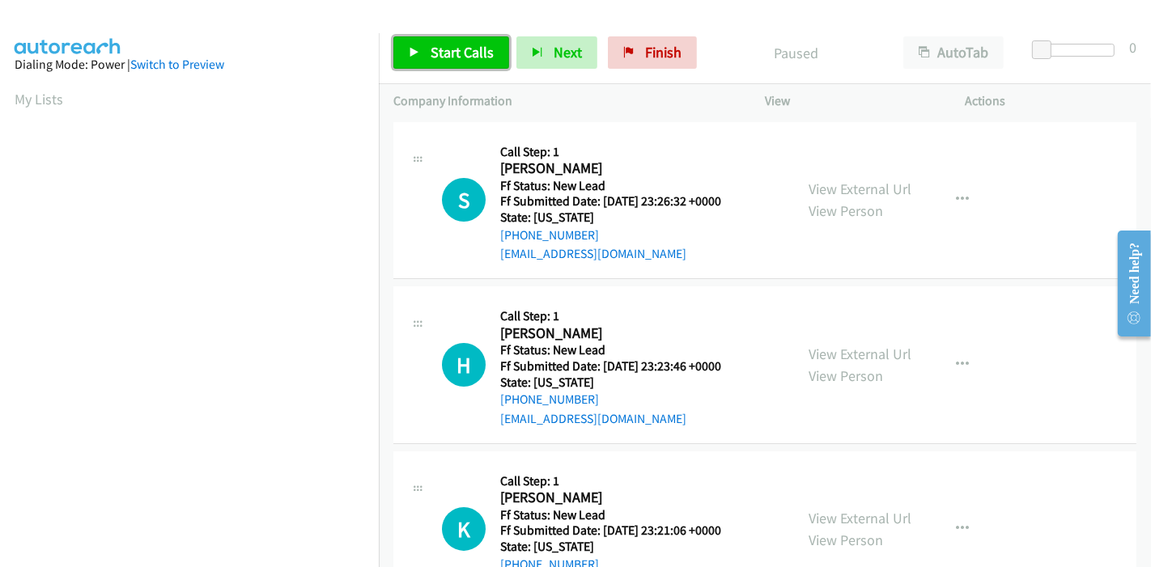
click at [452, 44] on span "Start Calls" at bounding box center [461, 52] width 63 height 19
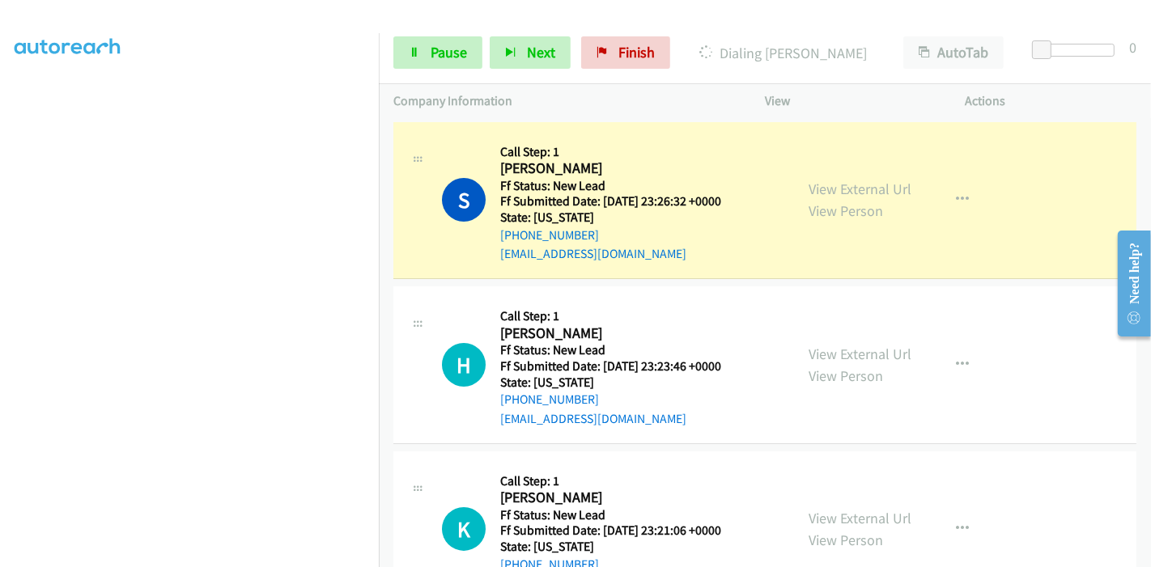
scroll to position [341, 0]
click at [889, 190] on link "View External Url" at bounding box center [859, 189] width 103 height 19
click at [421, 38] on link "Pause" at bounding box center [437, 52] width 89 height 32
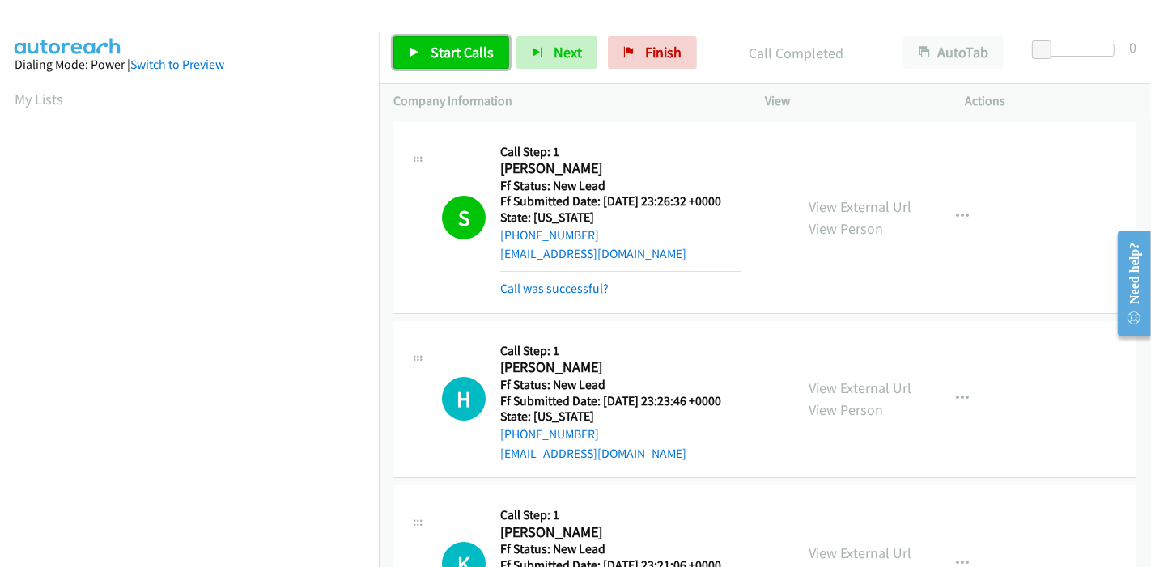
click at [443, 44] on span "Start Calls" at bounding box center [461, 52] width 63 height 19
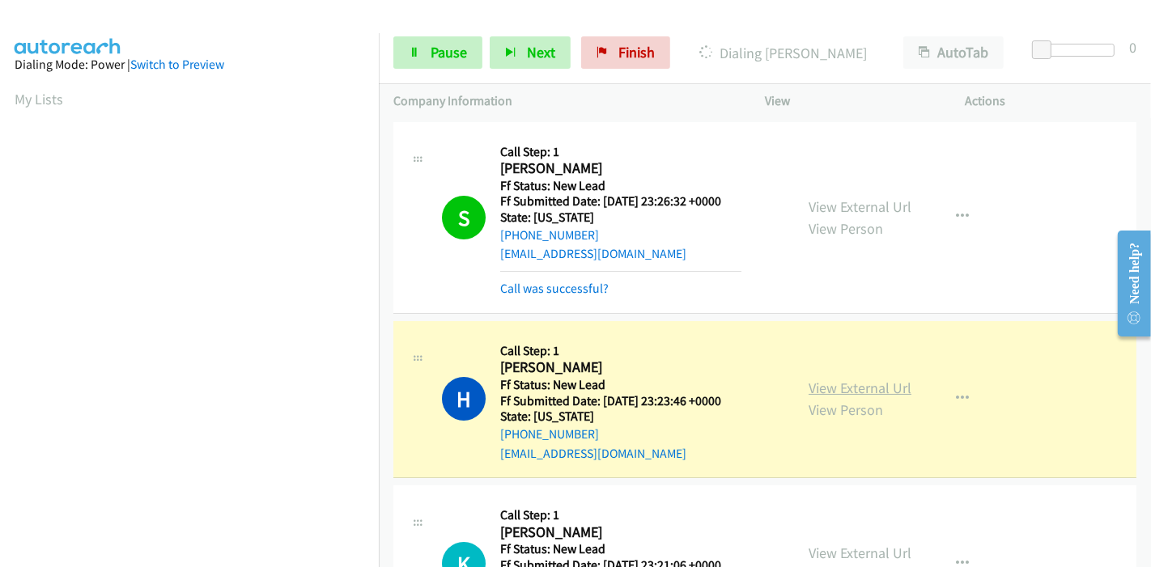
click at [814, 382] on link "View External Url" at bounding box center [859, 388] width 103 height 19
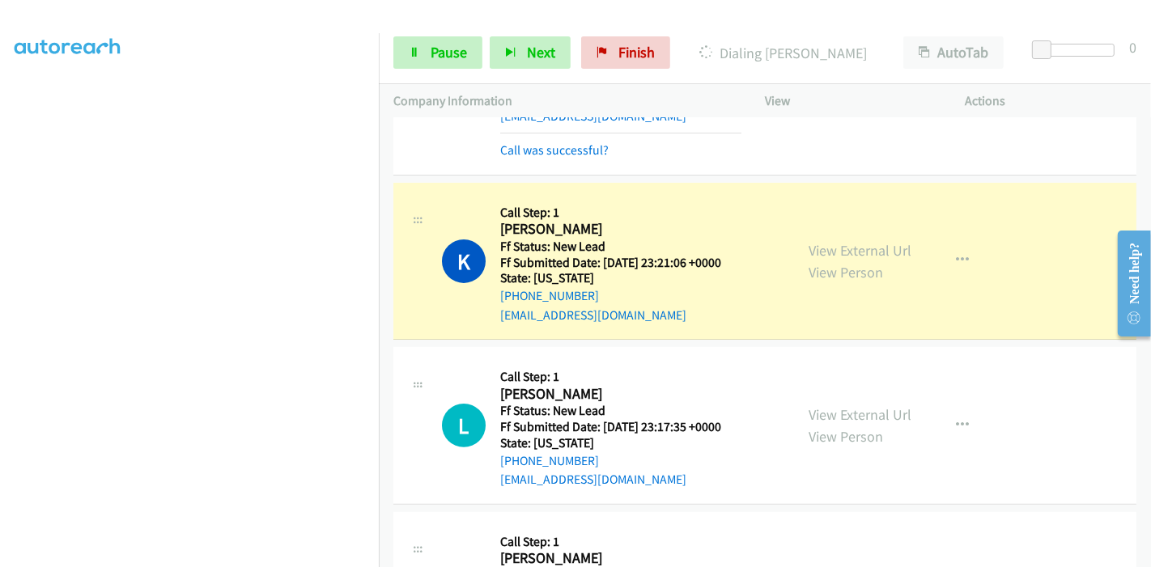
scroll to position [449, 0]
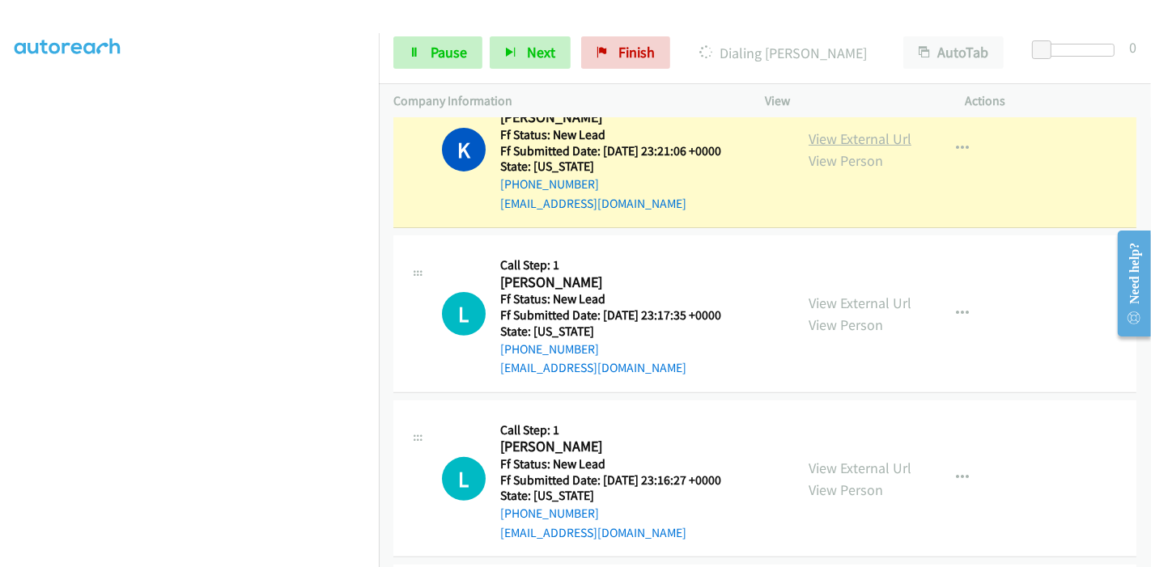
click at [816, 136] on link "View External Url" at bounding box center [859, 138] width 103 height 19
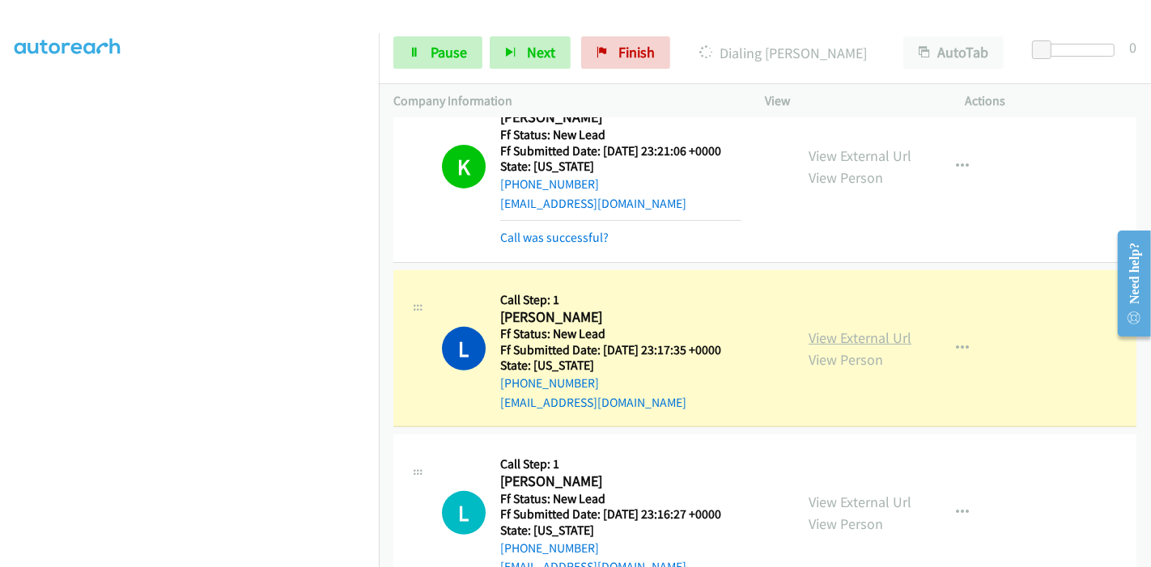
click at [816, 332] on link "View External Url" at bounding box center [859, 337] width 103 height 19
click at [438, 49] on span "Pause" at bounding box center [448, 52] width 36 height 19
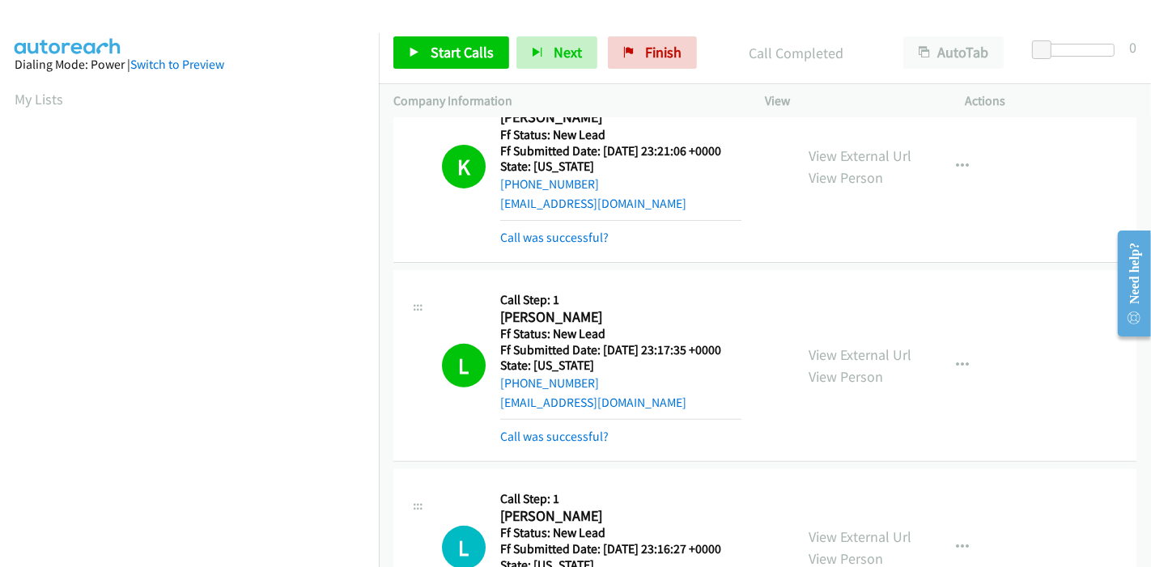
scroll to position [341, 0]
click at [439, 53] on span "Start Calls" at bounding box center [461, 52] width 63 height 19
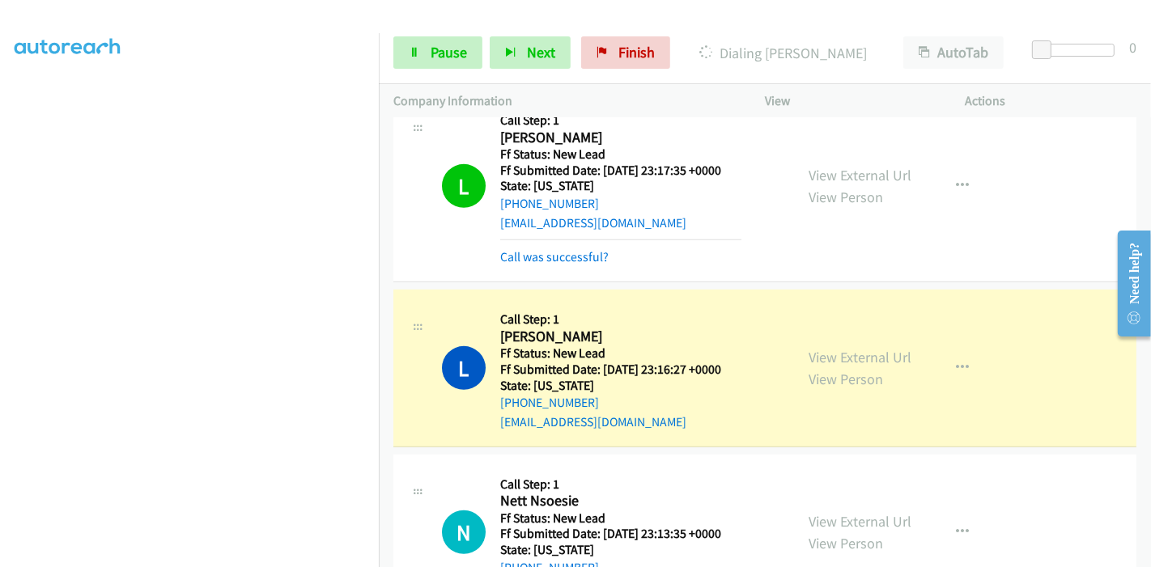
scroll to position [718, 0]
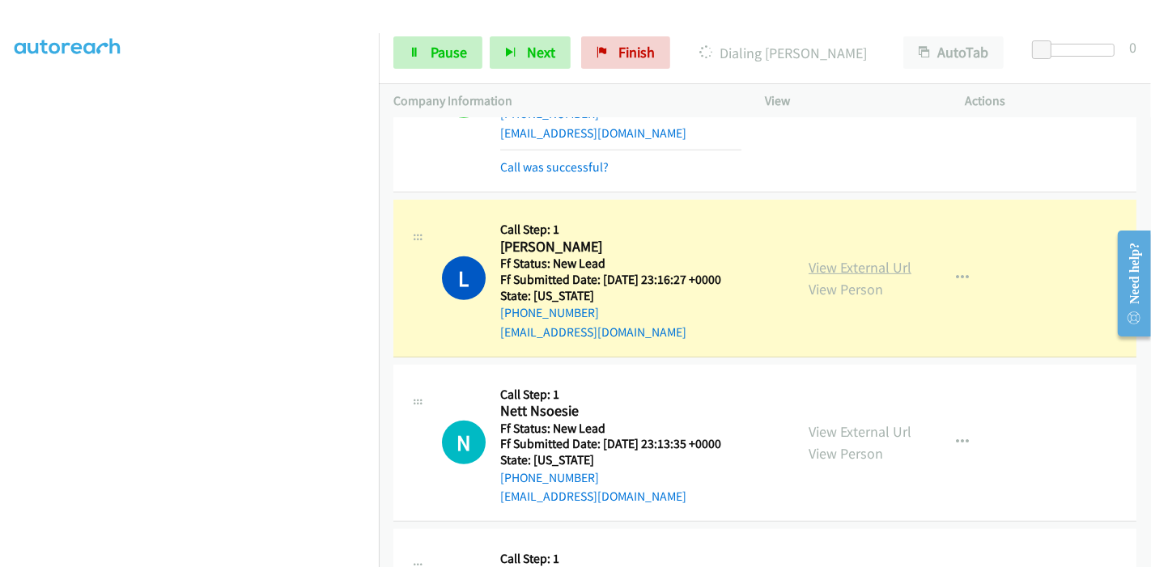
click at [886, 268] on link "View External Url" at bounding box center [859, 267] width 103 height 19
click at [454, 54] on span "Pause" at bounding box center [448, 52] width 36 height 19
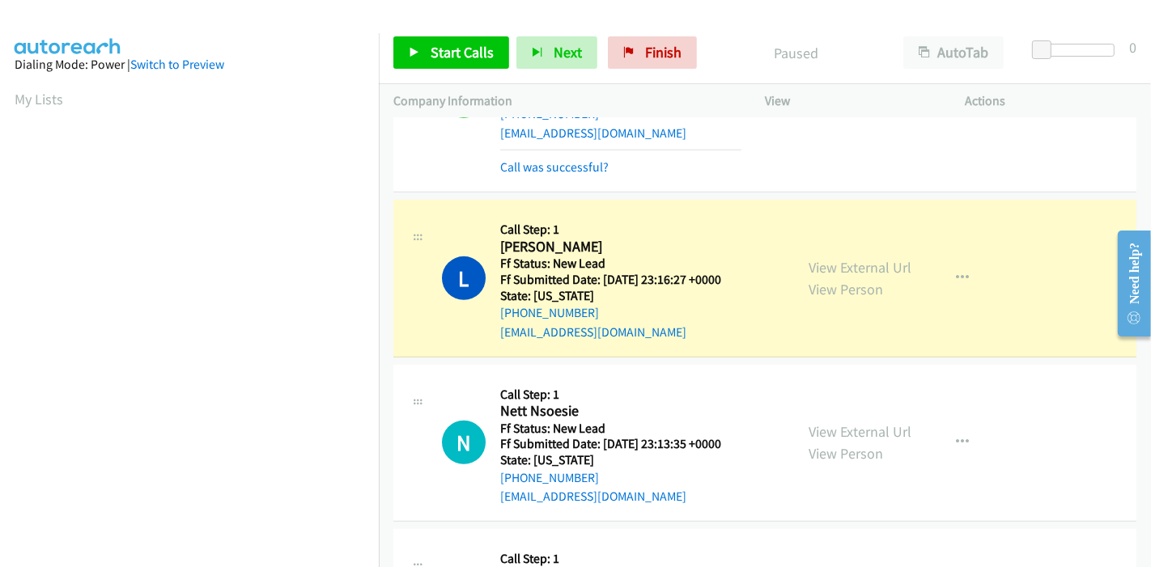
scroll to position [341, 0]
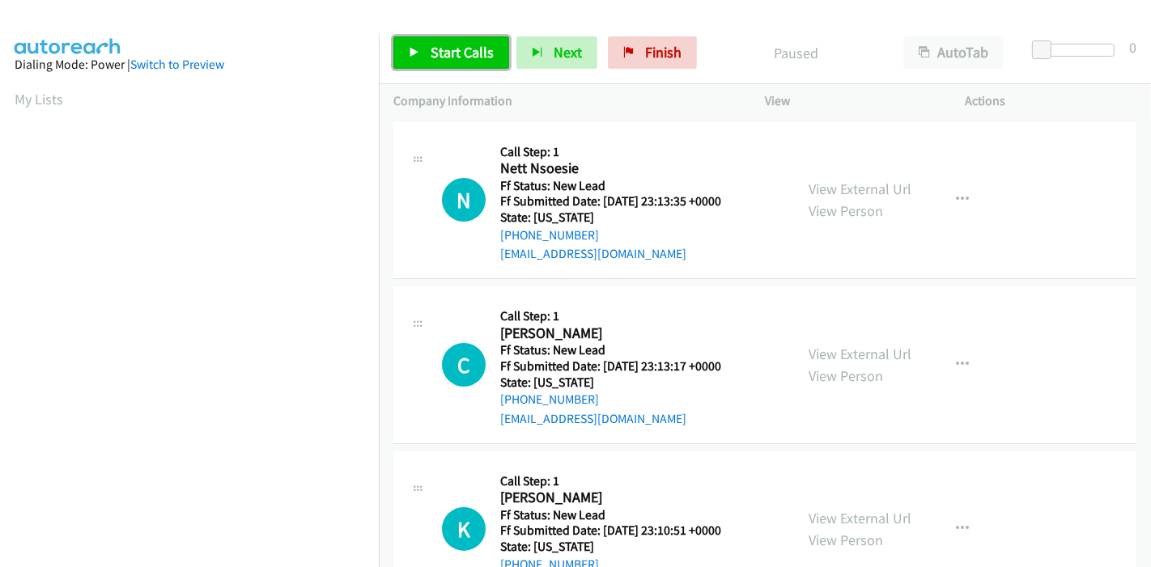
click at [433, 57] on span "Start Calls" at bounding box center [461, 52] width 63 height 19
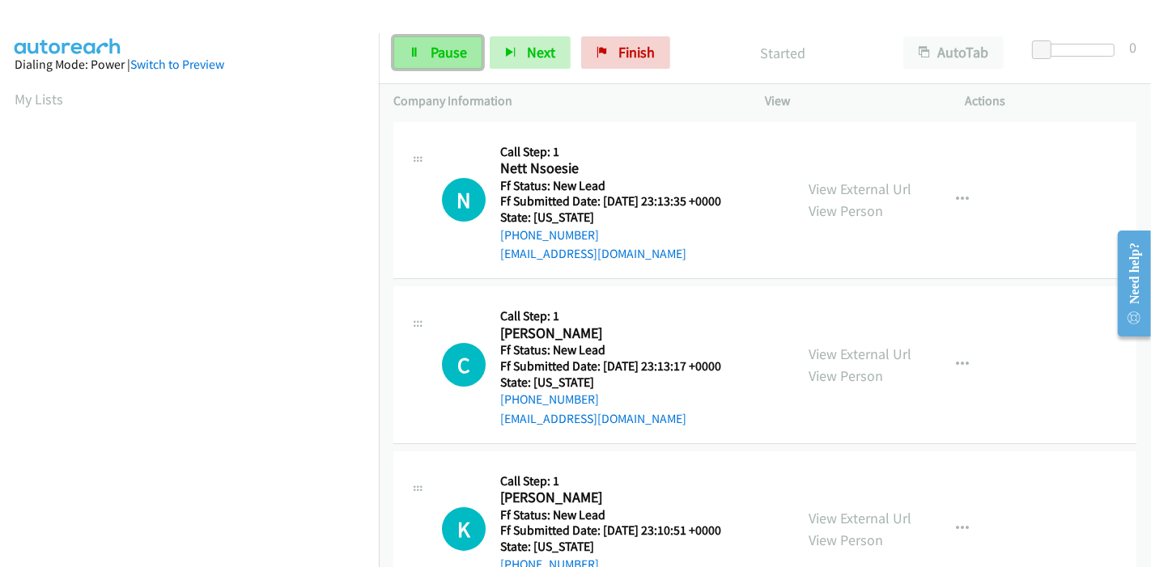
click at [446, 57] on span "Pause" at bounding box center [448, 52] width 36 height 19
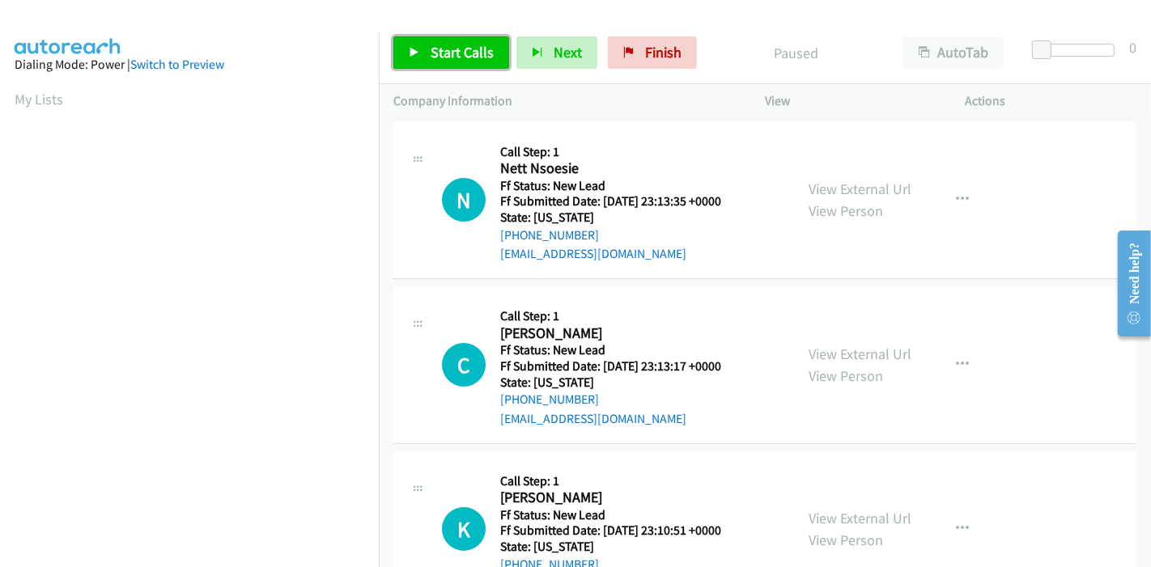
click at [446, 57] on span "Start Calls" at bounding box center [461, 52] width 63 height 19
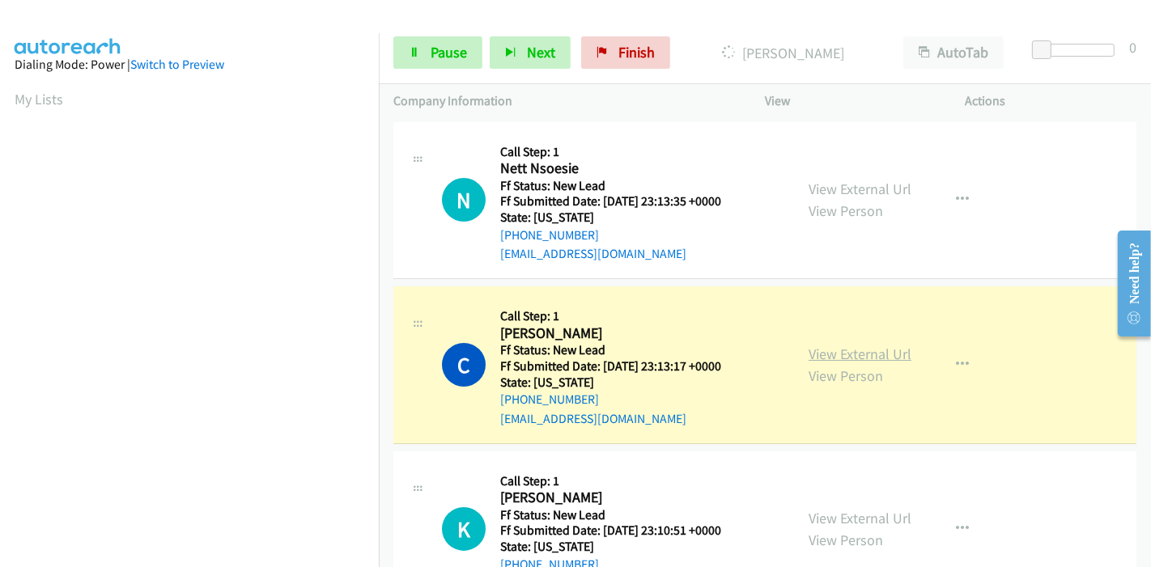
click at [867, 346] on link "View External Url" at bounding box center [859, 354] width 103 height 19
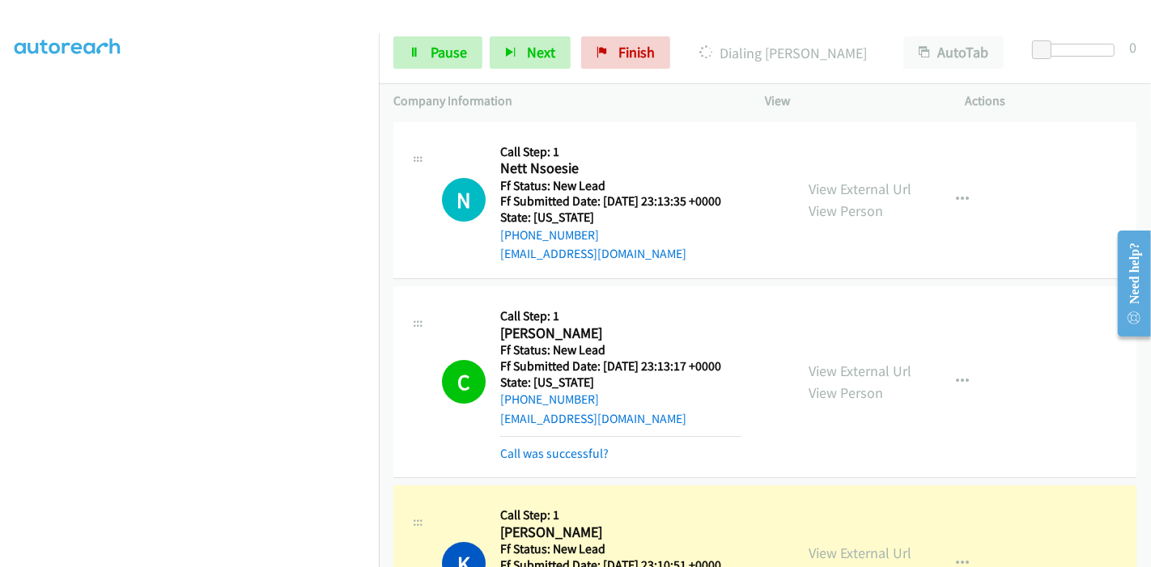
scroll to position [269, 0]
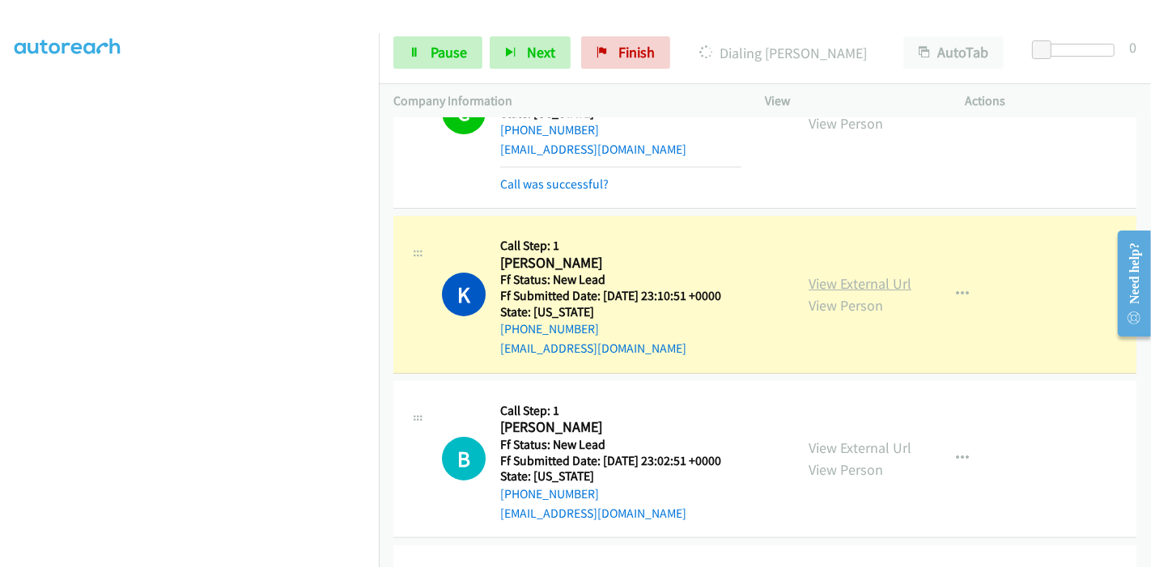
click at [808, 278] on link "View External Url" at bounding box center [859, 283] width 103 height 19
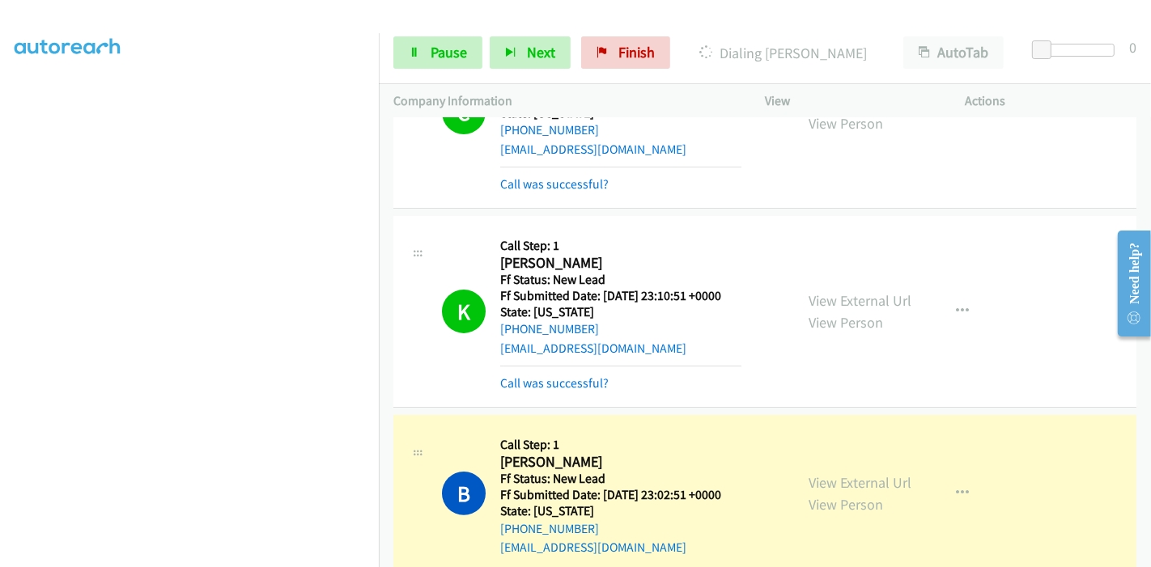
scroll to position [0, 0]
click at [820, 477] on link "View External Url" at bounding box center [859, 482] width 103 height 19
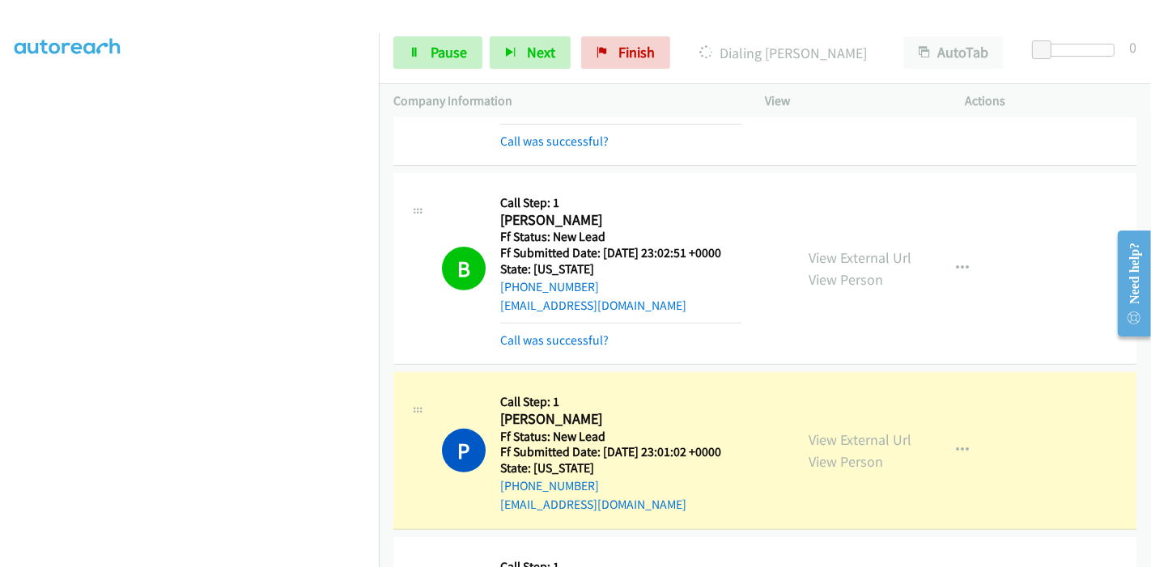
scroll to position [539, 0]
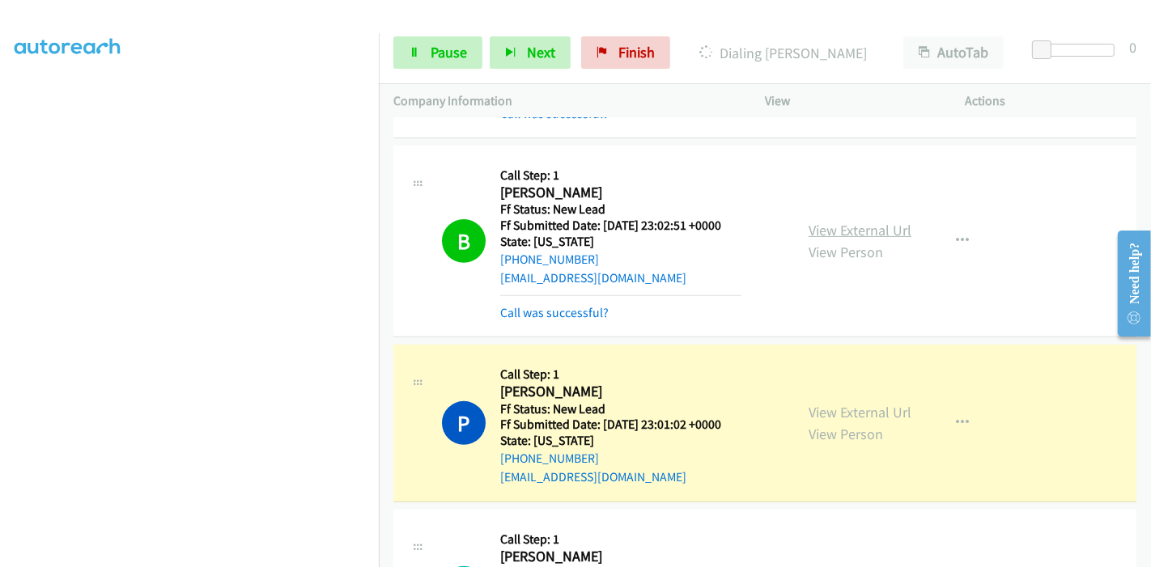
click at [818, 229] on link "View External Url" at bounding box center [859, 230] width 103 height 19
click at [808, 407] on link "View External Url" at bounding box center [859, 412] width 103 height 19
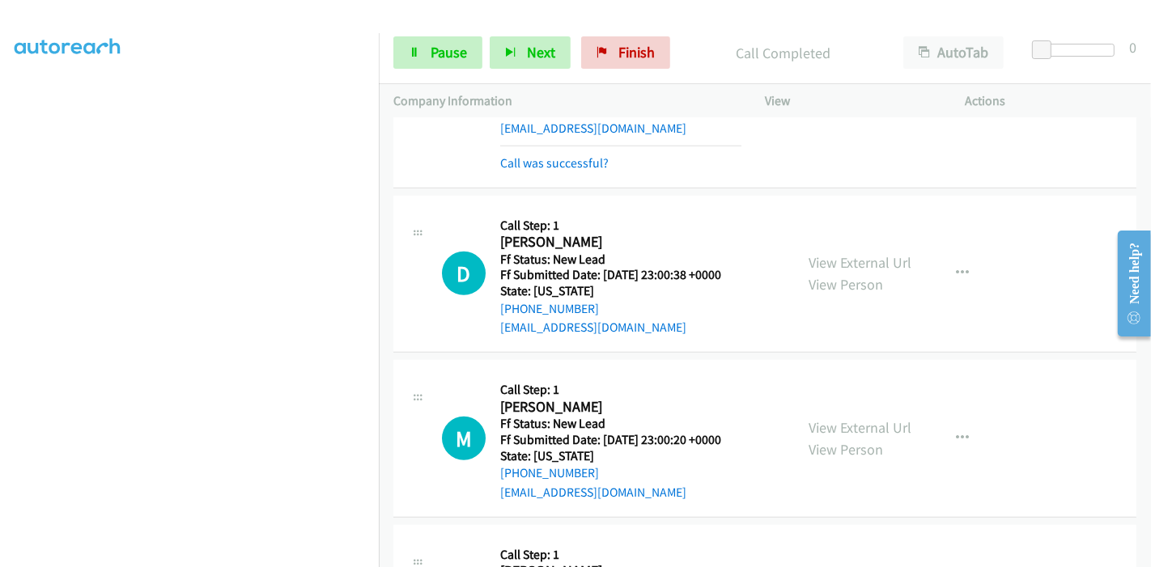
scroll to position [899, 0]
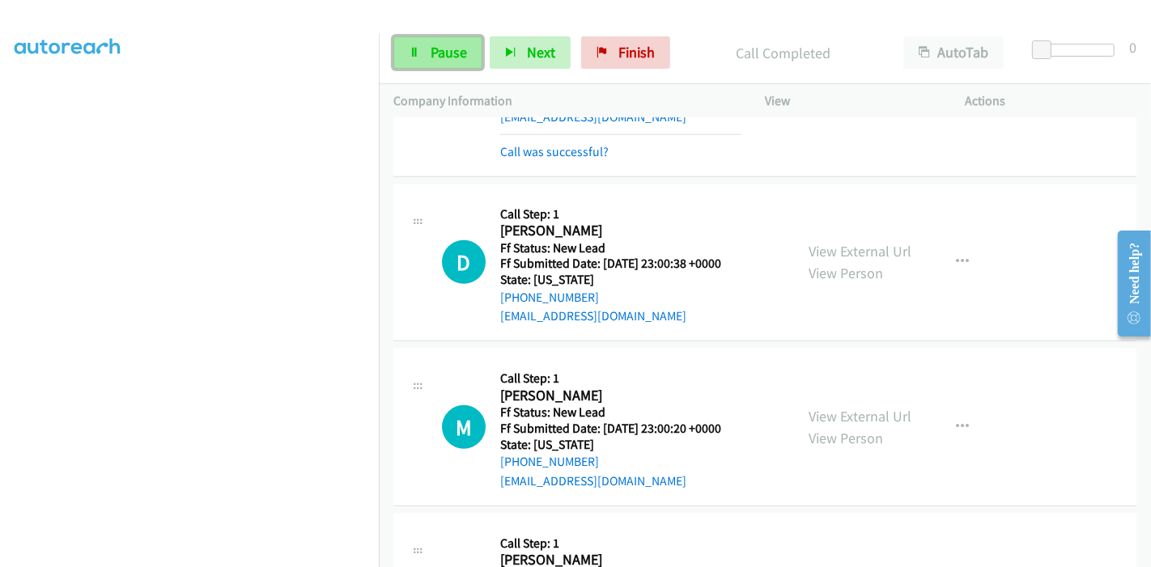
click at [410, 67] on link "Pause" at bounding box center [437, 52] width 89 height 32
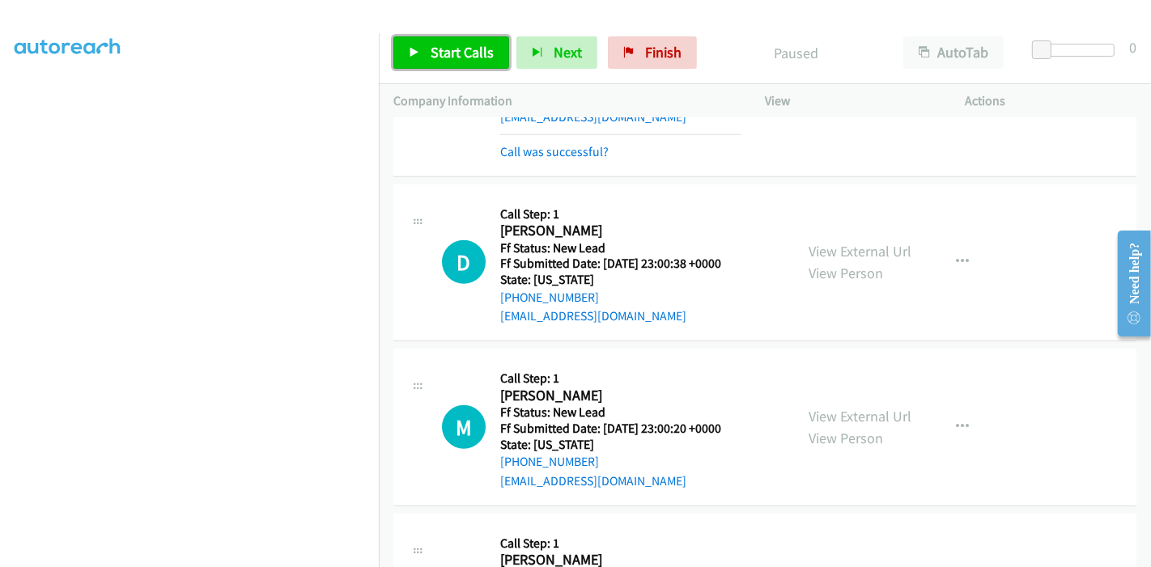
click at [418, 57] on icon at bounding box center [414, 53] width 11 height 11
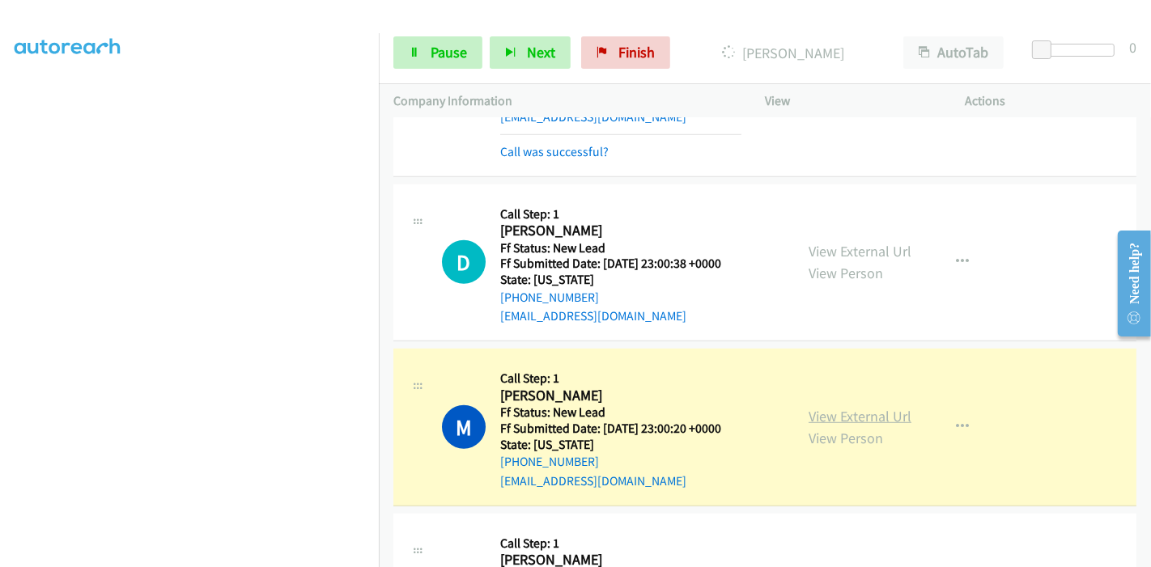
click at [874, 413] on link "View External Url" at bounding box center [859, 416] width 103 height 19
click at [446, 40] on link "Pause" at bounding box center [437, 52] width 89 height 32
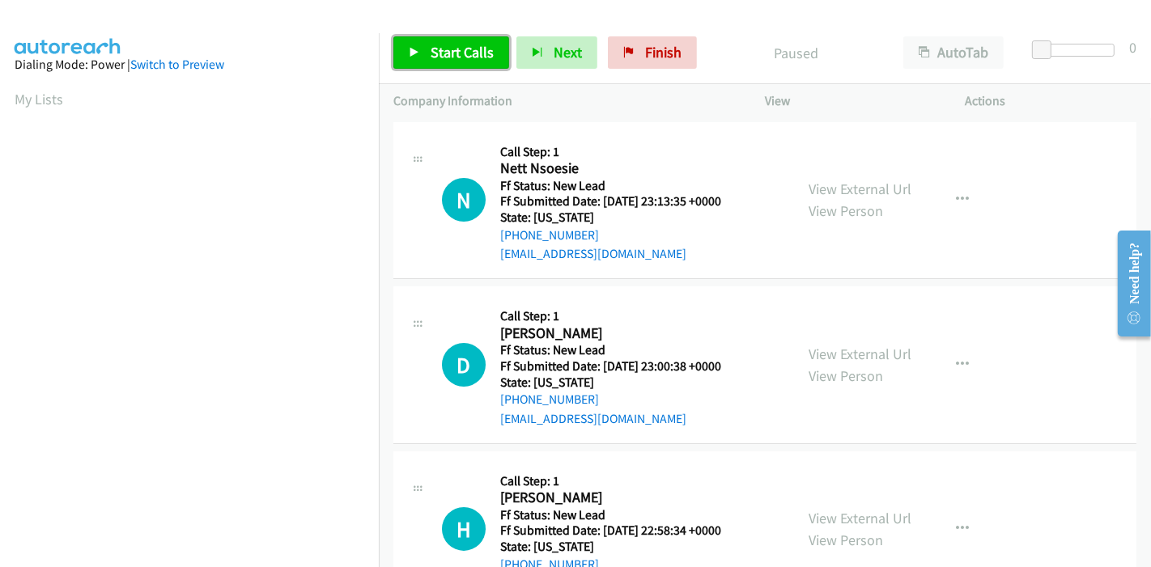
click at [441, 44] on span "Start Calls" at bounding box center [461, 52] width 63 height 19
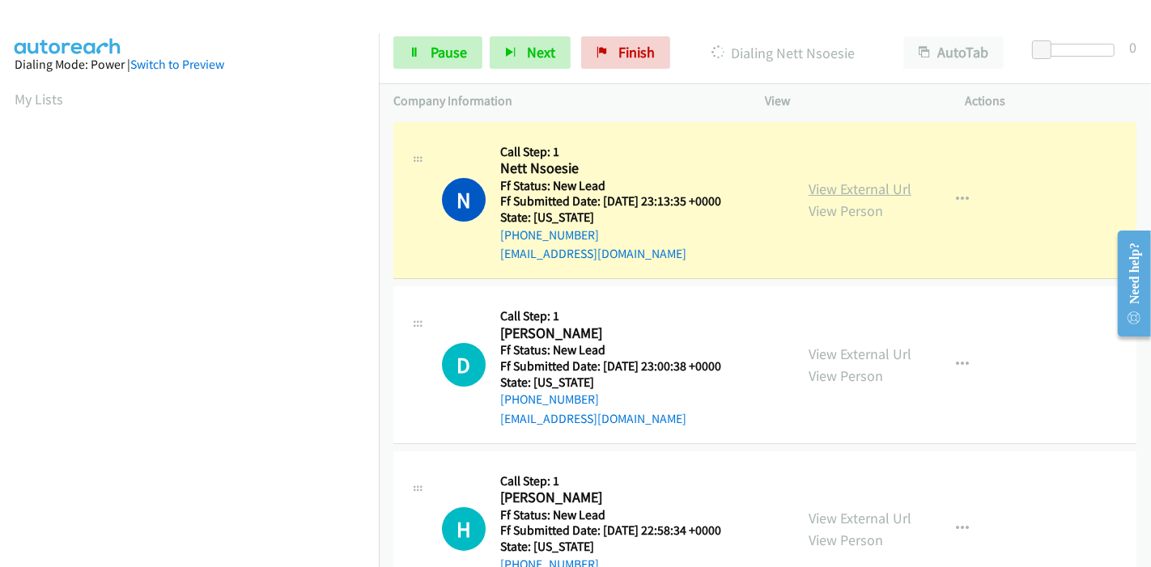
click at [854, 194] on link "View External Url" at bounding box center [859, 189] width 103 height 19
click at [422, 57] on link "Pause" at bounding box center [437, 52] width 89 height 32
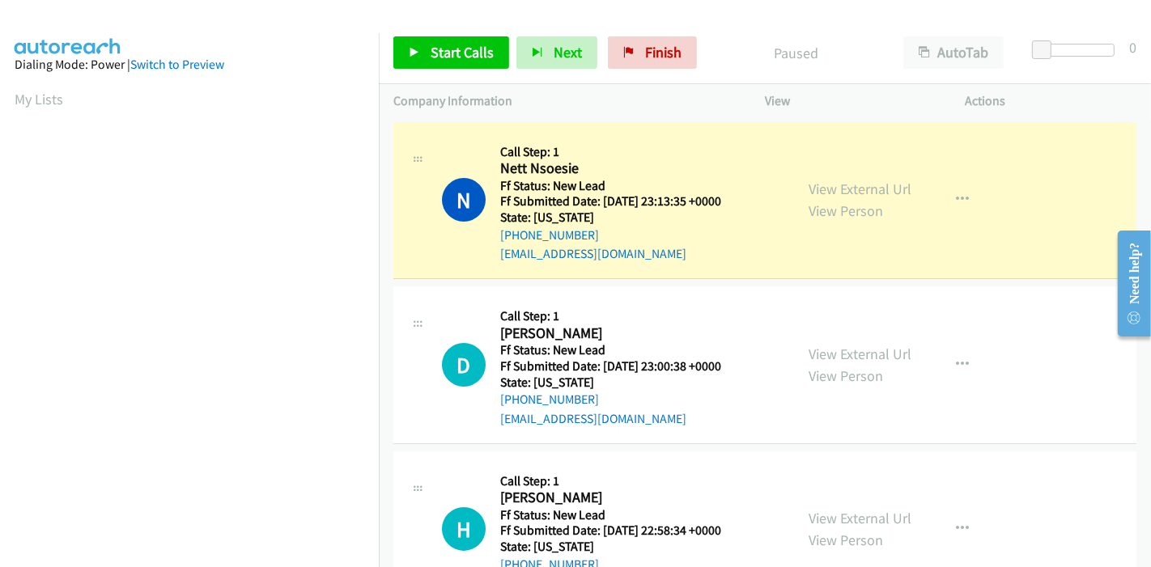
scroll to position [341, 0]
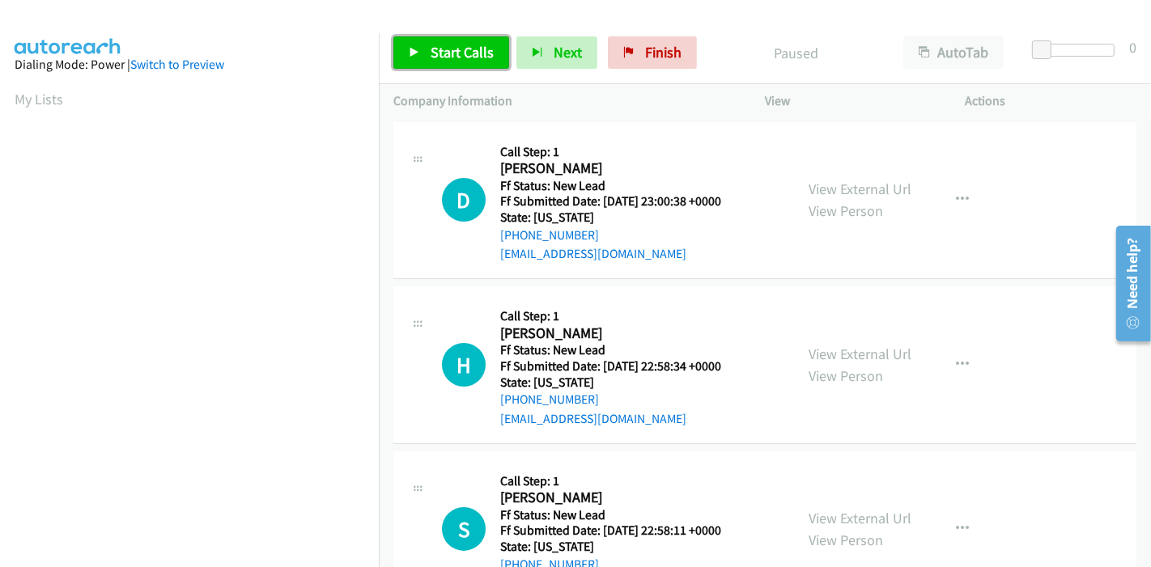
click at [432, 55] on span "Start Calls" at bounding box center [461, 52] width 63 height 19
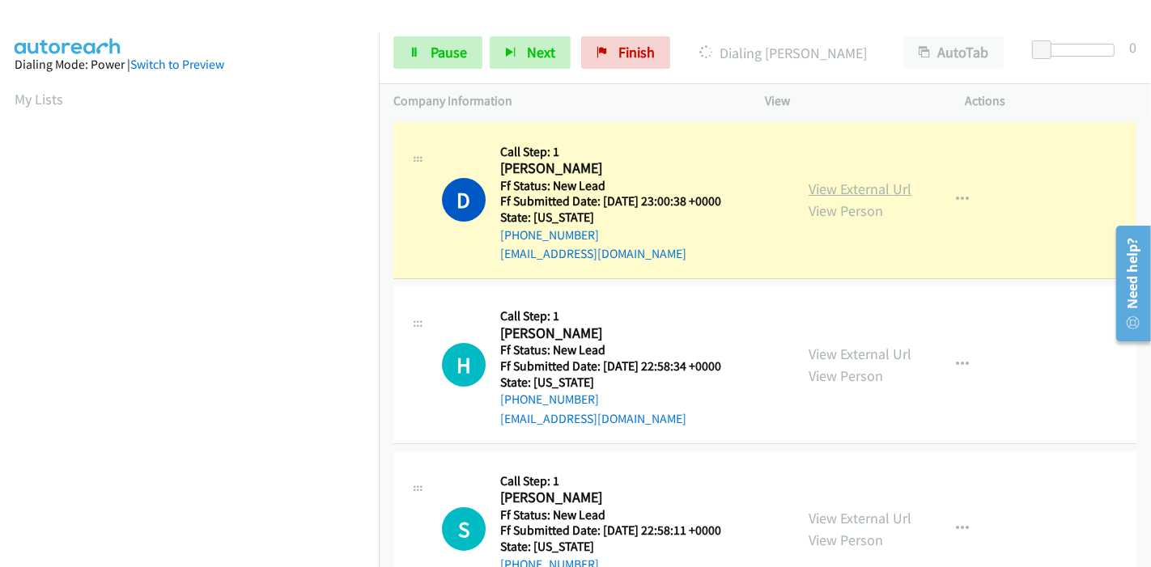
click at [833, 193] on link "View External Url" at bounding box center [859, 189] width 103 height 19
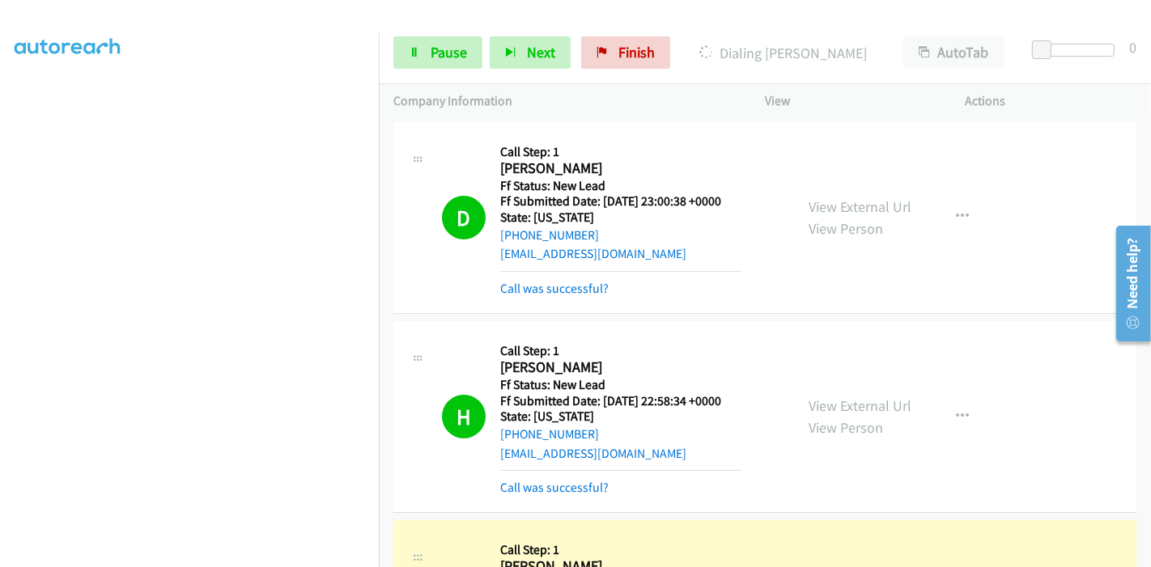
scroll to position [269, 0]
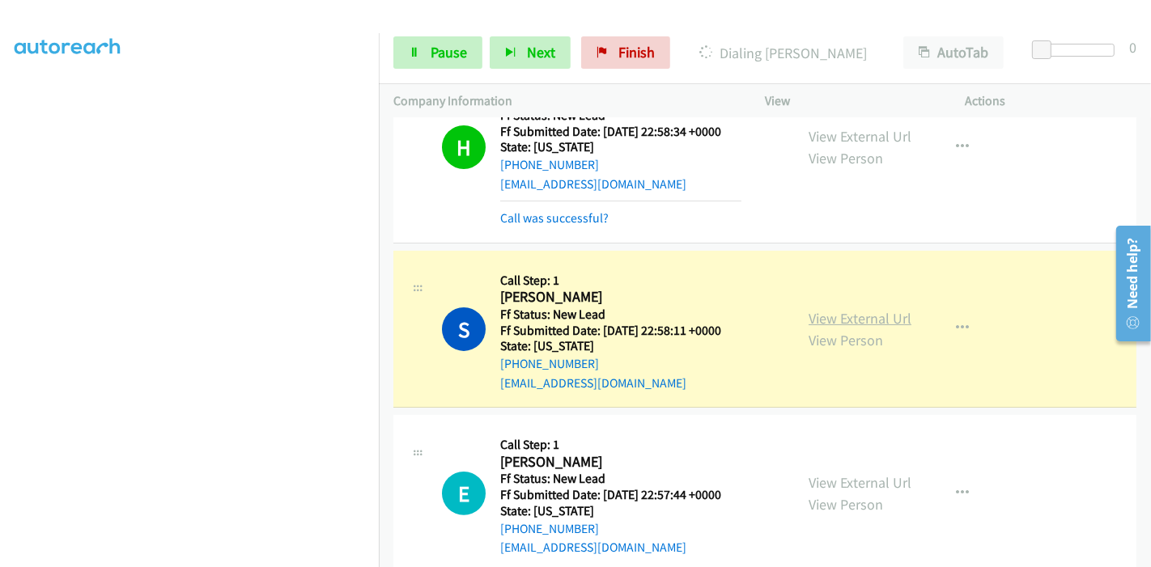
click at [808, 313] on link "View External Url" at bounding box center [859, 318] width 103 height 19
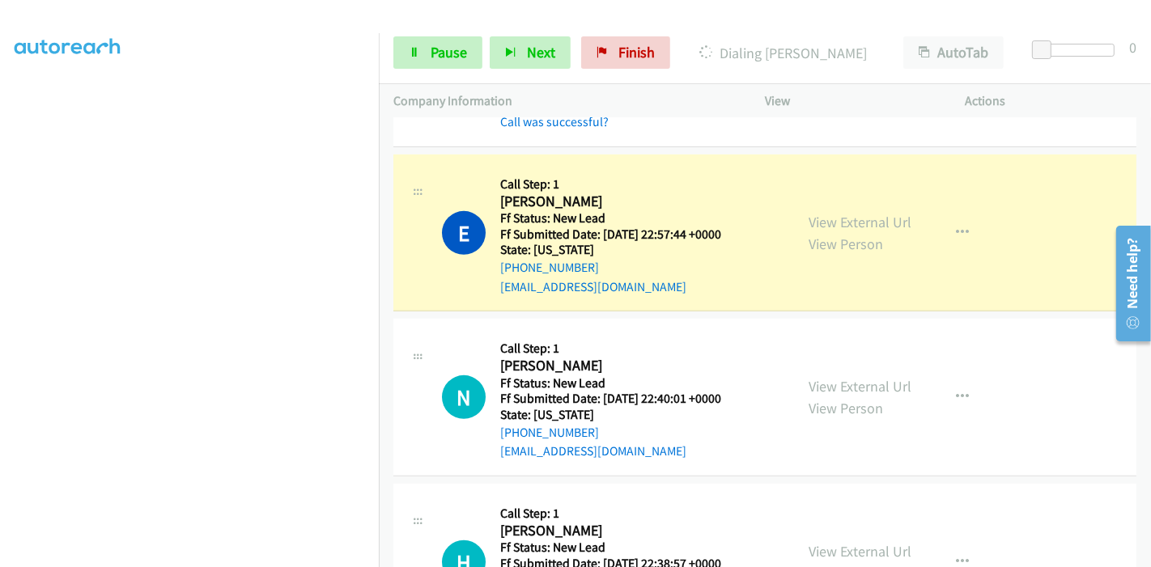
scroll to position [629, 0]
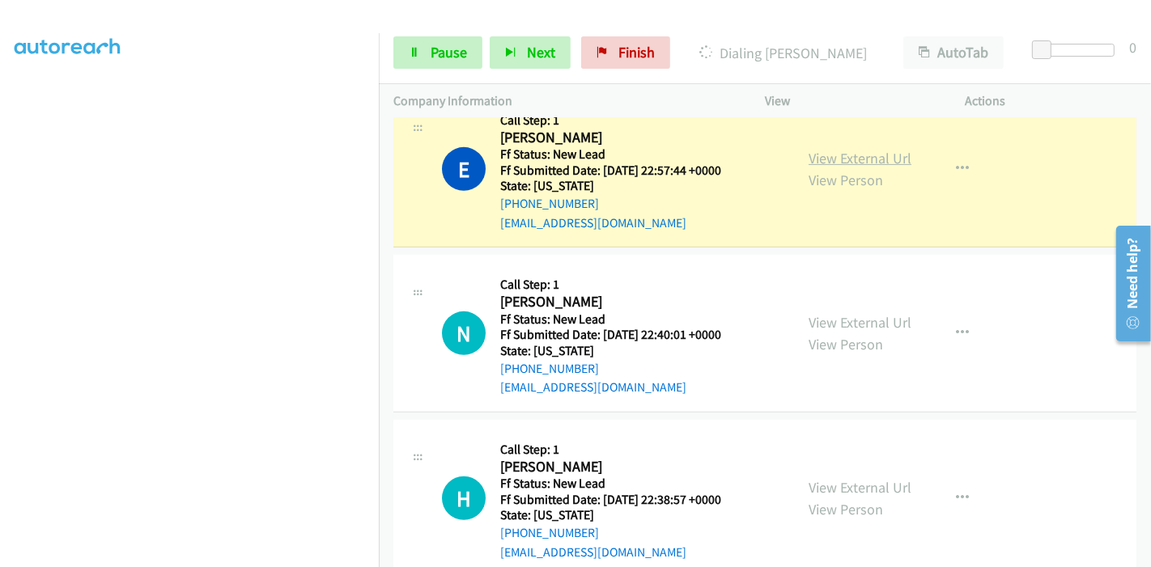
click at [816, 158] on link "View External Url" at bounding box center [859, 158] width 103 height 19
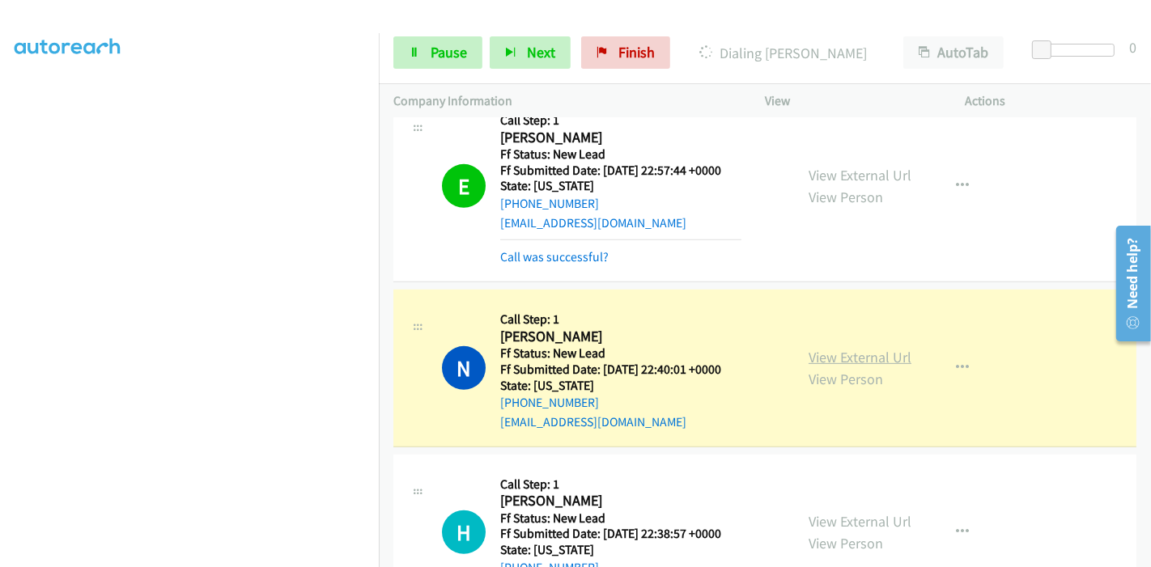
click at [880, 359] on link "View External Url" at bounding box center [859, 357] width 103 height 19
click at [430, 59] on span "Pause" at bounding box center [448, 52] width 36 height 19
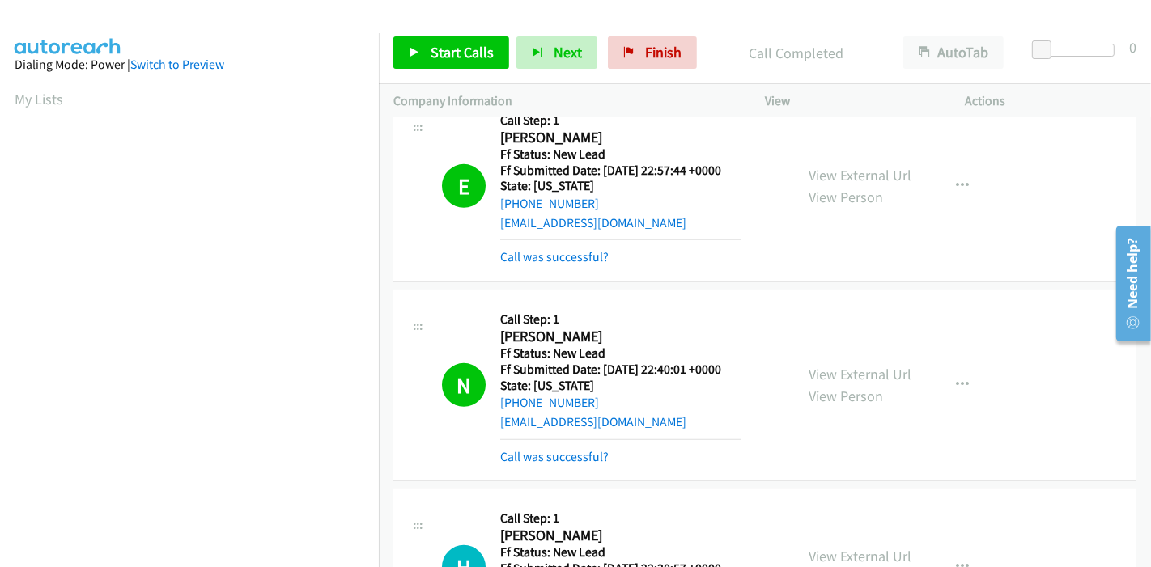
scroll to position [341, 0]
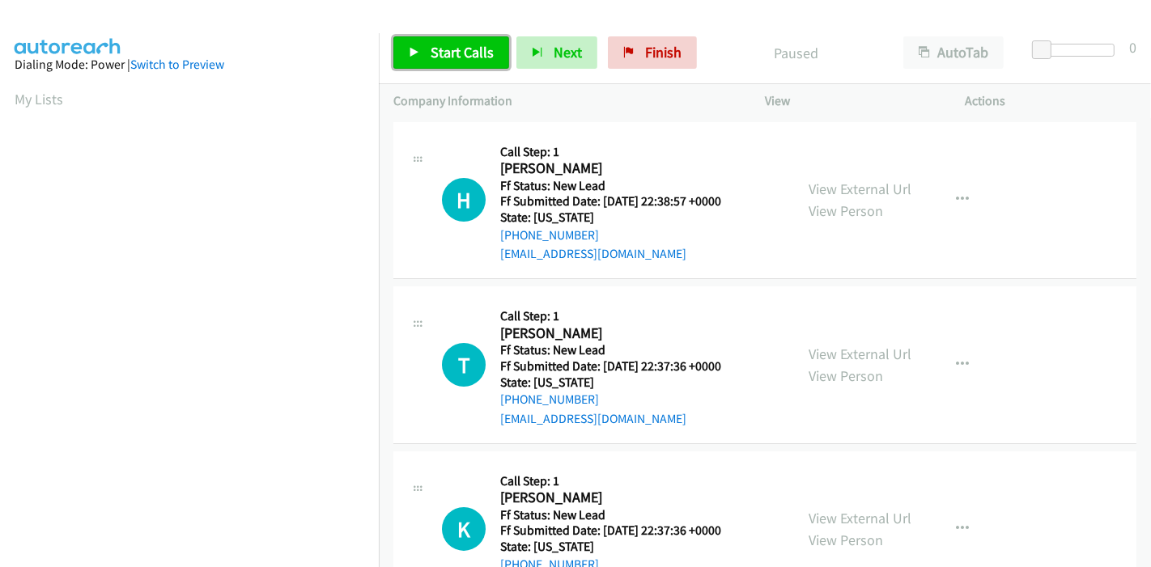
drag, startPoint x: 0, startPoint y: 0, endPoint x: 423, endPoint y: 60, distance: 427.4
click at [423, 60] on link "Start Calls" at bounding box center [451, 52] width 116 height 32
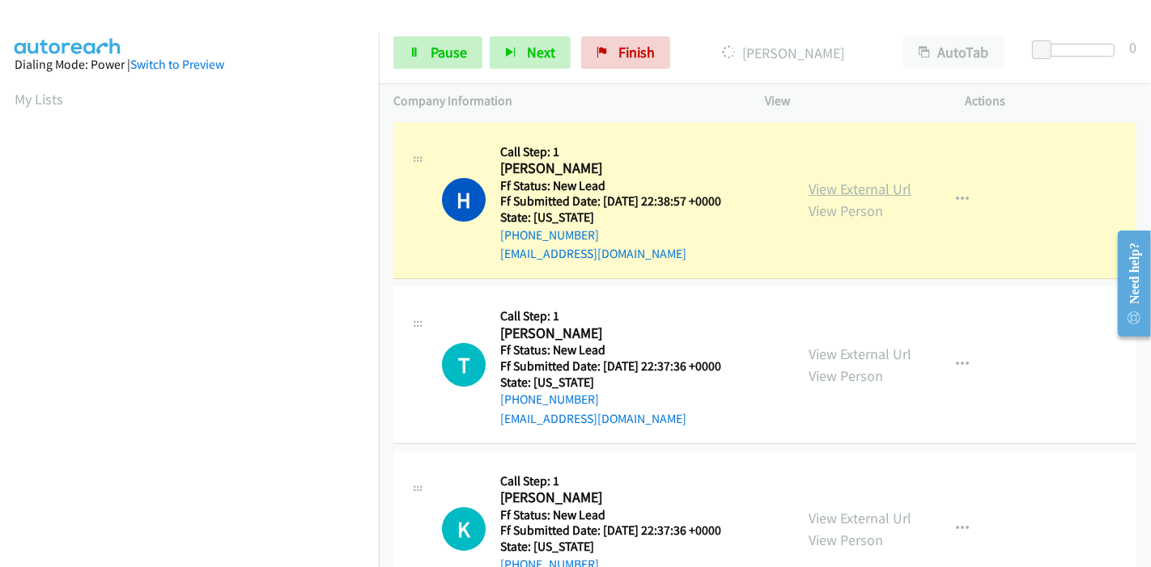
click at [853, 188] on link "View External Url" at bounding box center [859, 189] width 103 height 19
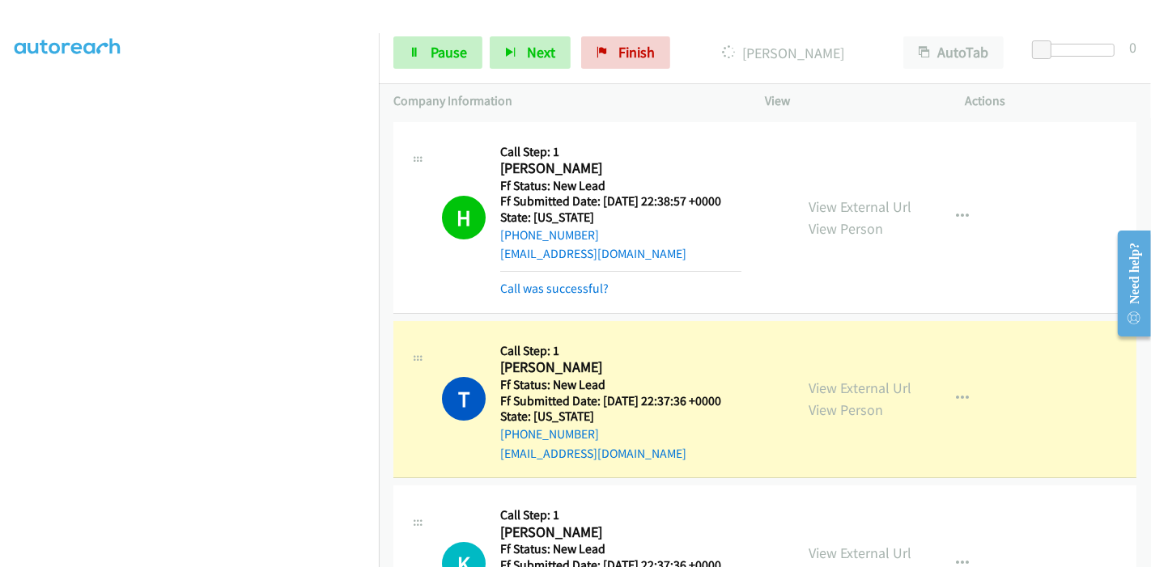
scroll to position [341, 0]
click at [892, 389] on link "View External Url" at bounding box center [859, 388] width 103 height 19
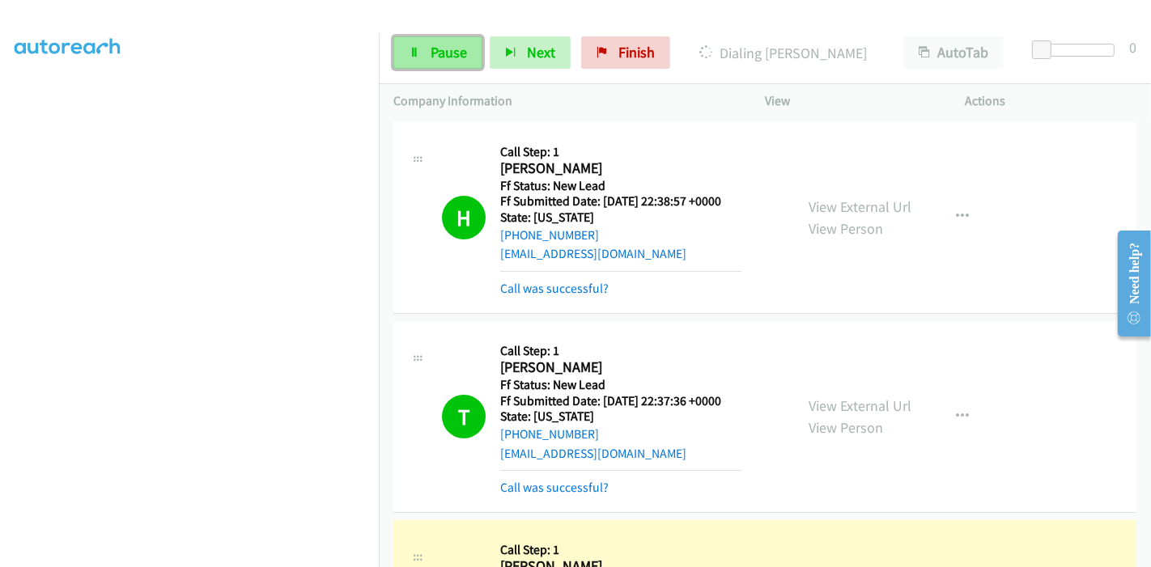
click at [441, 51] on span "Pause" at bounding box center [448, 52] width 36 height 19
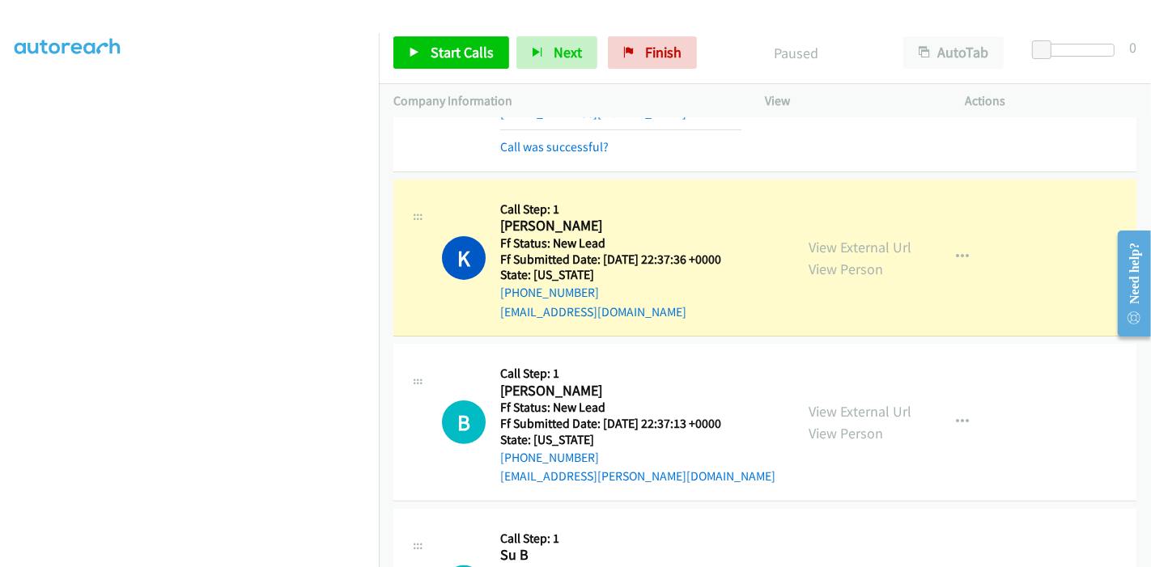
scroll to position [359, 0]
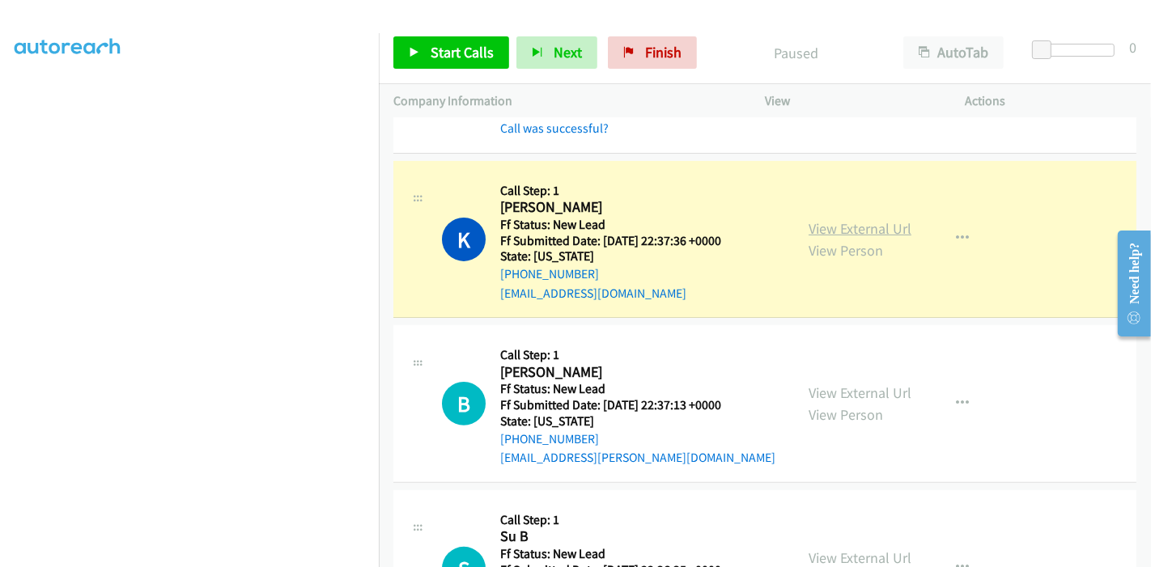
click at [814, 219] on link "View External Url" at bounding box center [859, 228] width 103 height 19
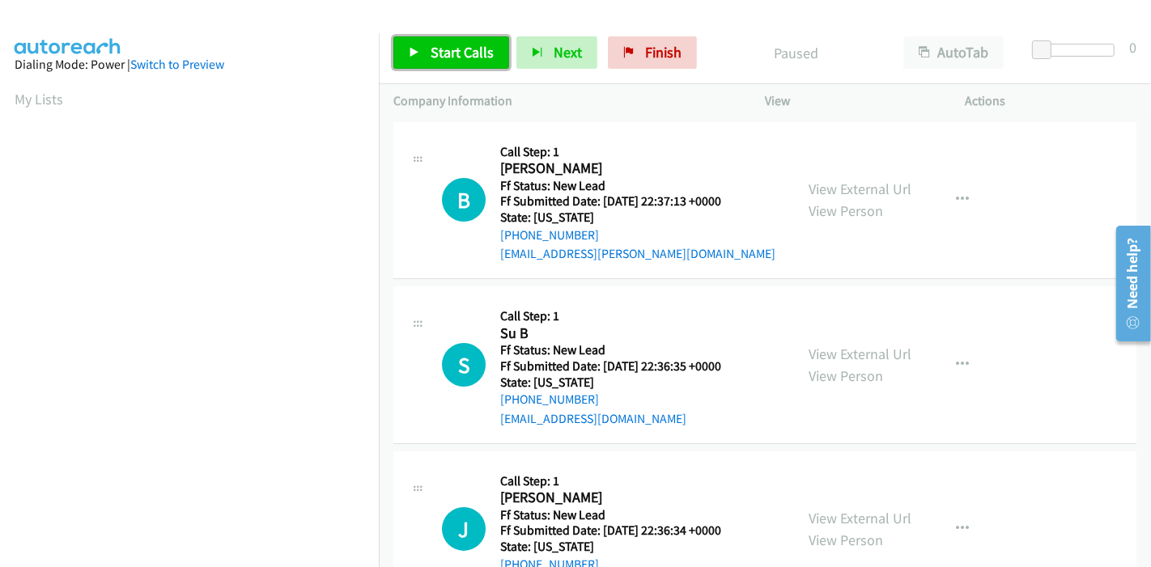
click at [413, 52] on icon at bounding box center [414, 53] width 11 height 11
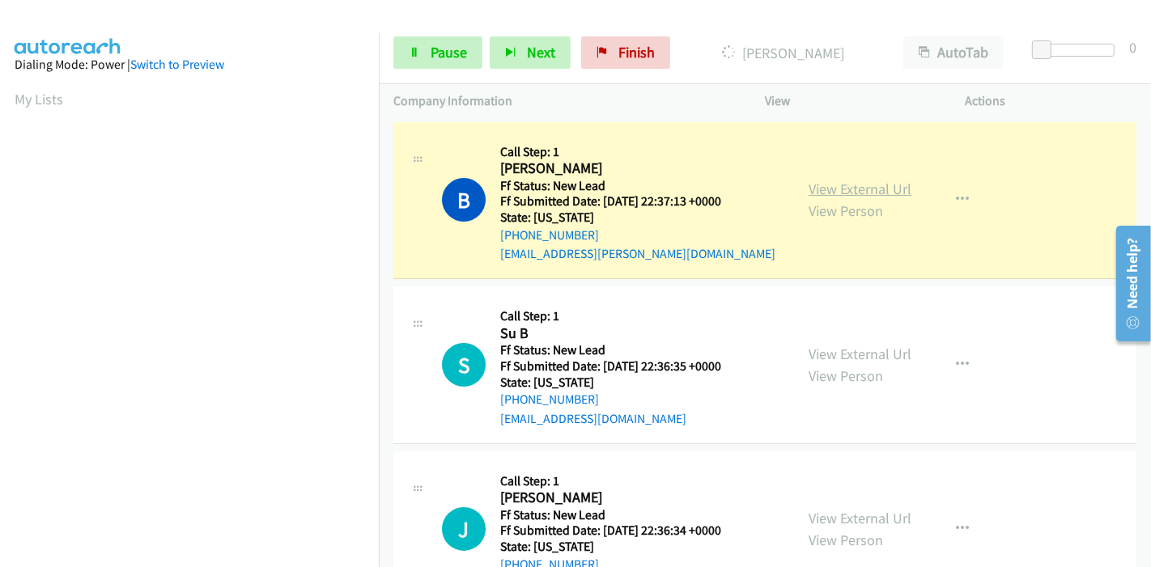
click at [816, 184] on link "View External Url" at bounding box center [859, 189] width 103 height 19
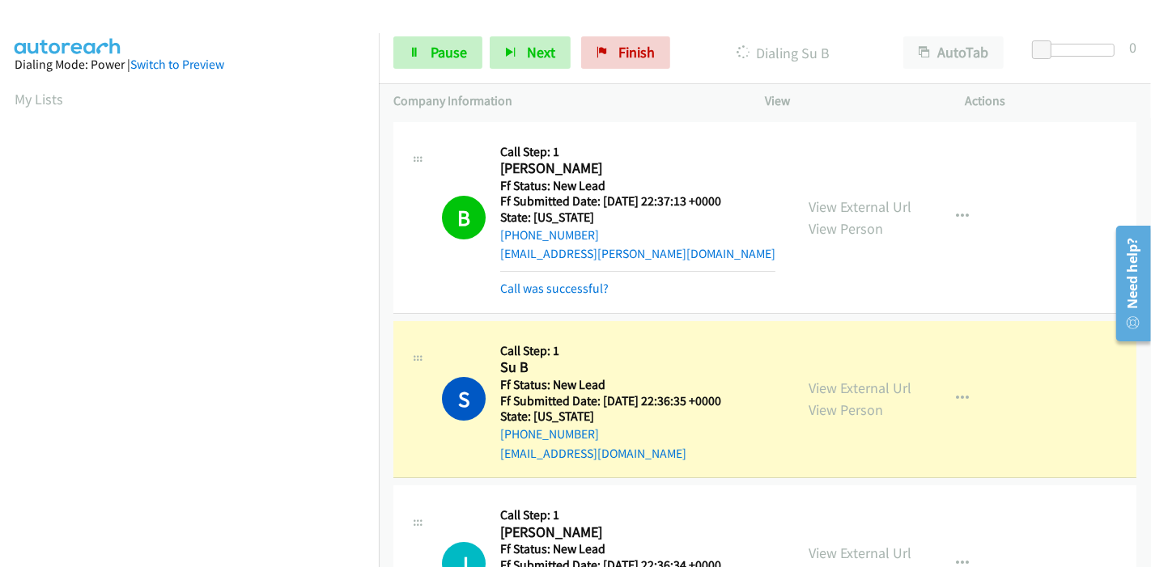
scroll to position [341, 0]
click at [833, 389] on link "View External Url" at bounding box center [859, 388] width 103 height 19
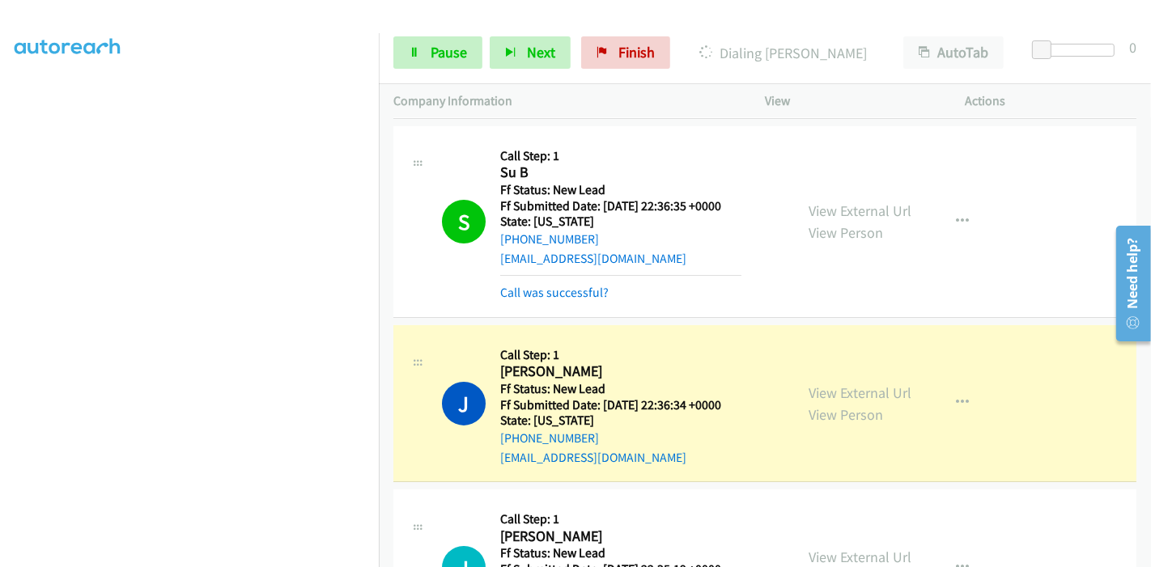
scroll to position [359, 0]
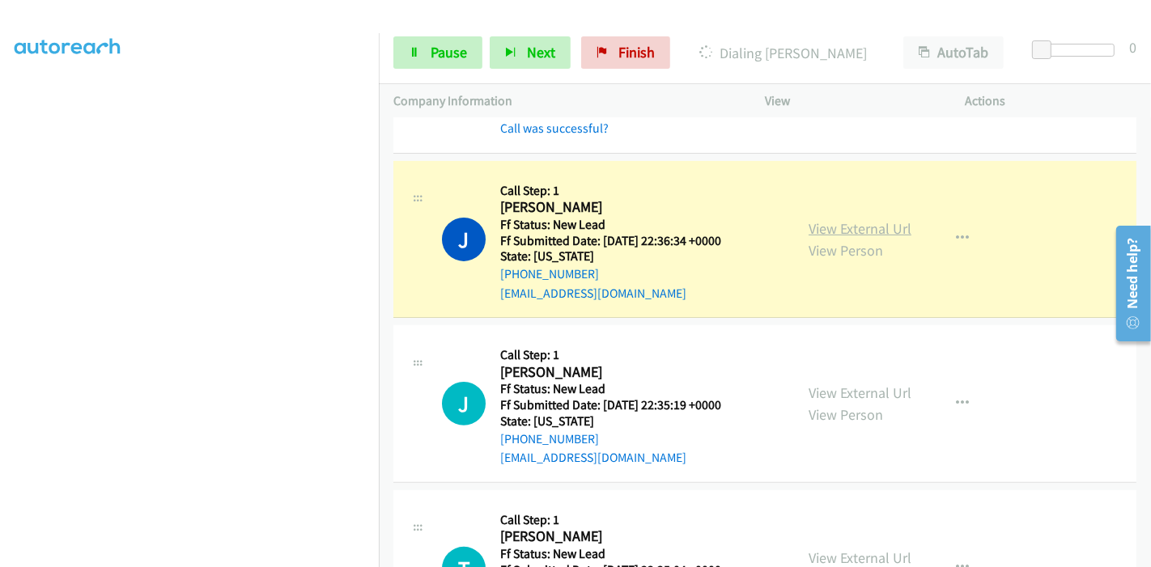
click at [808, 231] on link "View External Url" at bounding box center [859, 228] width 103 height 19
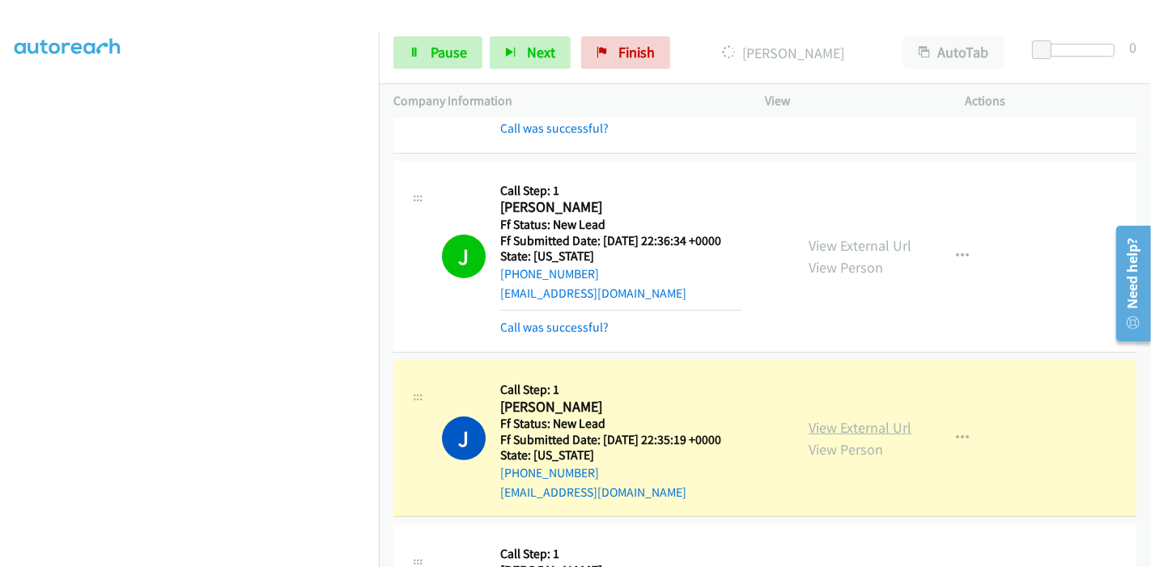
click at [808, 420] on link "View External Url" at bounding box center [859, 427] width 103 height 19
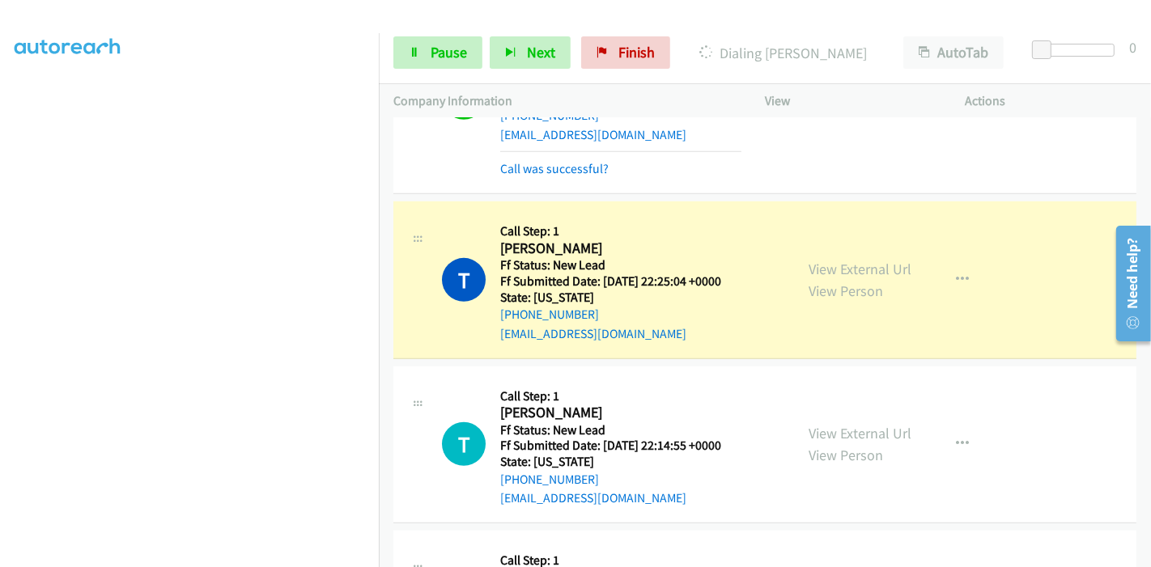
scroll to position [718, 0]
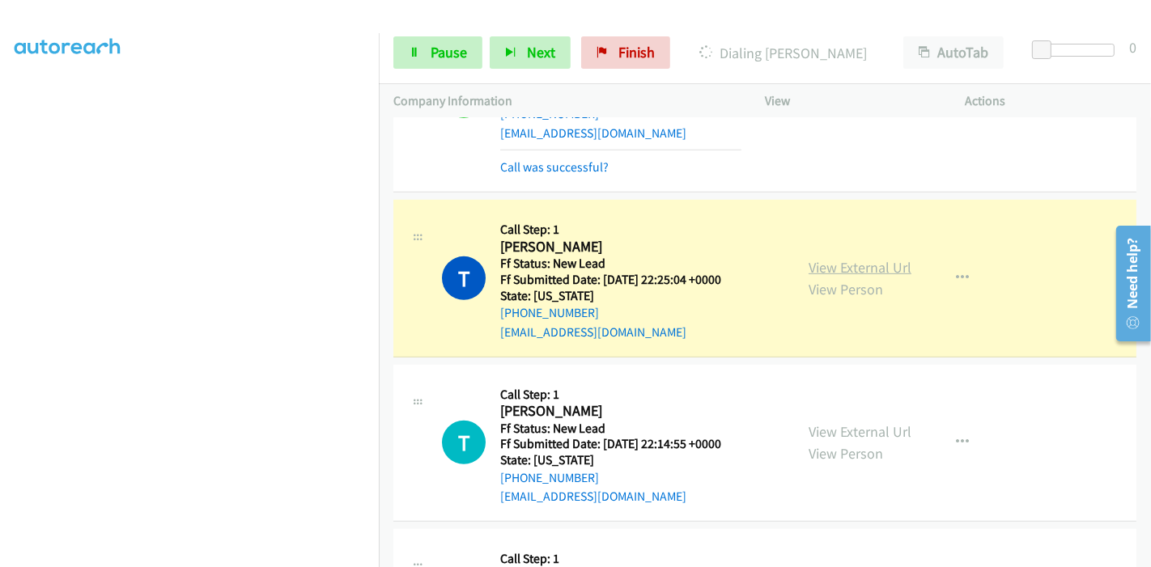
click at [878, 269] on link "View External Url" at bounding box center [859, 267] width 103 height 19
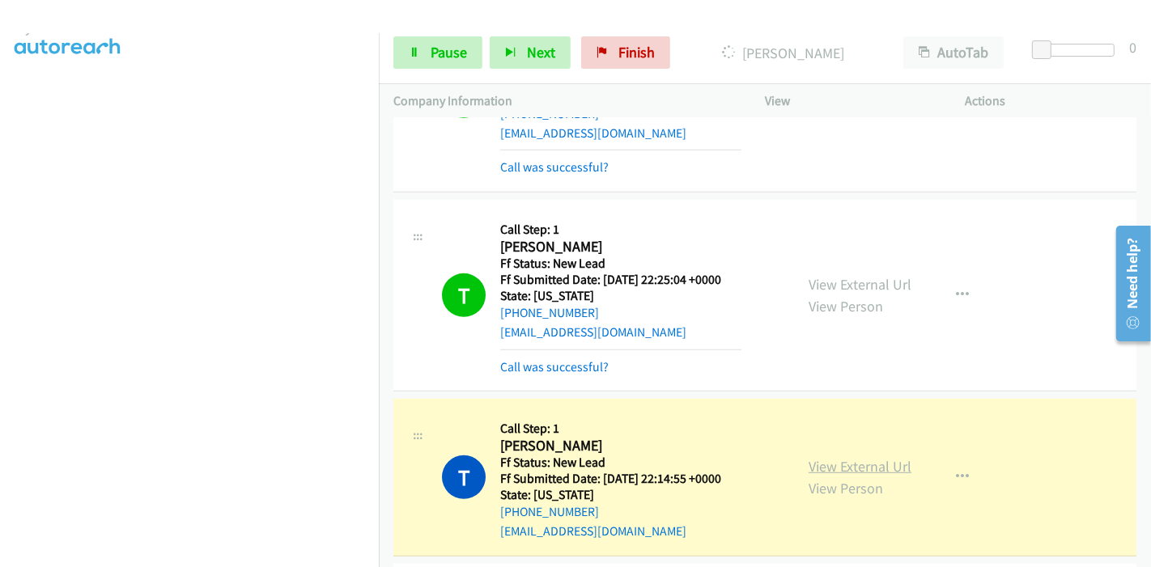
click at [811, 467] on link "View External Url" at bounding box center [859, 466] width 103 height 19
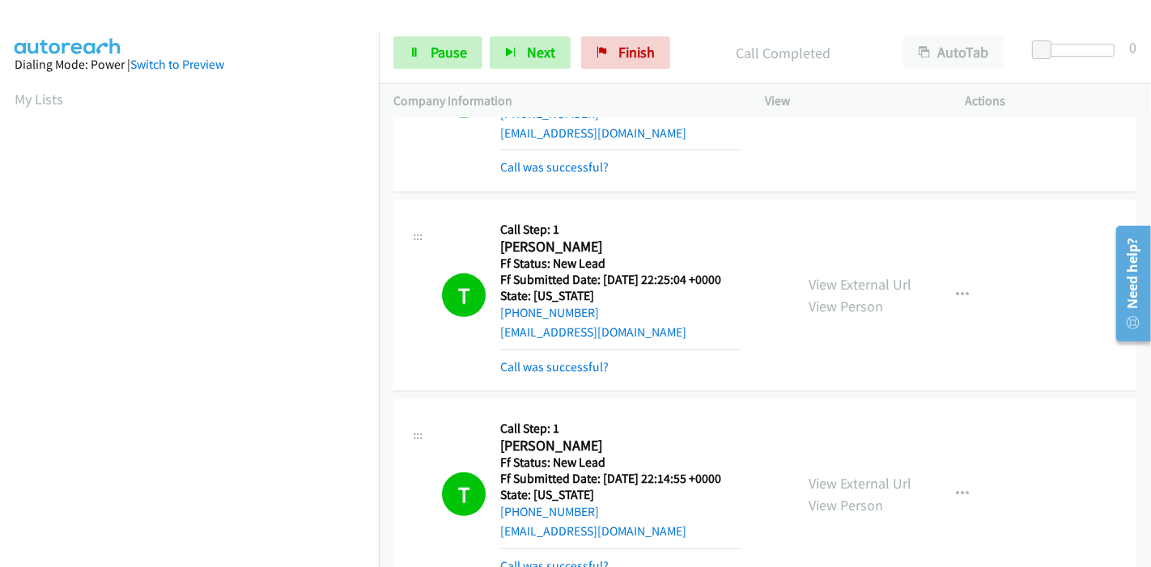
scroll to position [341, 0]
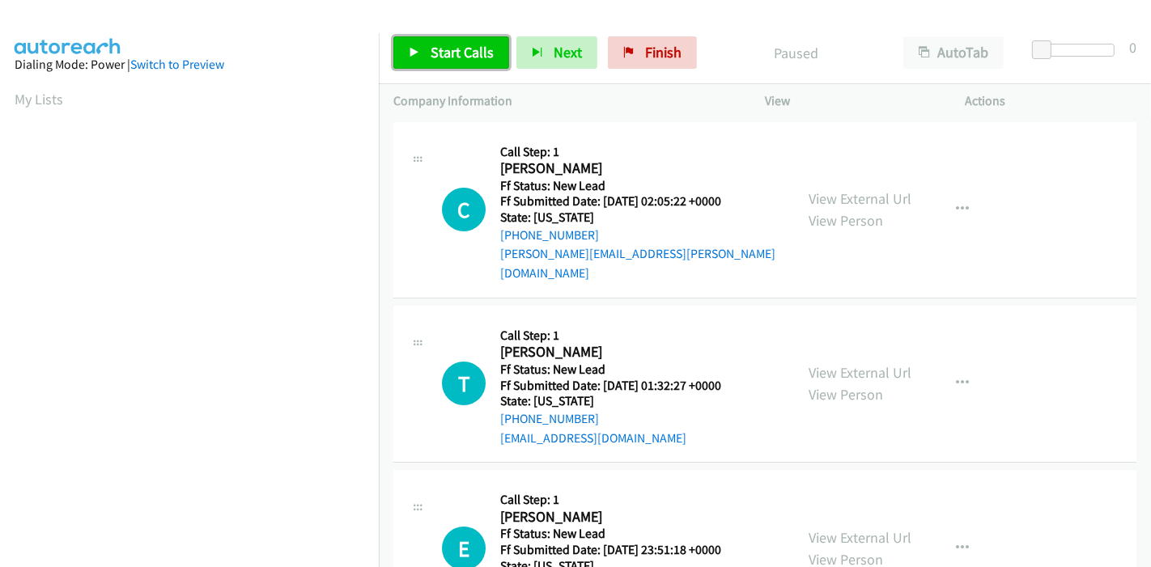
click at [450, 66] on link "Start Calls" at bounding box center [451, 52] width 116 height 32
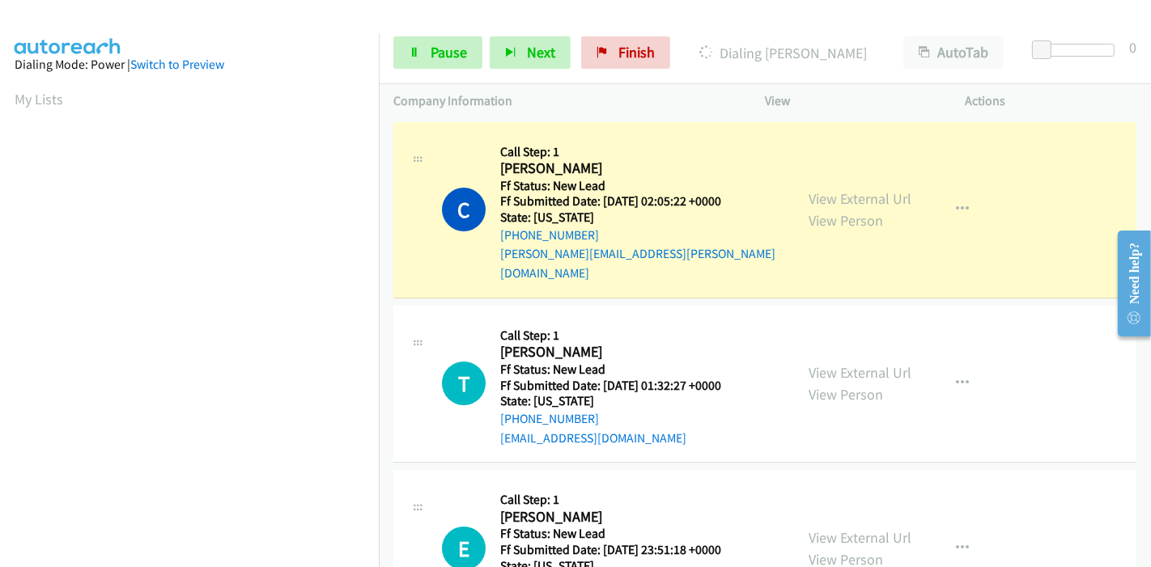
scroll to position [341, 0]
click at [813, 189] on link "View External Url" at bounding box center [859, 198] width 103 height 19
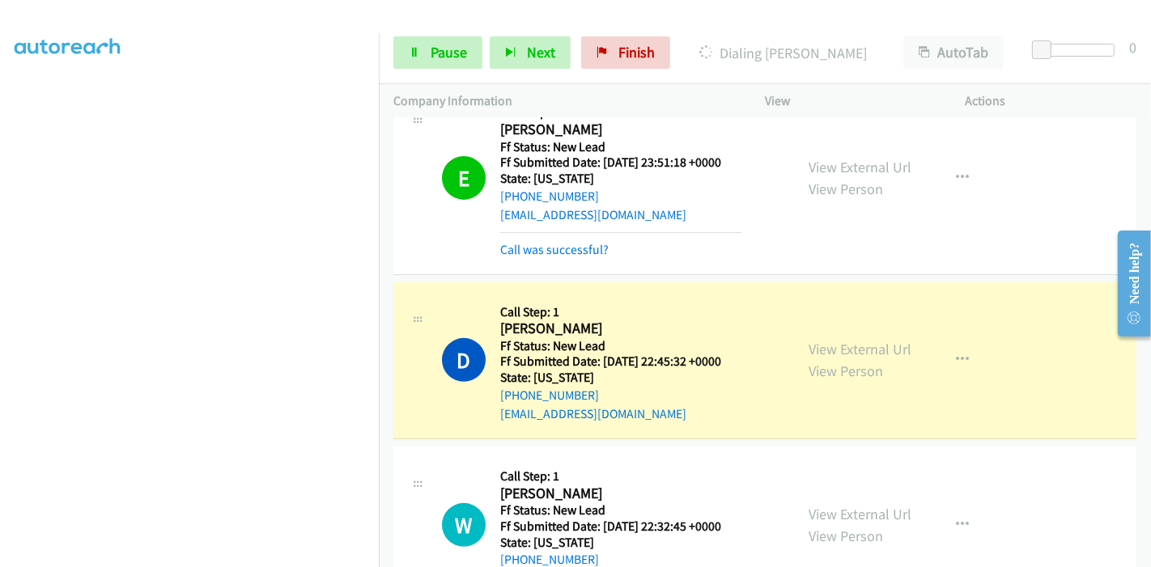
scroll to position [359, 0]
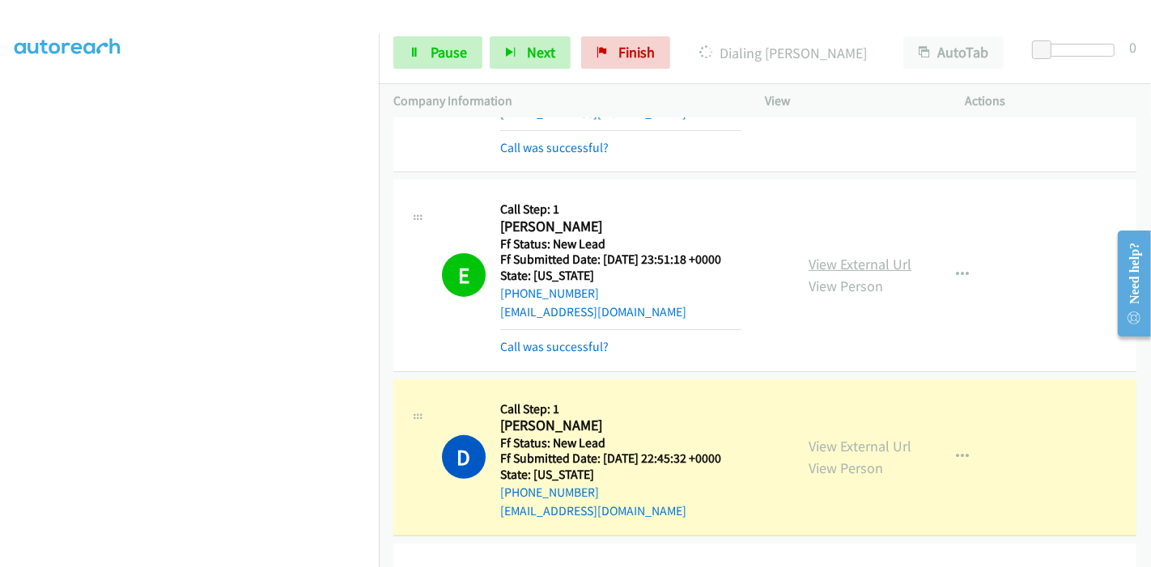
click at [883, 255] on link "View External Url" at bounding box center [859, 264] width 103 height 19
click at [826, 437] on link "View External Url" at bounding box center [859, 446] width 103 height 19
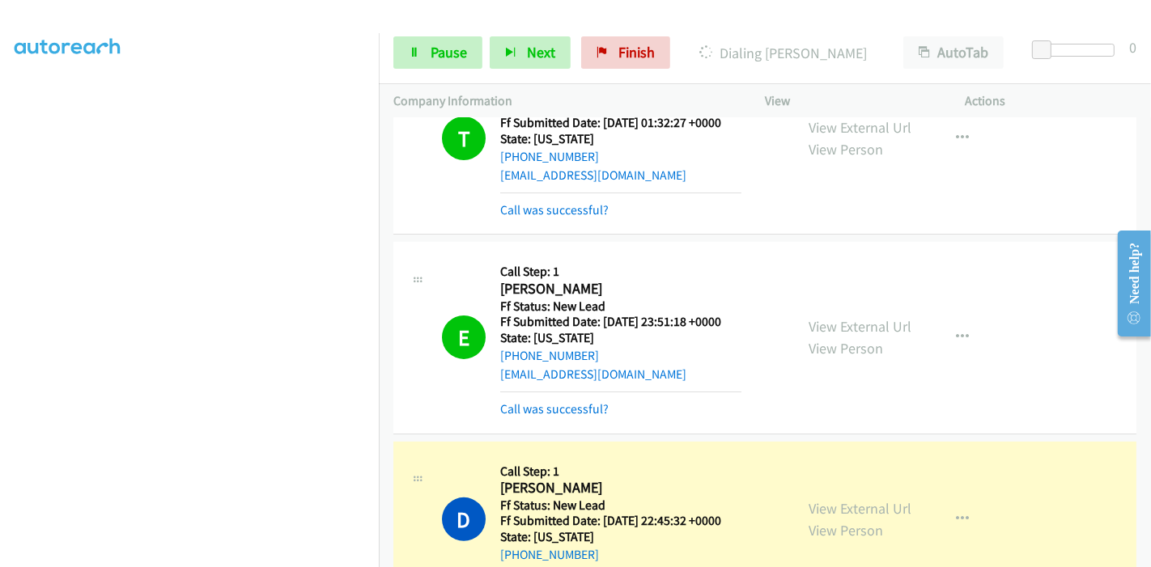
scroll to position [269, 0]
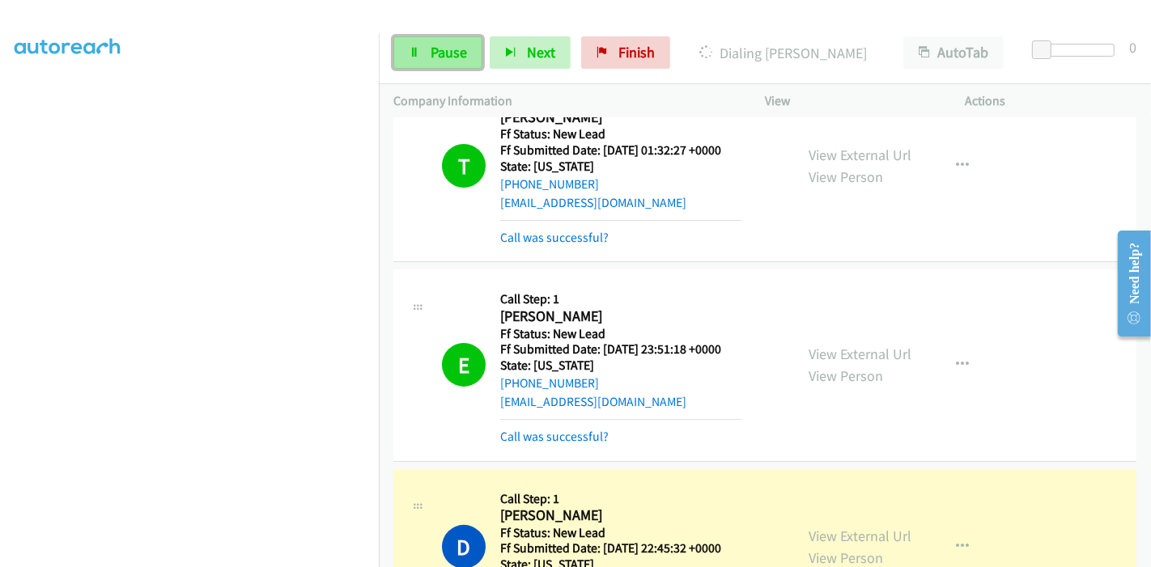
click at [439, 37] on link "Pause" at bounding box center [437, 52] width 89 height 32
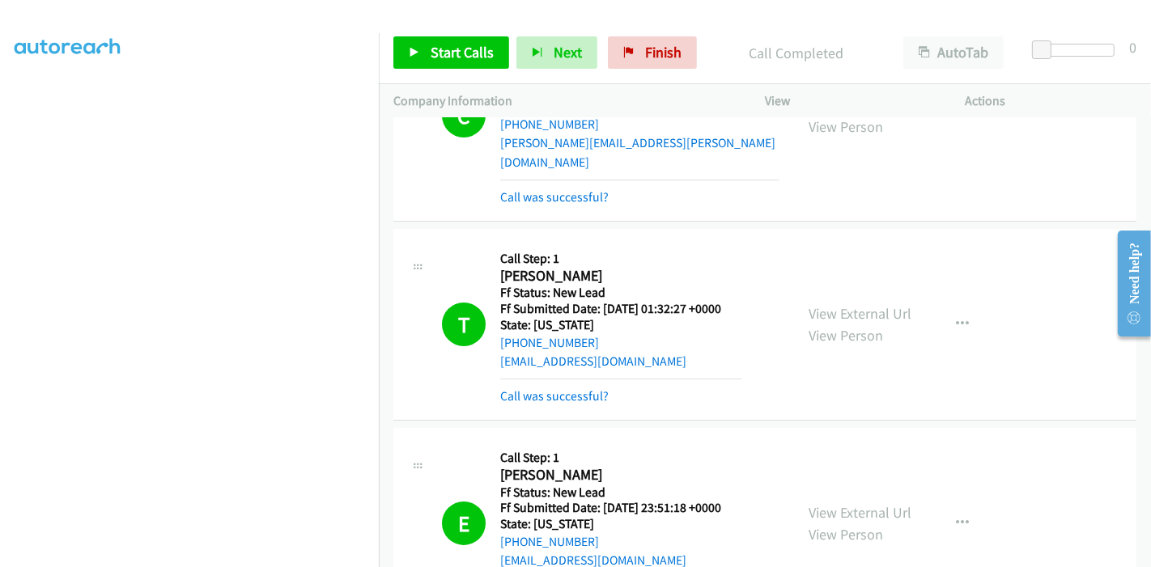
scroll to position [90, 0]
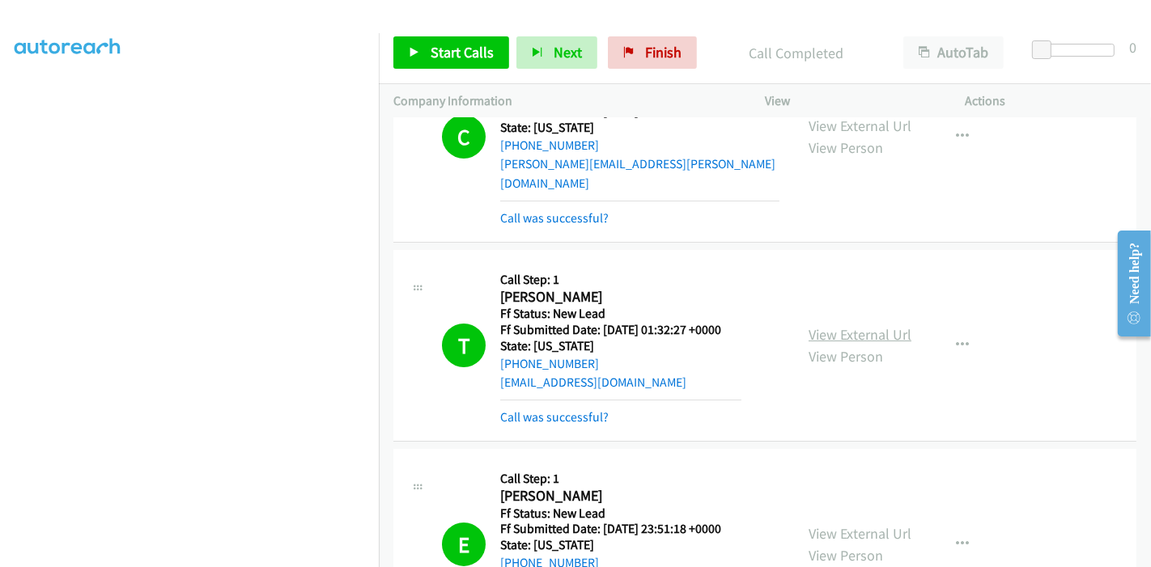
click at [848, 325] on link "View External Url" at bounding box center [859, 334] width 103 height 19
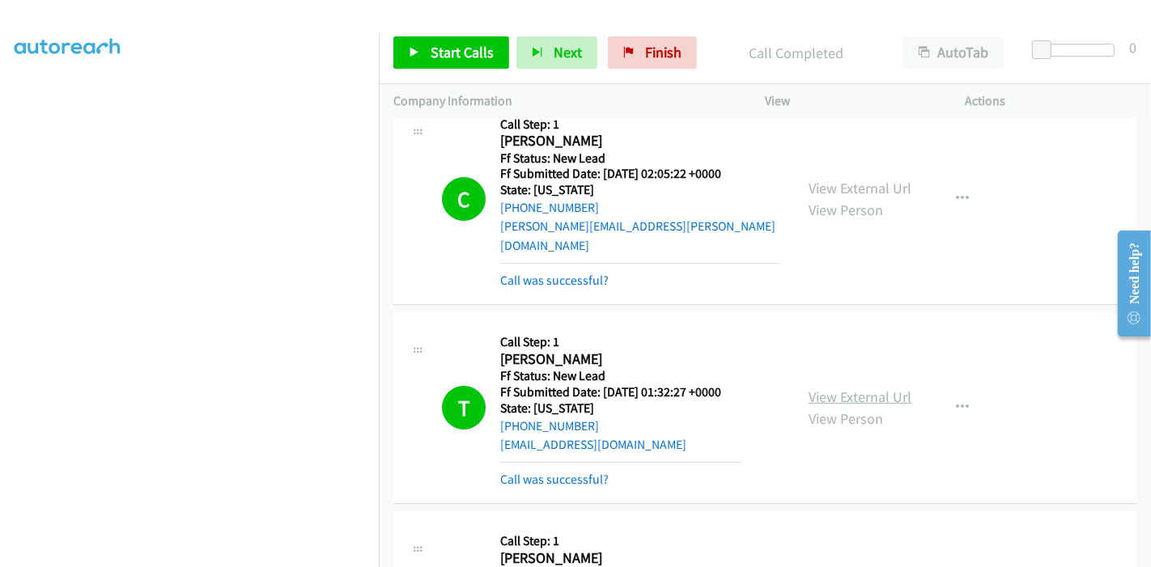
scroll to position [0, 0]
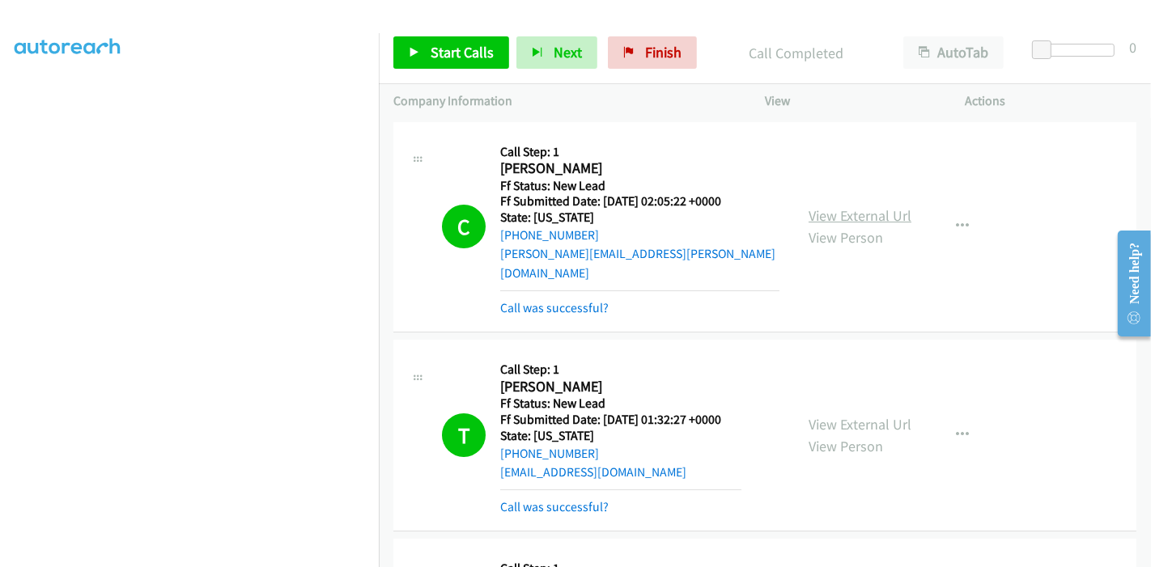
click at [890, 206] on link "View External Url" at bounding box center [859, 215] width 103 height 19
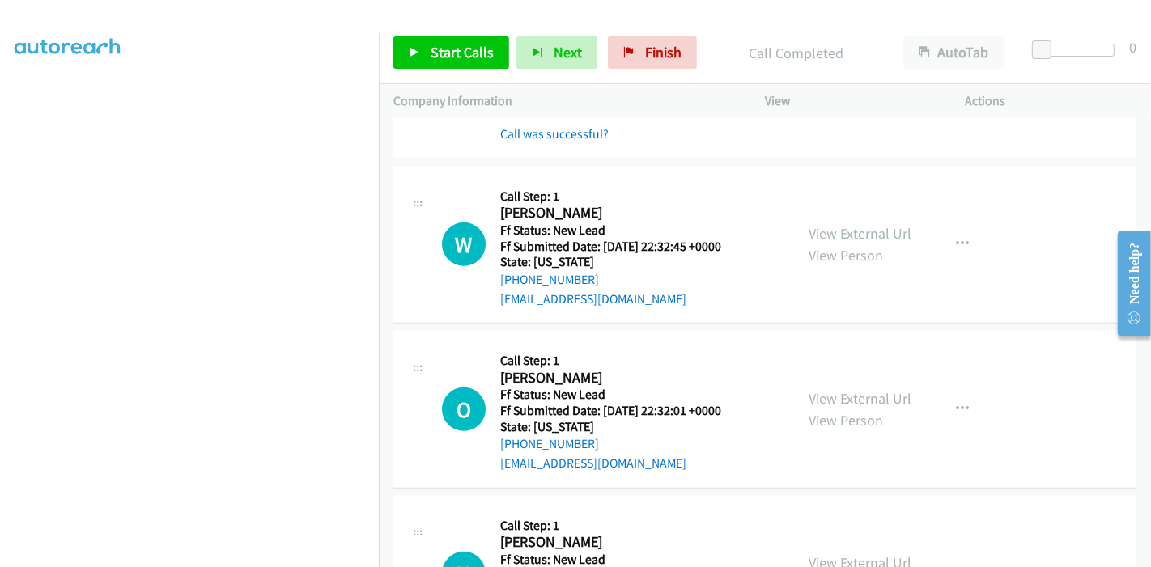
scroll to position [809, 0]
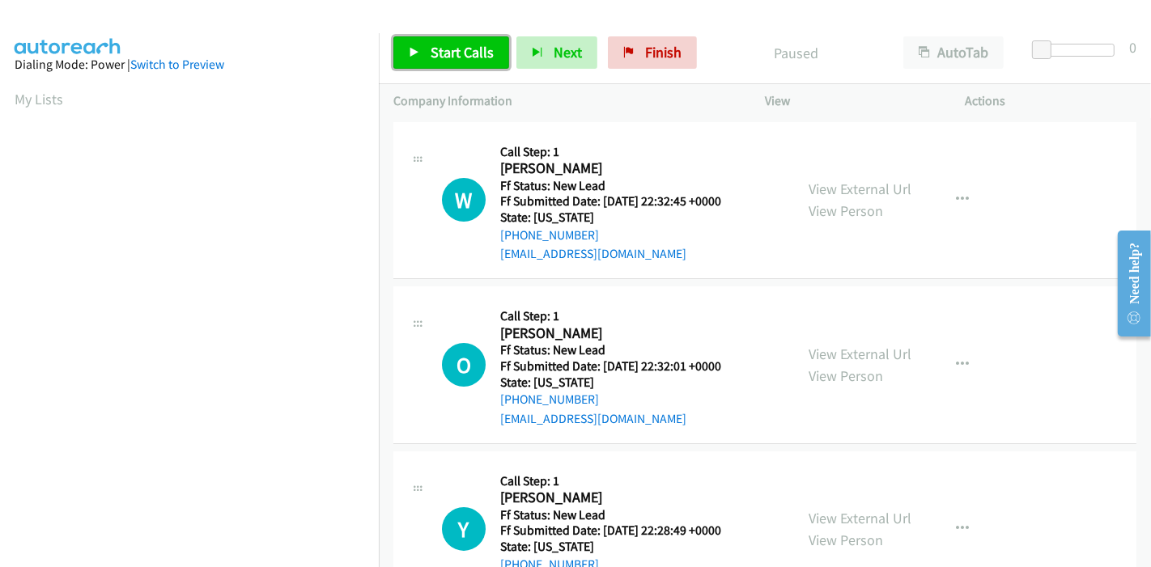
click at [457, 49] on span "Start Calls" at bounding box center [461, 52] width 63 height 19
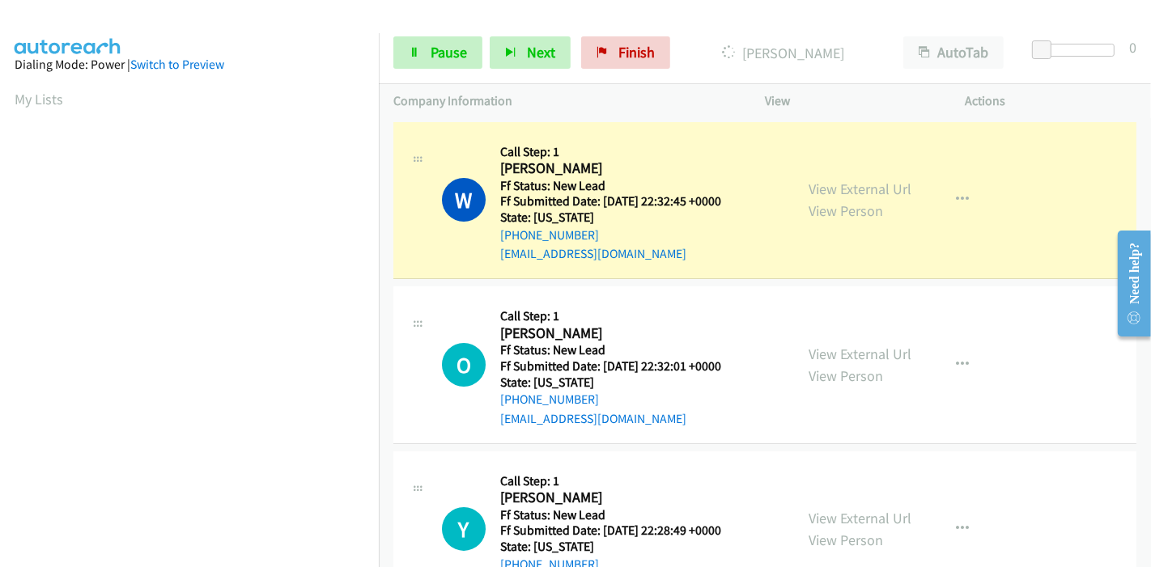
scroll to position [341, 0]
click at [828, 189] on link "View External Url" at bounding box center [859, 189] width 103 height 19
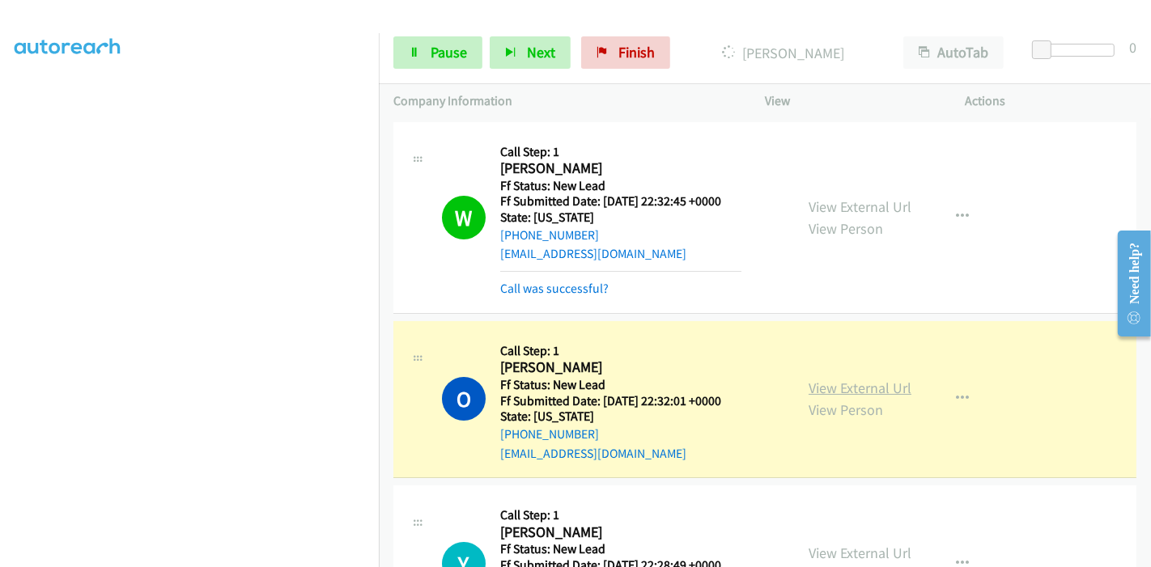
click at [813, 387] on link "View External Url" at bounding box center [859, 388] width 103 height 19
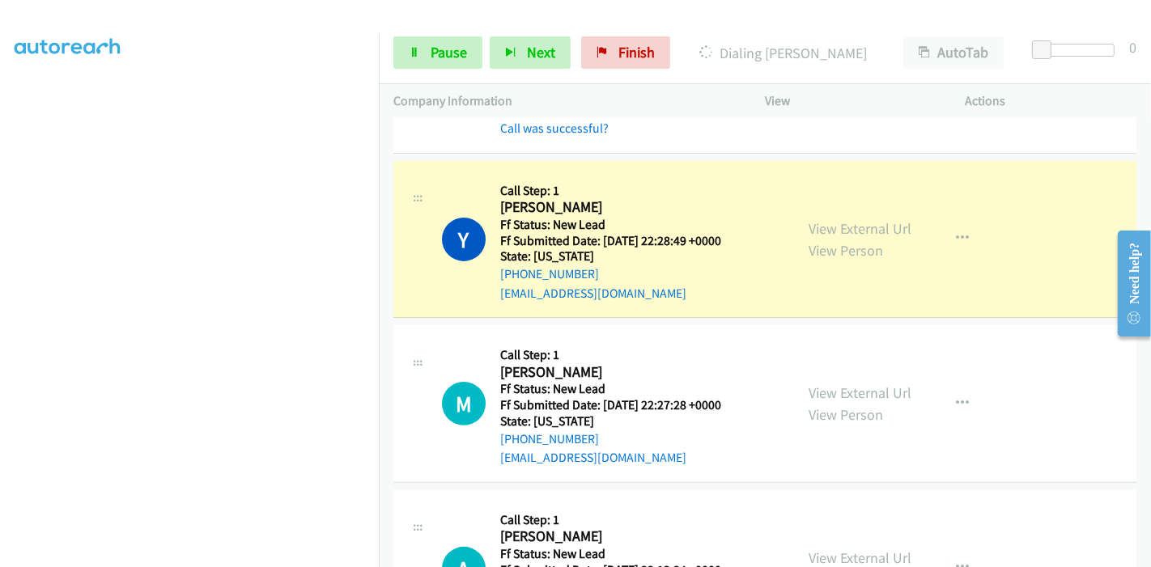
scroll to position [449, 0]
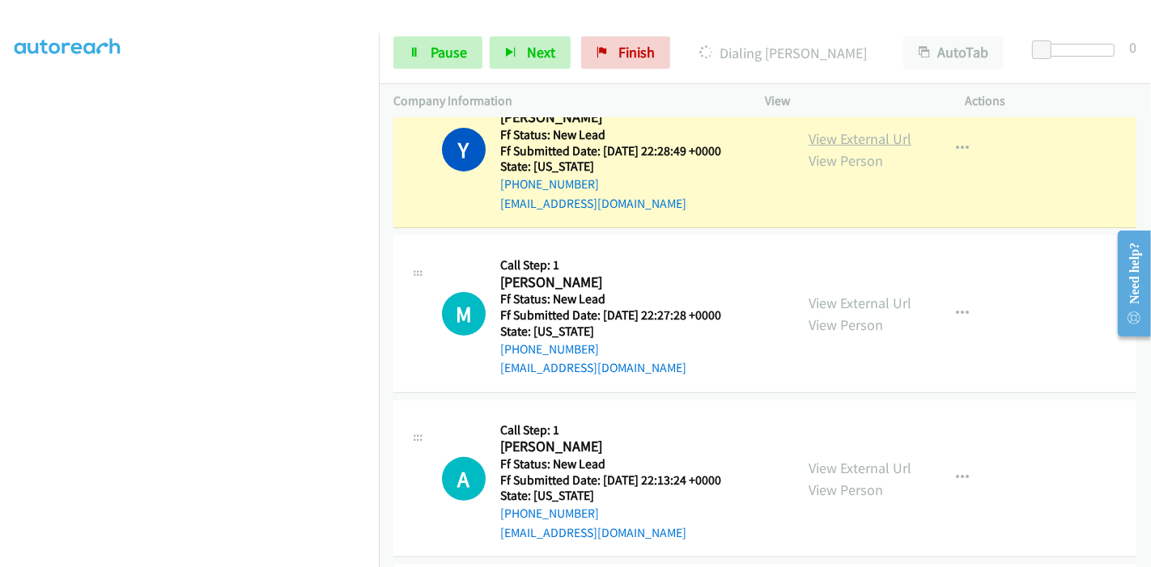
click at [867, 141] on link "View External Url" at bounding box center [859, 138] width 103 height 19
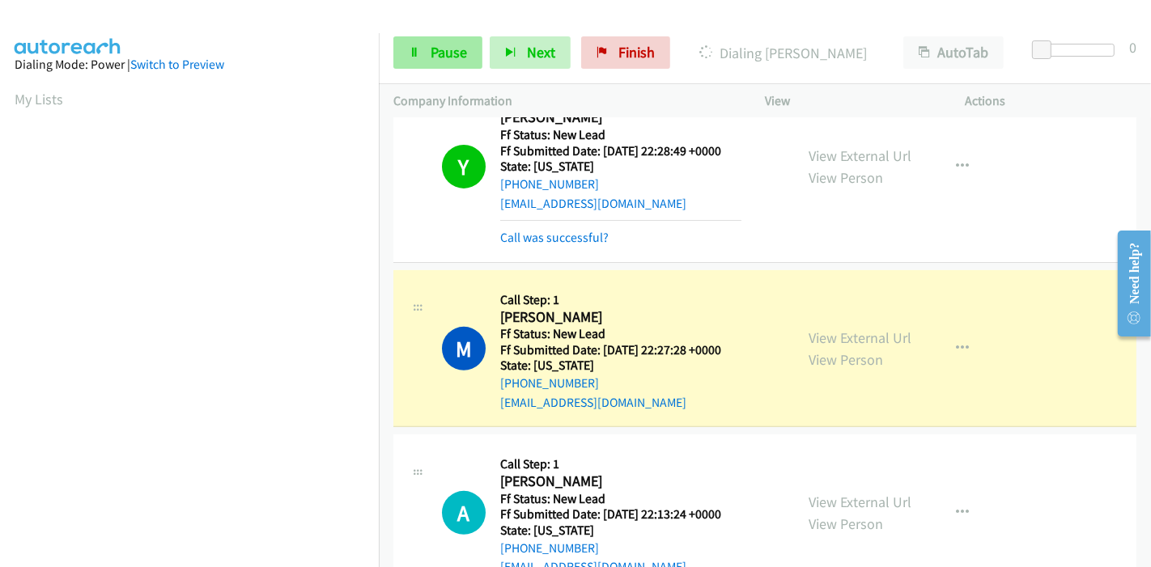
scroll to position [341, 0]
click at [409, 53] on icon at bounding box center [414, 53] width 11 height 11
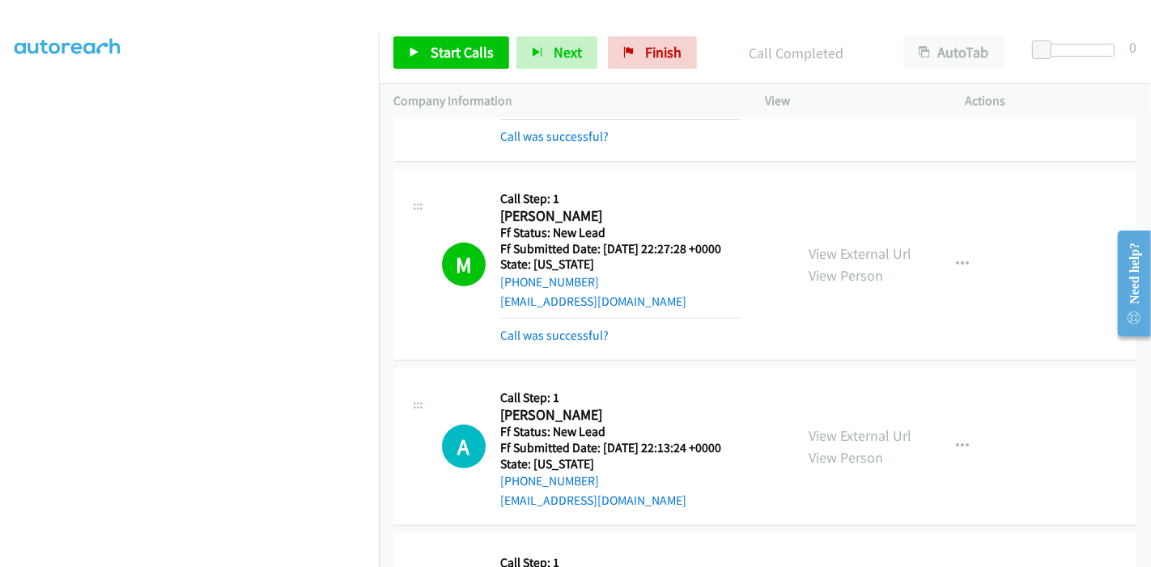
scroll to position [539, 0]
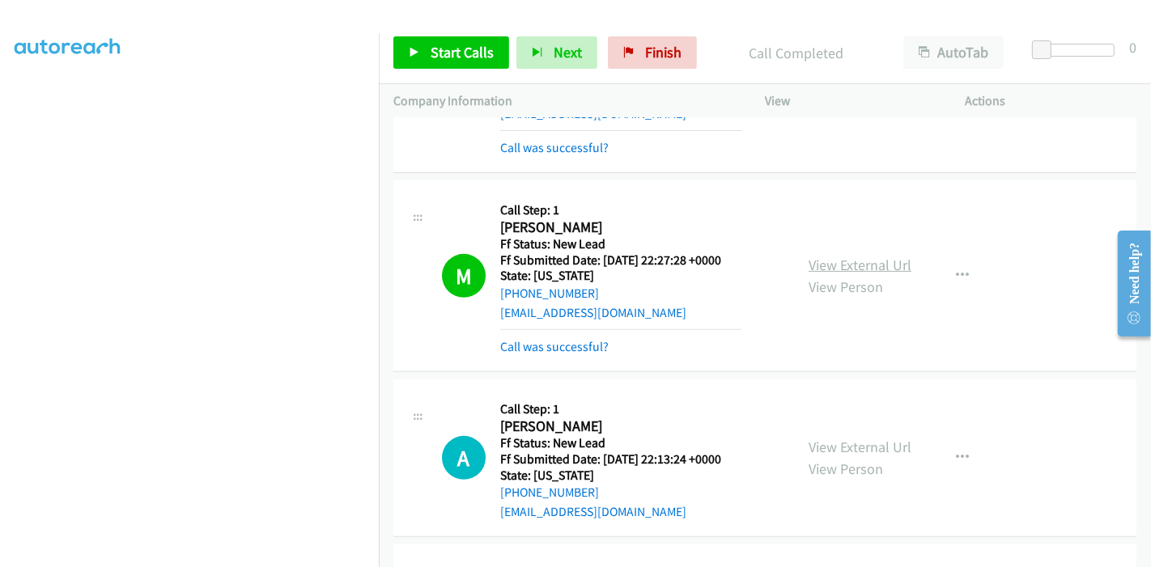
click at [854, 260] on link "View External Url" at bounding box center [859, 265] width 103 height 19
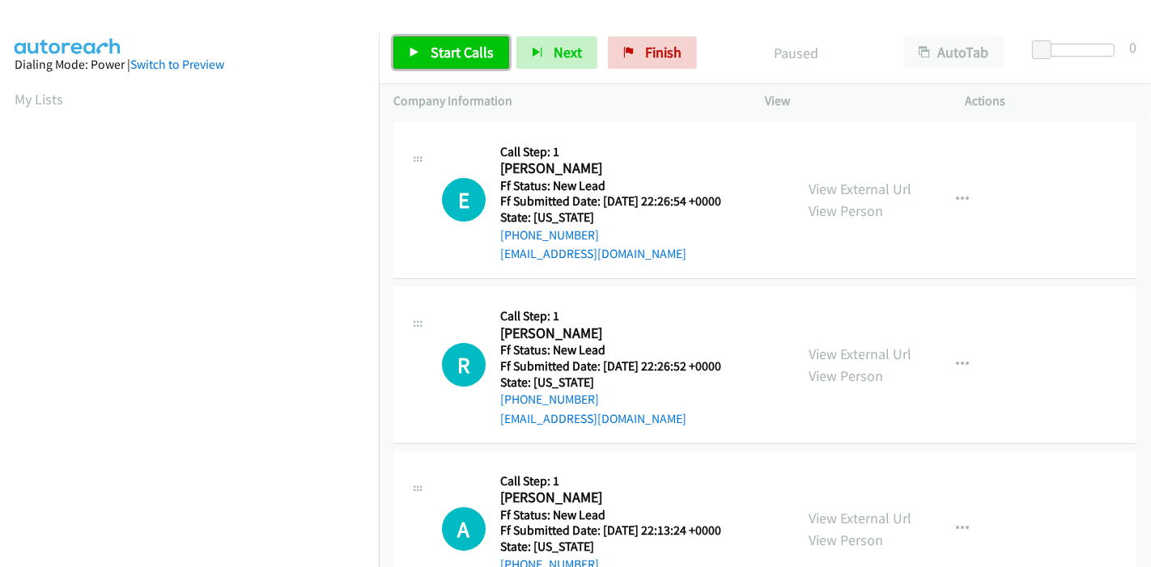
click at [448, 57] on span "Start Calls" at bounding box center [461, 52] width 63 height 19
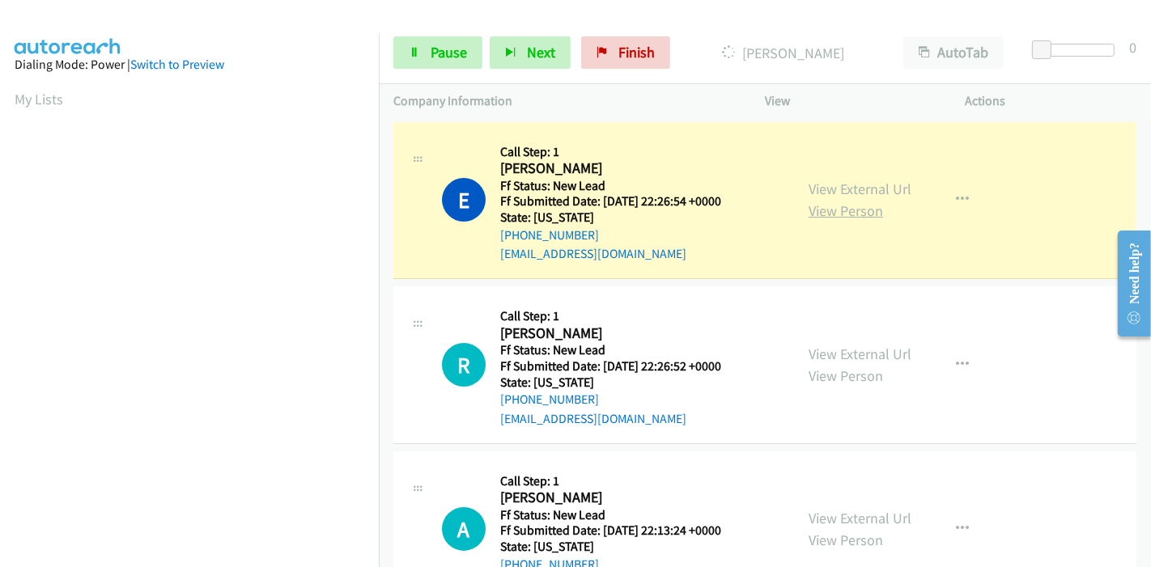
scroll to position [341, 0]
click at [812, 192] on link "View External Url" at bounding box center [859, 189] width 103 height 19
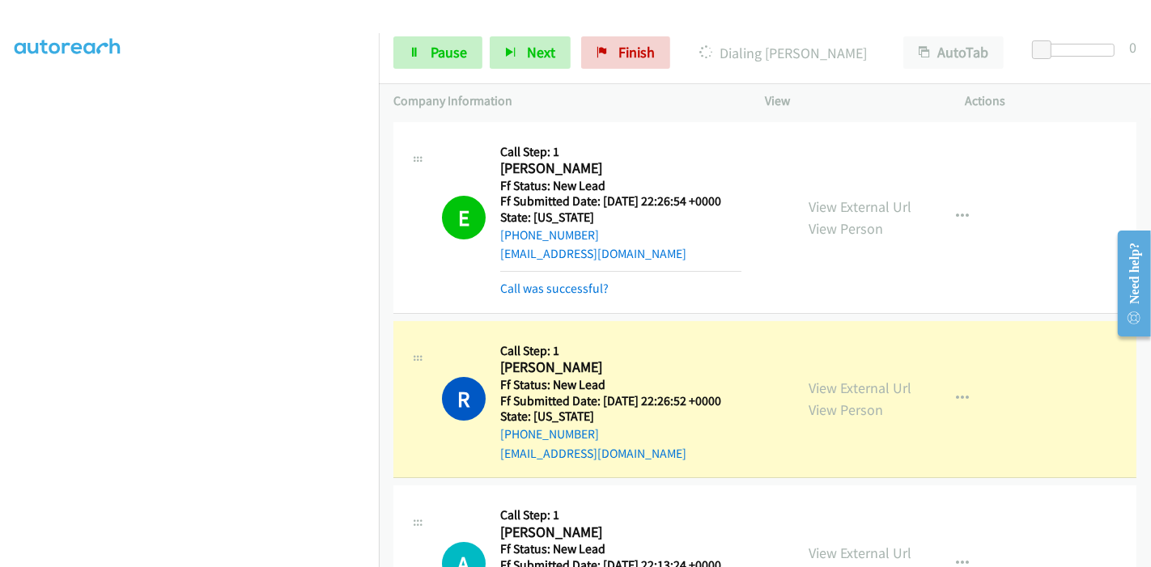
click at [795, 382] on div "View External Url View Person View External Url Email Schedule/Manage Callback …" at bounding box center [901, 400] width 215 height 128
click at [808, 384] on link "View External Url" at bounding box center [859, 388] width 103 height 19
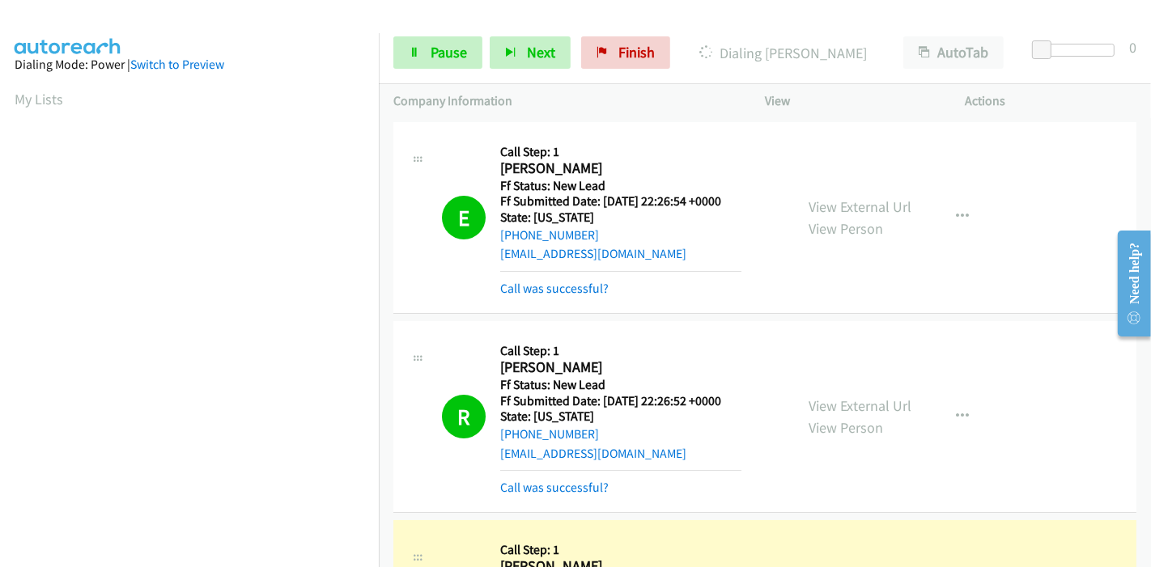
scroll to position [269, 0]
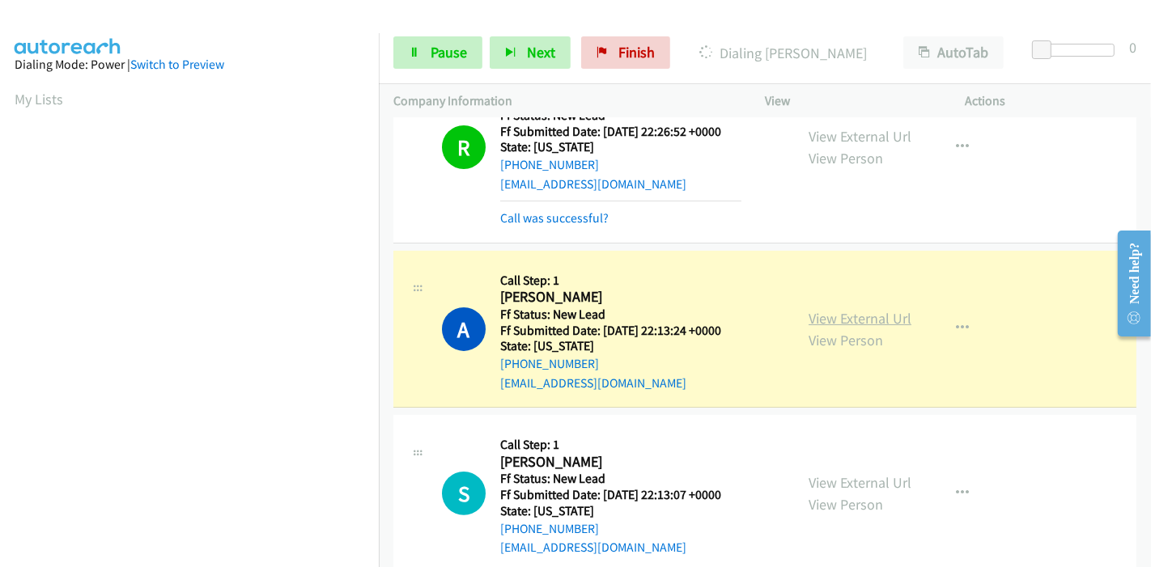
click at [814, 320] on link "View External Url" at bounding box center [859, 318] width 103 height 19
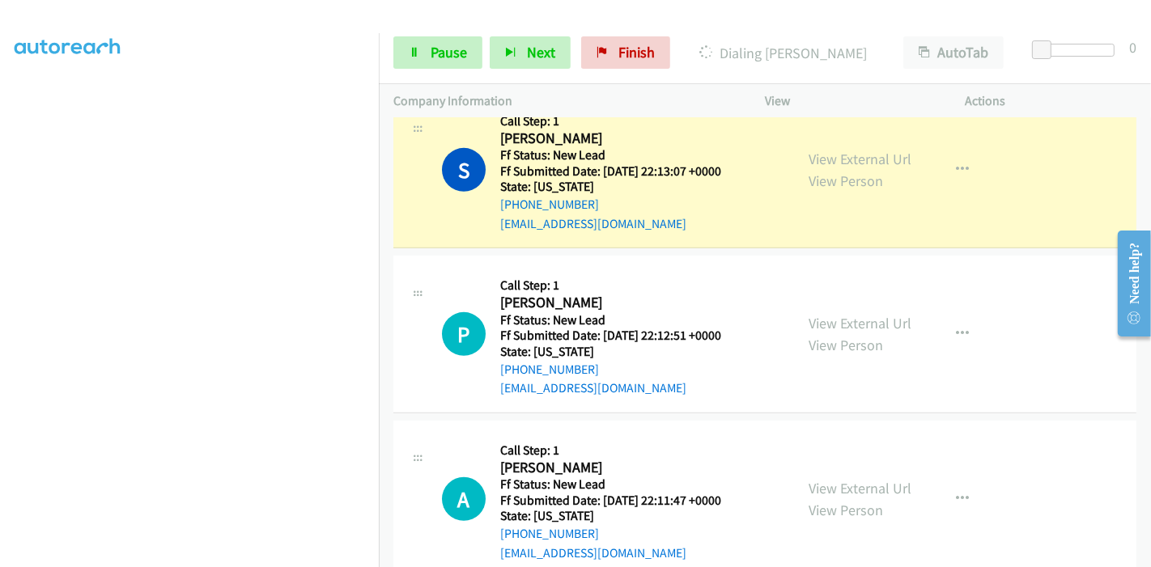
scroll to position [629, 0]
click at [811, 160] on link "View External Url" at bounding box center [859, 158] width 103 height 19
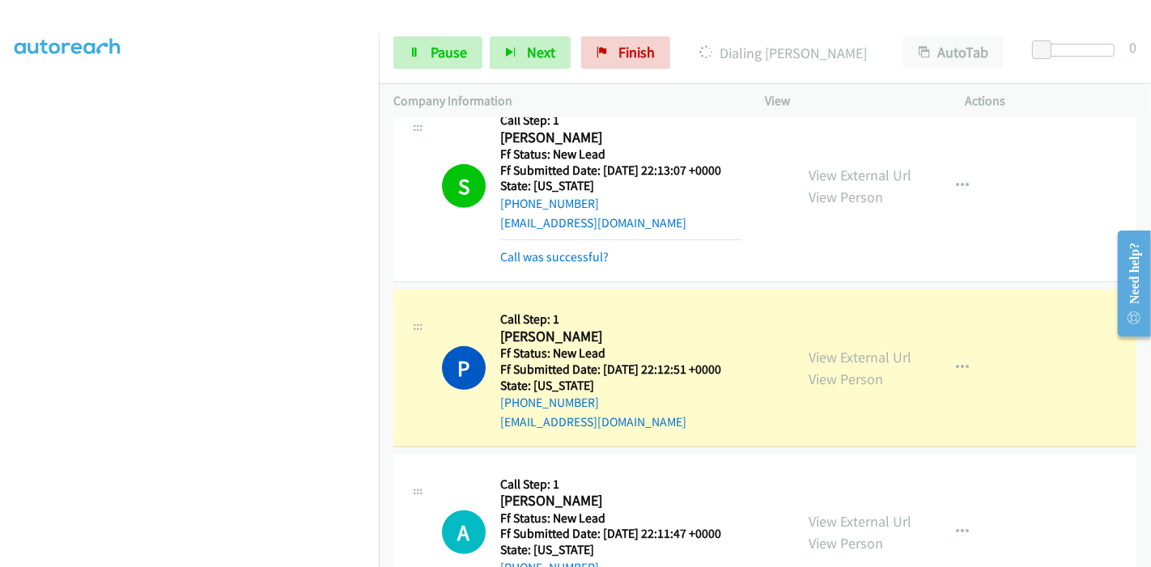
scroll to position [0, 0]
click at [812, 350] on link "View External Url" at bounding box center [859, 357] width 103 height 19
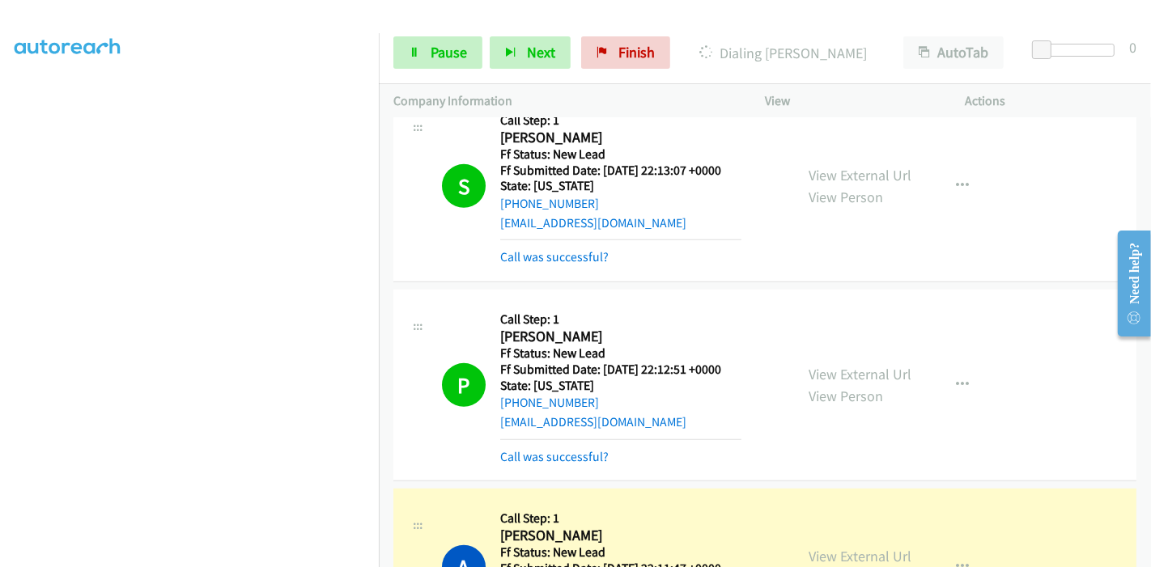
scroll to position [899, 0]
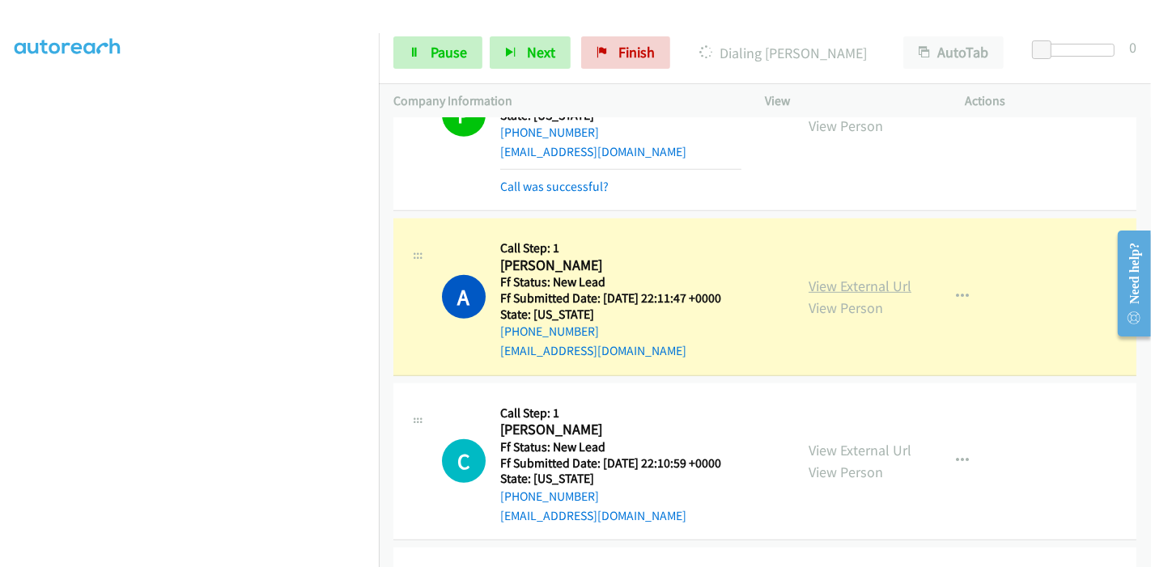
click at [850, 285] on link "View External Url" at bounding box center [859, 286] width 103 height 19
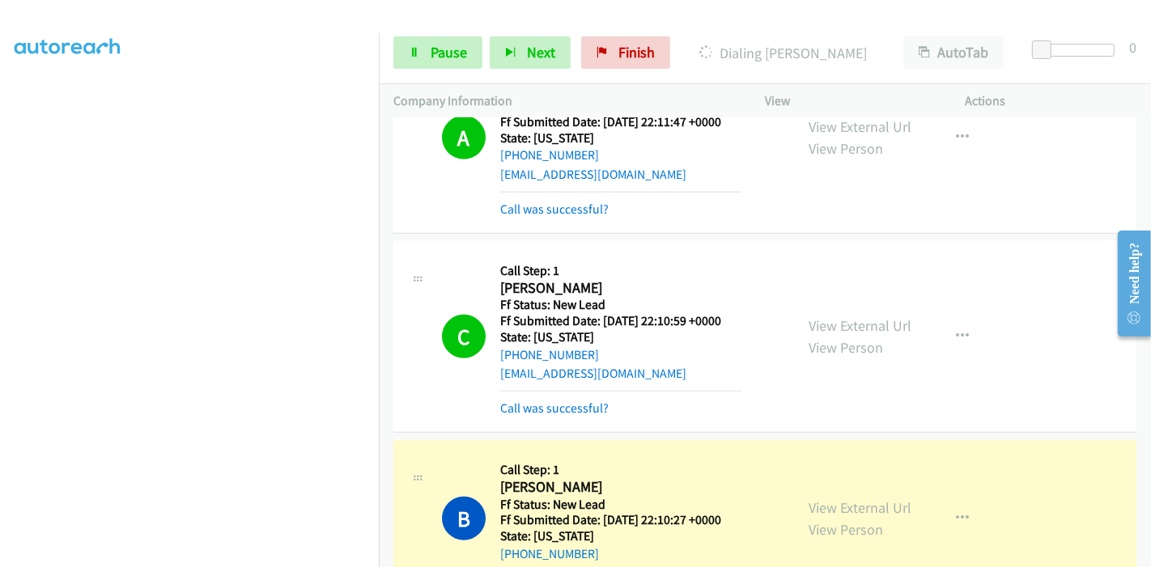
scroll to position [1079, 0]
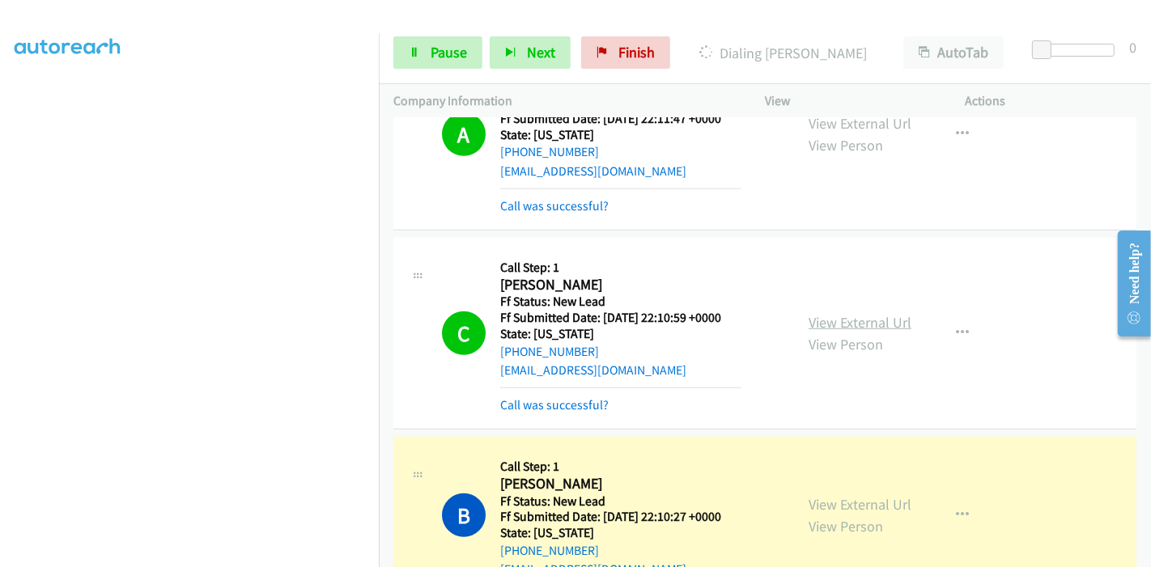
click at [858, 324] on link "View External Url" at bounding box center [859, 322] width 103 height 19
click at [824, 502] on link "View External Url" at bounding box center [859, 504] width 103 height 19
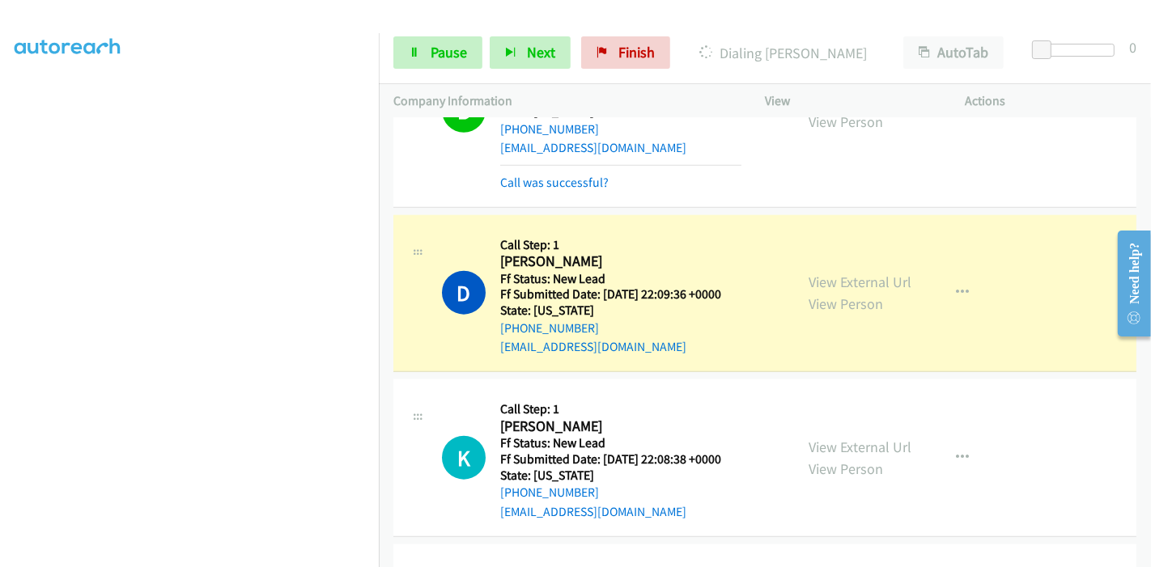
scroll to position [1528, 0]
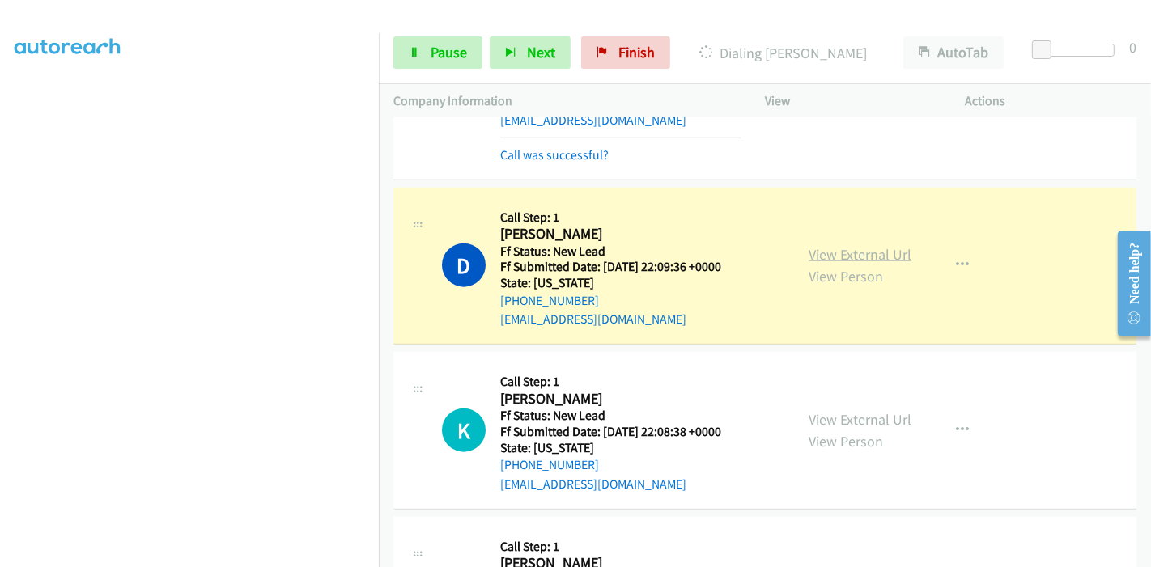
click at [870, 252] on link "View External Url" at bounding box center [859, 254] width 103 height 19
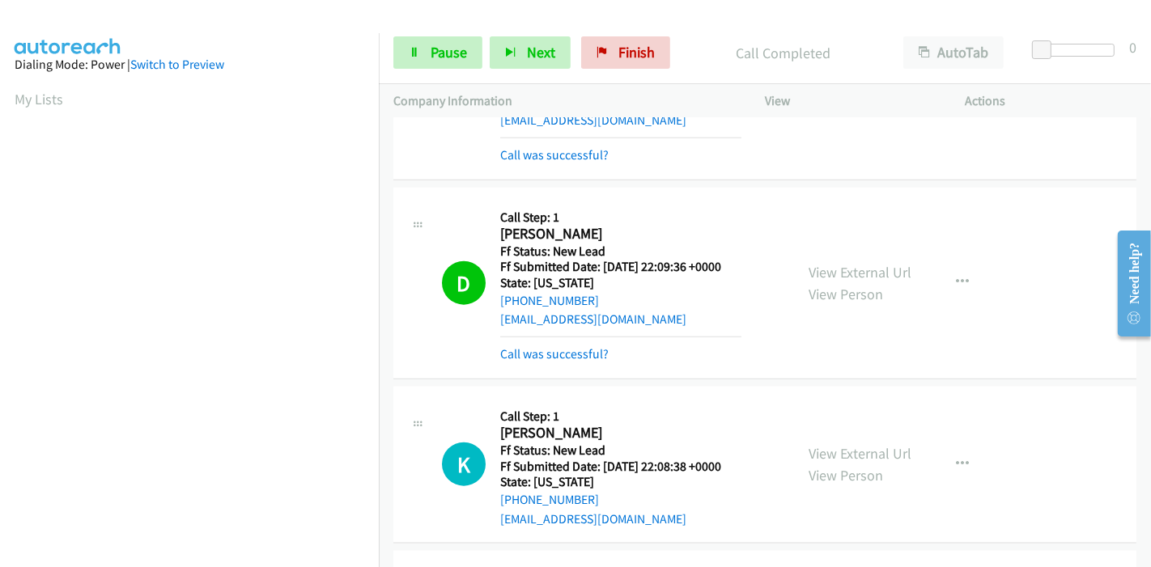
scroll to position [341, 0]
click at [433, 40] on link "Pause" at bounding box center [437, 52] width 89 height 32
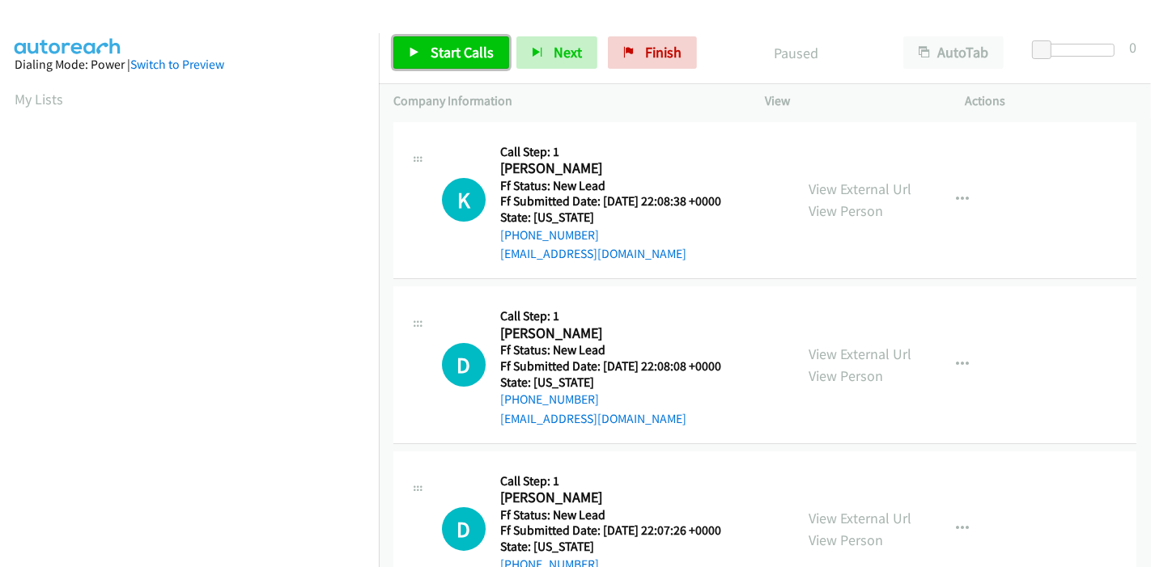
click at [432, 52] on span "Start Calls" at bounding box center [461, 52] width 63 height 19
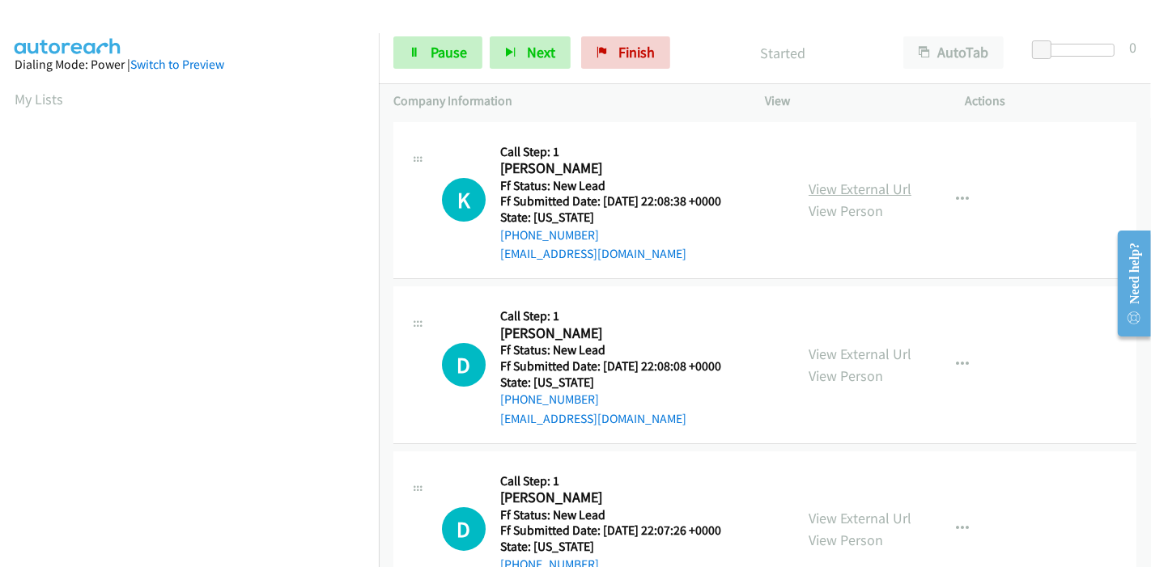
click at [892, 184] on link "View External Url" at bounding box center [859, 189] width 103 height 19
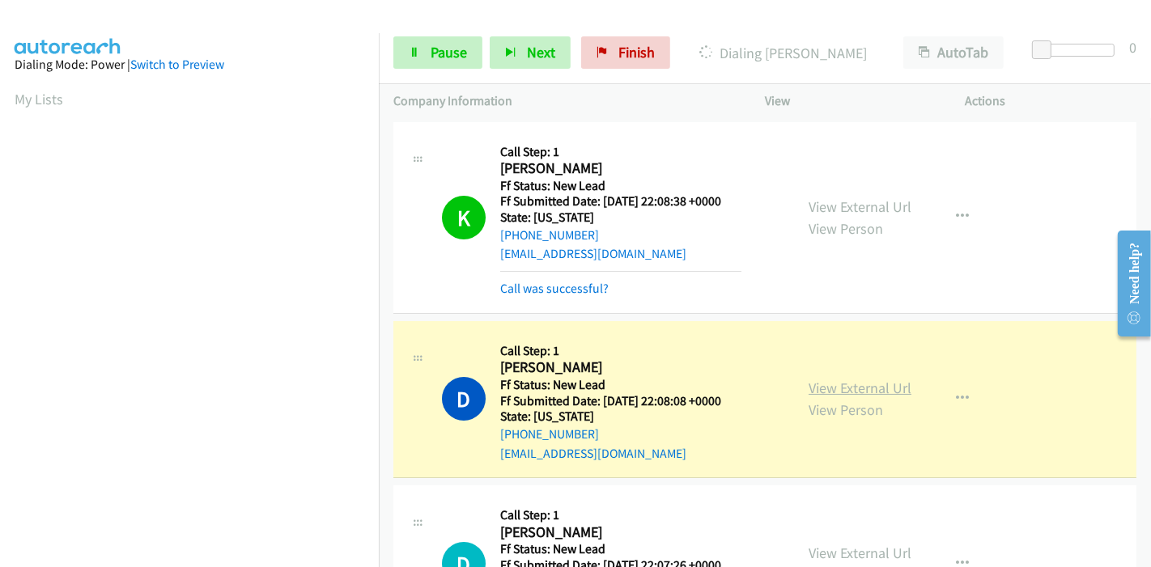
click at [817, 389] on link "View External Url" at bounding box center [859, 388] width 103 height 19
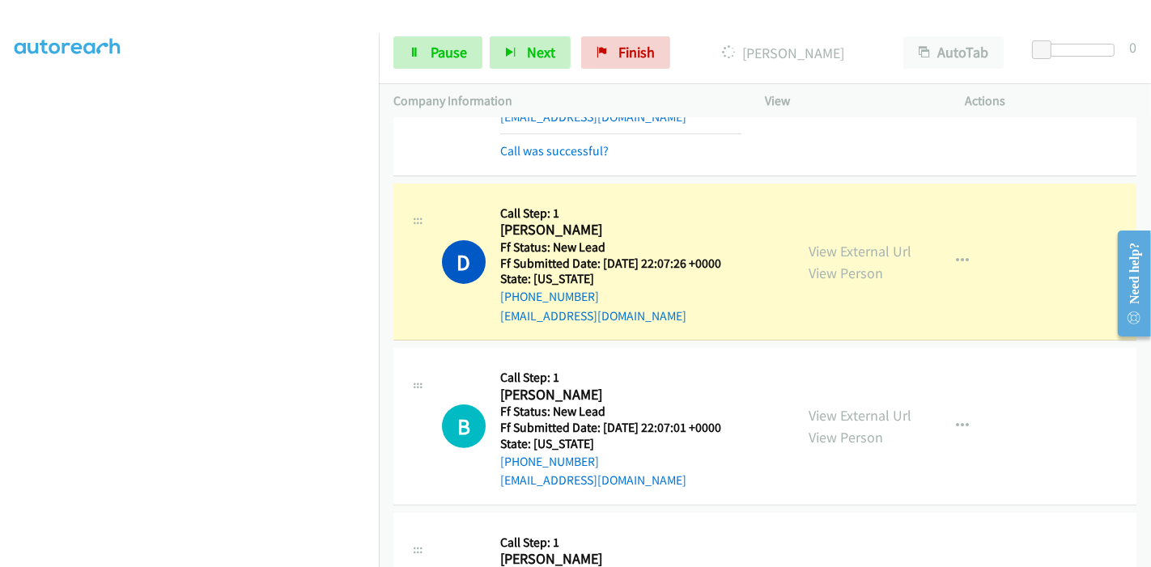
scroll to position [359, 0]
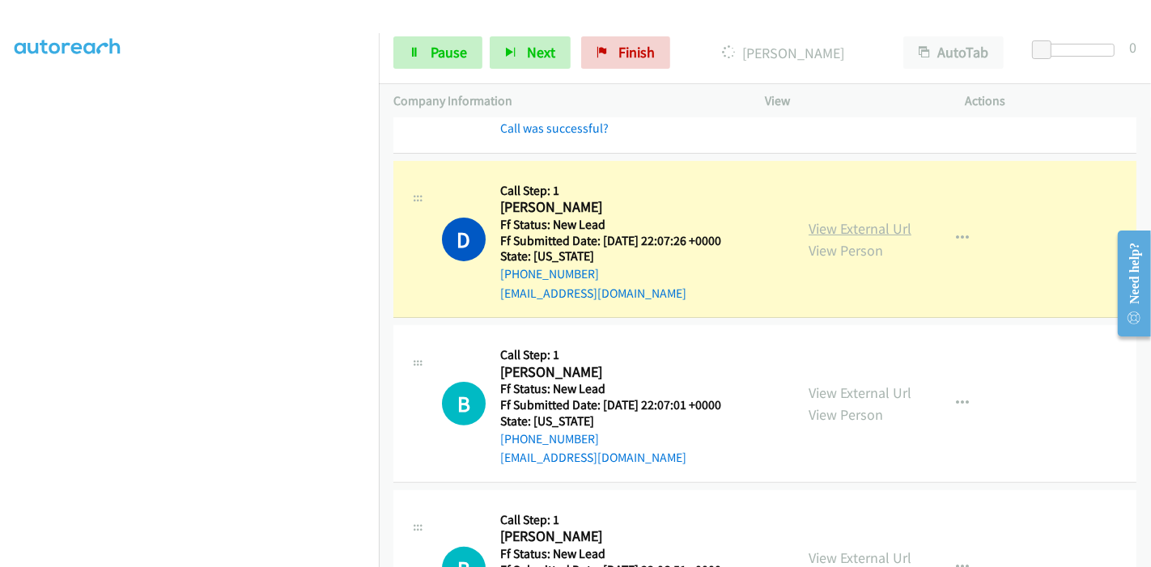
click at [870, 221] on link "View External Url" at bounding box center [859, 228] width 103 height 19
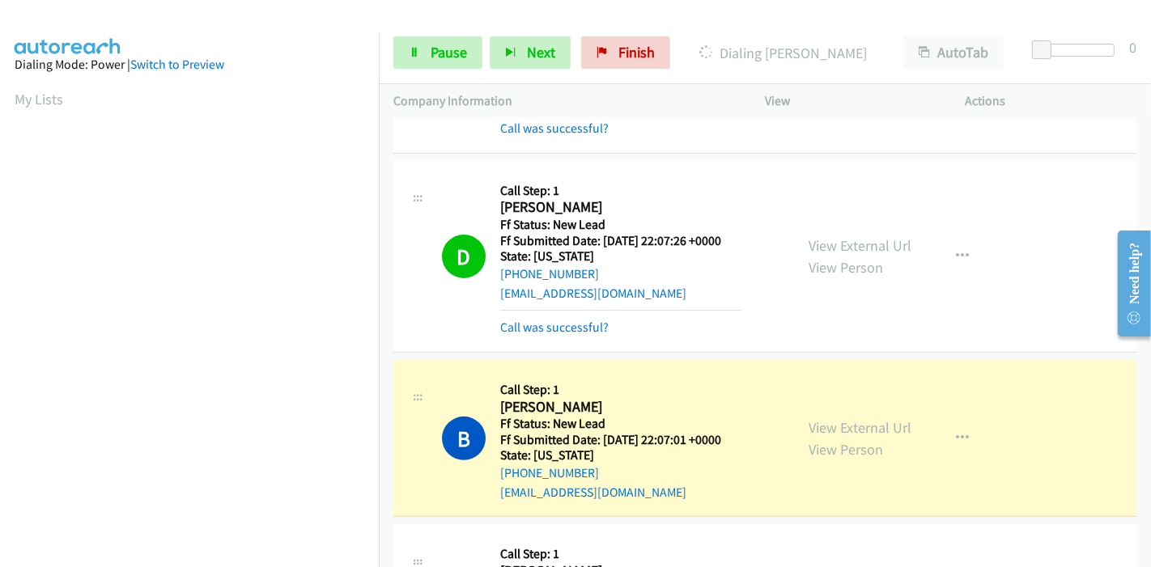
scroll to position [341, 0]
click at [831, 422] on link "View External Url" at bounding box center [859, 427] width 103 height 19
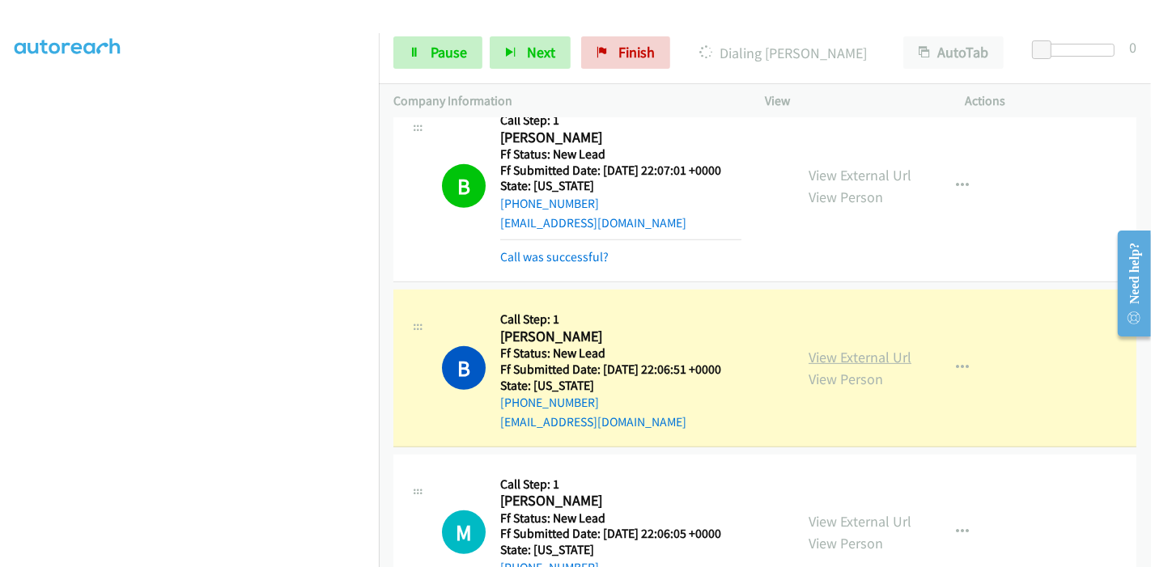
click at [813, 353] on link "View External Url" at bounding box center [859, 357] width 103 height 19
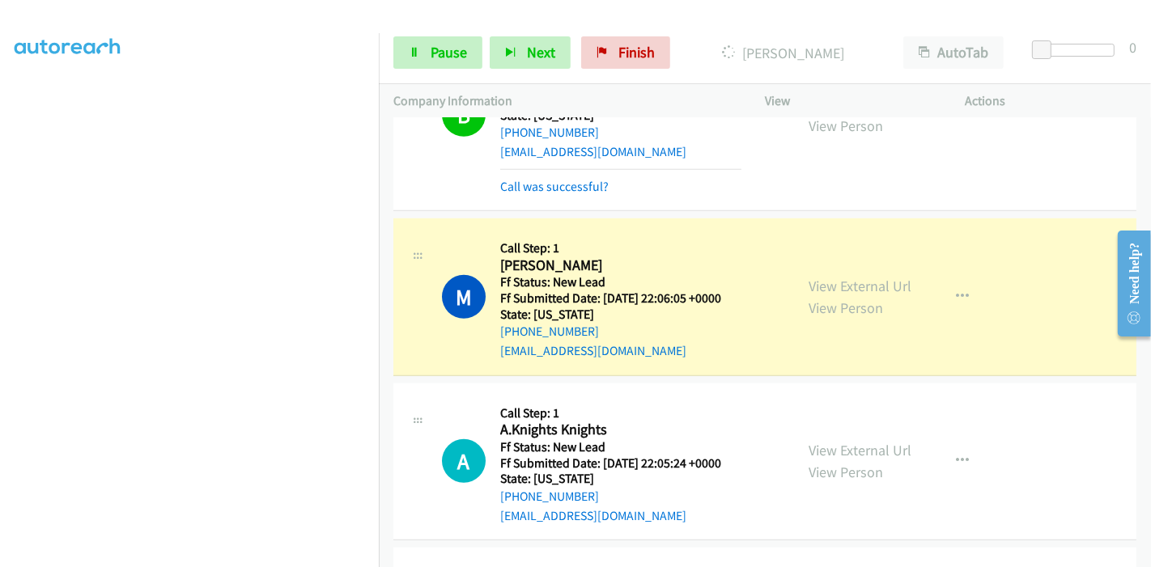
click at [799, 285] on div "View External Url View Person View External Url Email Schedule/Manage Callback …" at bounding box center [901, 297] width 215 height 128
click at [822, 289] on link "View External Url" at bounding box center [859, 286] width 103 height 19
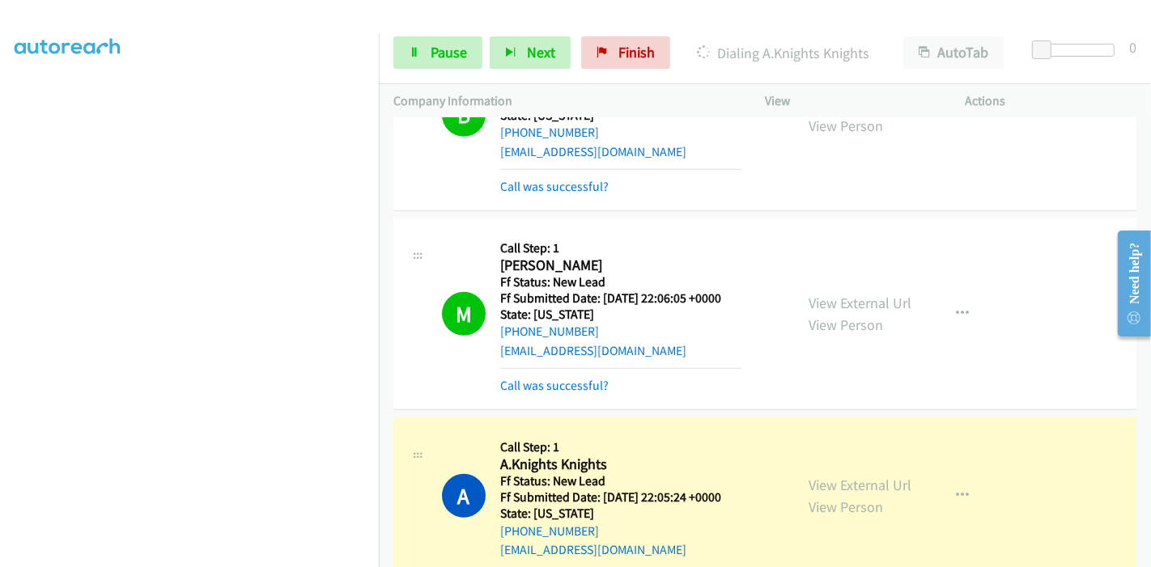
scroll to position [0, 0]
click at [808, 478] on link "View External Url" at bounding box center [859, 485] width 103 height 19
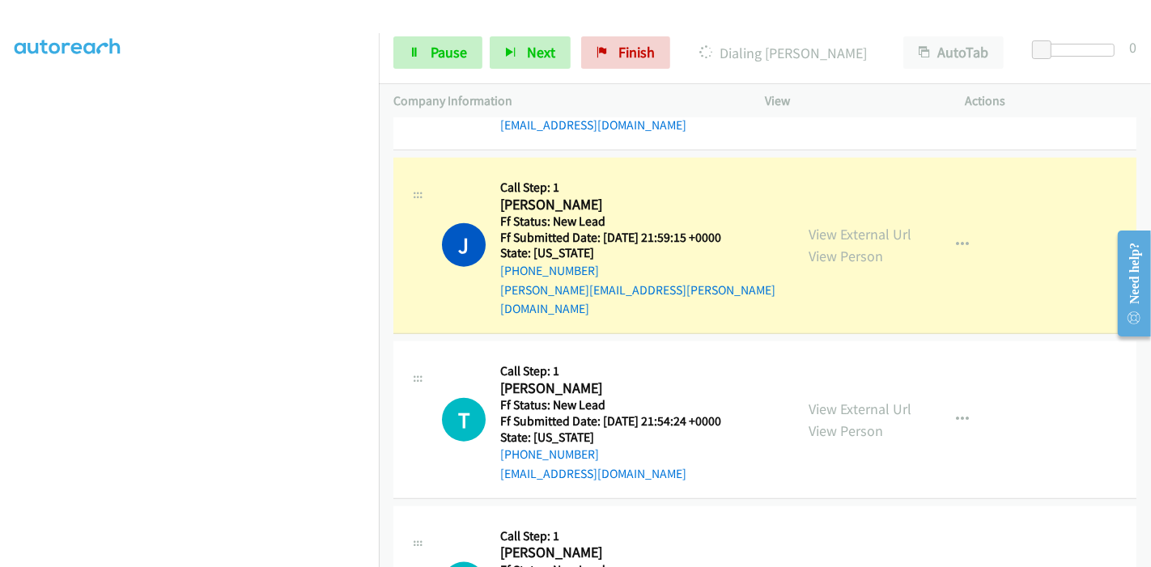
scroll to position [1528, 0]
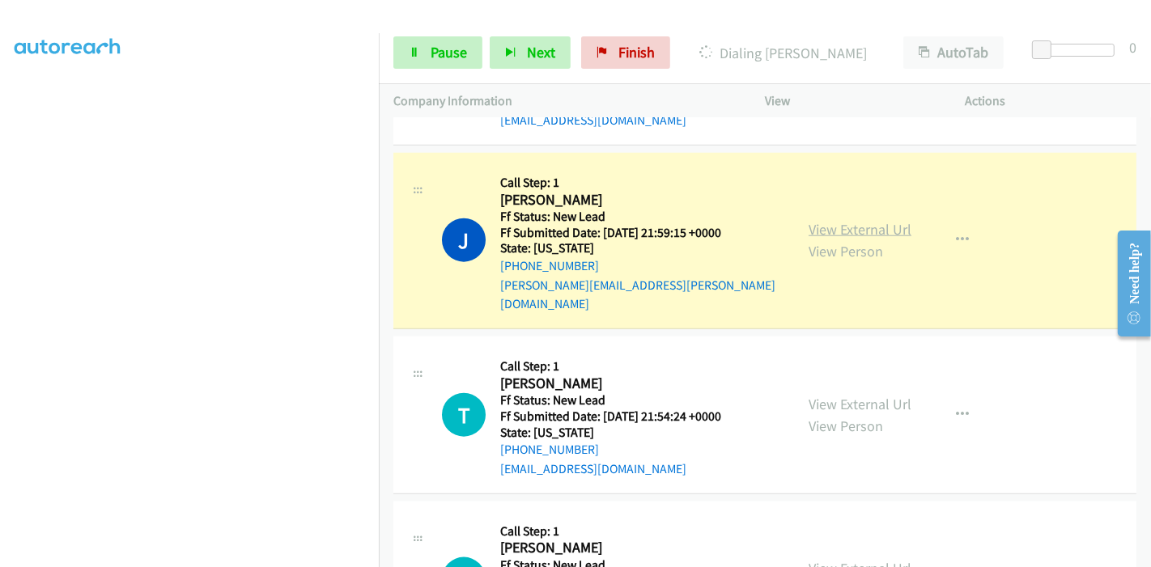
click at [810, 223] on link "View External Url" at bounding box center [859, 229] width 103 height 19
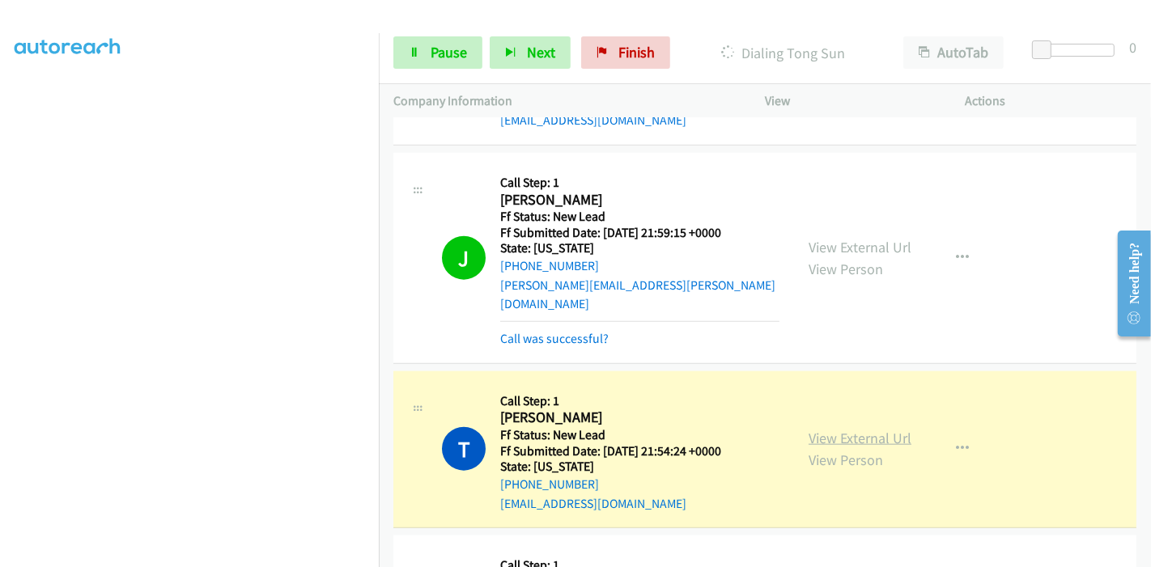
click at [824, 429] on link "View External Url" at bounding box center [859, 438] width 103 height 19
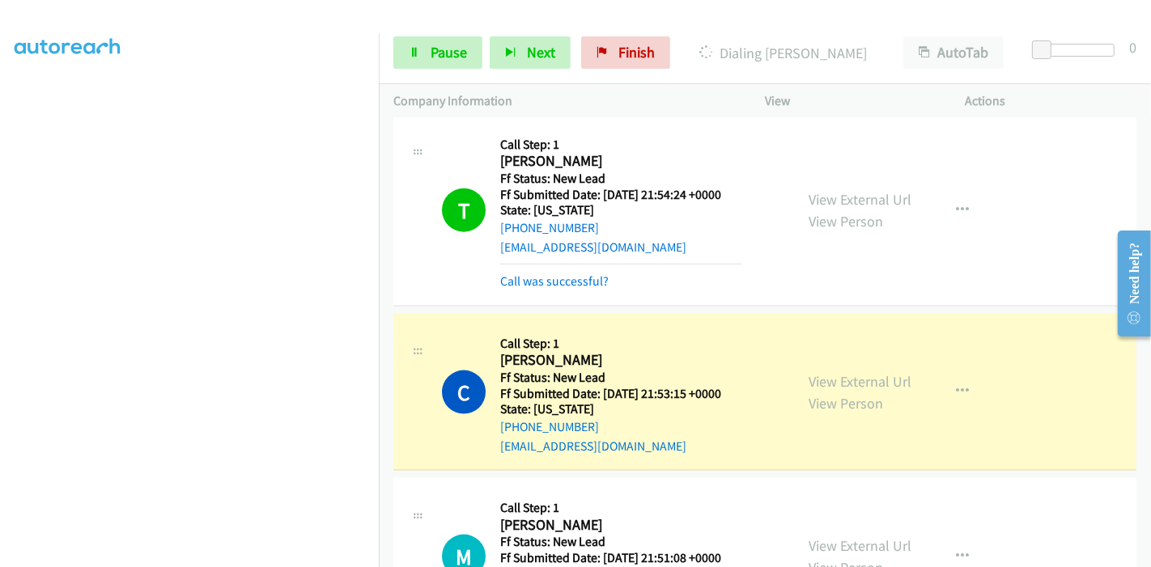
scroll to position [1798, 0]
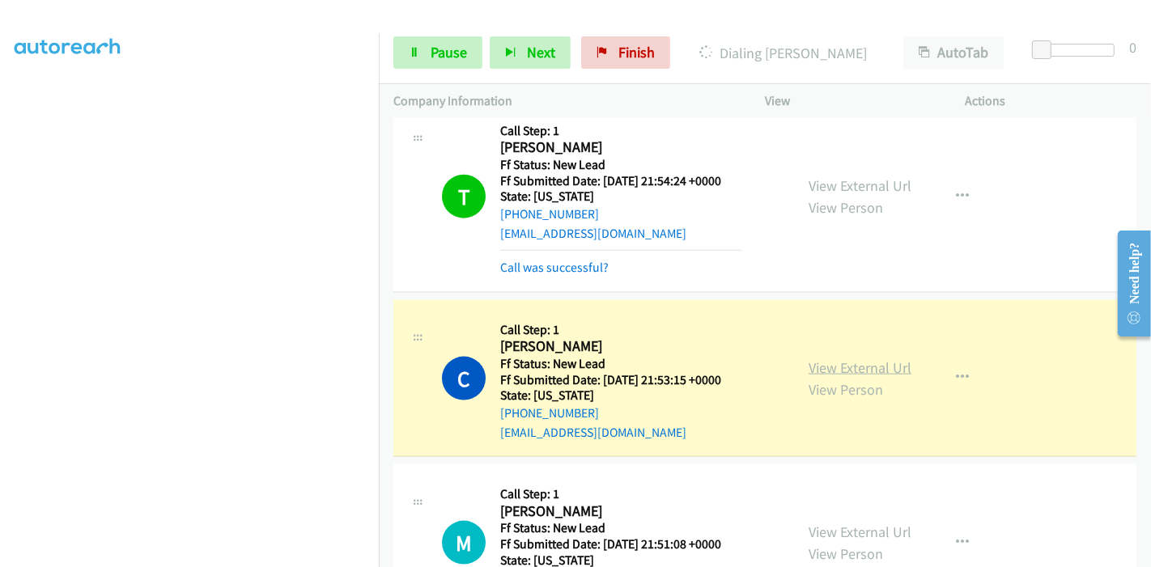
click at [865, 358] on link "View External Url" at bounding box center [859, 367] width 103 height 19
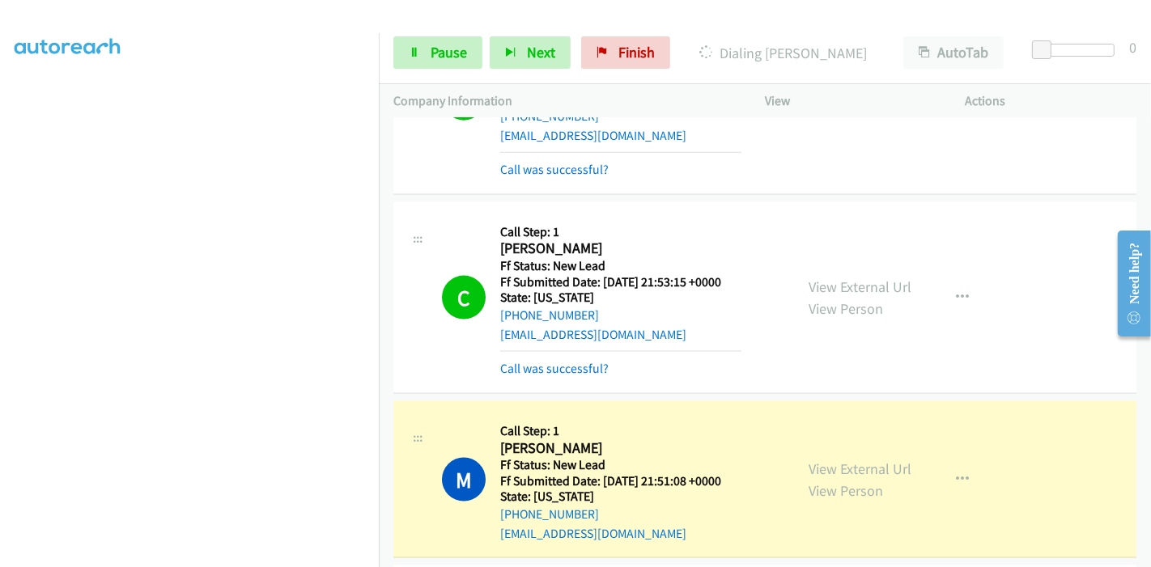
scroll to position [1977, 0]
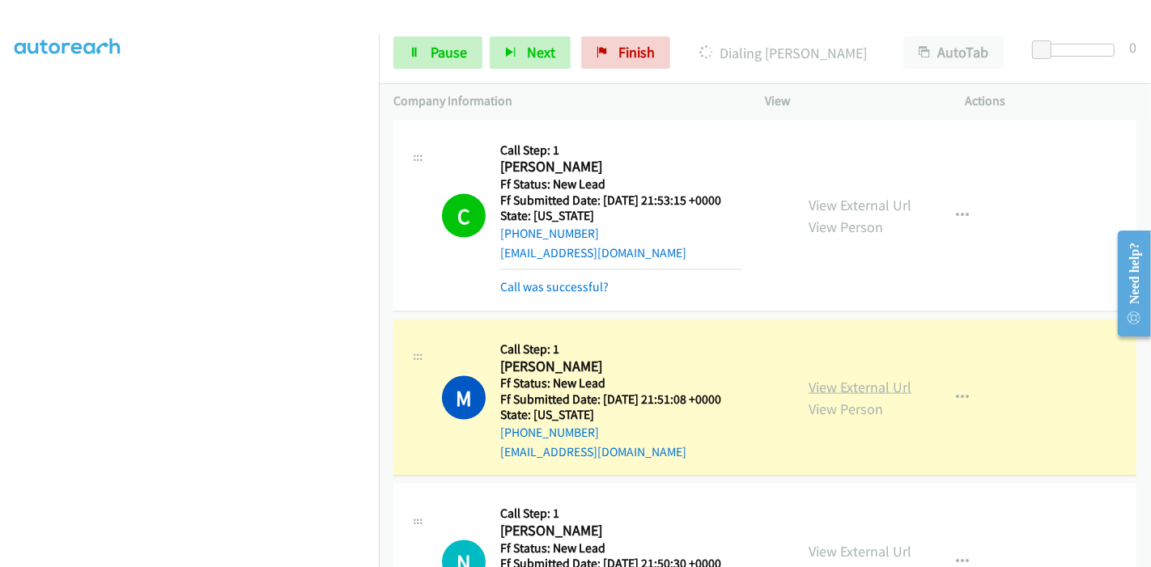
click at [828, 378] on link "View External Url" at bounding box center [859, 387] width 103 height 19
click at [438, 53] on span "Pause" at bounding box center [448, 52] width 36 height 19
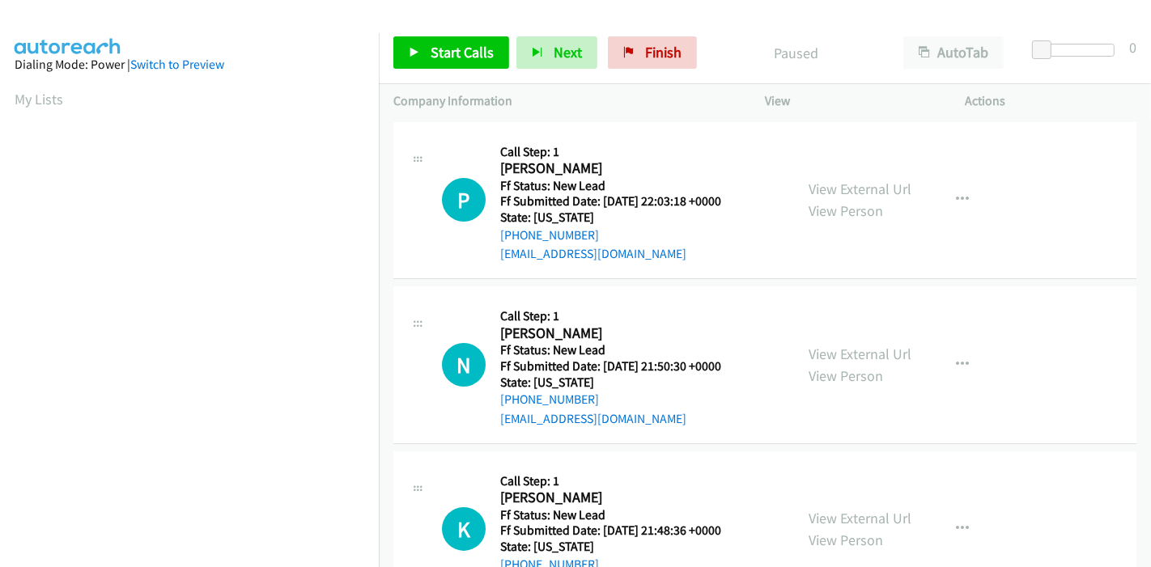
click at [456, 70] on div "Start Calls Pause Next Finish Paused AutoTab AutoTab 0" at bounding box center [765, 53] width 772 height 62
click at [446, 44] on span "Start Calls" at bounding box center [461, 52] width 63 height 19
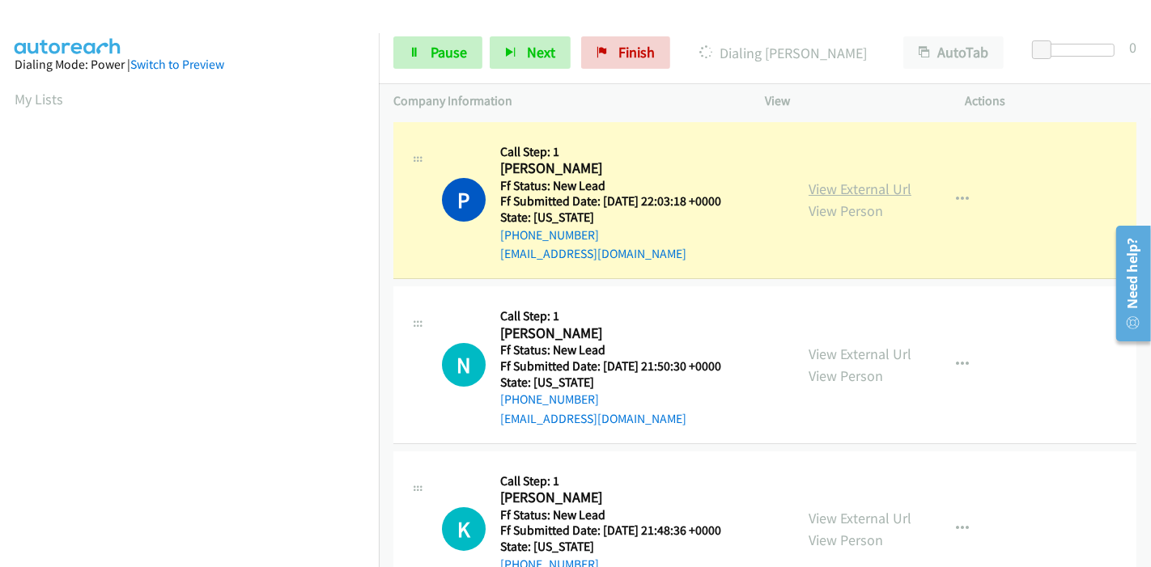
click at [813, 189] on link "View External Url" at bounding box center [859, 189] width 103 height 19
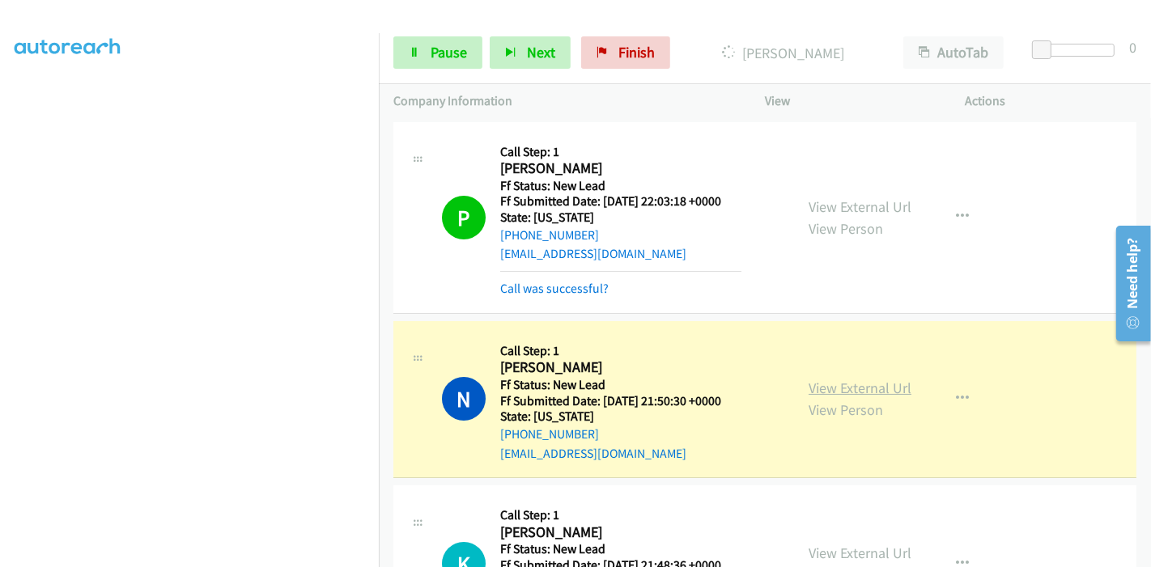
click at [809, 384] on link "View External Url" at bounding box center [859, 388] width 103 height 19
click at [451, 54] on span "Pause" at bounding box center [448, 52] width 36 height 19
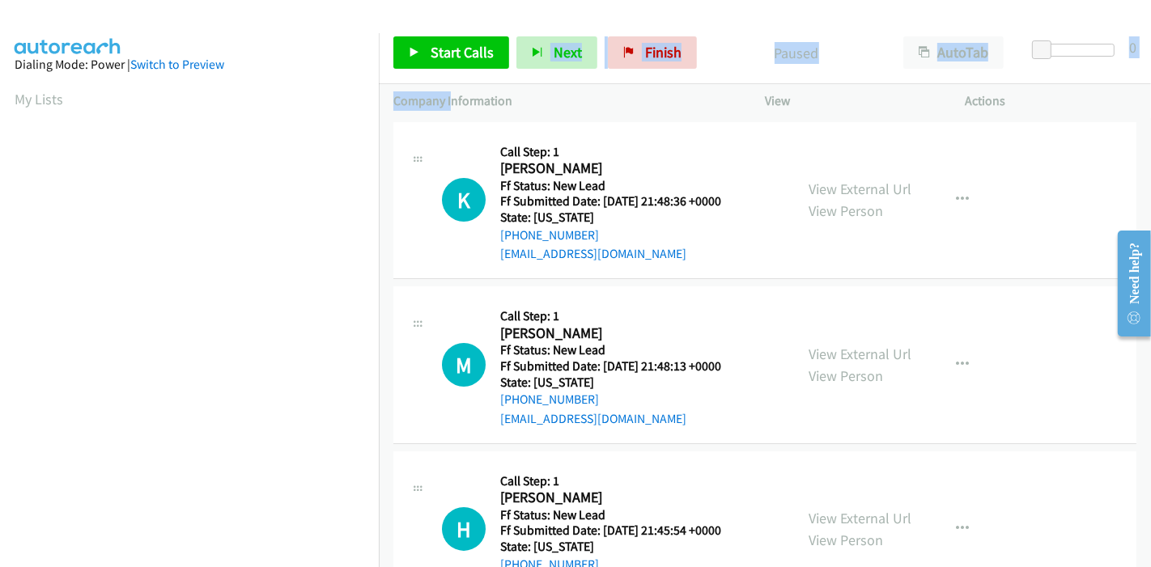
click at [451, 87] on div "Start Calls Pause Next Finish Paused AutoTab AutoTab 0 Company Information Info…" at bounding box center [765, 70] width 772 height 97
click at [405, 45] on link "Start Calls" at bounding box center [451, 52] width 116 height 32
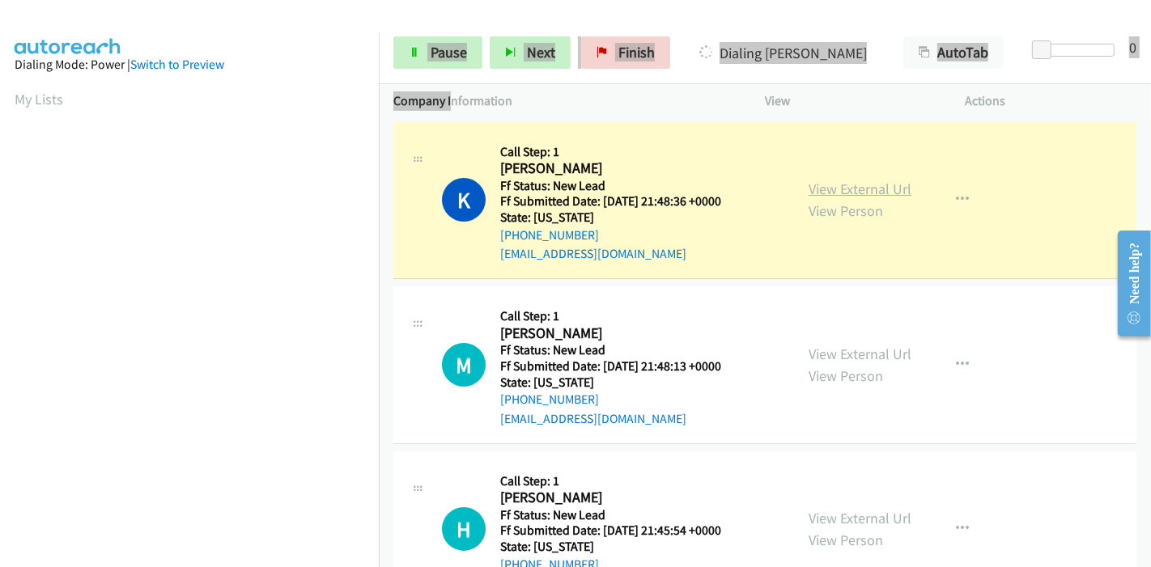
click at [809, 184] on link "View External Url" at bounding box center [859, 189] width 103 height 19
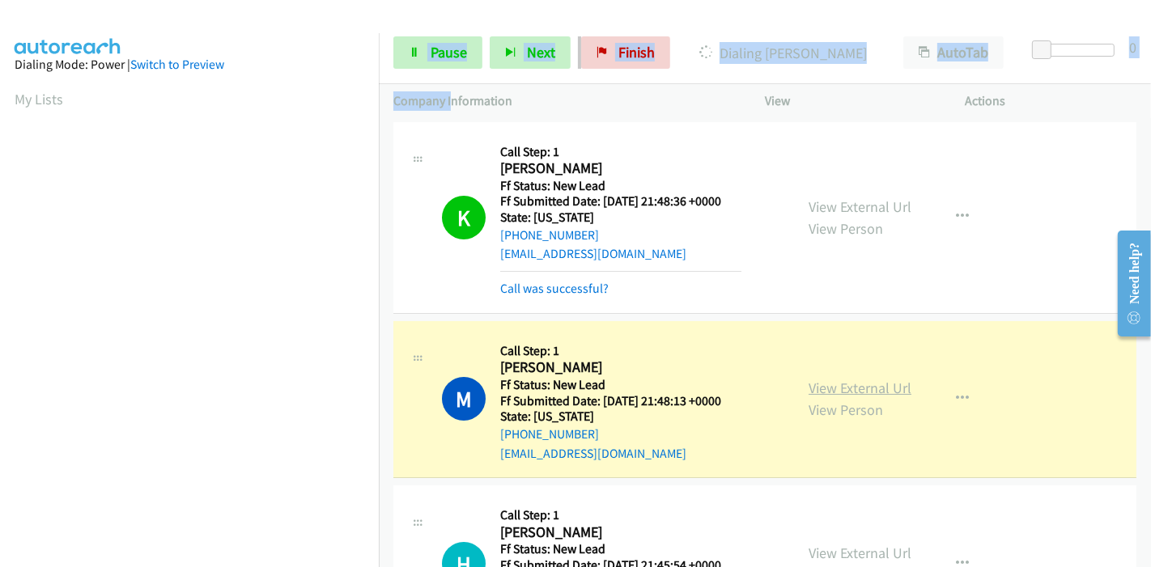
click at [818, 384] on link "View External Url" at bounding box center [859, 388] width 103 height 19
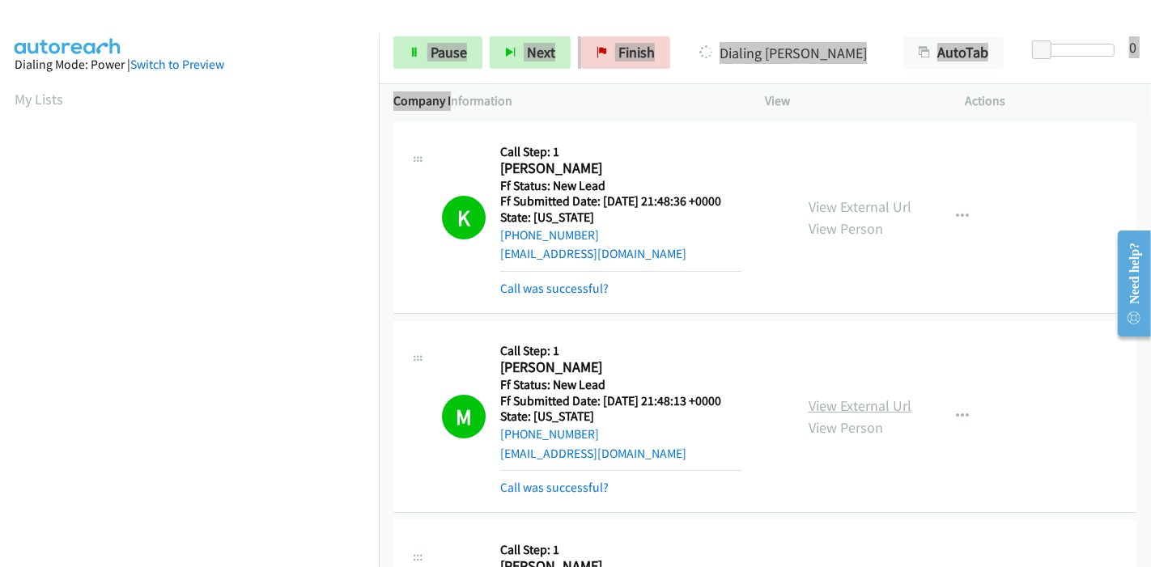
scroll to position [341, 0]
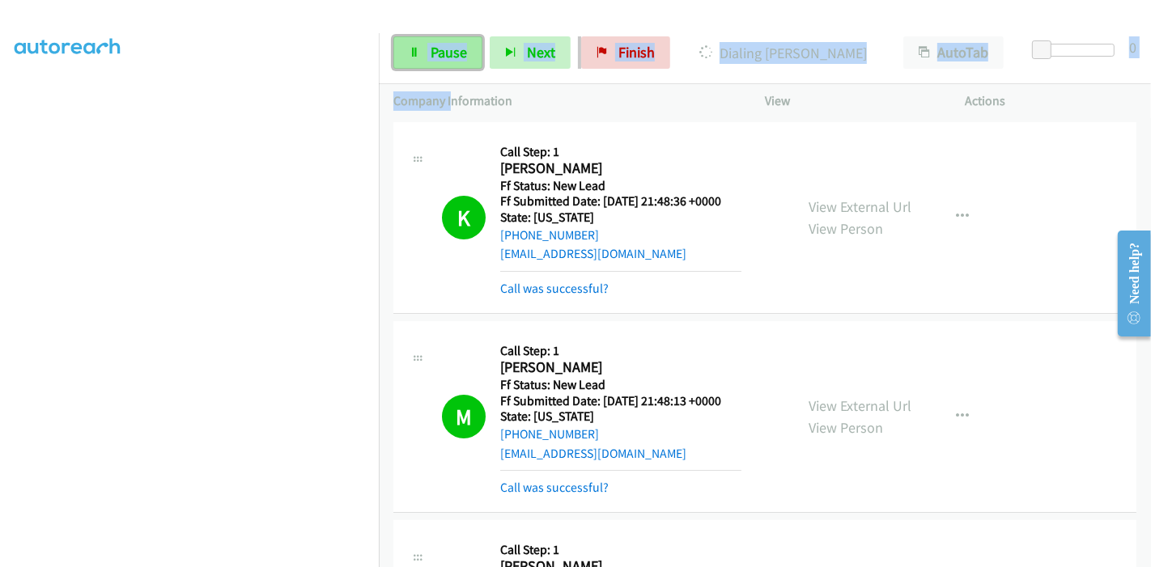
click at [431, 44] on span "Pause" at bounding box center [448, 52] width 36 height 19
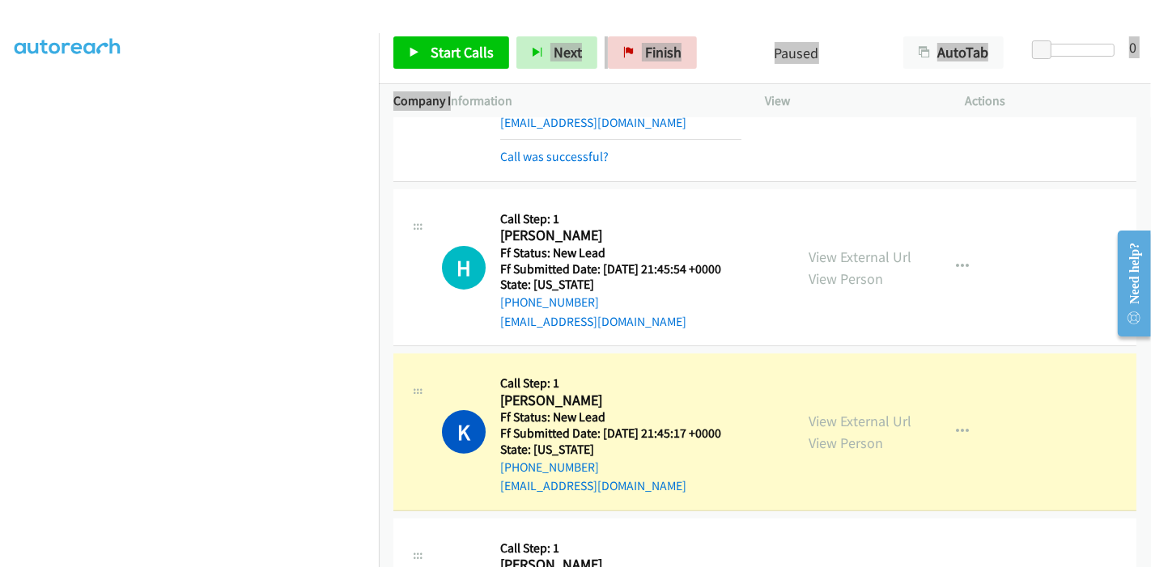
scroll to position [359, 0]
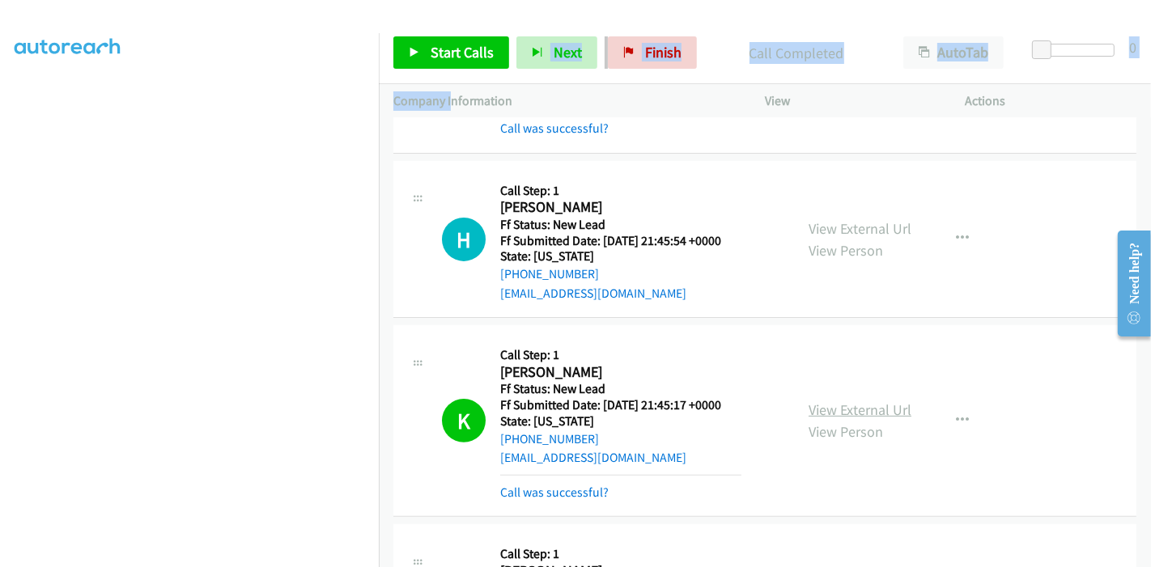
click at [866, 408] on link "View External Url" at bounding box center [859, 409] width 103 height 19
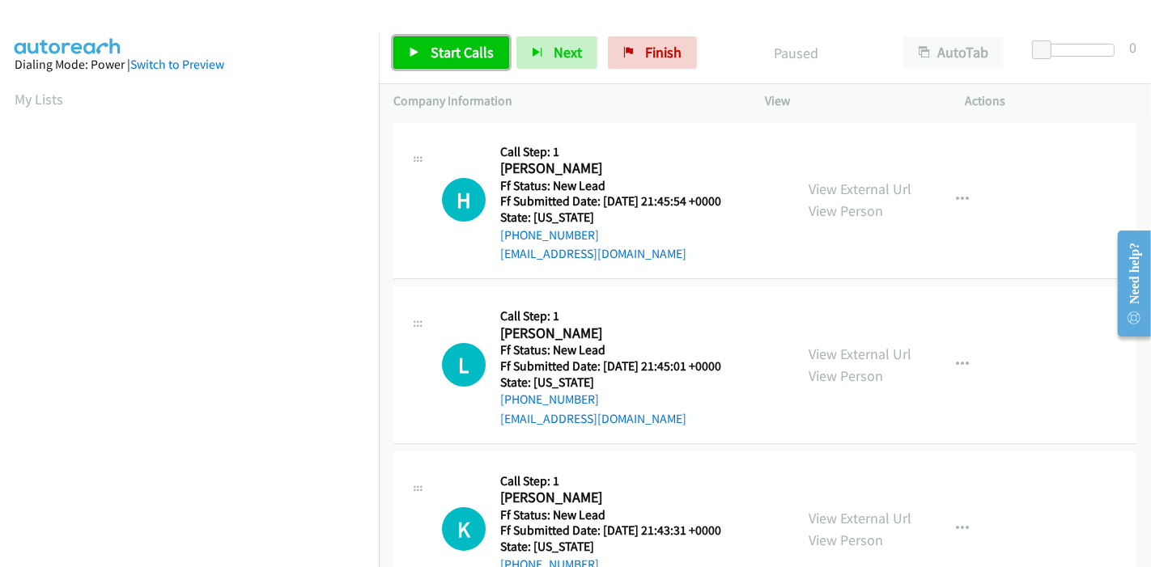
click at [433, 66] on link "Start Calls" at bounding box center [451, 52] width 116 height 32
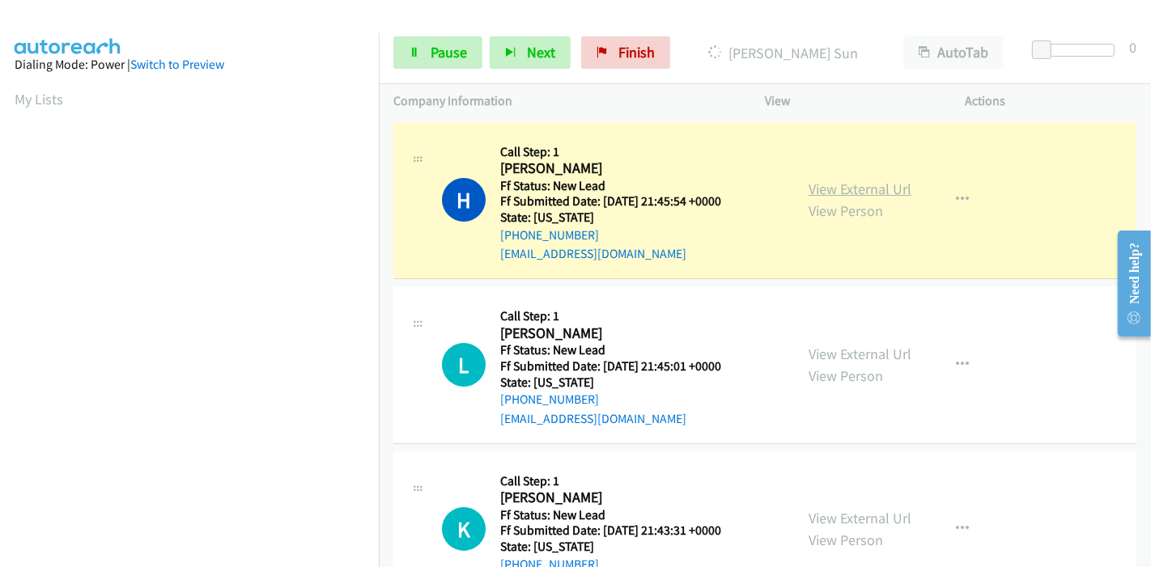
click at [817, 181] on link "View External Url" at bounding box center [859, 189] width 103 height 19
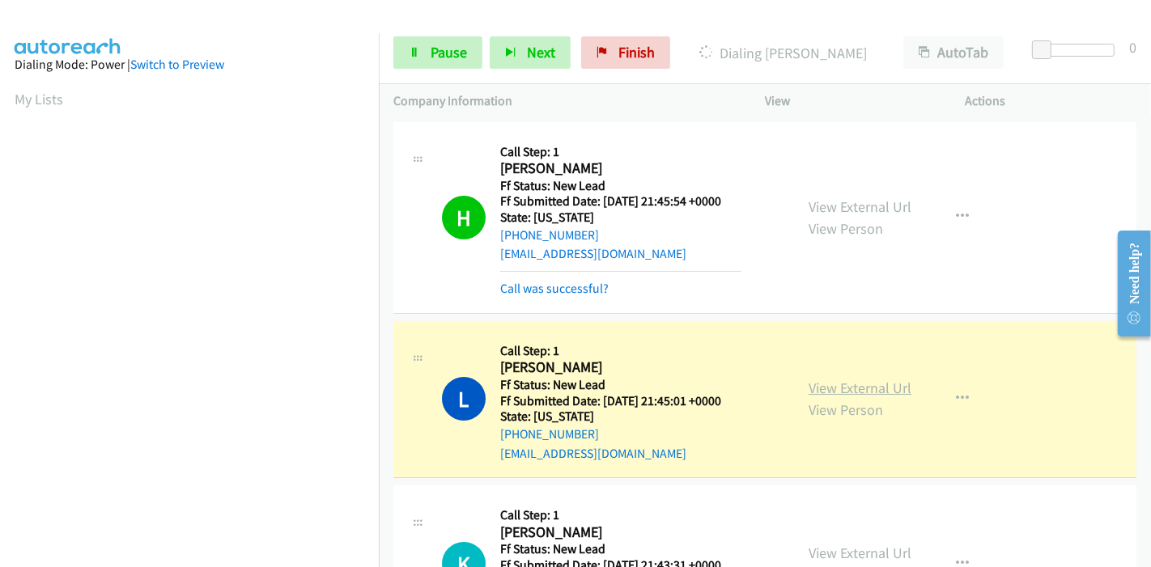
click at [827, 384] on link "View External Url" at bounding box center [859, 388] width 103 height 19
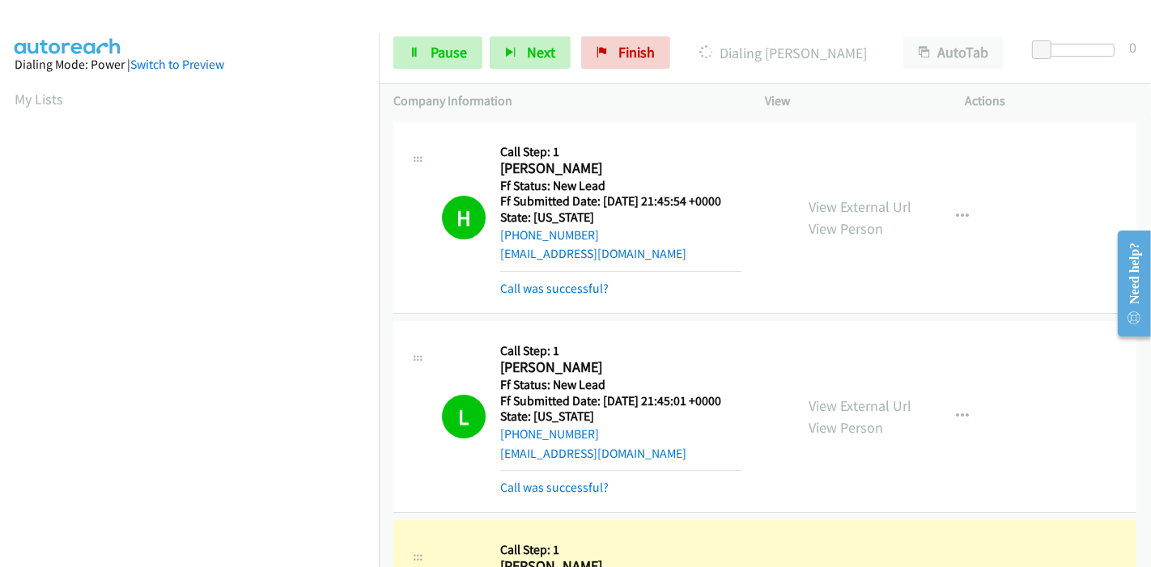
scroll to position [269, 0]
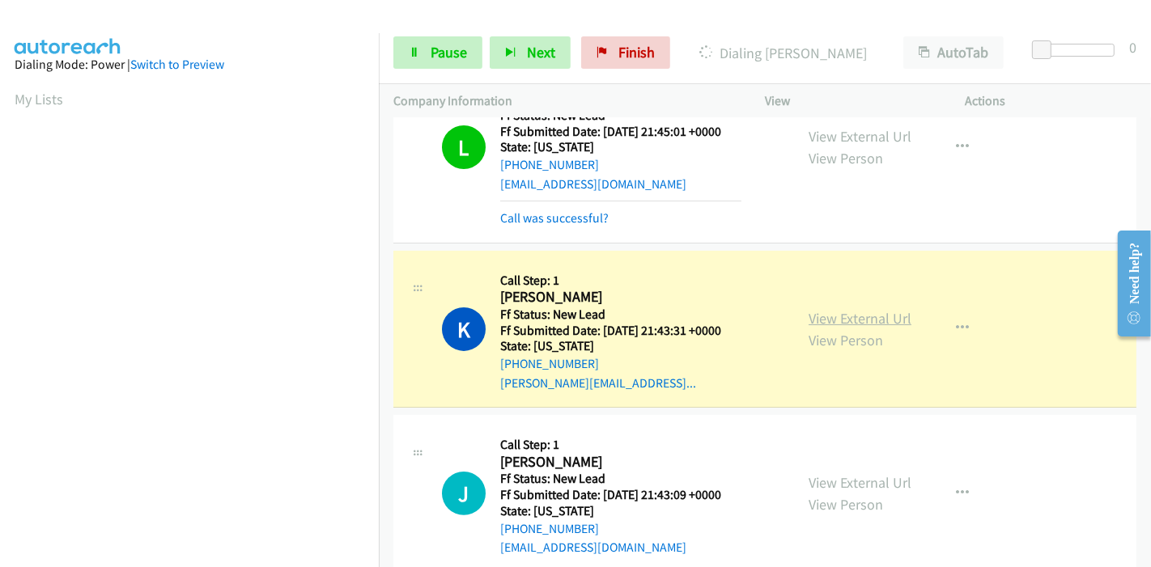
click at [810, 319] on link "View External Url" at bounding box center [859, 318] width 103 height 19
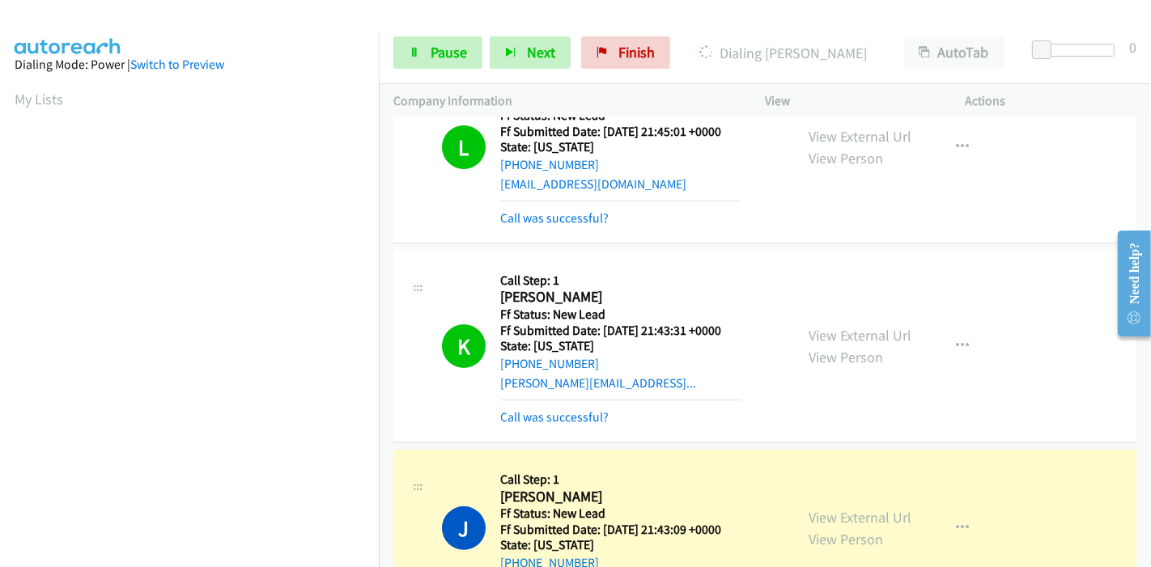
scroll to position [341, 0]
click at [808, 333] on link "View External Url" at bounding box center [859, 335] width 103 height 19
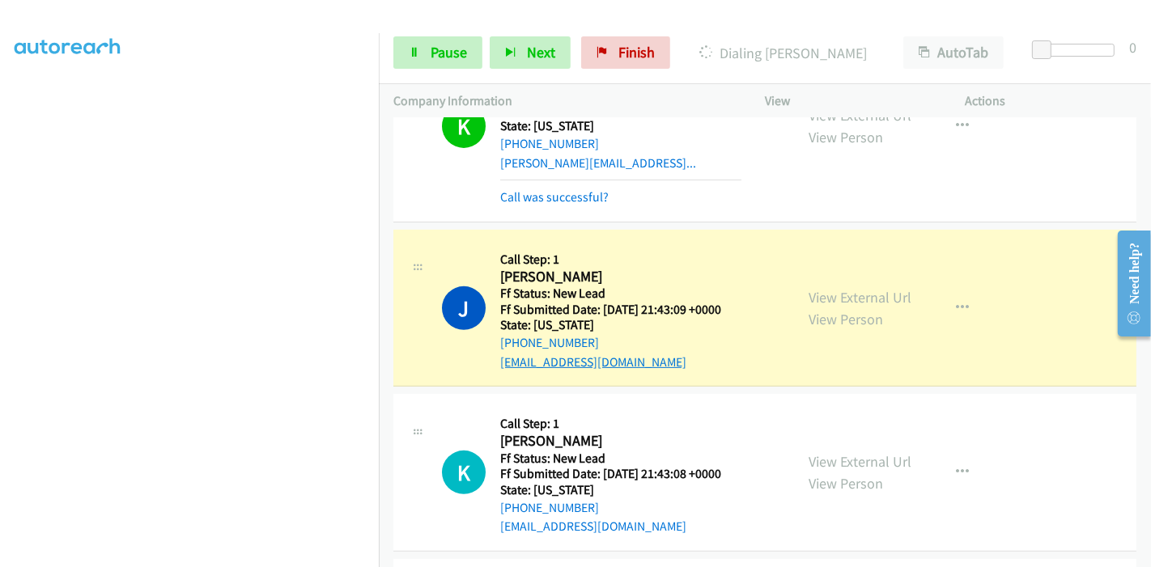
scroll to position [539, 0]
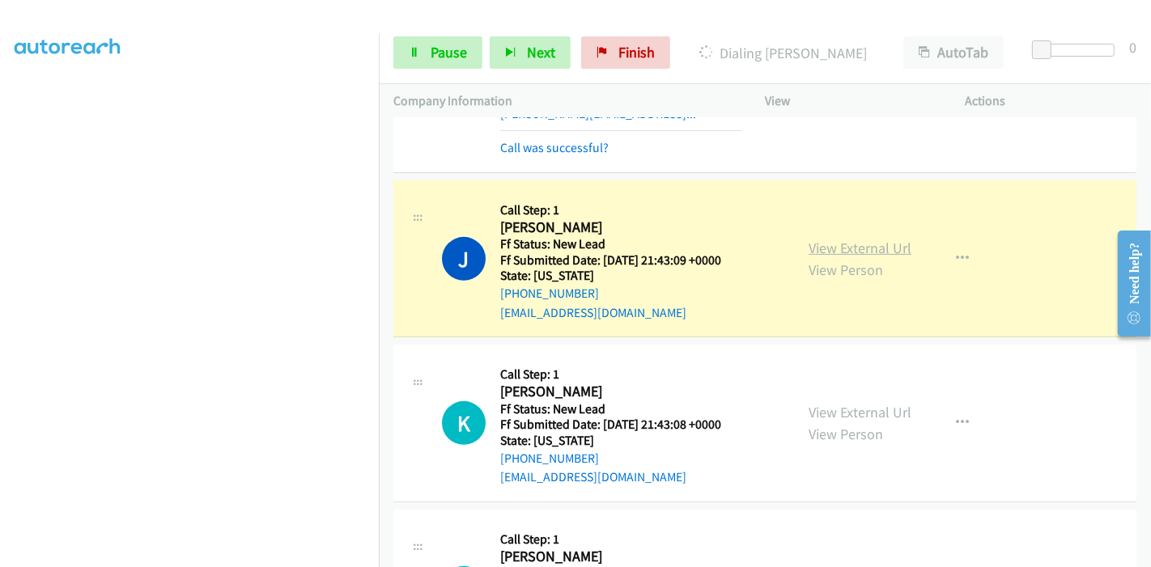
click at [820, 247] on link "View External Url" at bounding box center [859, 248] width 103 height 19
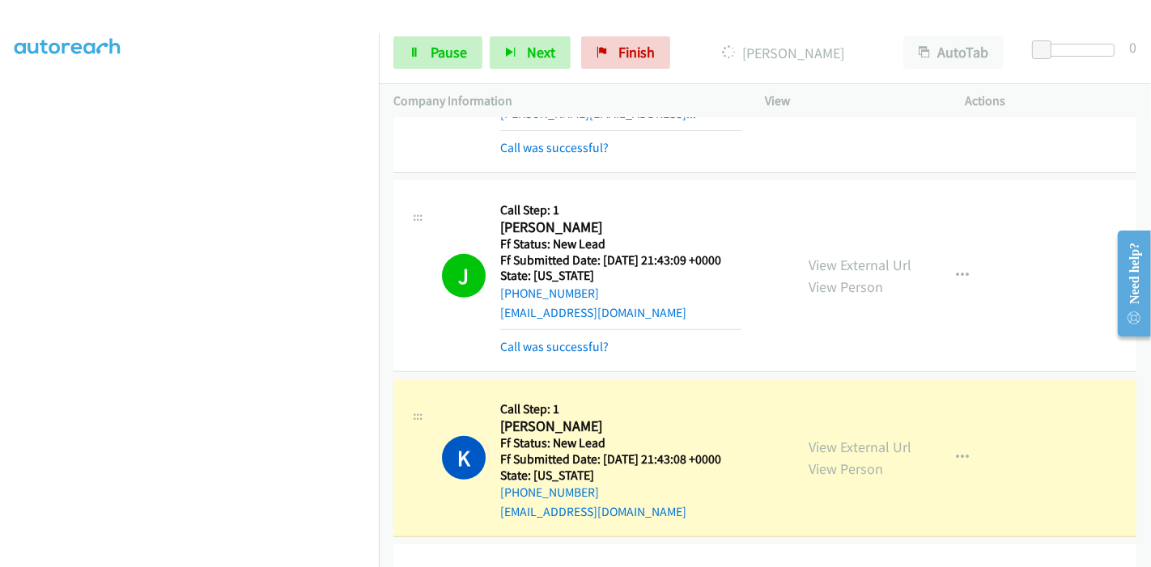
click at [795, 447] on div "View External Url View Person View External Url Email Schedule/Manage Callback …" at bounding box center [901, 458] width 215 height 128
click at [809, 445] on link "View External Url" at bounding box center [859, 447] width 103 height 19
click at [808, 447] on link "View External Url" at bounding box center [859, 447] width 103 height 19
click at [422, 46] on link "Pause" at bounding box center [437, 52] width 89 height 32
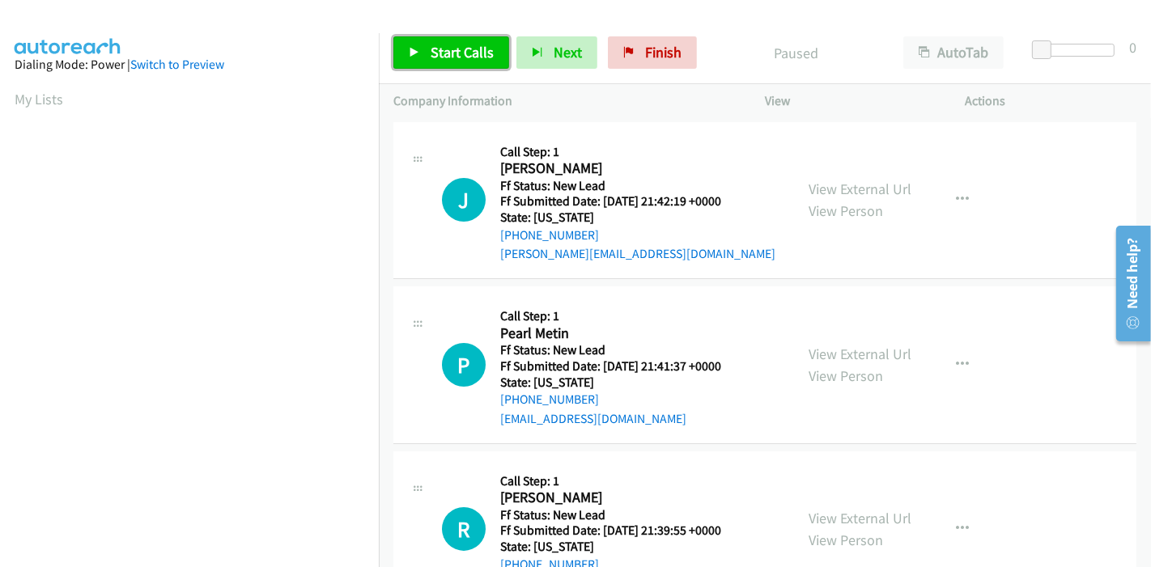
click at [444, 54] on span "Start Calls" at bounding box center [461, 52] width 63 height 19
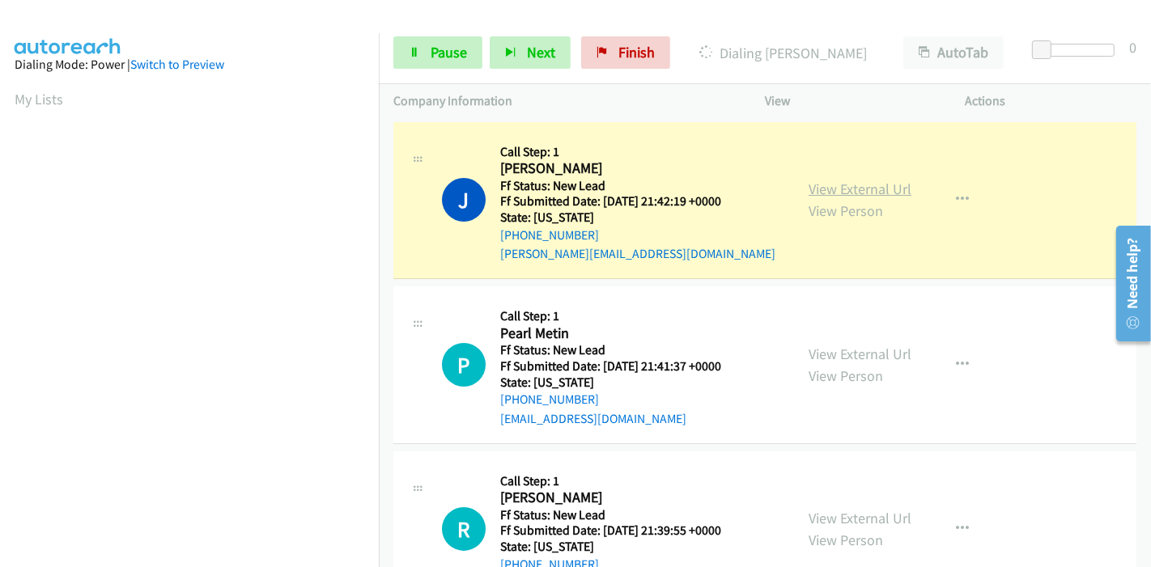
click at [886, 190] on link "View External Url" at bounding box center [859, 189] width 103 height 19
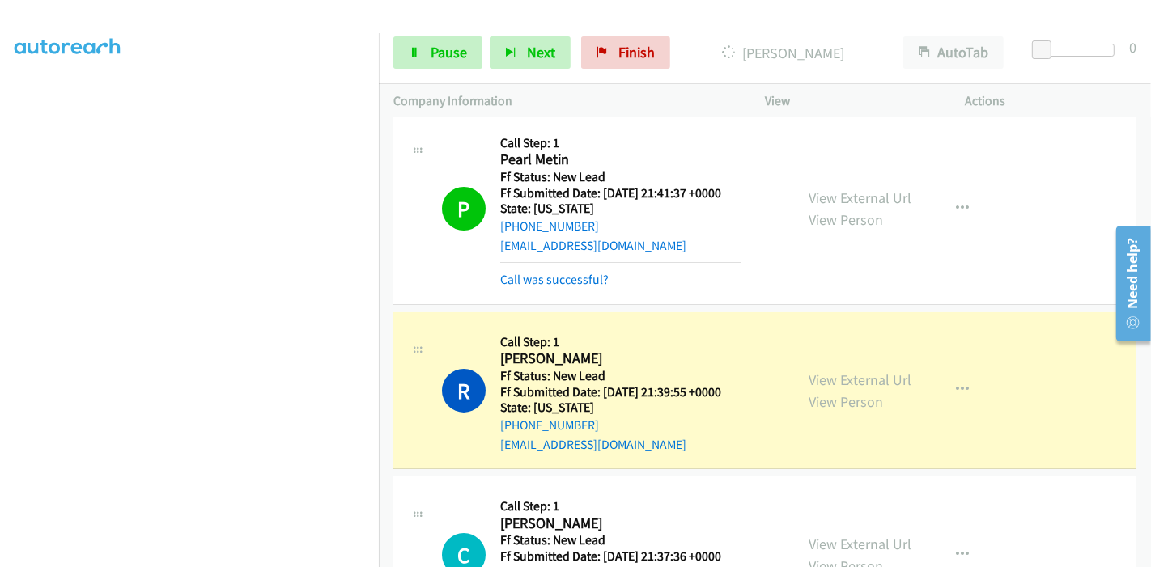
scroll to position [180, 0]
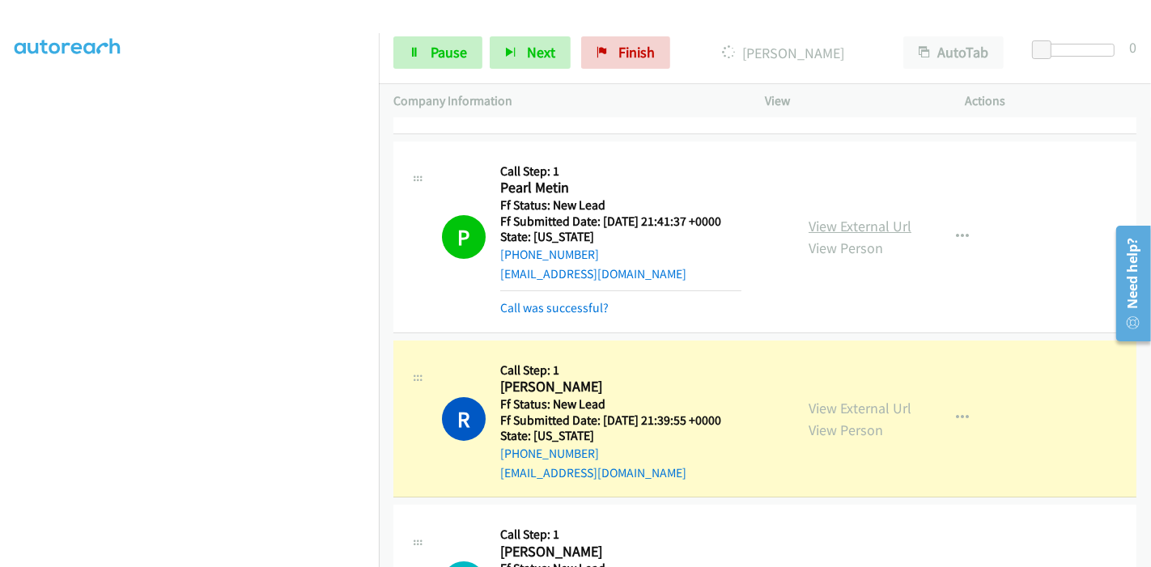
click at [808, 225] on link "View External Url" at bounding box center [859, 226] width 103 height 19
click at [442, 57] on span "Pause" at bounding box center [448, 52] width 36 height 19
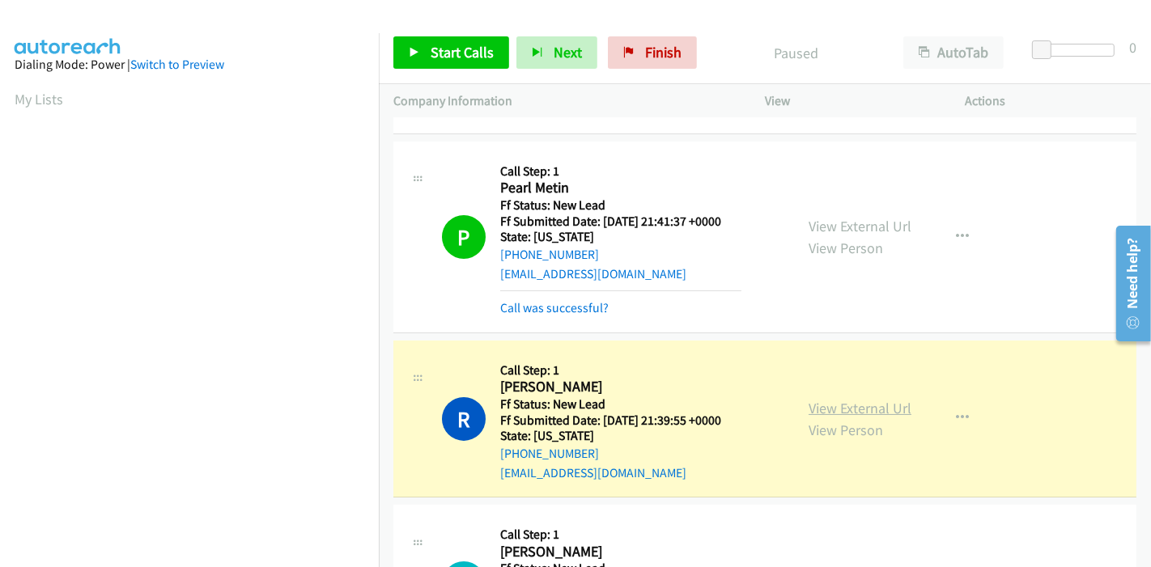
click at [819, 399] on link "View External Url" at bounding box center [859, 408] width 103 height 19
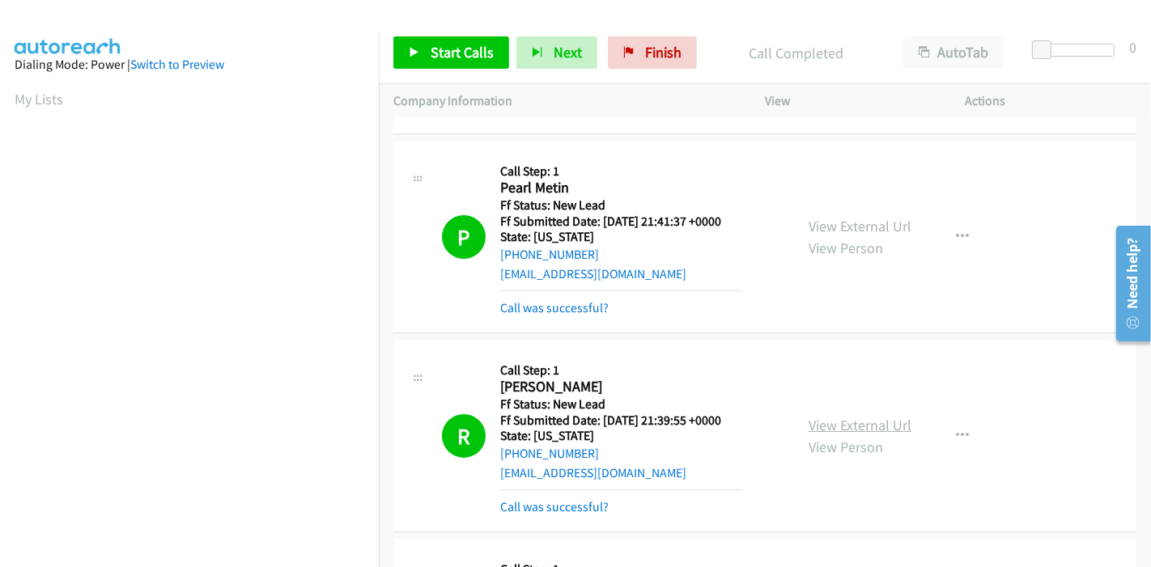
scroll to position [341, 0]
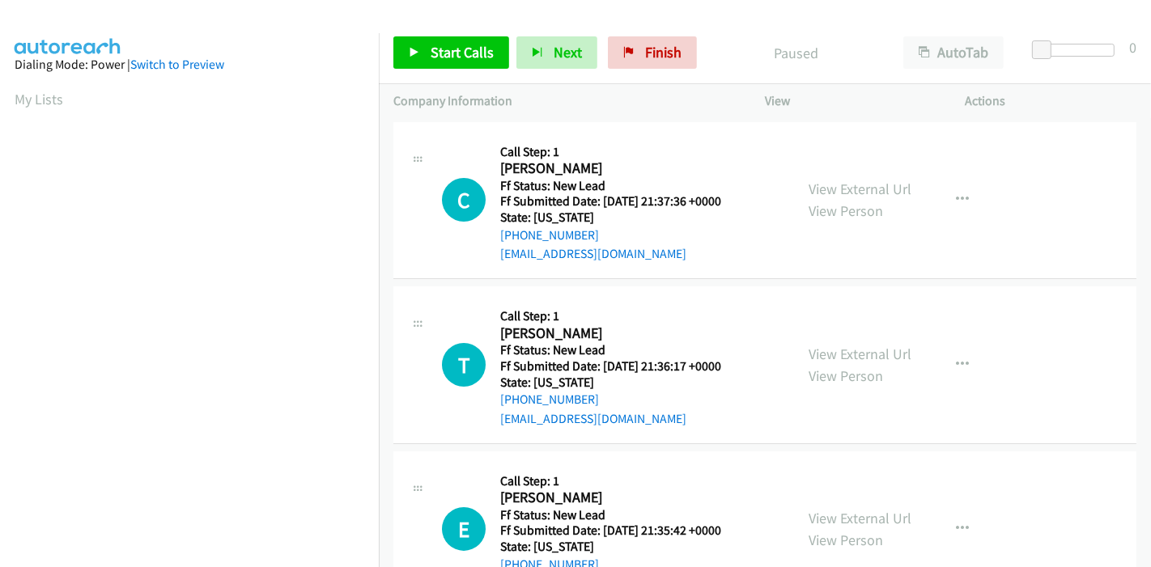
click at [446, 33] on div "Start Calls Pause Next Finish Paused AutoTab AutoTab 0" at bounding box center [765, 53] width 772 height 62
click at [446, 57] on span "Start Calls" at bounding box center [461, 52] width 63 height 19
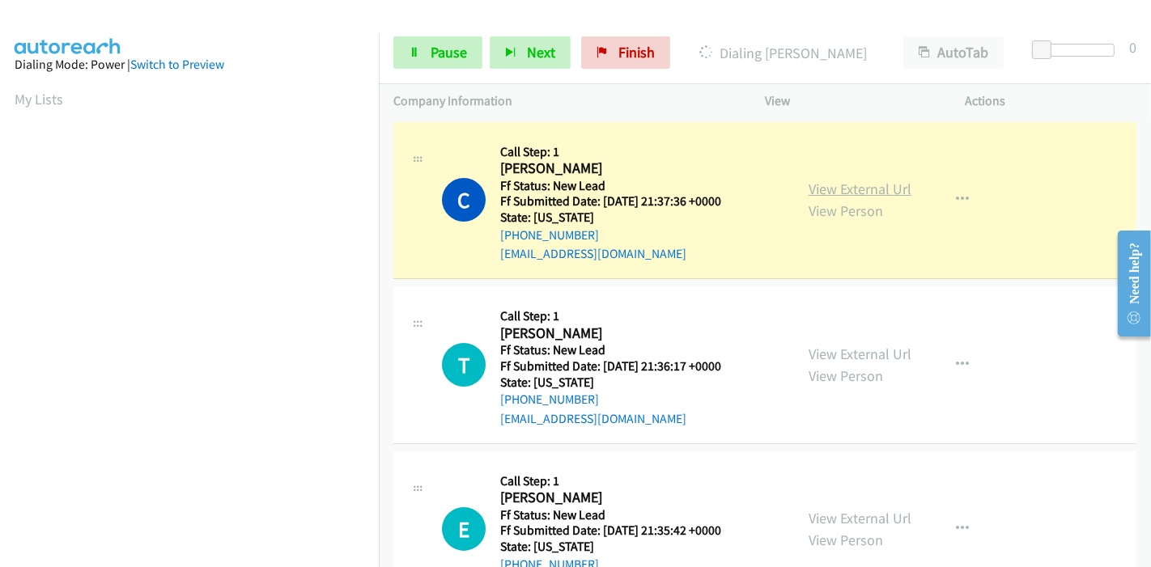
scroll to position [341, 0]
click at [808, 193] on link "View External Url" at bounding box center [859, 189] width 103 height 19
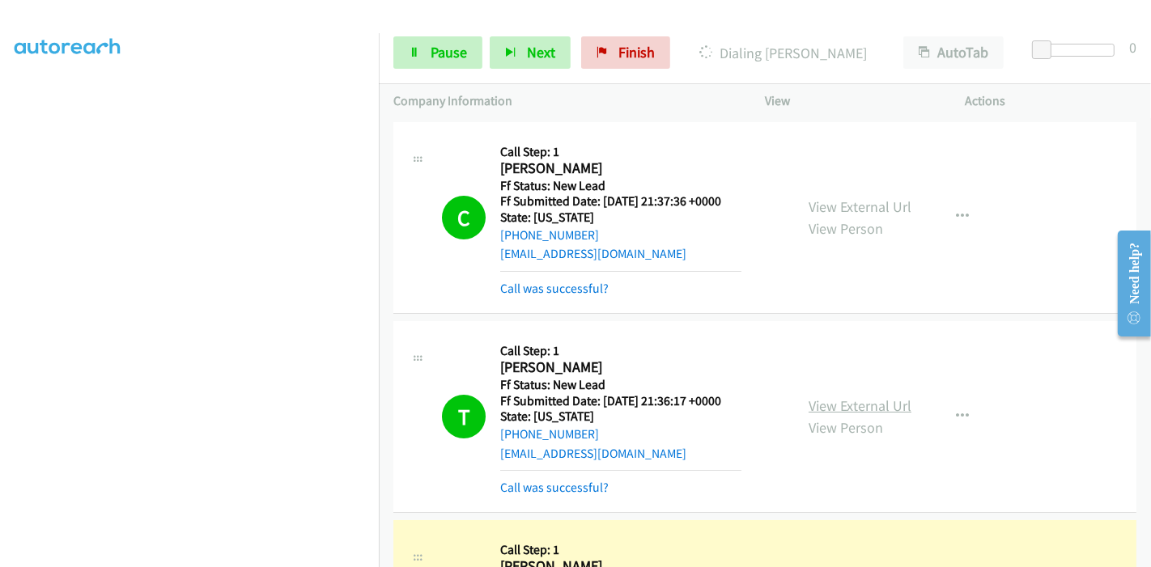
click at [808, 403] on link "View External Url" at bounding box center [859, 405] width 103 height 19
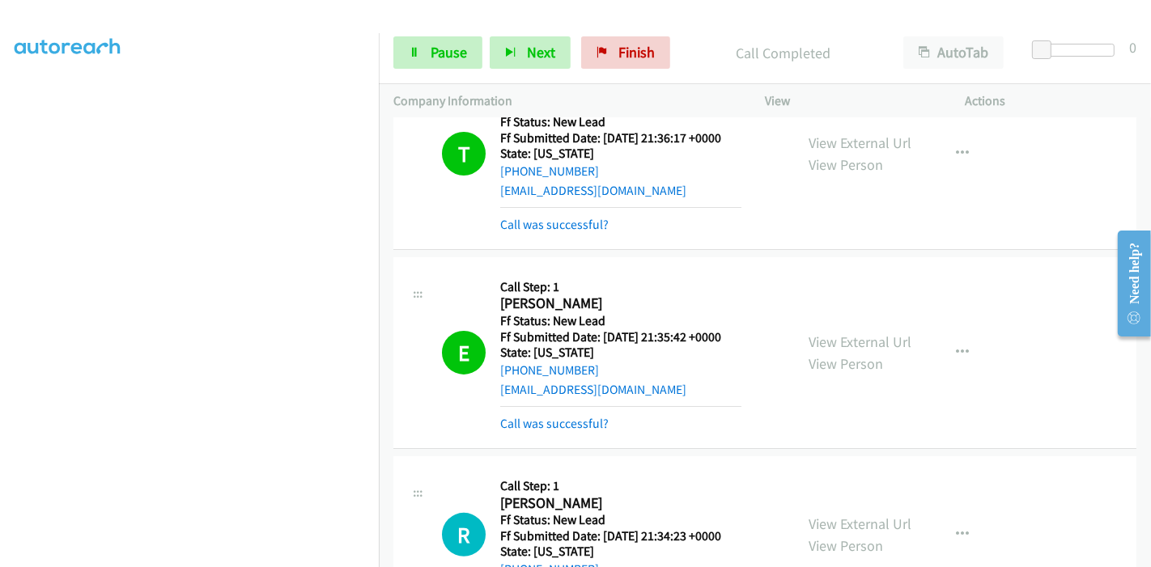
scroll to position [269, 0]
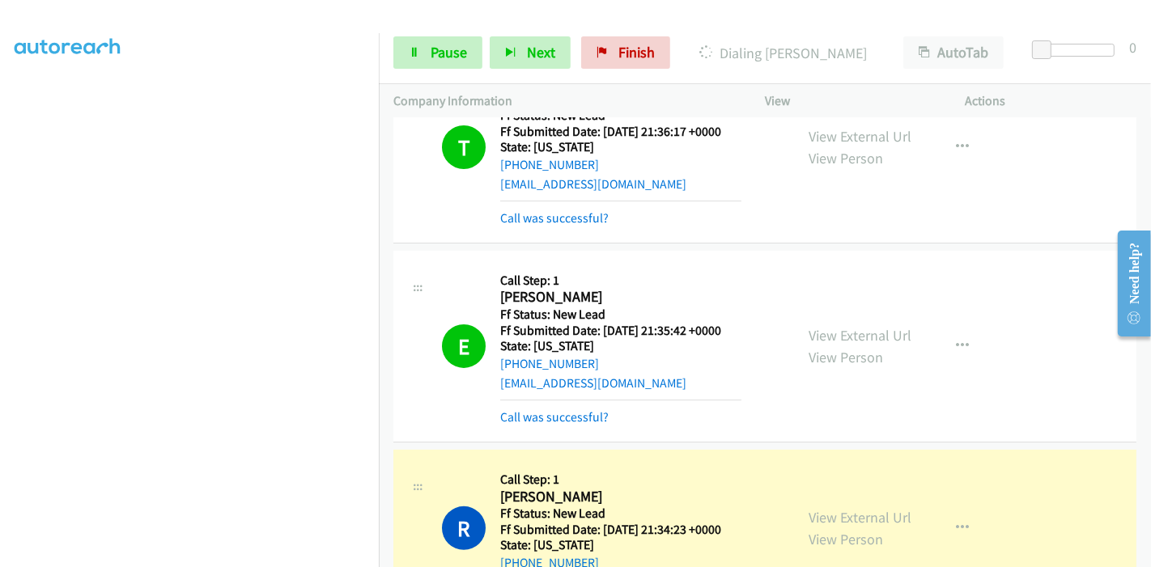
click at [867, 320] on div "View External Url View Person View External Url Email Schedule/Manage Callback …" at bounding box center [901, 346] width 215 height 162
click at [867, 328] on link "View External Url" at bounding box center [859, 335] width 103 height 19
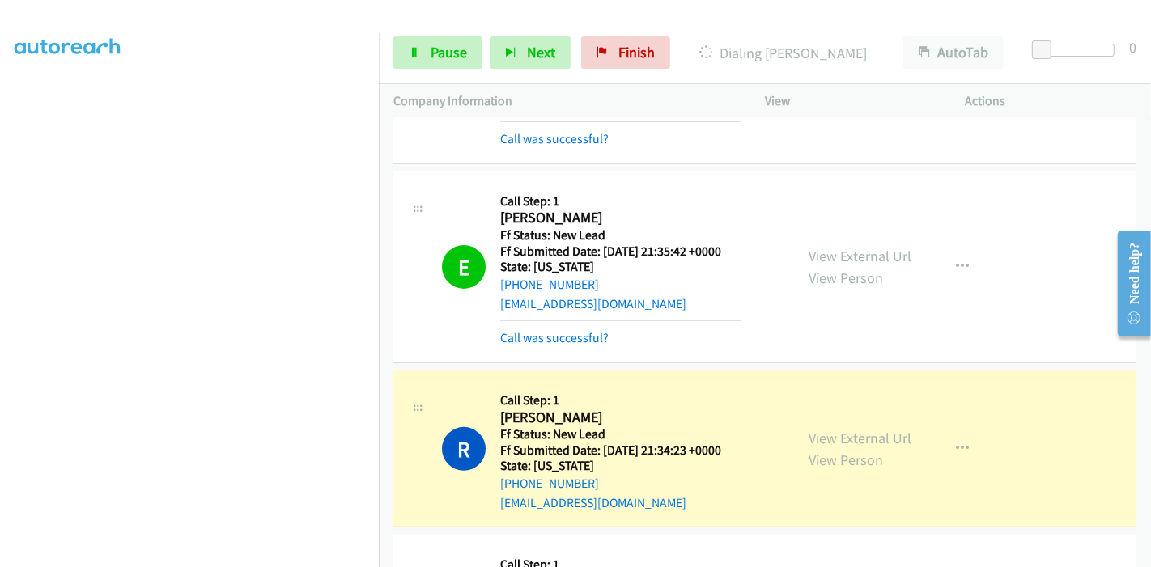
scroll to position [449, 0]
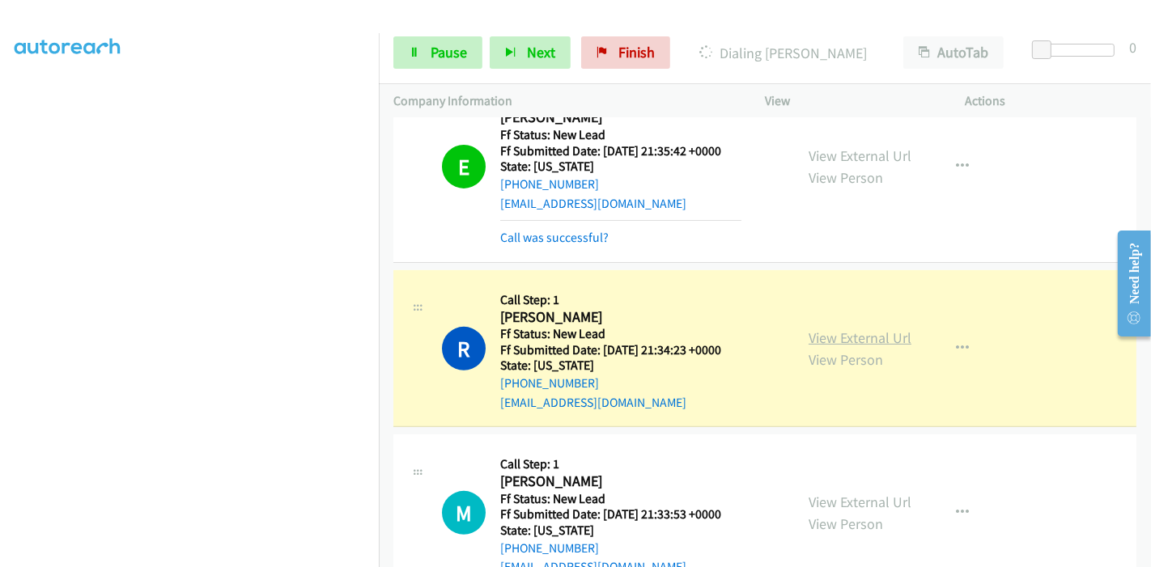
click at [809, 338] on link "View External Url" at bounding box center [859, 337] width 103 height 19
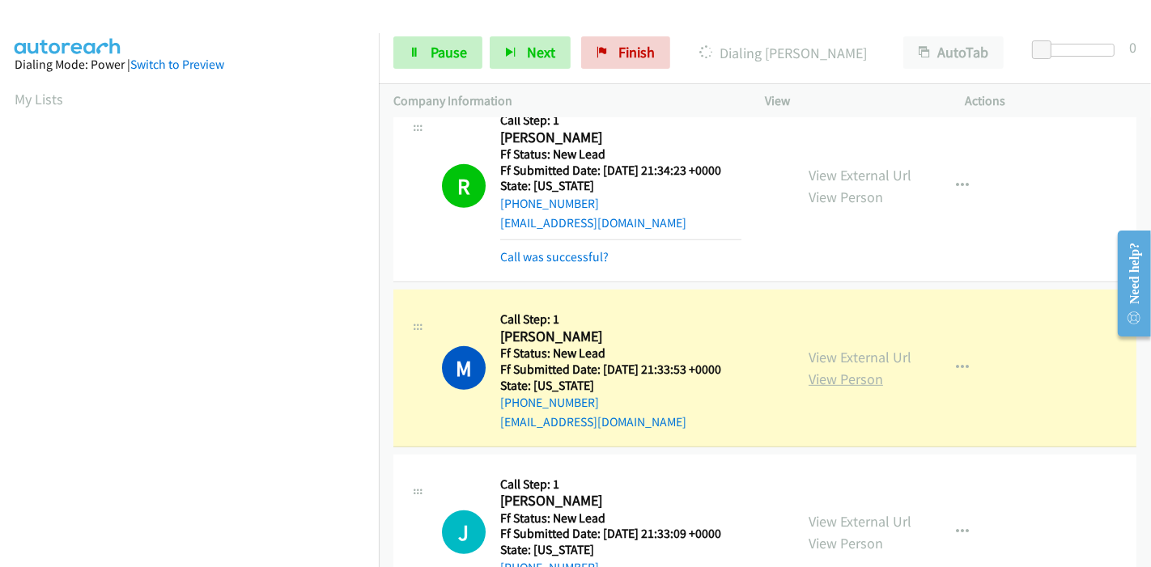
scroll to position [341, 0]
click at [816, 358] on link "View External Url" at bounding box center [859, 357] width 103 height 19
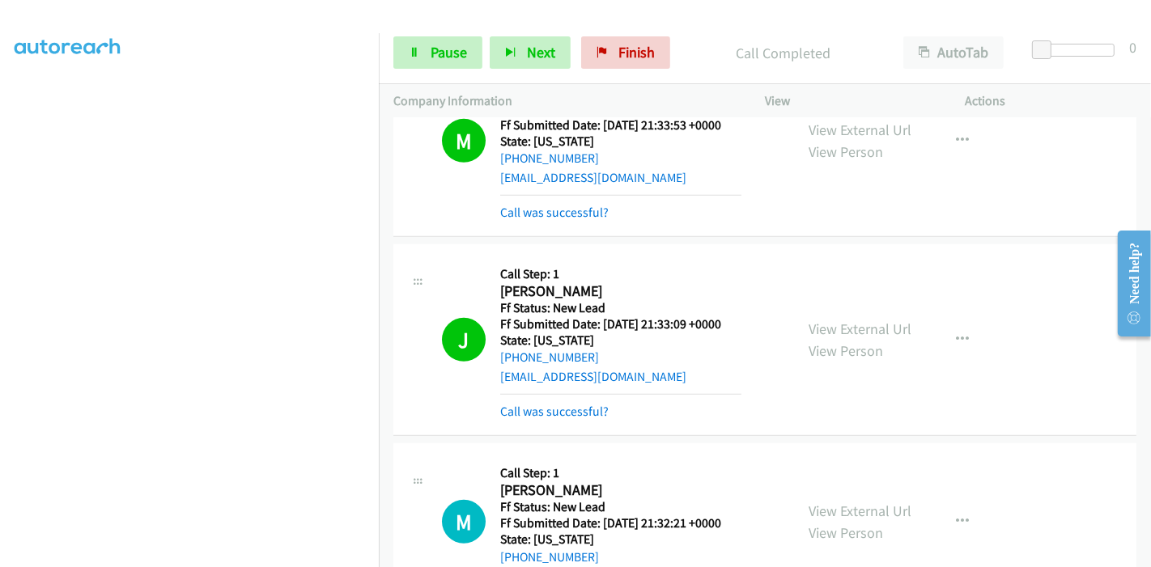
scroll to position [899, 0]
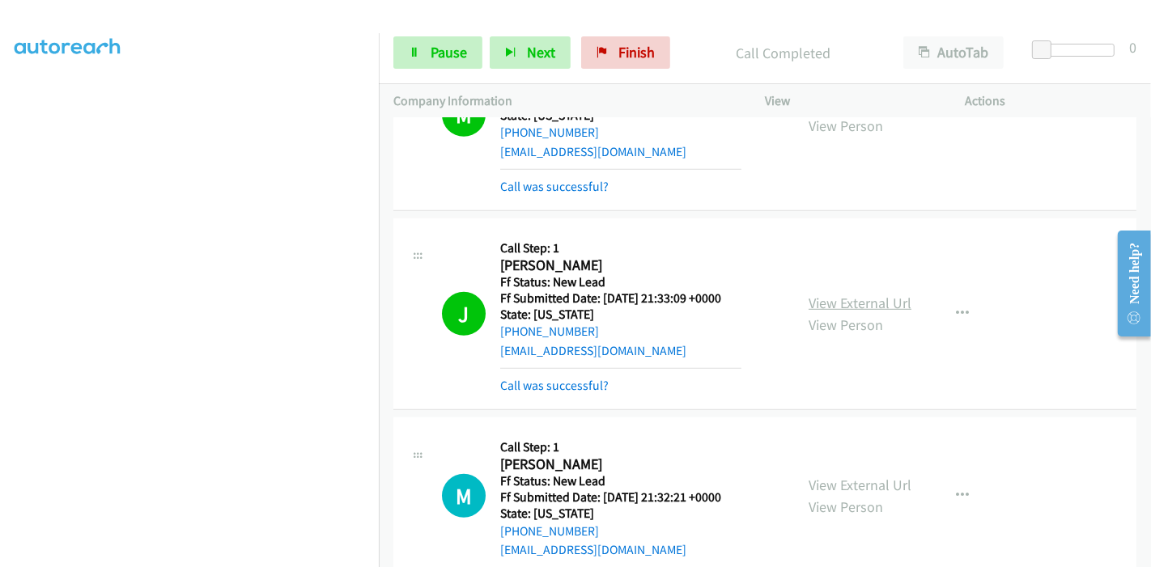
click at [839, 295] on link "View External Url" at bounding box center [859, 303] width 103 height 19
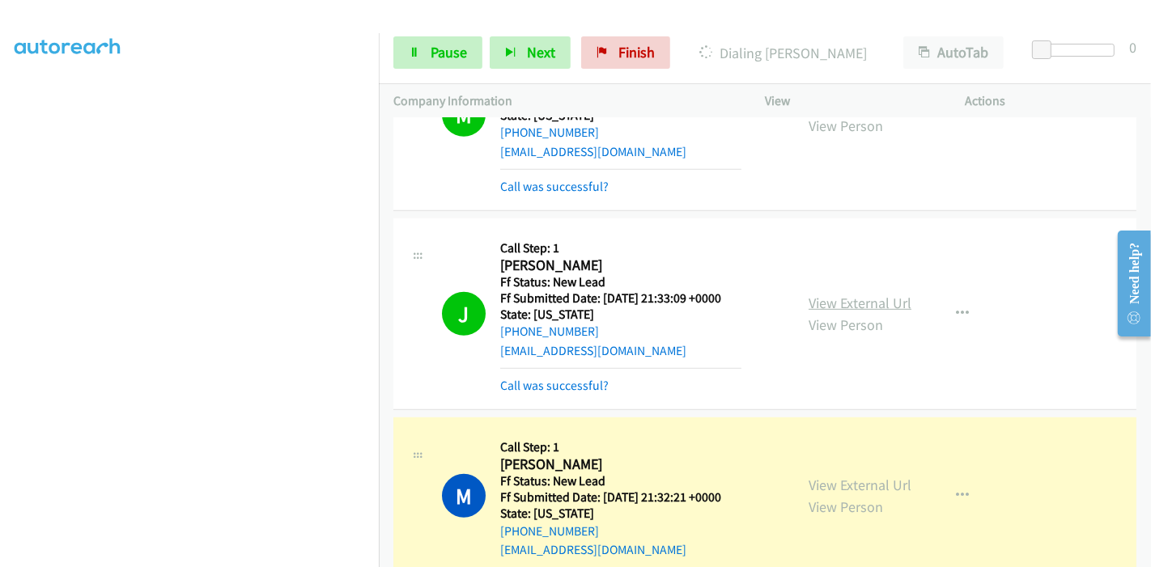
scroll to position [0, 0]
click at [823, 476] on link "View External Url" at bounding box center [859, 485] width 103 height 19
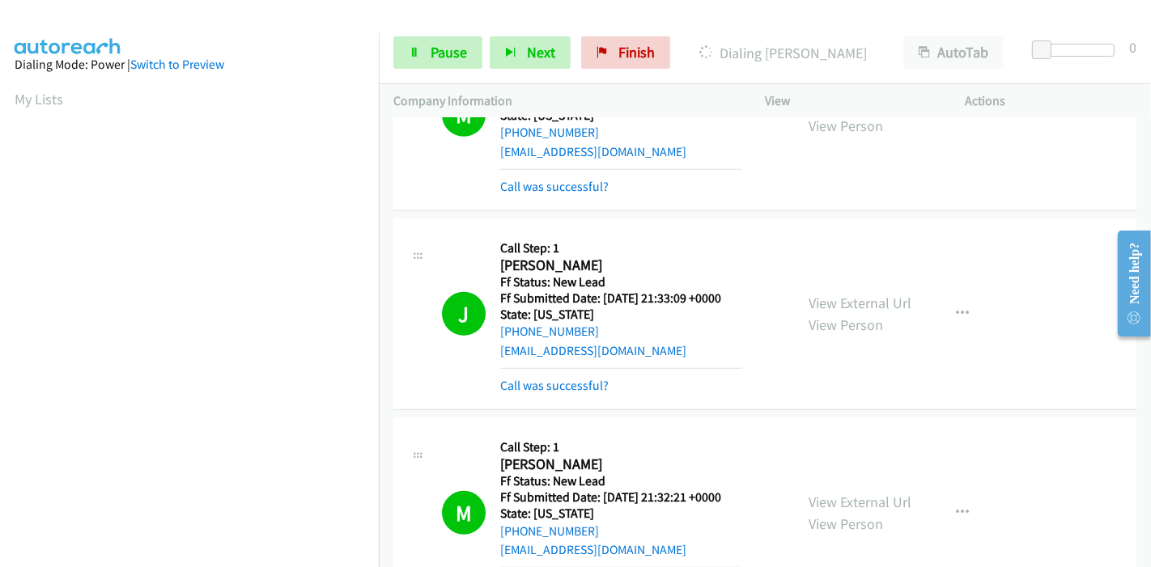
scroll to position [341, 0]
click at [439, 48] on span "Pause" at bounding box center [448, 52] width 36 height 19
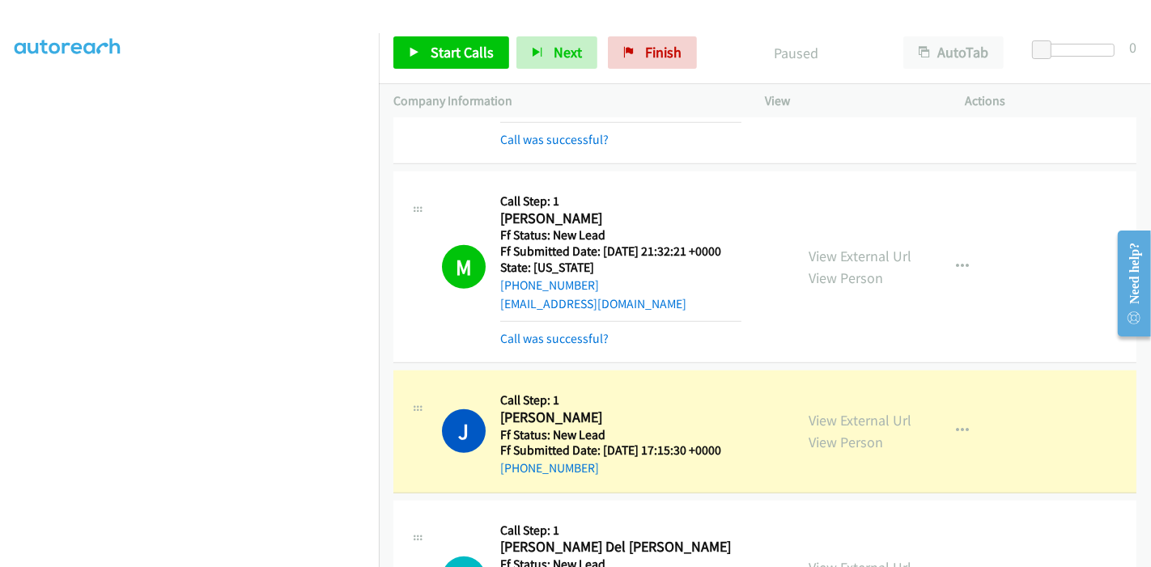
scroll to position [1257, 0]
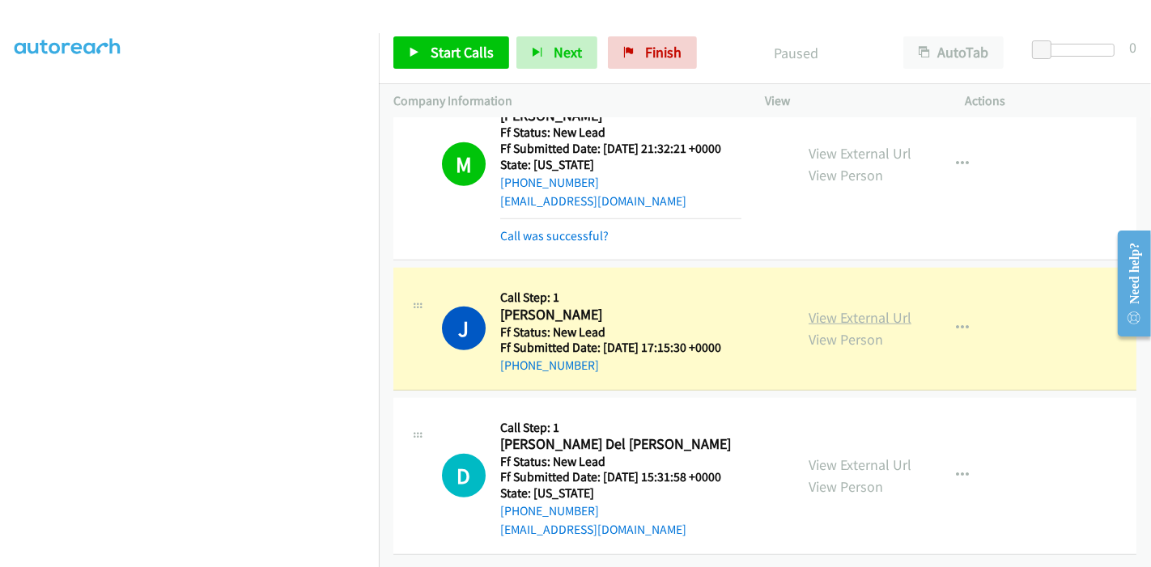
click at [877, 308] on link "View External Url" at bounding box center [859, 317] width 103 height 19
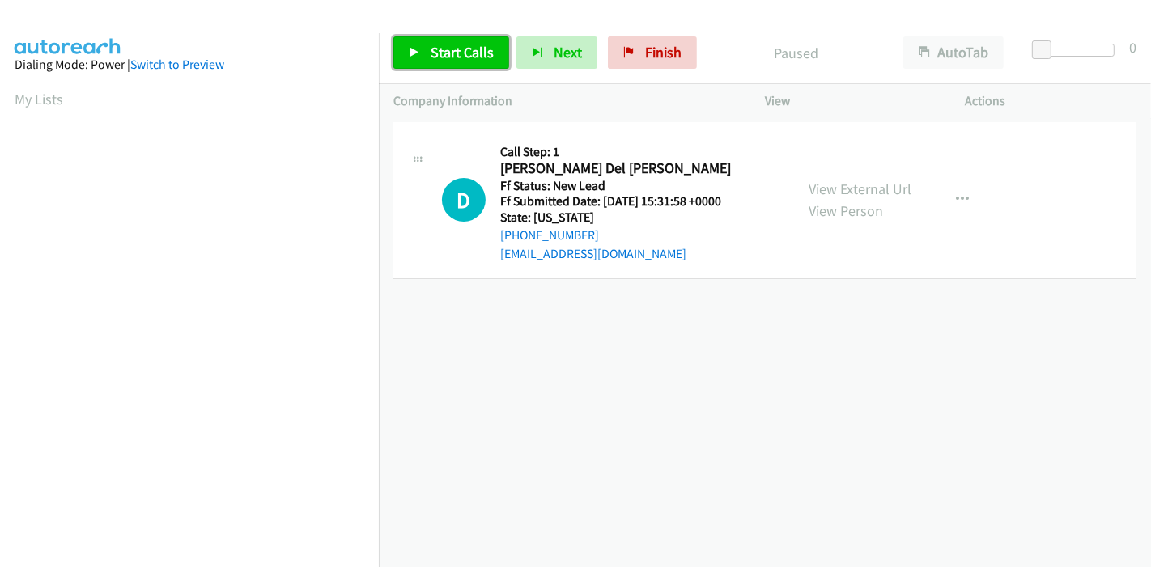
click at [437, 52] on span "Start Calls" at bounding box center [461, 52] width 63 height 19
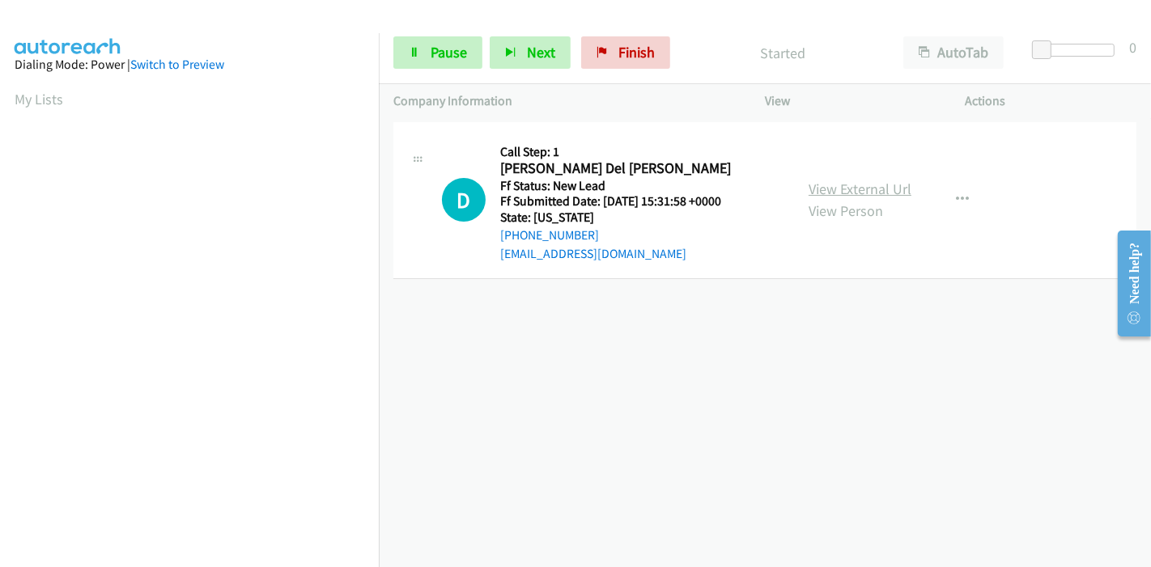
click at [875, 188] on link "View External Url" at bounding box center [859, 189] width 103 height 19
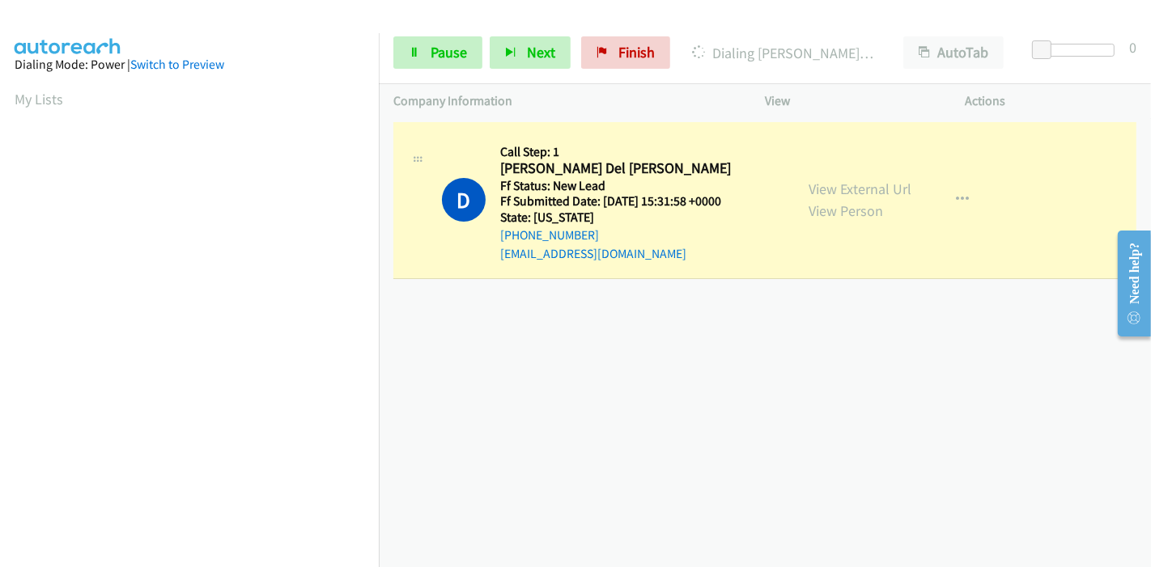
scroll to position [269, 0]
click at [857, 191] on link "View External Url" at bounding box center [859, 189] width 103 height 19
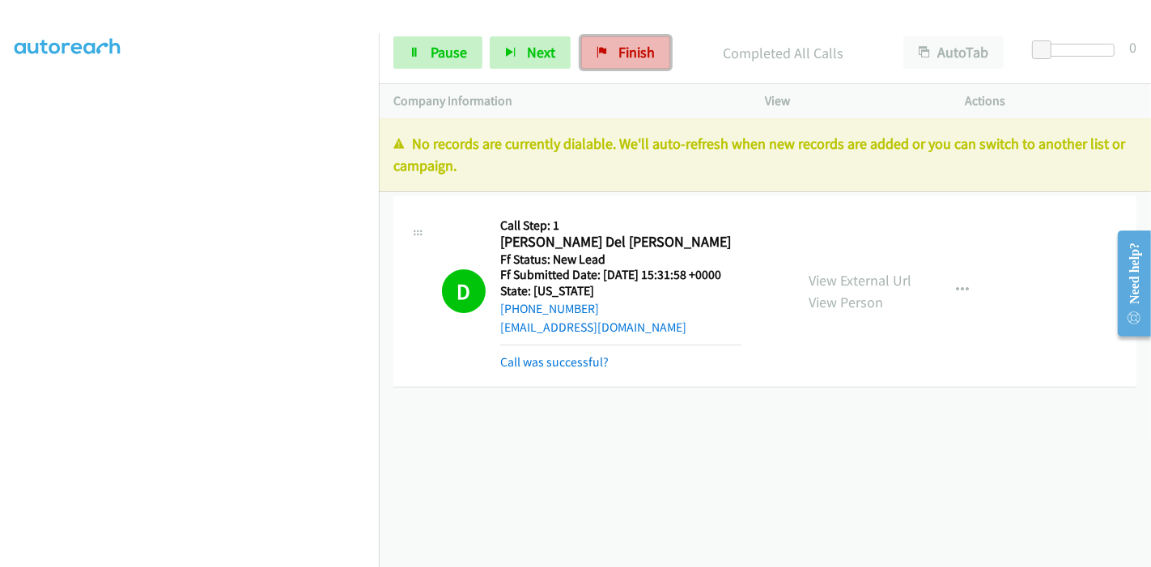
drag, startPoint x: 609, startPoint y: 45, endPoint x: 634, endPoint y: 63, distance: 30.8
click at [610, 45] on link "Finish" at bounding box center [625, 52] width 89 height 32
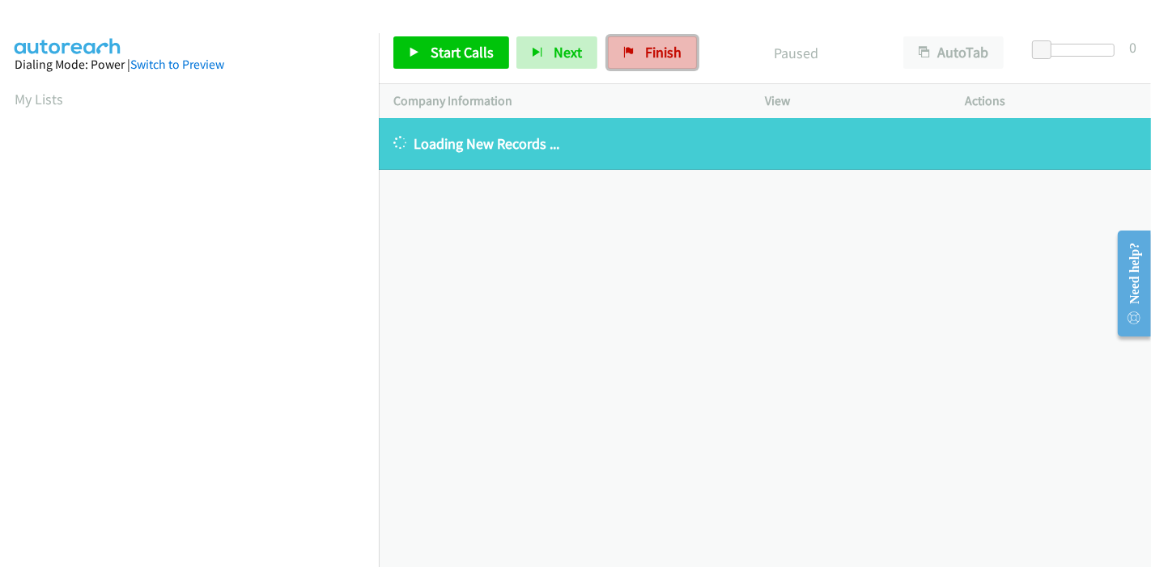
click at [653, 54] on span "Finish" at bounding box center [663, 52] width 36 height 19
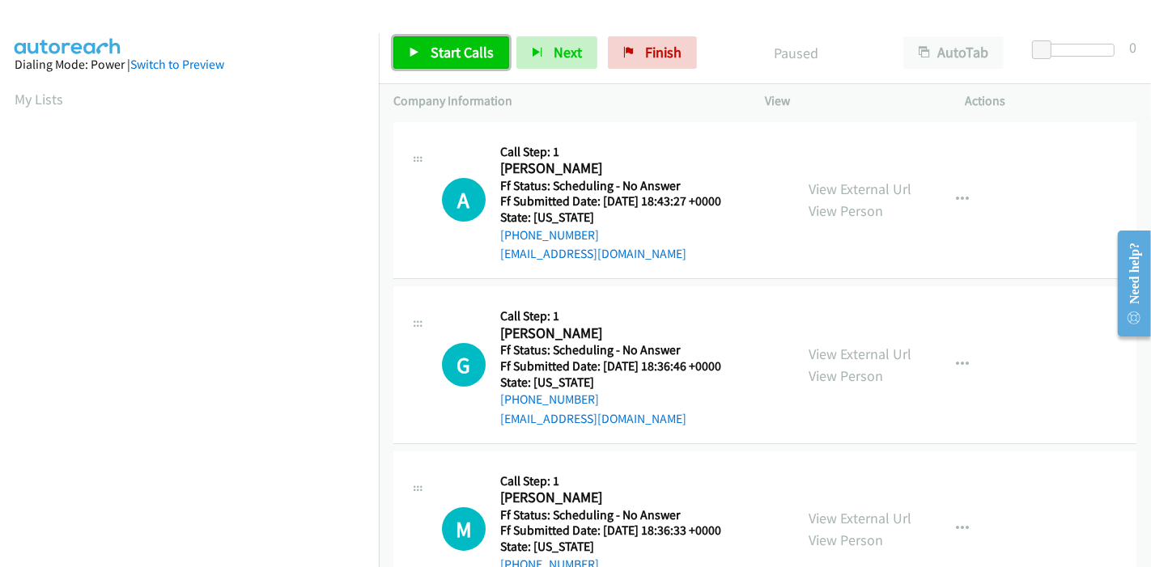
click at [459, 54] on span "Start Calls" at bounding box center [461, 52] width 63 height 19
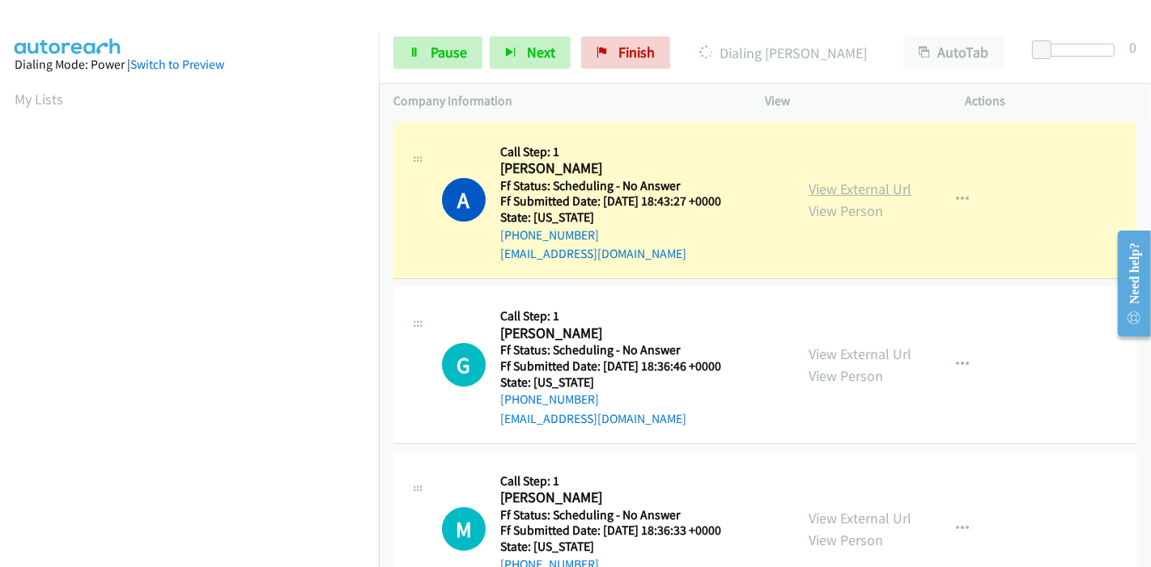
click at [813, 187] on link "View External Url" at bounding box center [859, 189] width 103 height 19
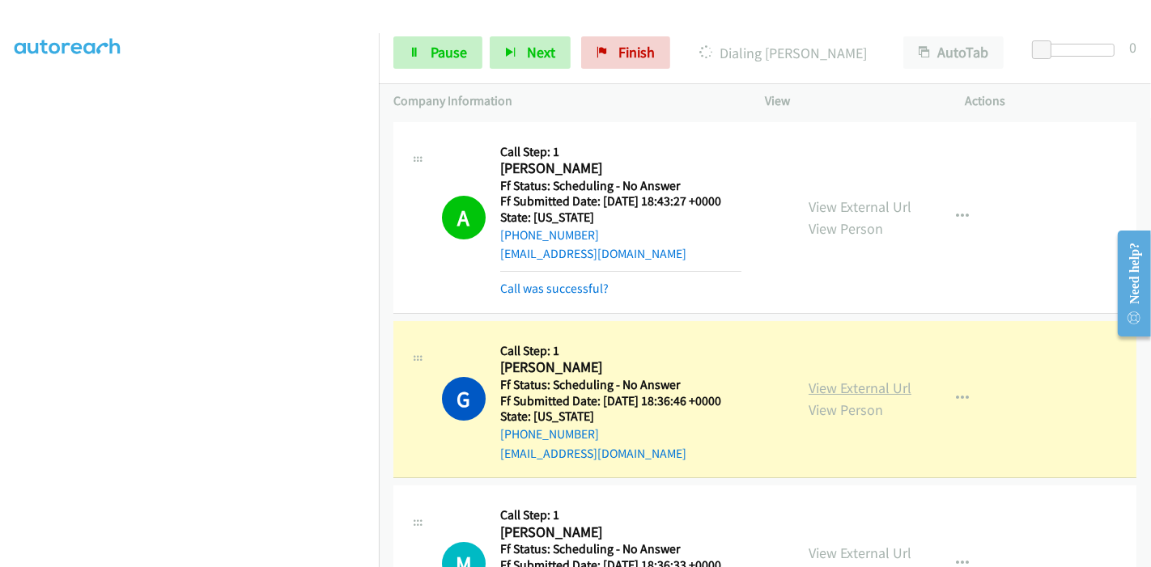
click at [808, 384] on link "View External Url" at bounding box center [859, 388] width 103 height 19
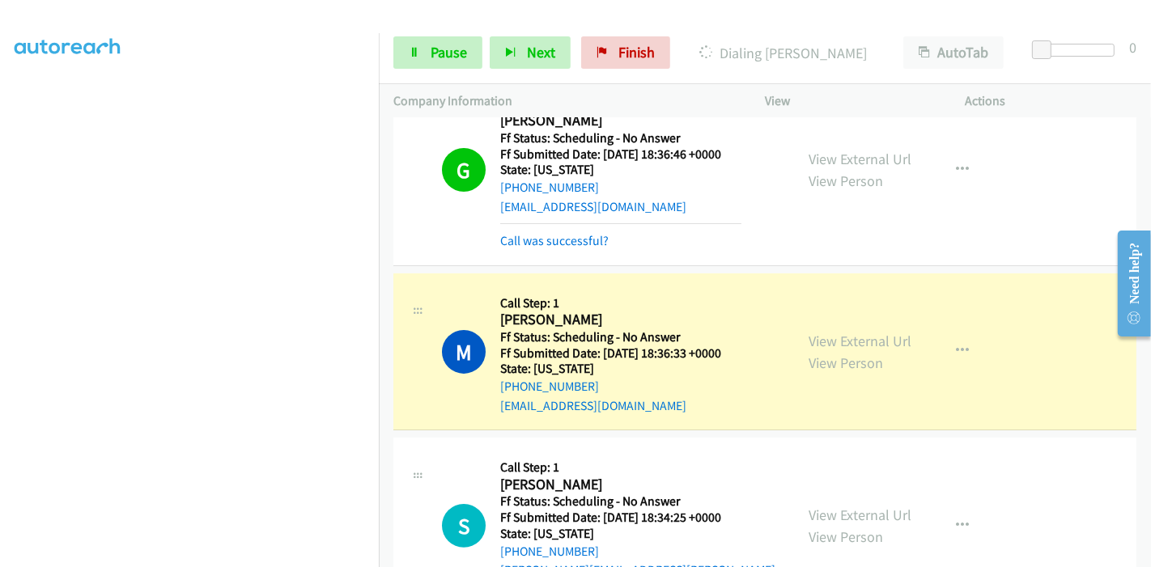
scroll to position [359, 0]
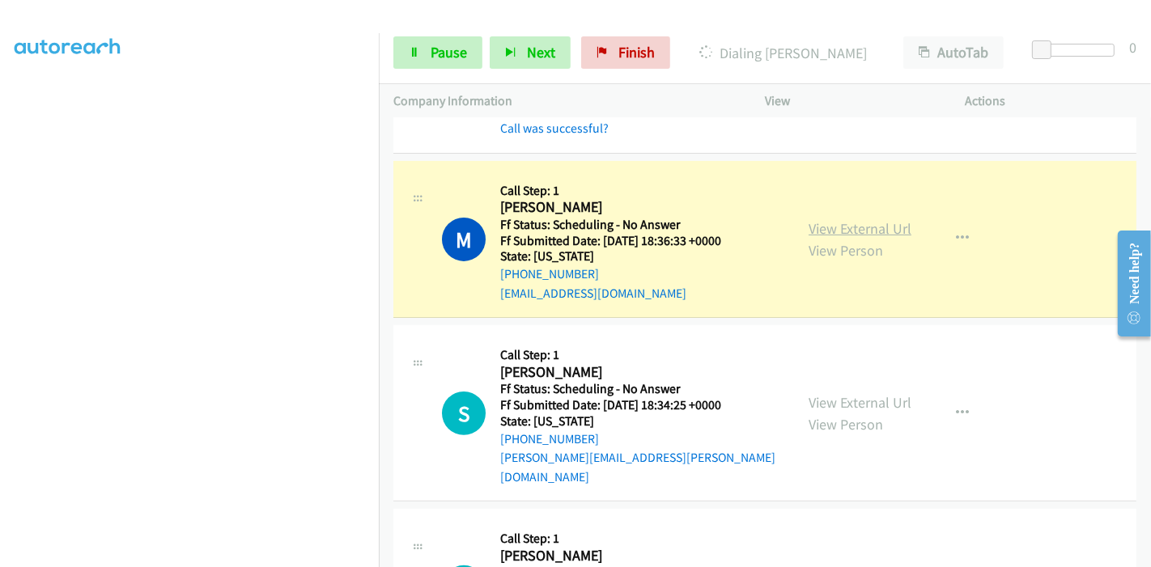
click at [888, 234] on link "View External Url" at bounding box center [859, 228] width 103 height 19
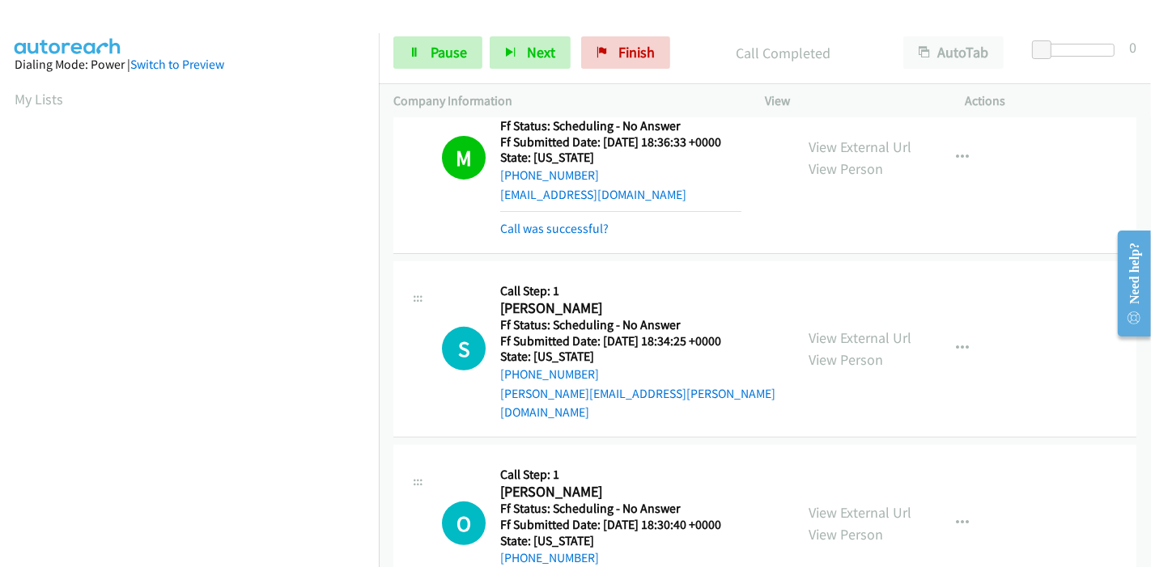
scroll to position [539, 0]
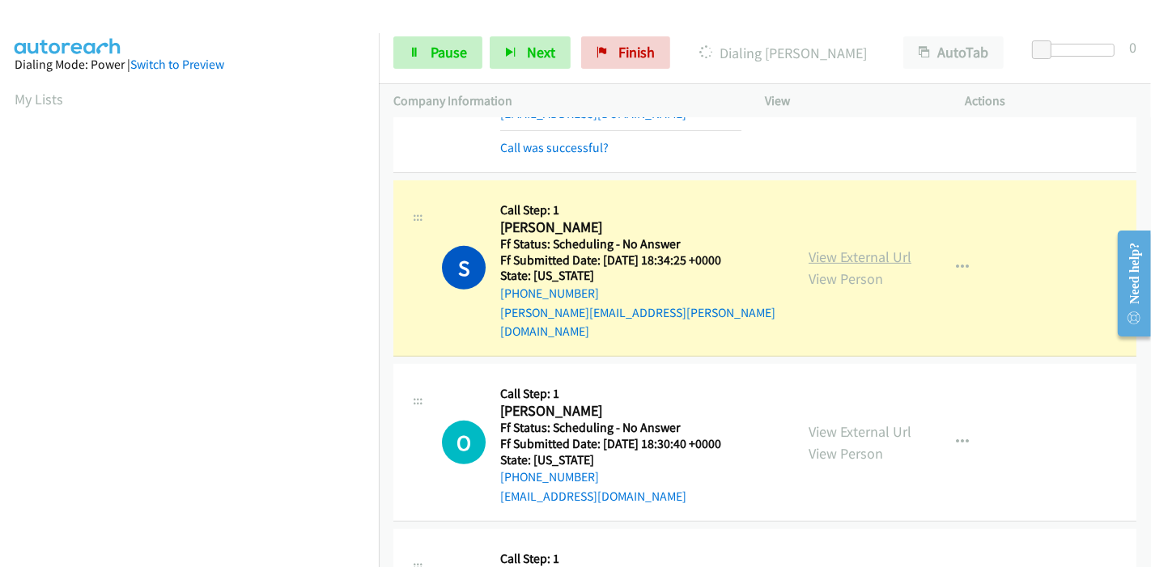
click at [892, 248] on link "View External Url" at bounding box center [859, 257] width 103 height 19
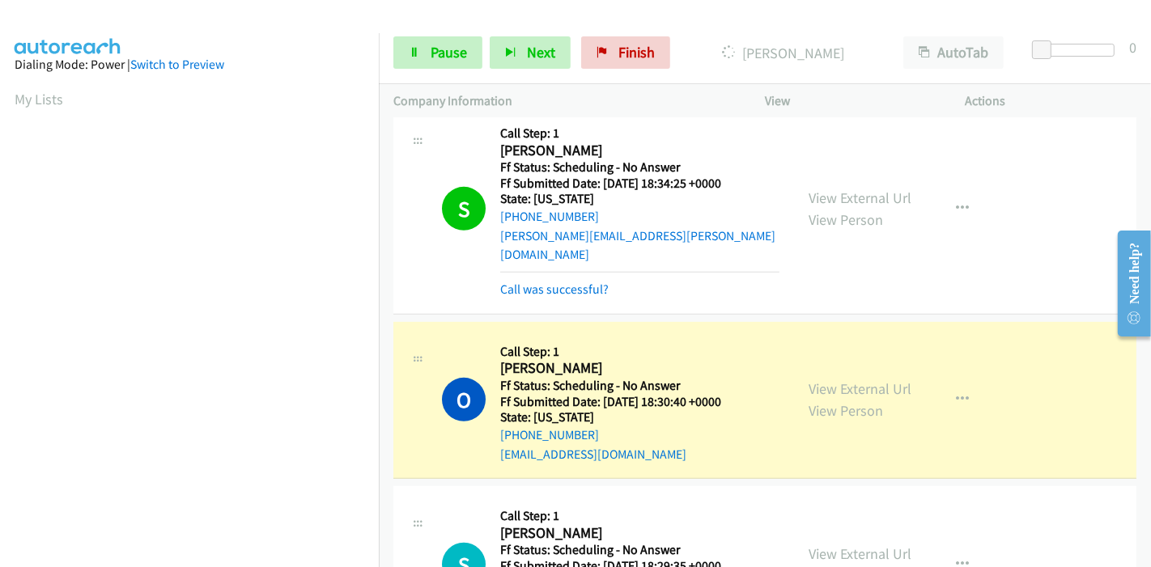
scroll to position [718, 0]
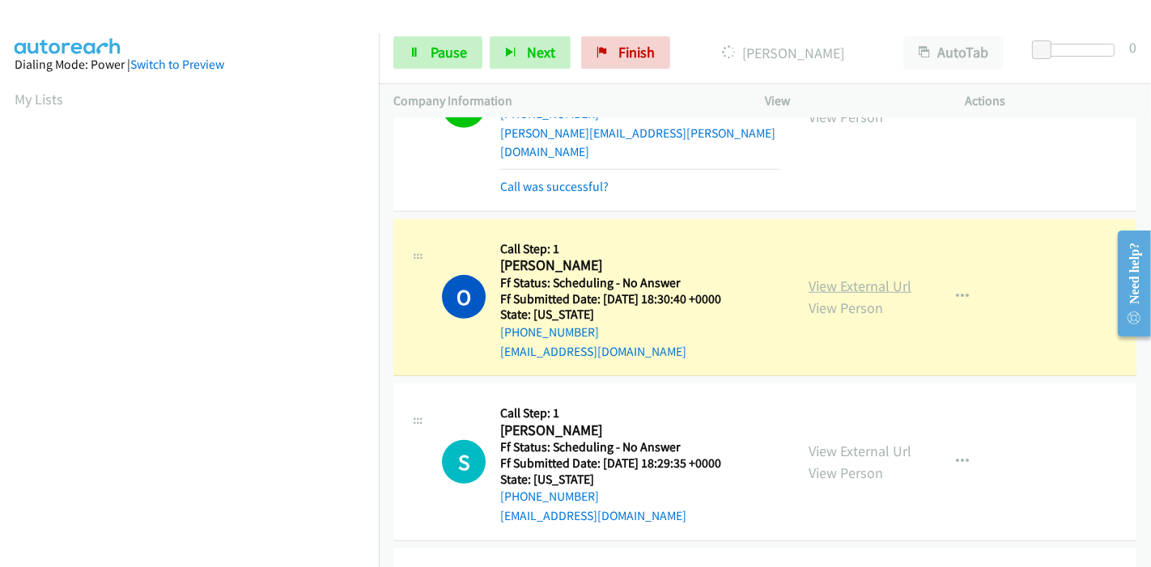
click at [879, 277] on link "View External Url" at bounding box center [859, 286] width 103 height 19
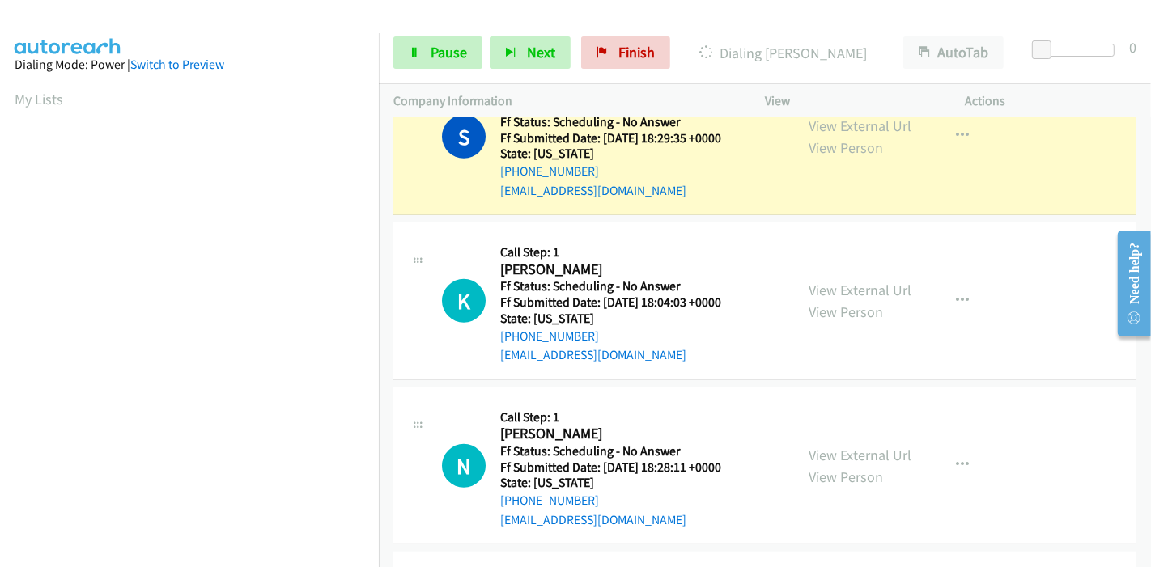
scroll to position [989, 0]
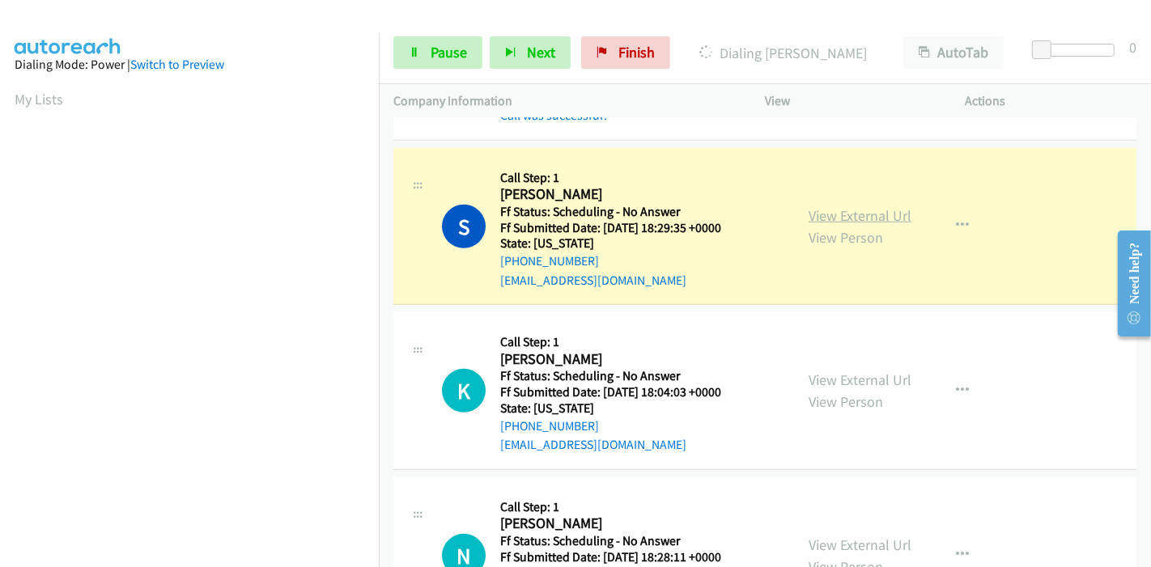
click at [880, 206] on link "View External Url" at bounding box center [859, 215] width 103 height 19
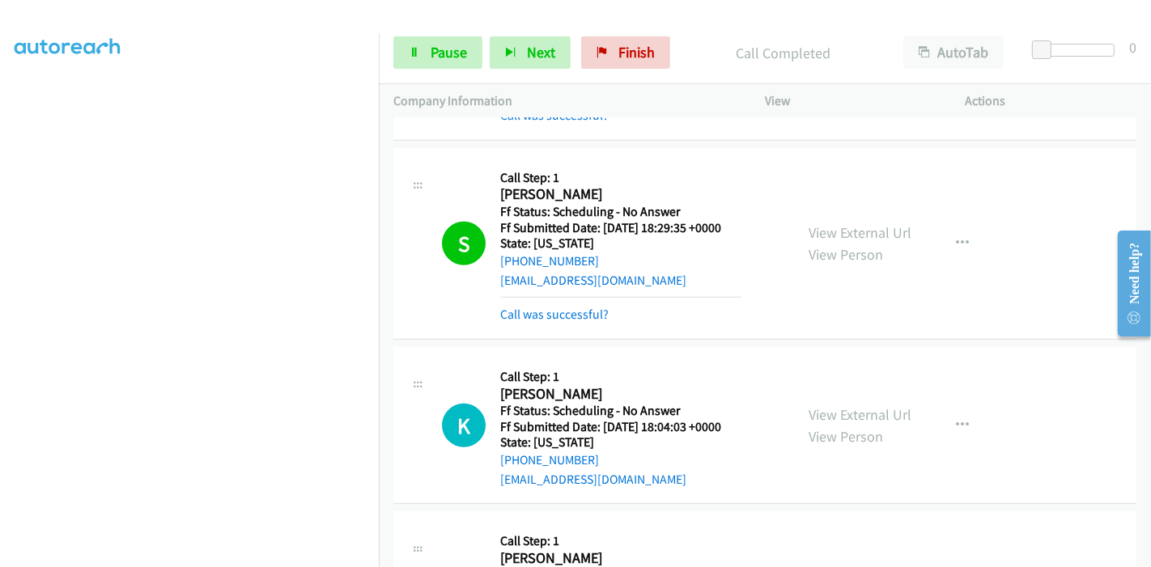
scroll to position [341, 0]
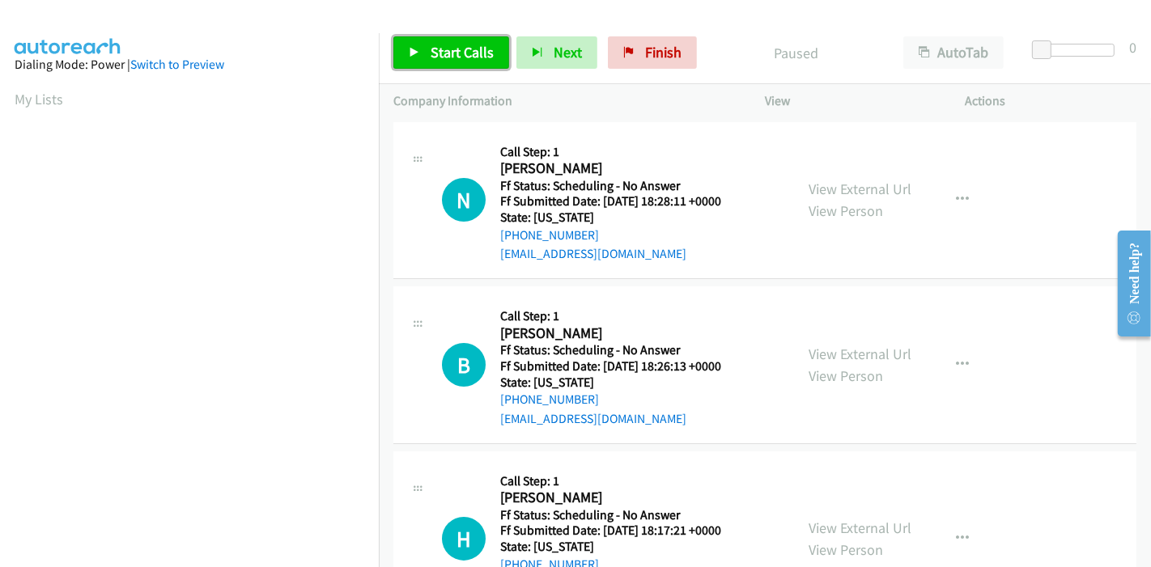
click at [453, 44] on span "Start Calls" at bounding box center [461, 52] width 63 height 19
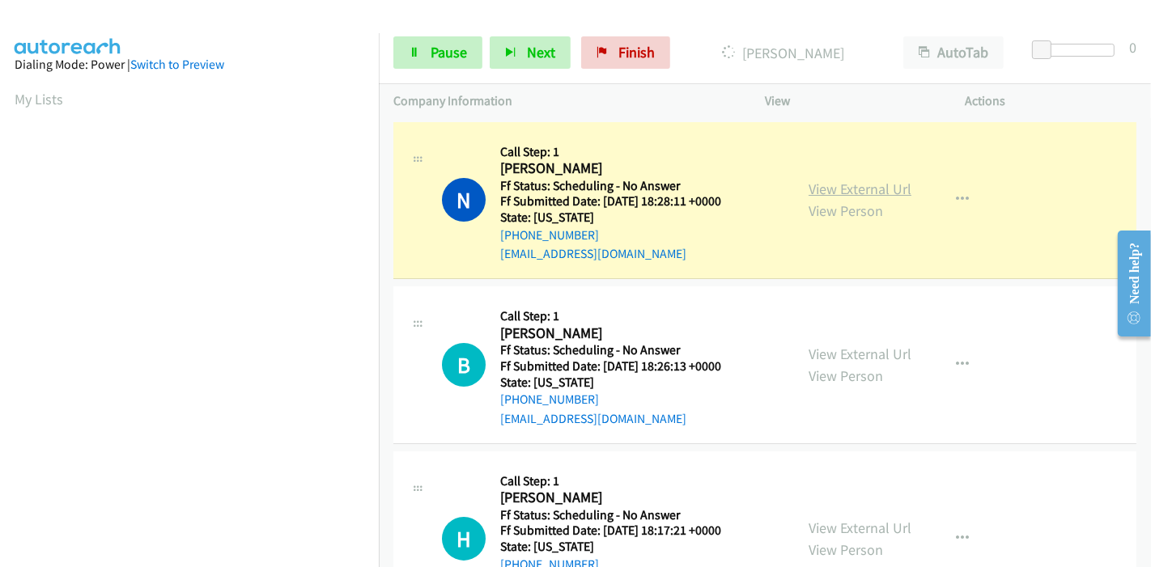
click at [889, 189] on link "View External Url" at bounding box center [859, 189] width 103 height 19
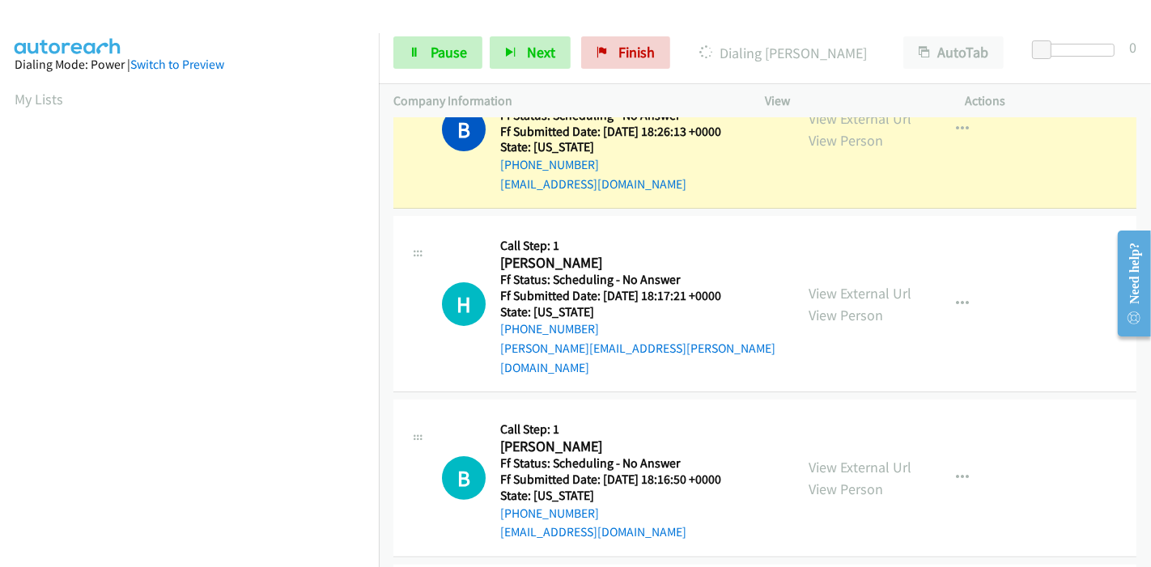
scroll to position [180, 0]
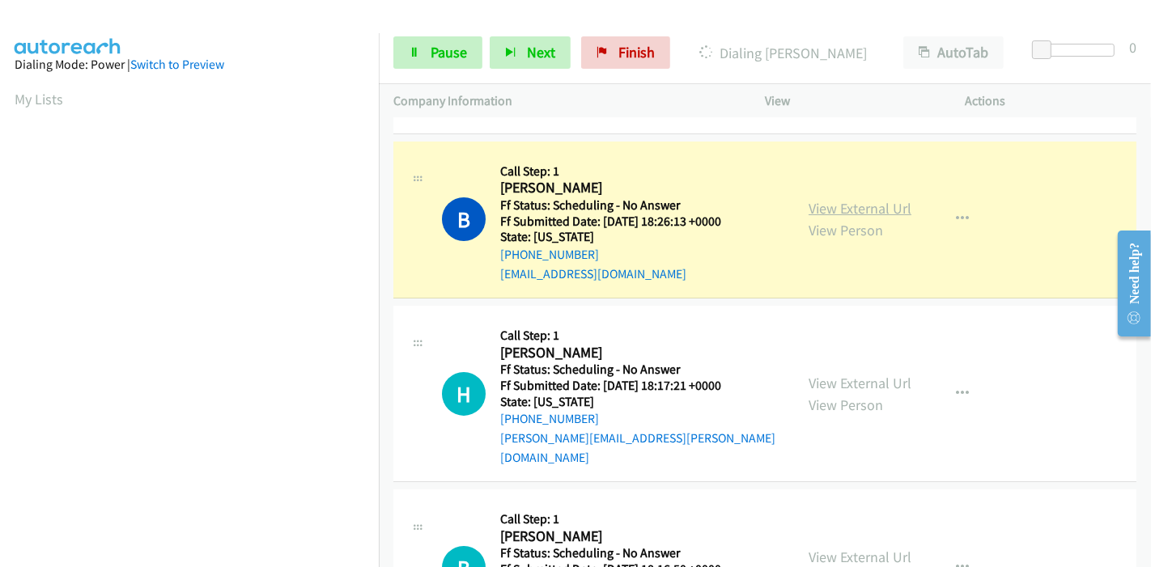
click at [888, 207] on link "View External Url" at bounding box center [859, 208] width 103 height 19
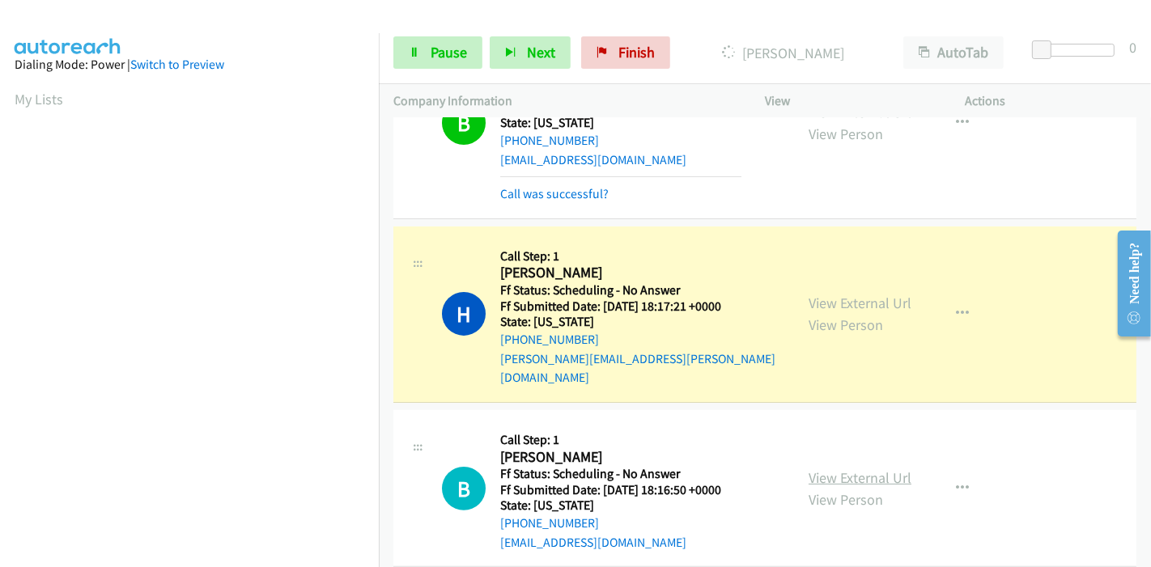
scroll to position [359, 0]
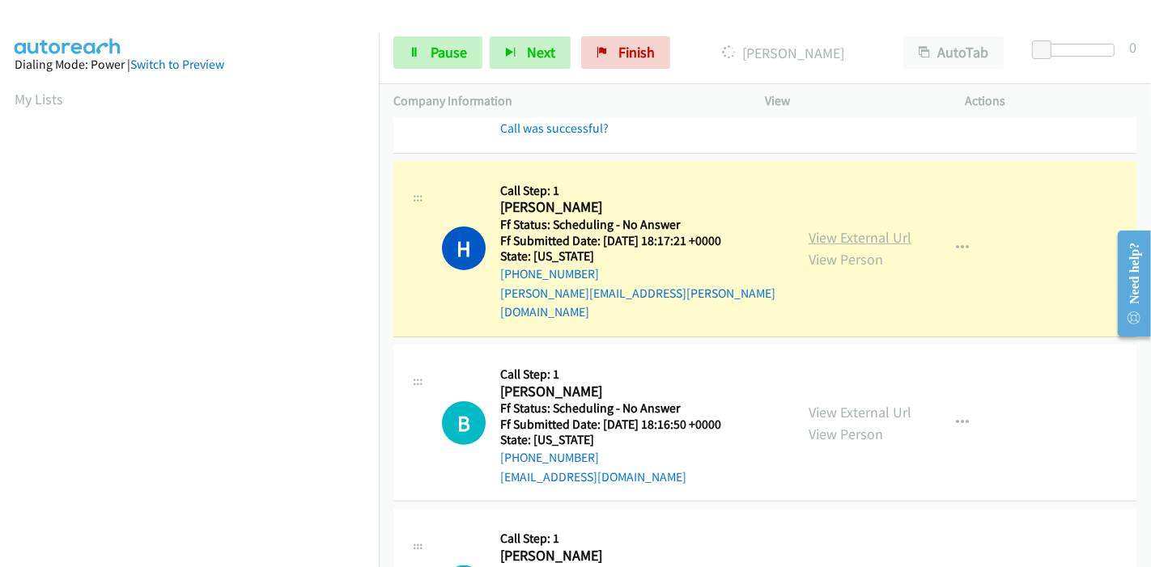
click at [862, 230] on link "View External Url" at bounding box center [859, 237] width 103 height 19
click at [431, 59] on span "Pause" at bounding box center [448, 52] width 36 height 19
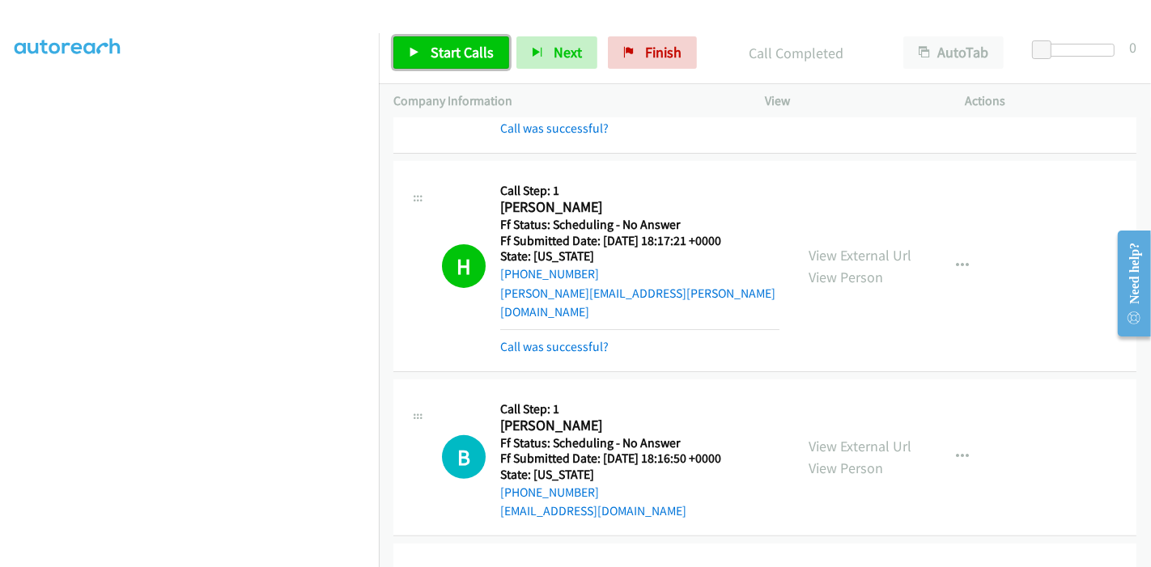
click at [445, 57] on span "Start Calls" at bounding box center [461, 52] width 63 height 19
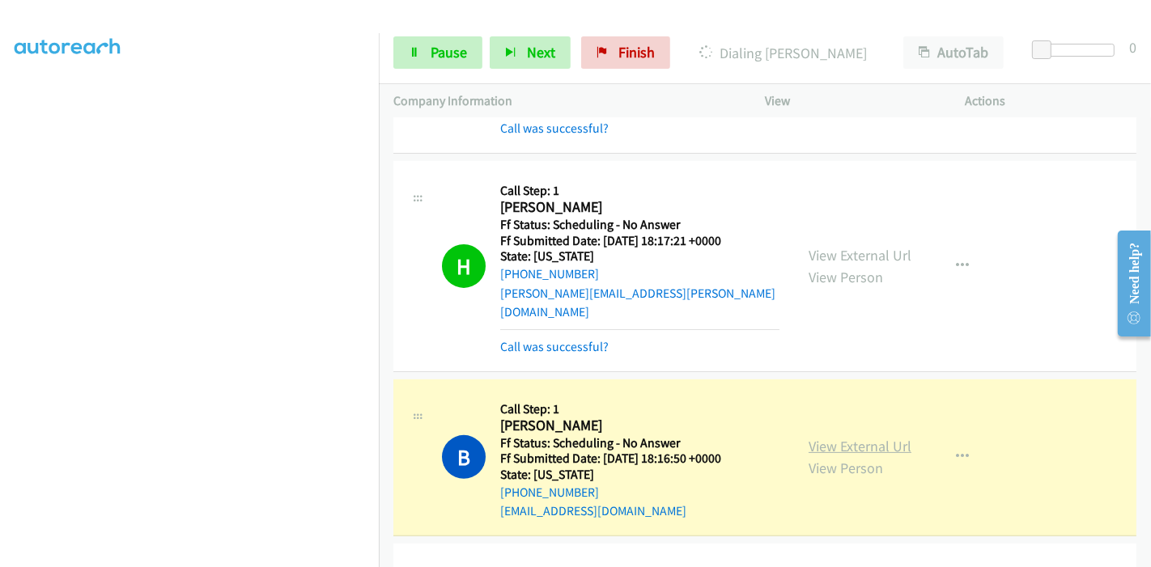
click at [876, 437] on link "View External Url" at bounding box center [859, 446] width 103 height 19
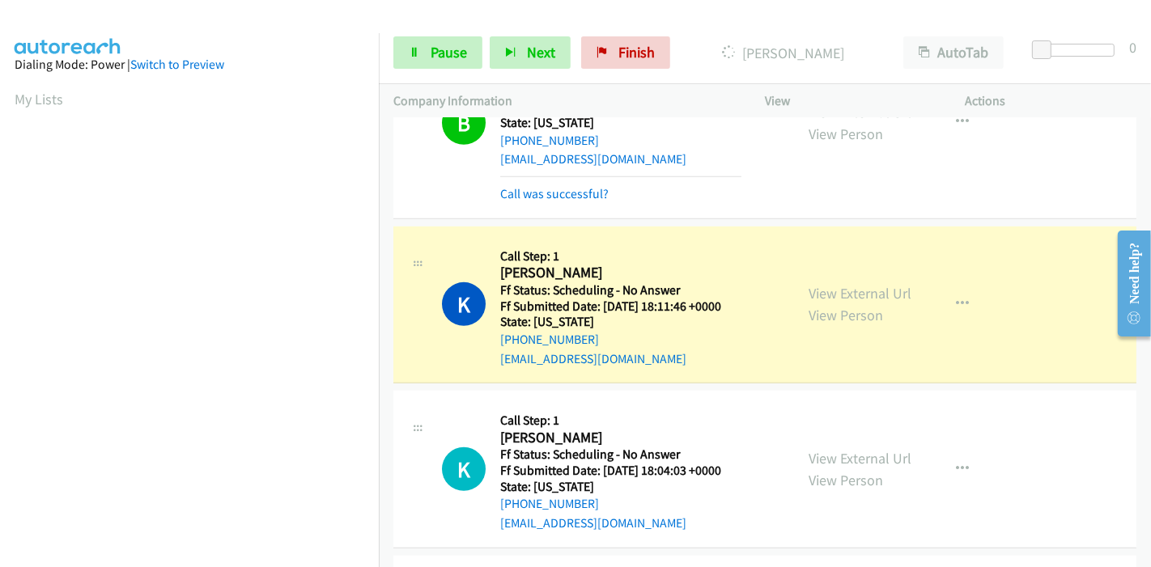
scroll to position [718, 0]
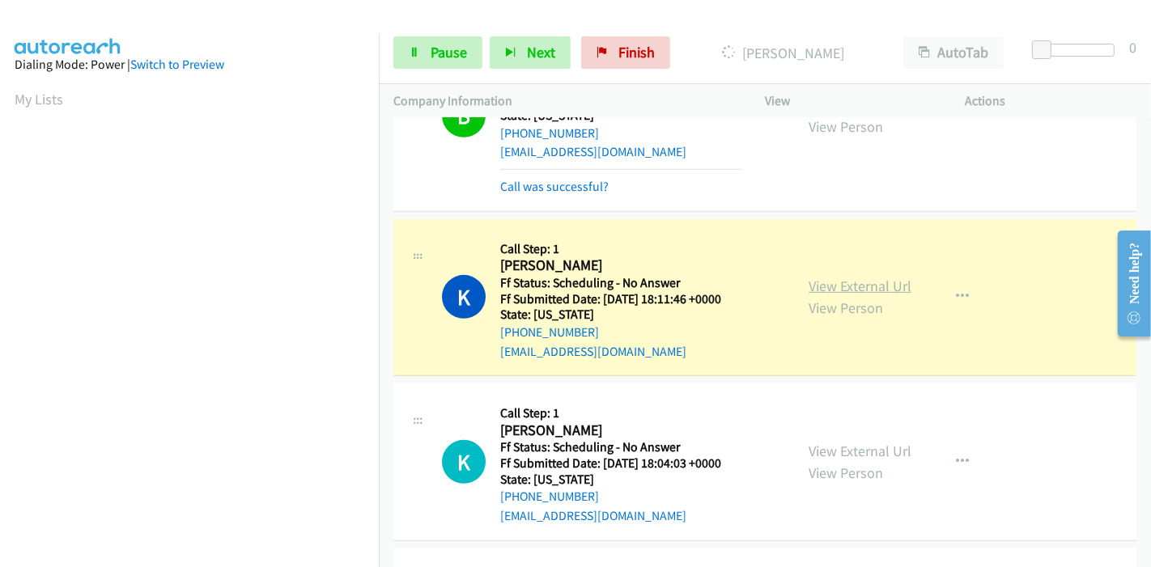
click at [886, 277] on link "View External Url" at bounding box center [859, 286] width 103 height 19
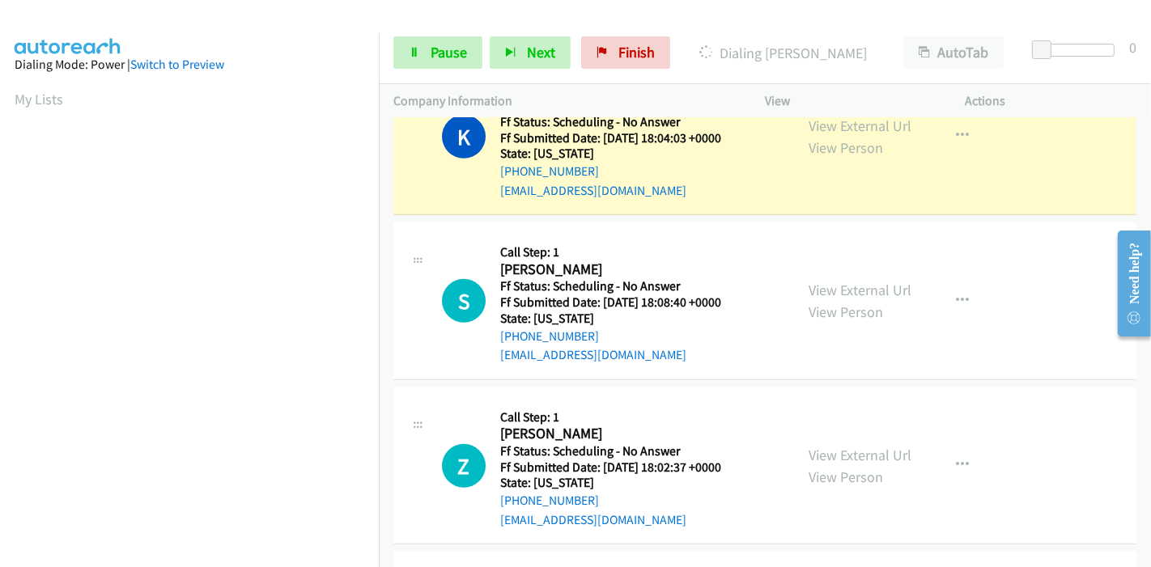
scroll to position [989, 0]
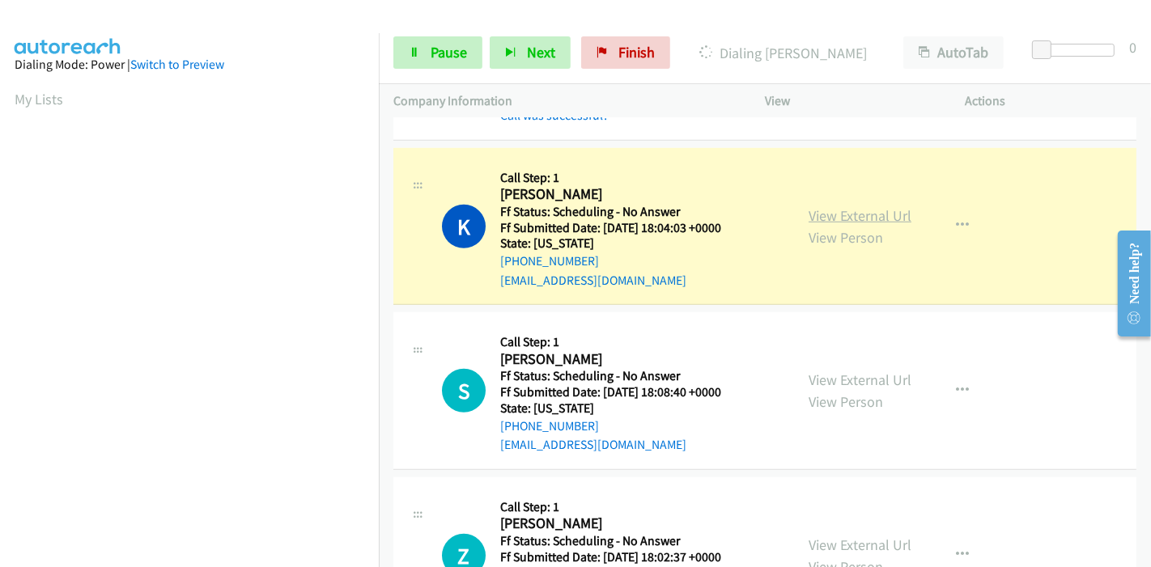
click at [868, 206] on link "View External Url" at bounding box center [859, 215] width 103 height 19
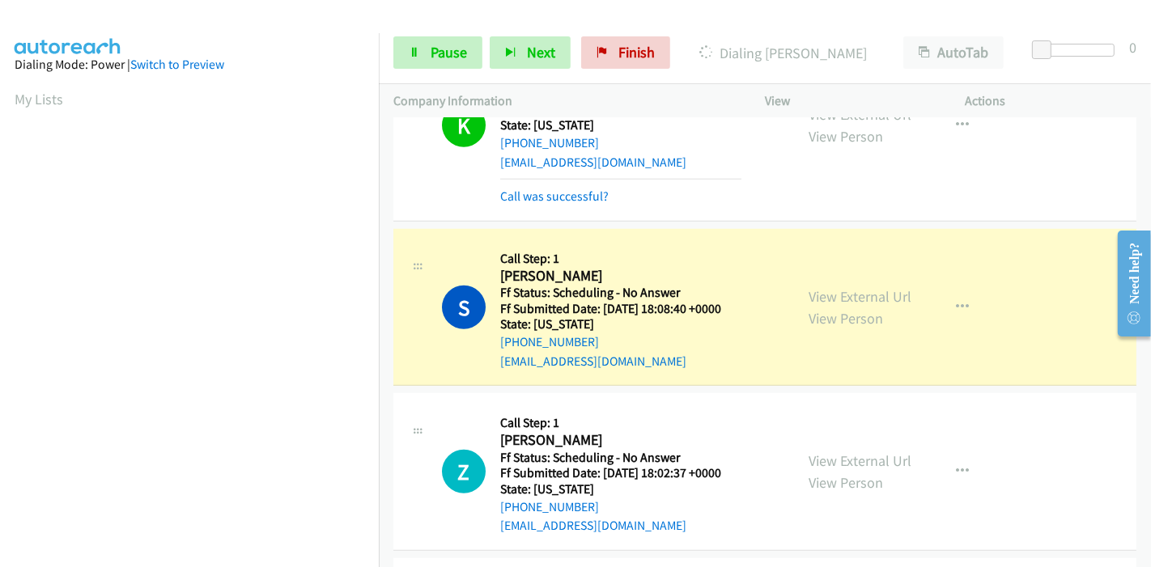
scroll to position [1168, 0]
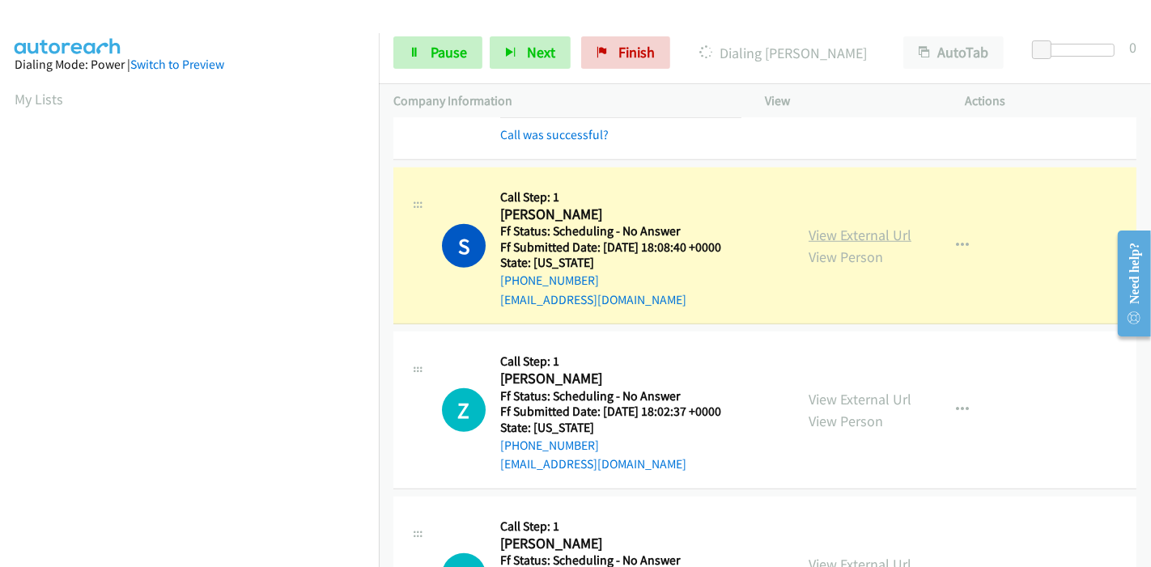
click at [868, 226] on link "View External Url" at bounding box center [859, 235] width 103 height 19
drag, startPoint x: 413, startPoint y: 51, endPoint x: 403, endPoint y: 50, distance: 9.7
click at [413, 51] on icon at bounding box center [414, 53] width 11 height 11
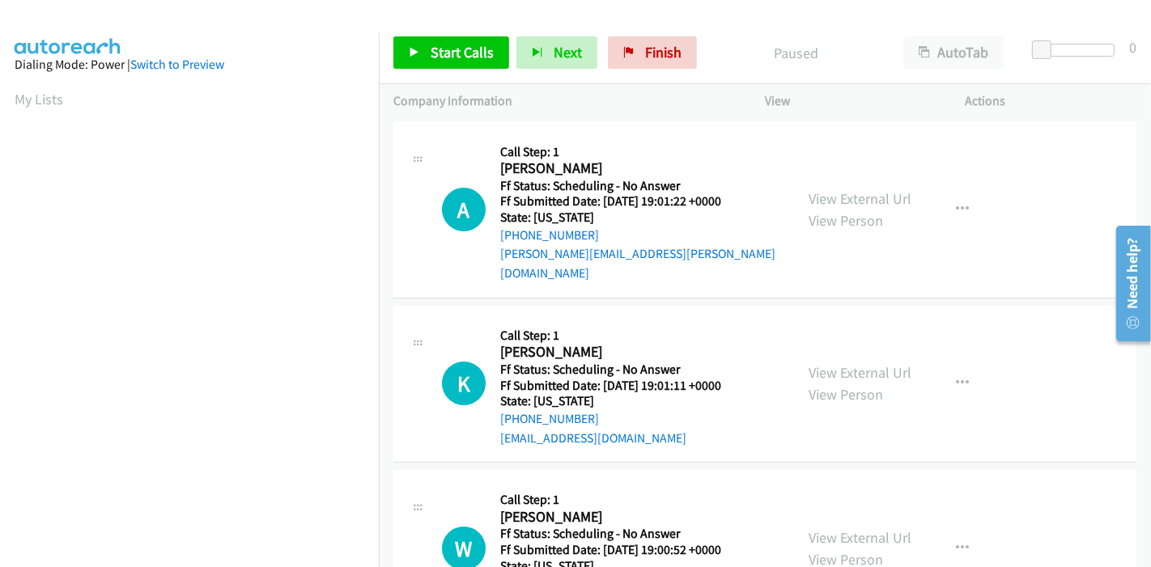
click at [430, 35] on div "Start Calls Pause Next Finish Paused AutoTab AutoTab 0" at bounding box center [765, 53] width 772 height 62
click at [430, 51] on span "Start Calls" at bounding box center [461, 52] width 63 height 19
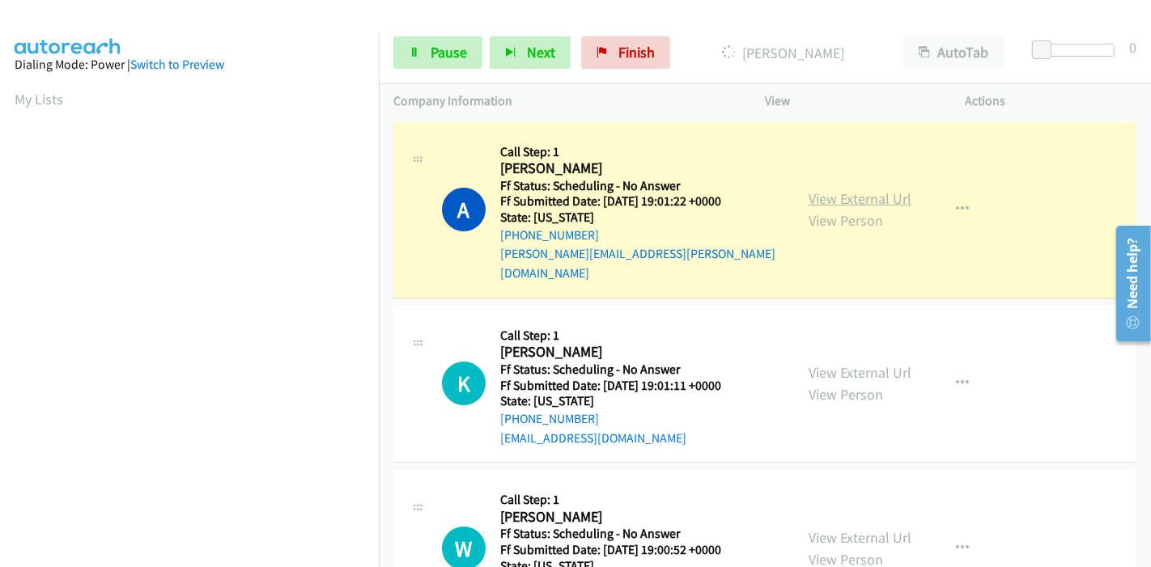
click at [890, 189] on link "View External Url" at bounding box center [859, 198] width 103 height 19
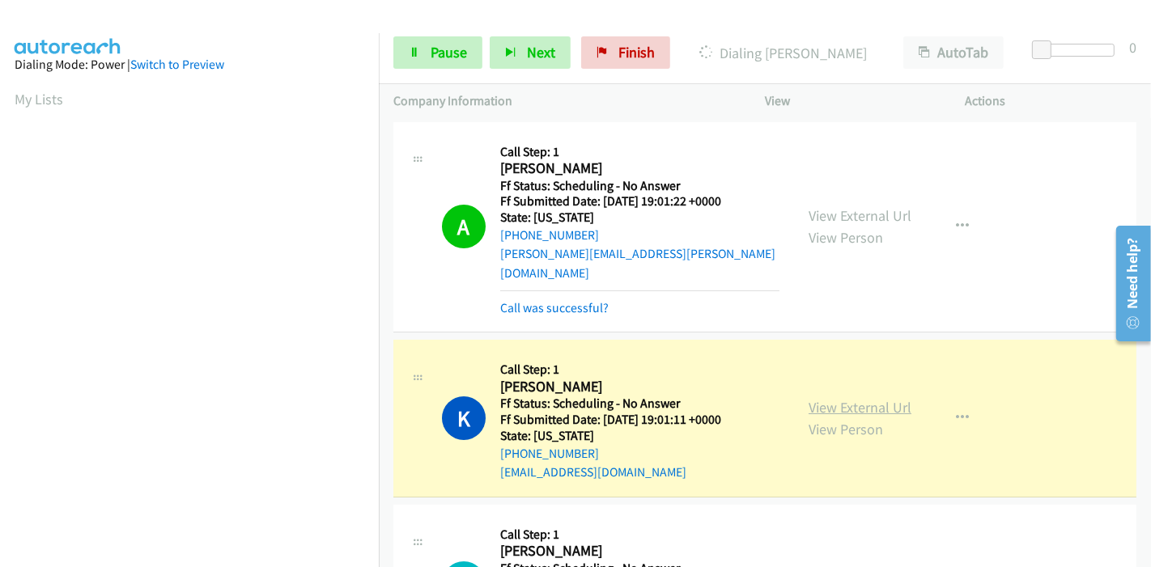
click at [808, 398] on link "View External Url" at bounding box center [859, 407] width 103 height 19
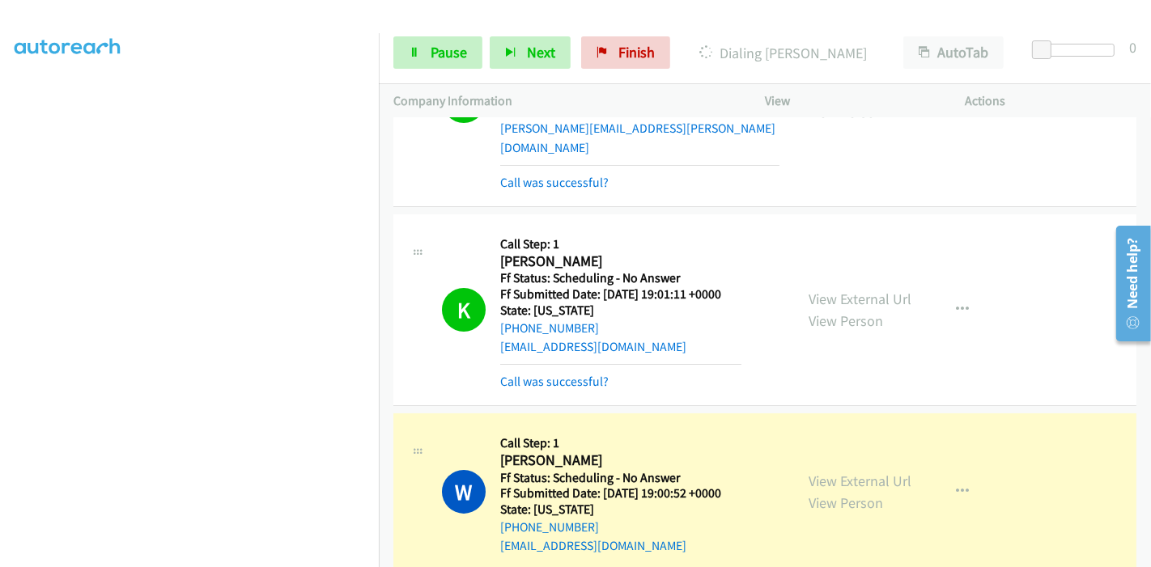
scroll to position [269, 0]
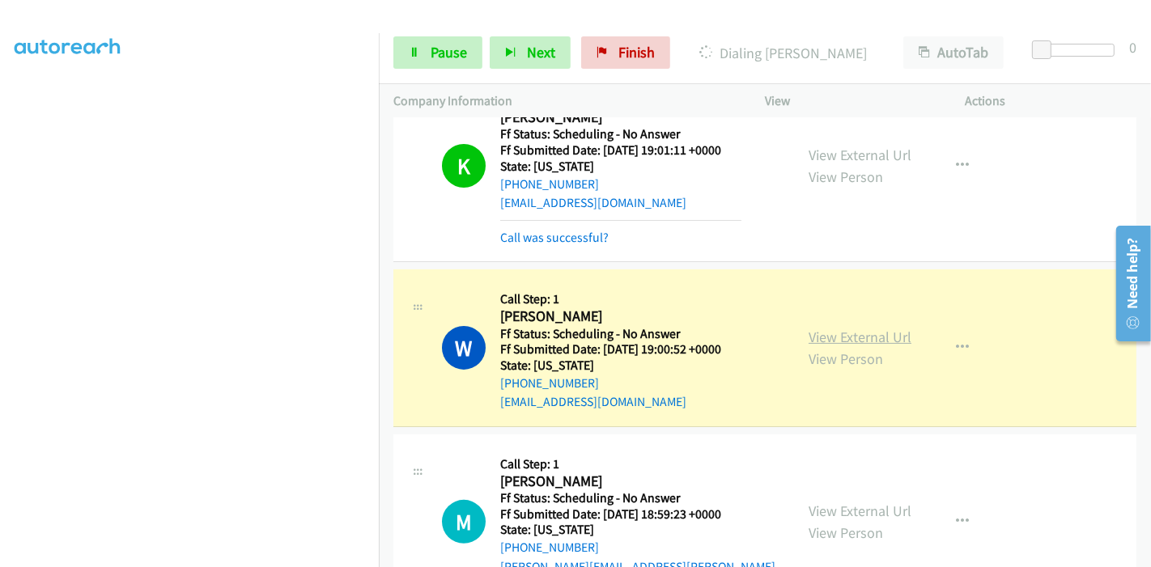
click at [808, 328] on link "View External Url" at bounding box center [859, 337] width 103 height 19
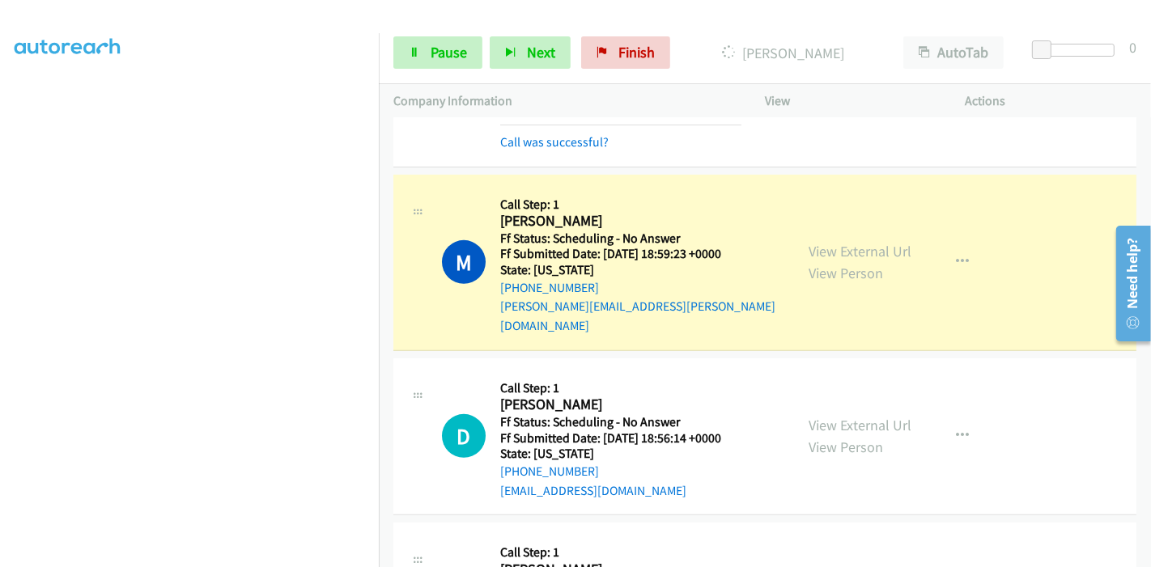
scroll to position [629, 0]
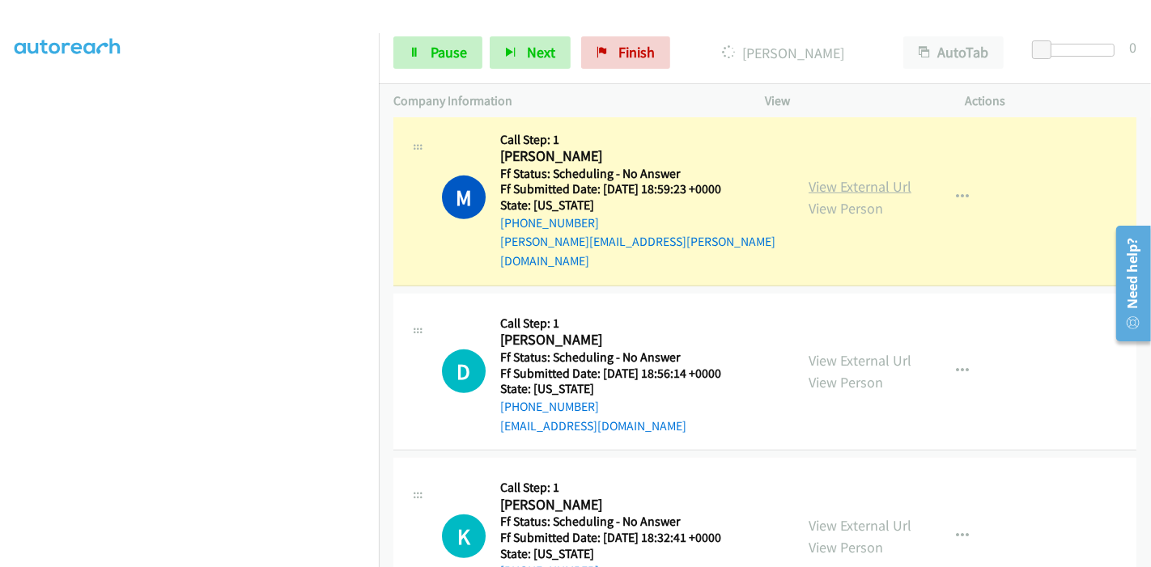
click at [864, 177] on link "View External Url" at bounding box center [859, 186] width 103 height 19
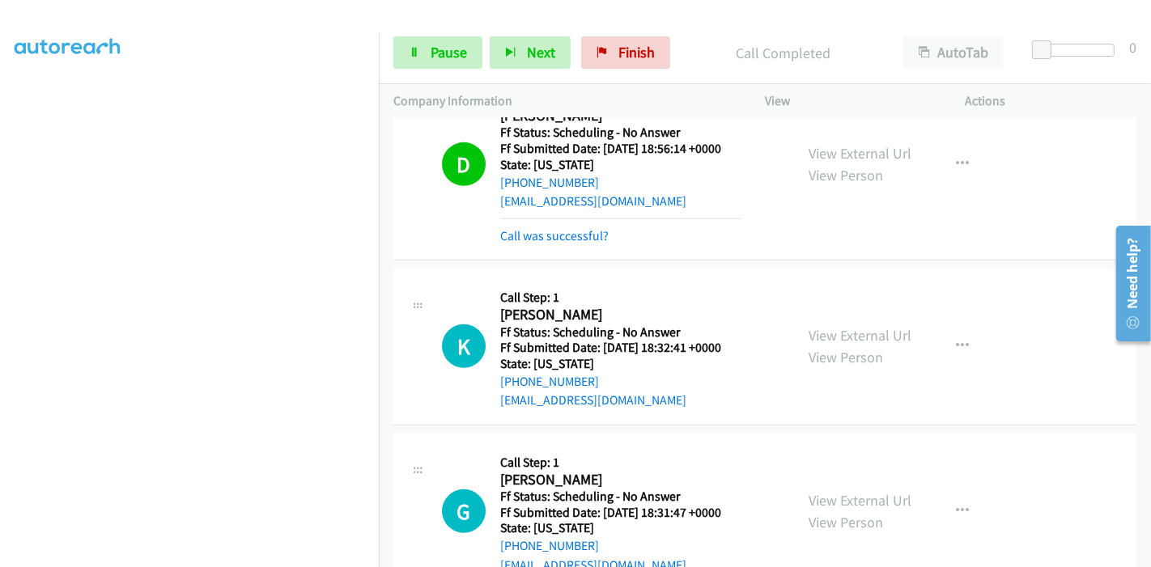
scroll to position [989, 0]
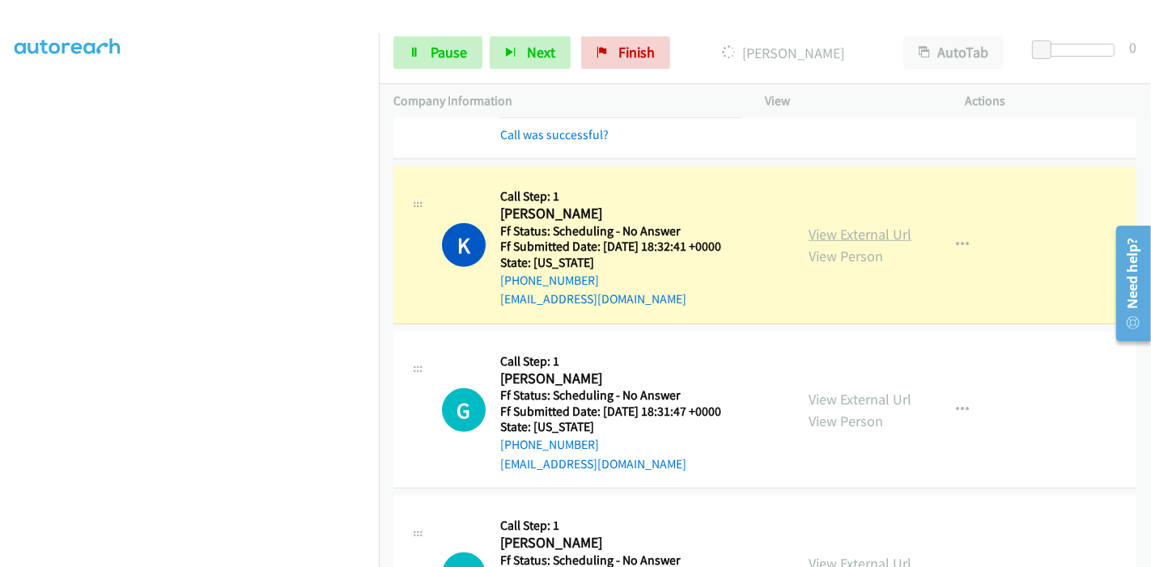
click at [858, 225] on link "View External Url" at bounding box center [859, 234] width 103 height 19
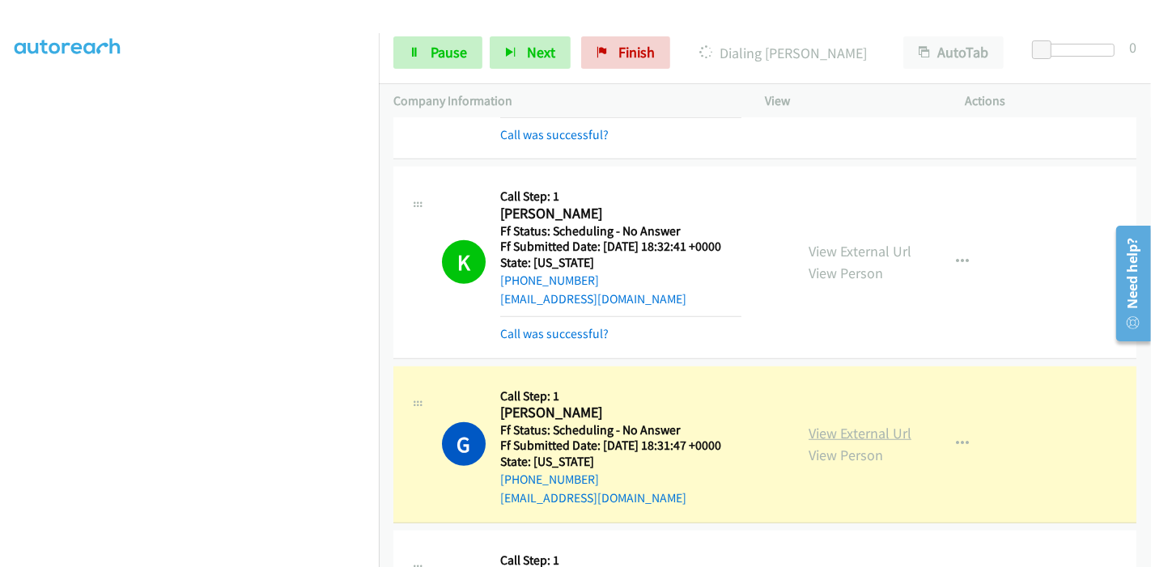
click at [858, 424] on link "View External Url" at bounding box center [859, 433] width 103 height 19
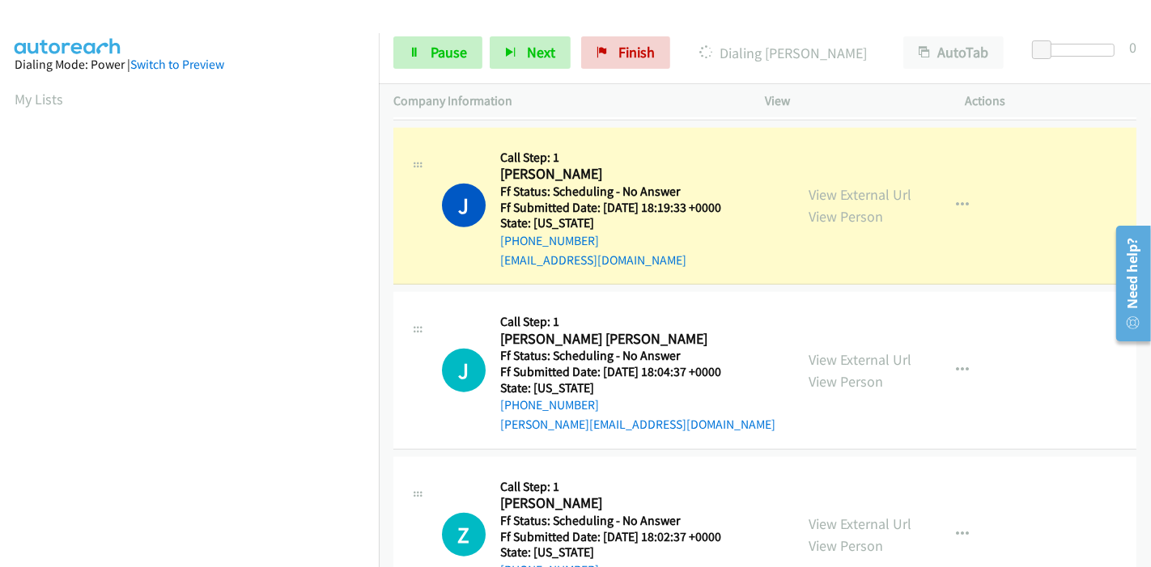
scroll to position [1438, 0]
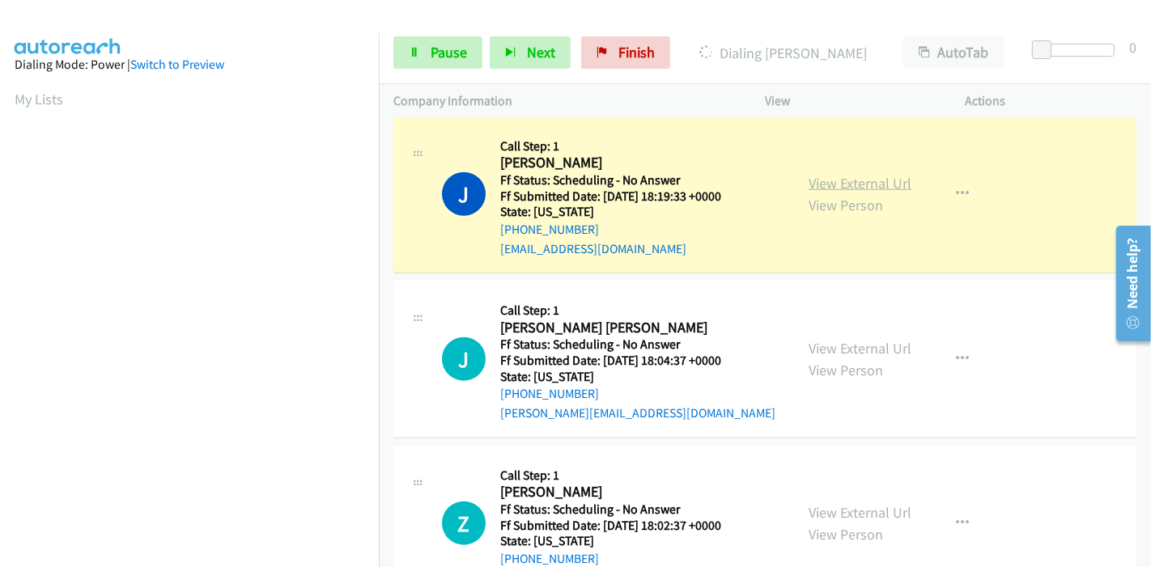
click at [867, 174] on link "View External Url" at bounding box center [859, 183] width 103 height 19
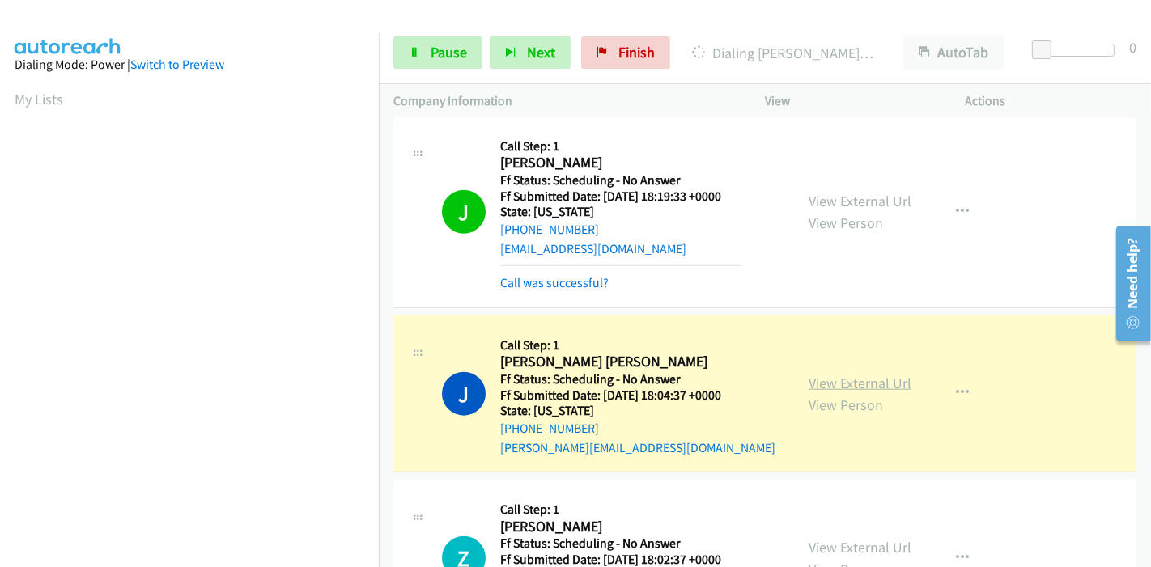
click at [868, 374] on link "View External Url" at bounding box center [859, 383] width 103 height 19
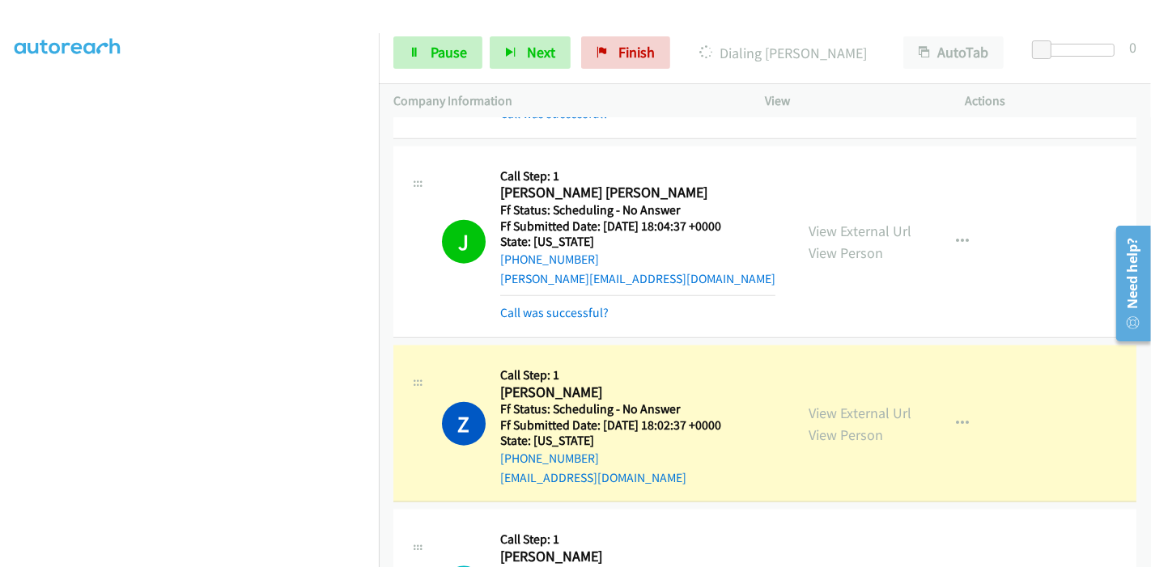
scroll to position [1798, 0]
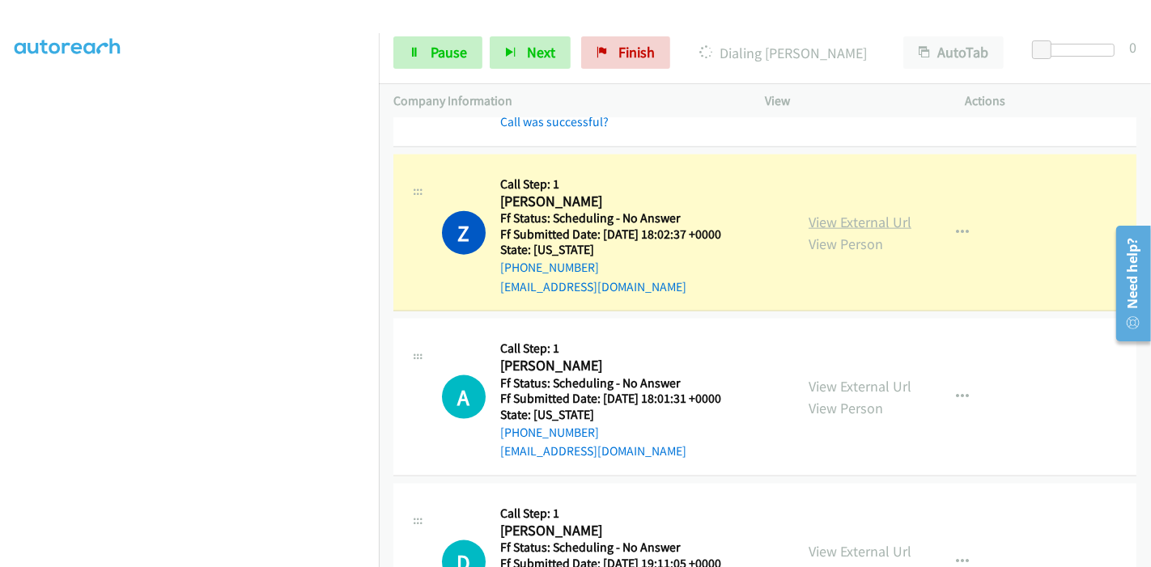
click at [873, 213] on link "View External Url" at bounding box center [859, 222] width 103 height 19
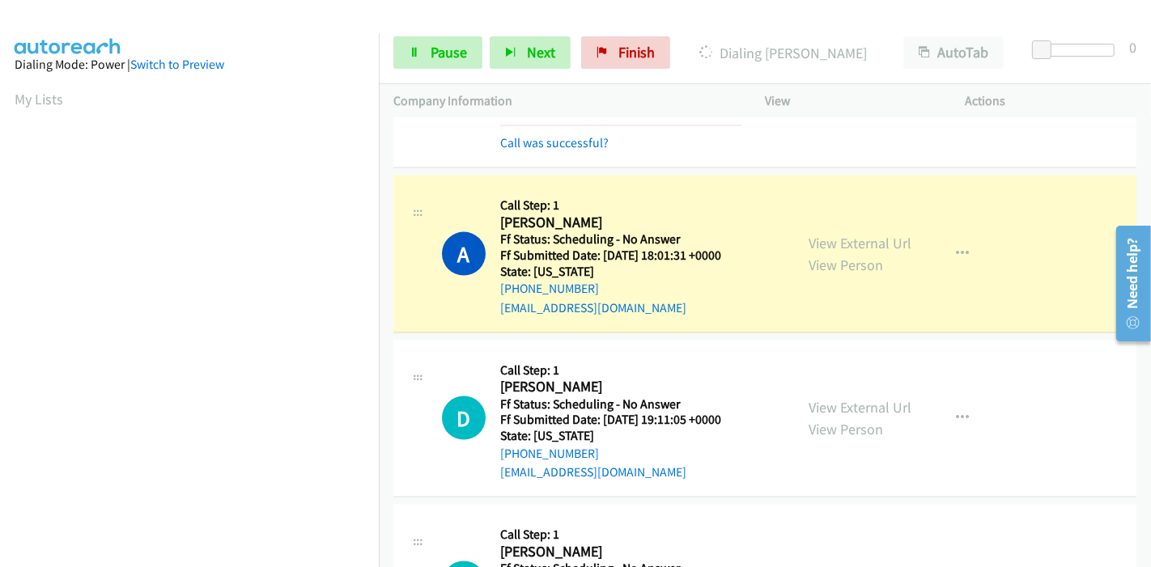
scroll to position [1977, 0]
click at [887, 232] on link "View External Url" at bounding box center [859, 241] width 103 height 19
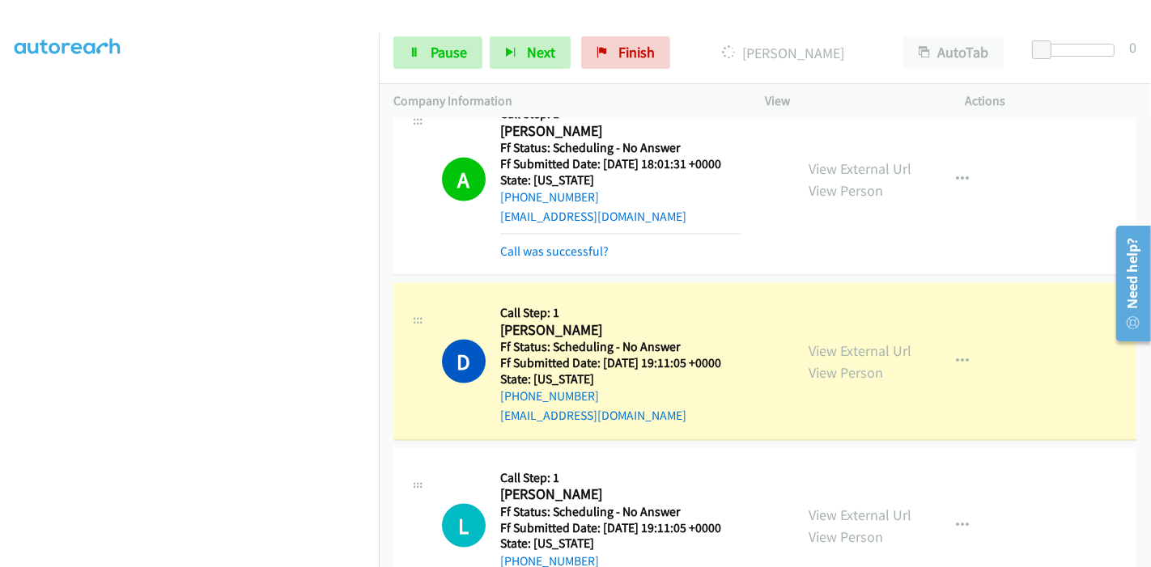
scroll to position [2157, 0]
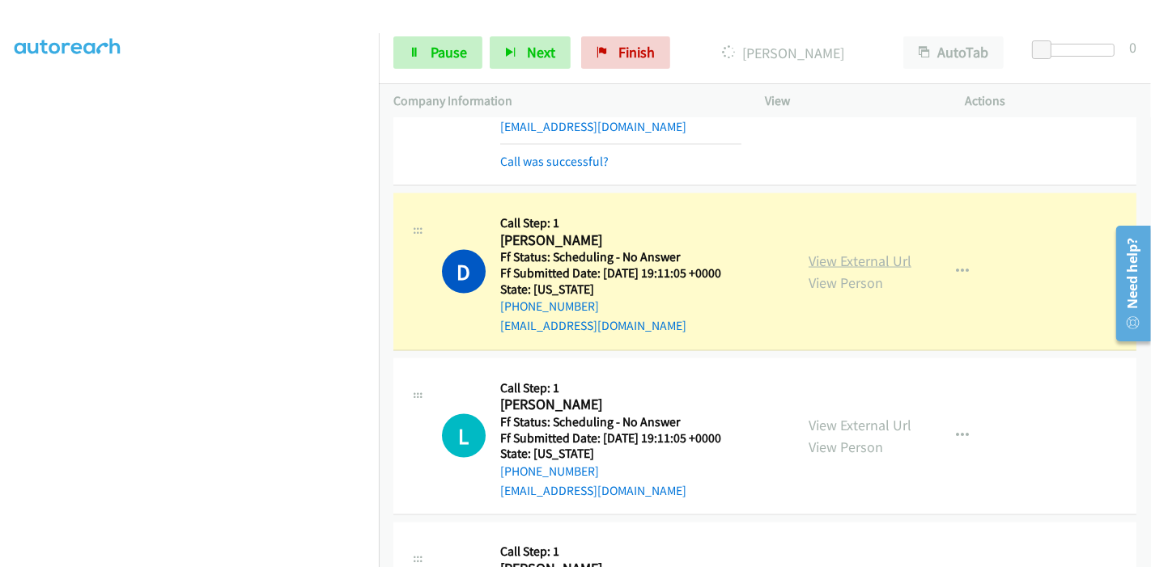
click at [820, 252] on link "View External Url" at bounding box center [859, 261] width 103 height 19
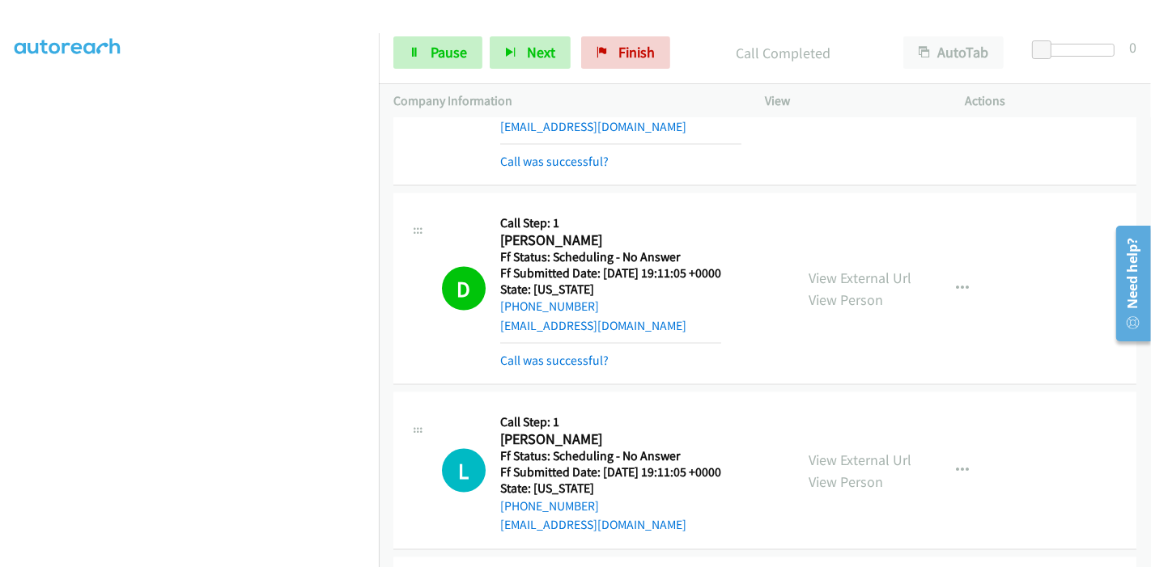
scroll to position [0, 0]
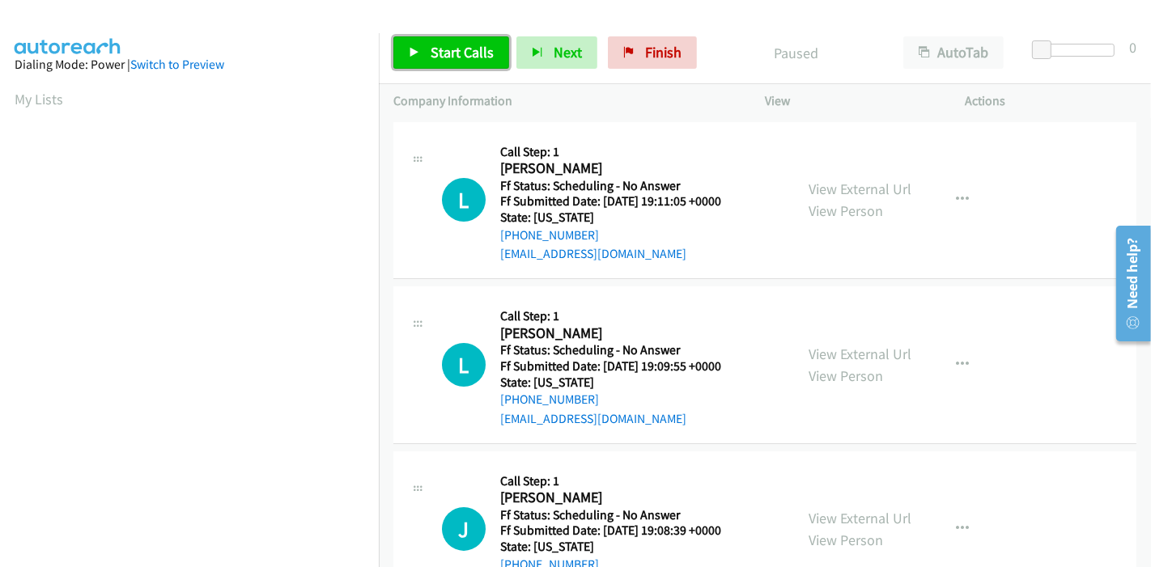
click at [451, 51] on span "Start Calls" at bounding box center [461, 52] width 63 height 19
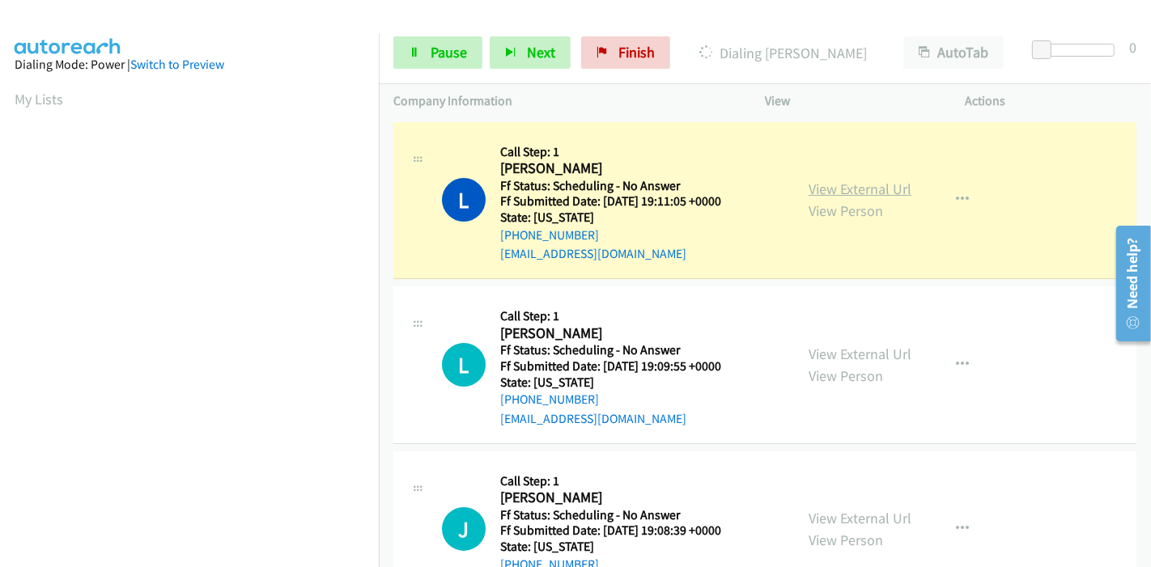
drag, startPoint x: 863, startPoint y: 187, endPoint x: 845, endPoint y: 180, distance: 19.2
click at [813, 186] on link "View External Url" at bounding box center [859, 189] width 103 height 19
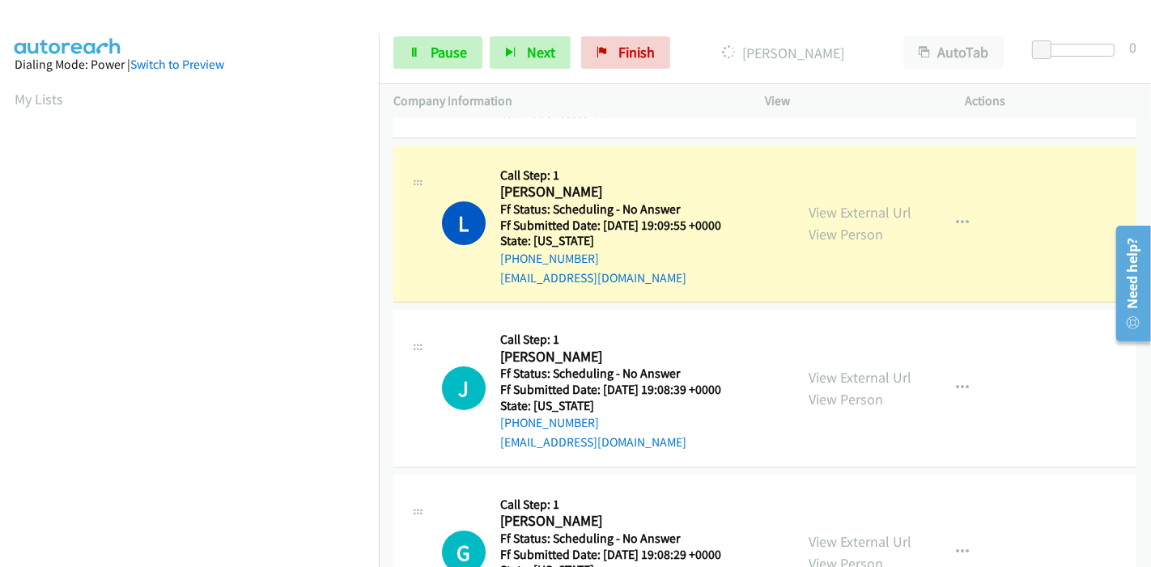
scroll to position [180, 0]
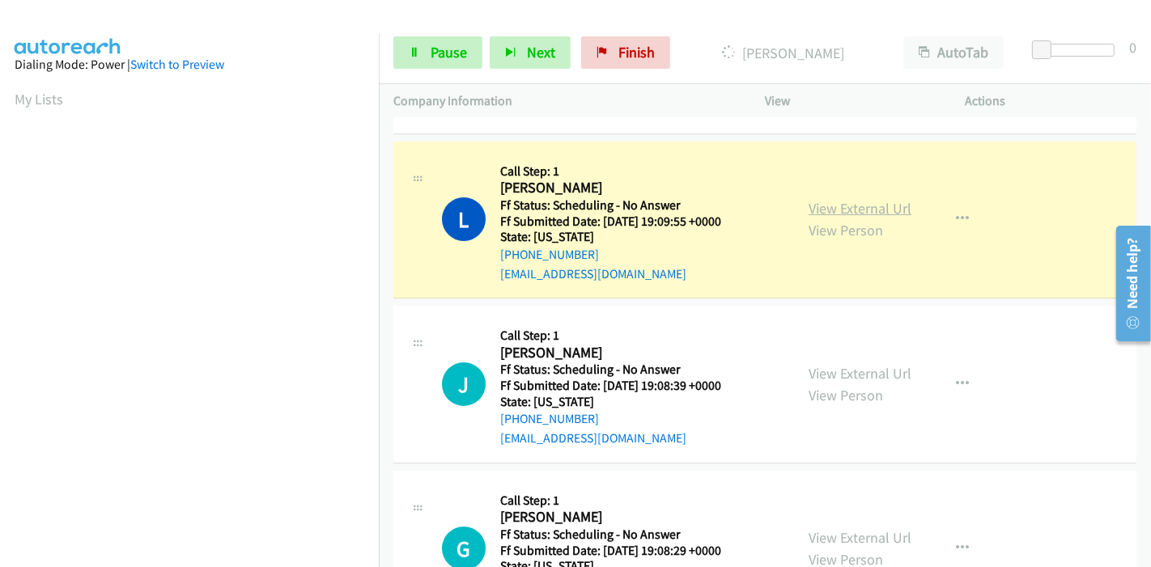
click at [816, 211] on link "View External Url" at bounding box center [859, 208] width 103 height 19
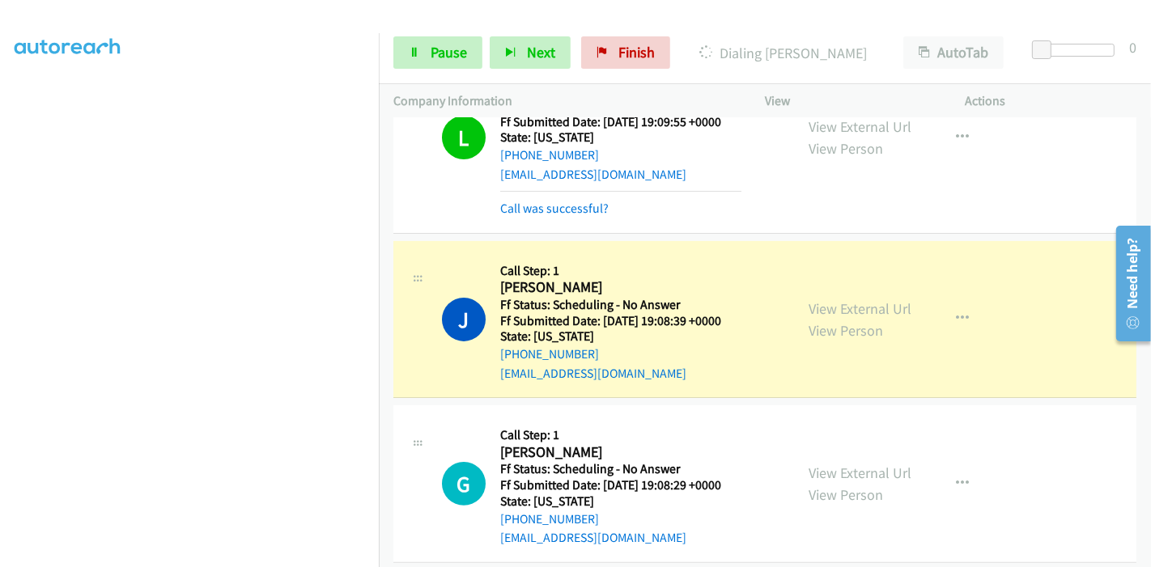
scroll to position [359, 0]
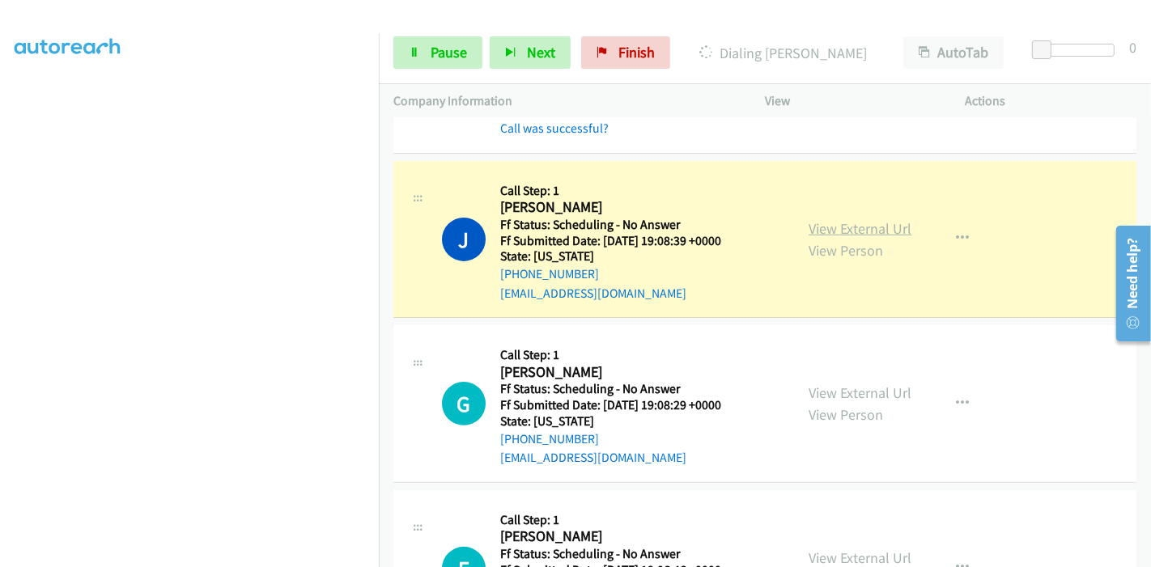
click at [825, 227] on link "View External Url" at bounding box center [859, 228] width 103 height 19
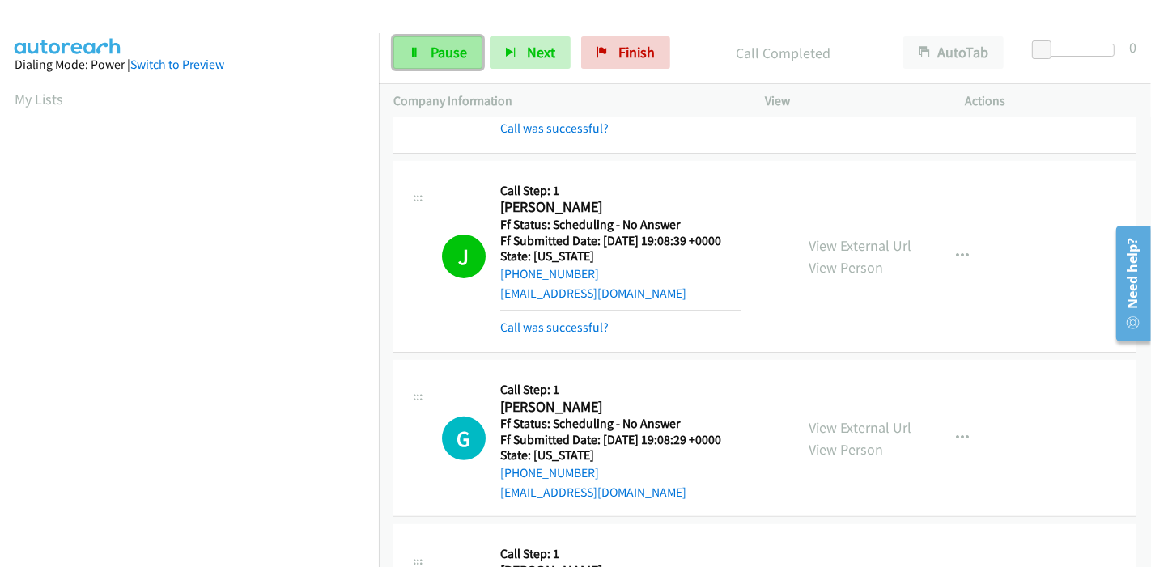
click at [416, 49] on icon at bounding box center [414, 53] width 11 height 11
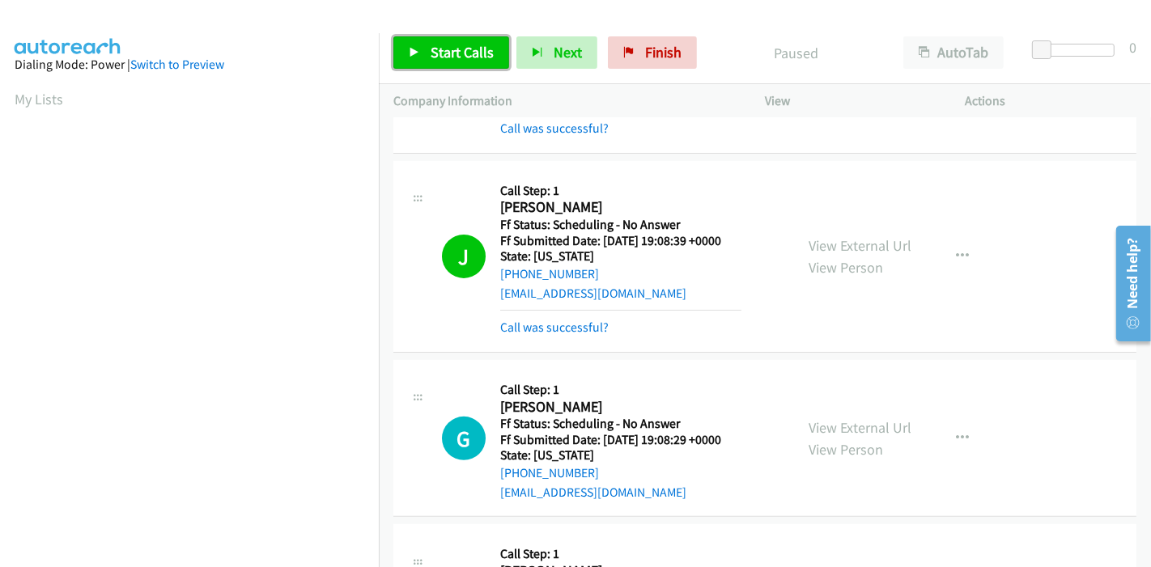
click at [416, 49] on icon at bounding box center [414, 53] width 11 height 11
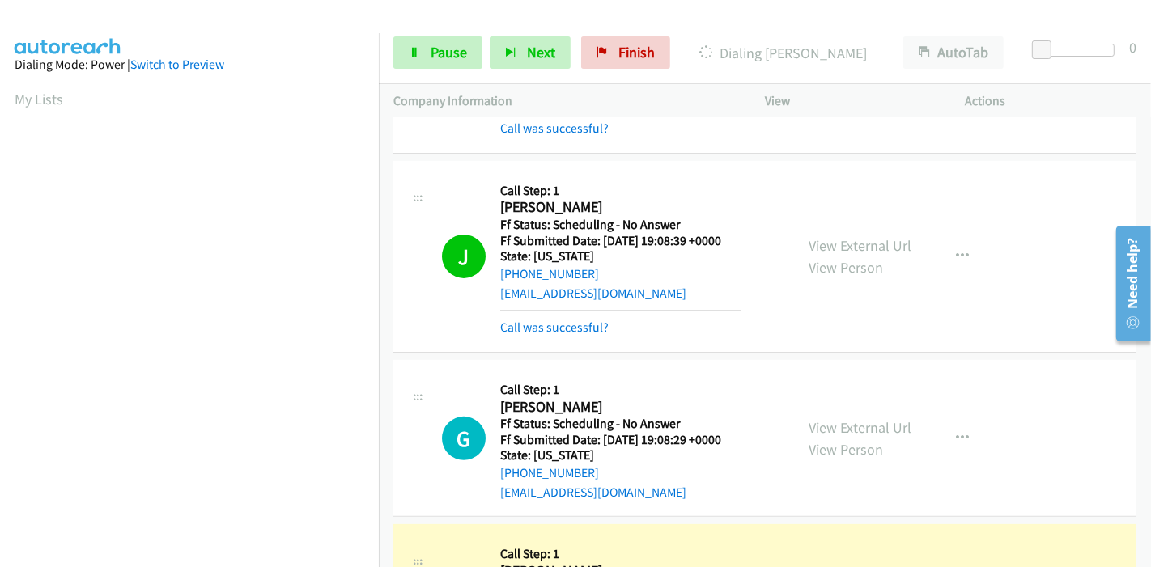
scroll to position [629, 0]
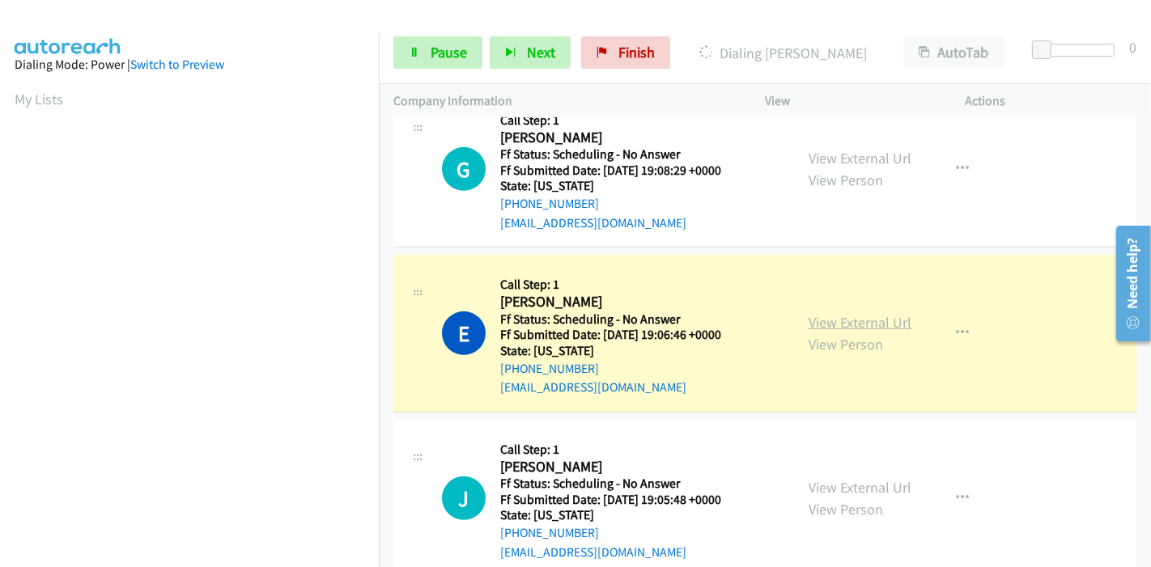
click at [808, 322] on link "View External Url" at bounding box center [859, 322] width 103 height 19
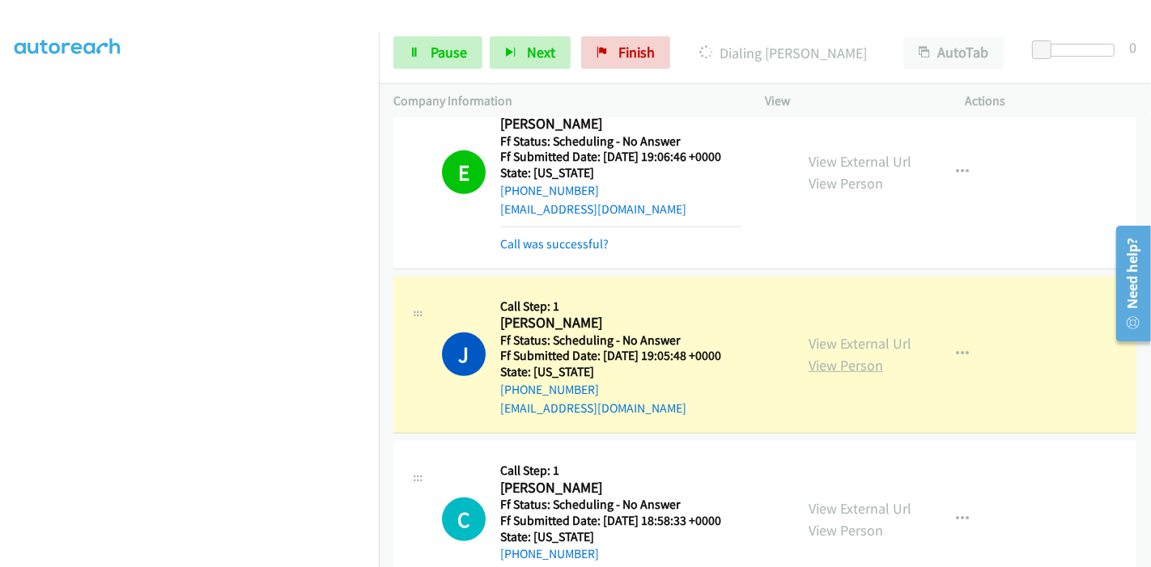
scroll to position [809, 0]
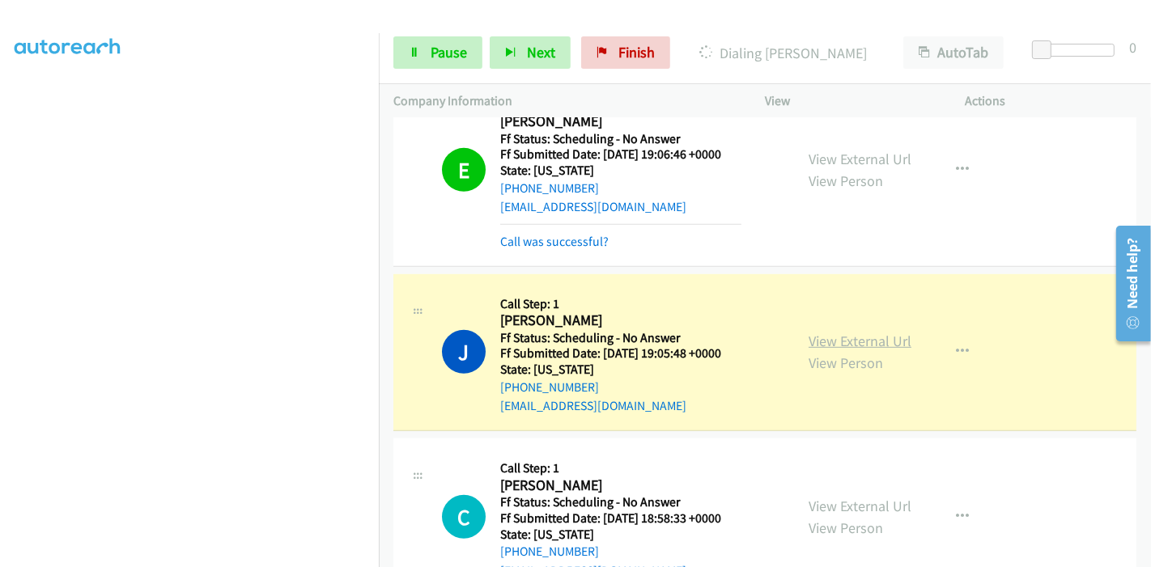
drag, startPoint x: 844, startPoint y: 344, endPoint x: 835, endPoint y: 339, distance: 10.1
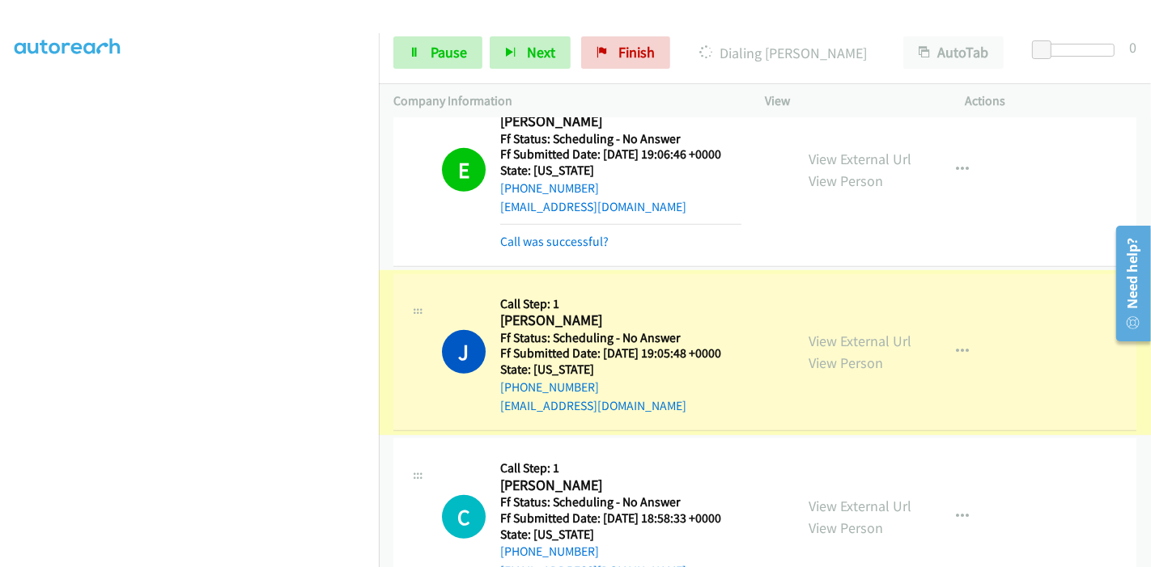
click at [835, 339] on link "View External Url" at bounding box center [859, 341] width 103 height 19
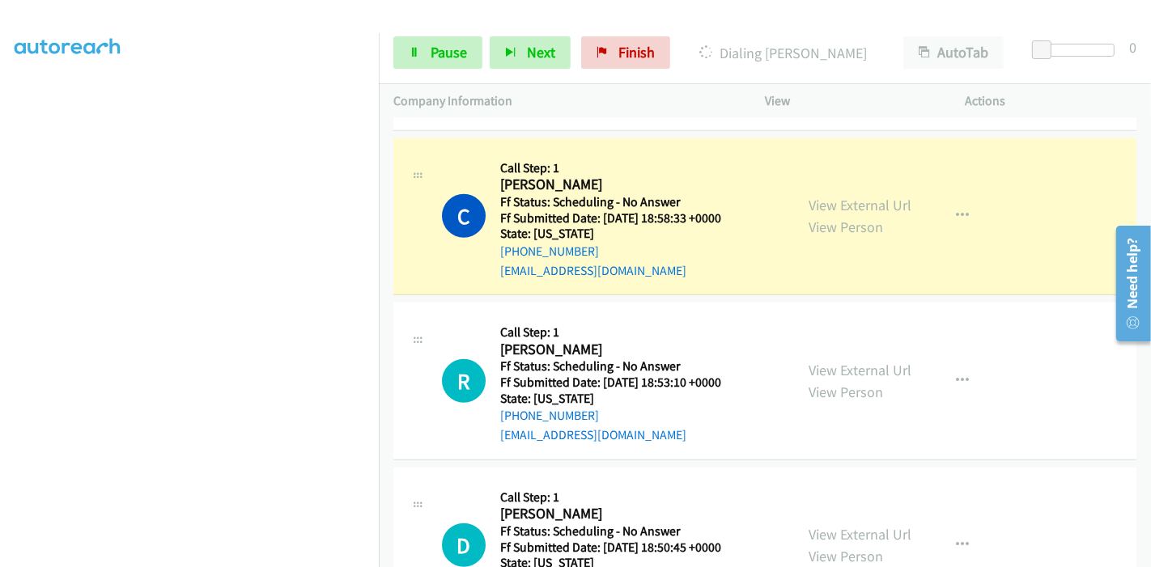
scroll to position [1168, 0]
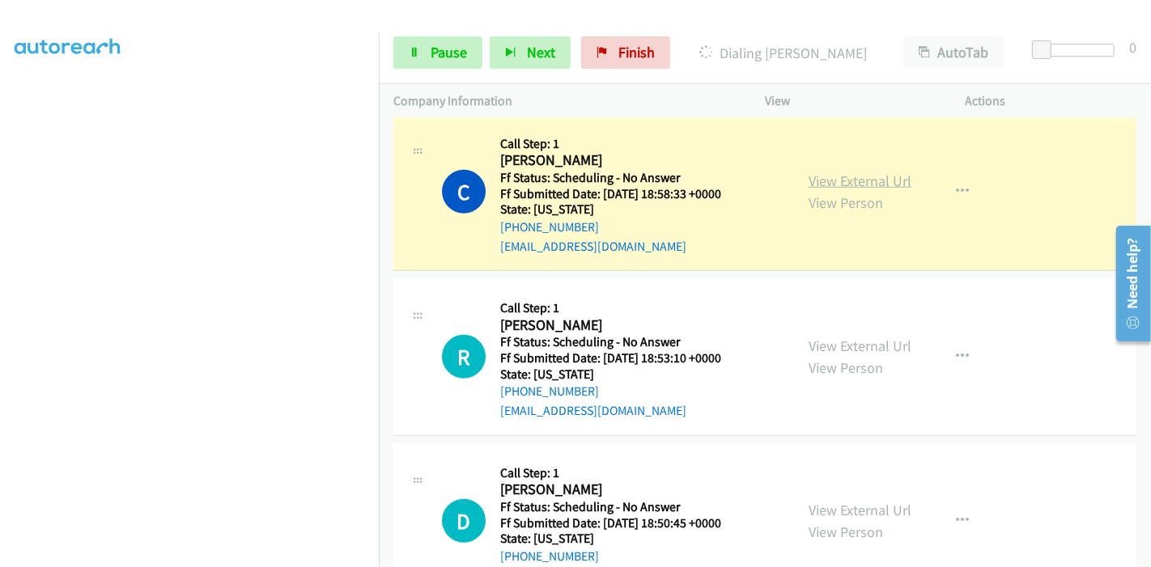
click at [879, 180] on link "View External Url" at bounding box center [859, 181] width 103 height 19
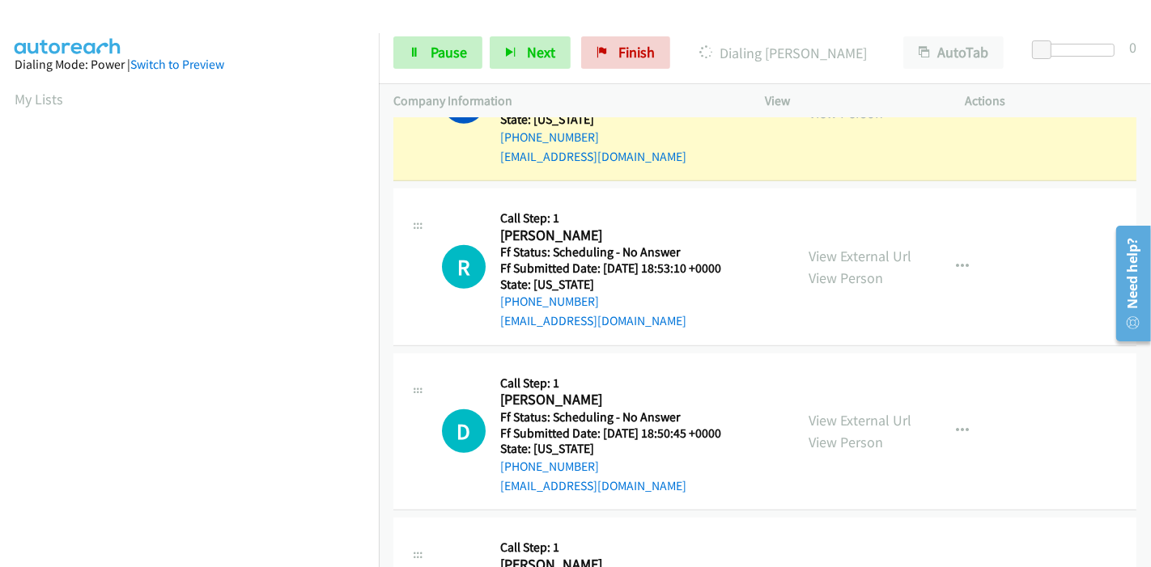
scroll to position [1276, 0]
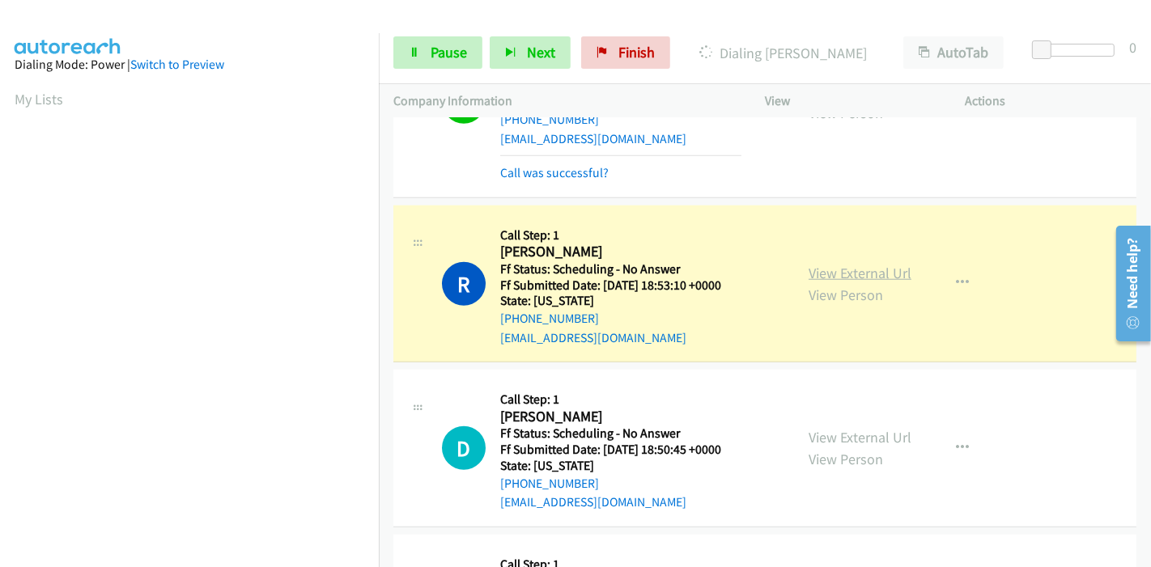
click at [870, 265] on link "View External Url" at bounding box center [859, 273] width 103 height 19
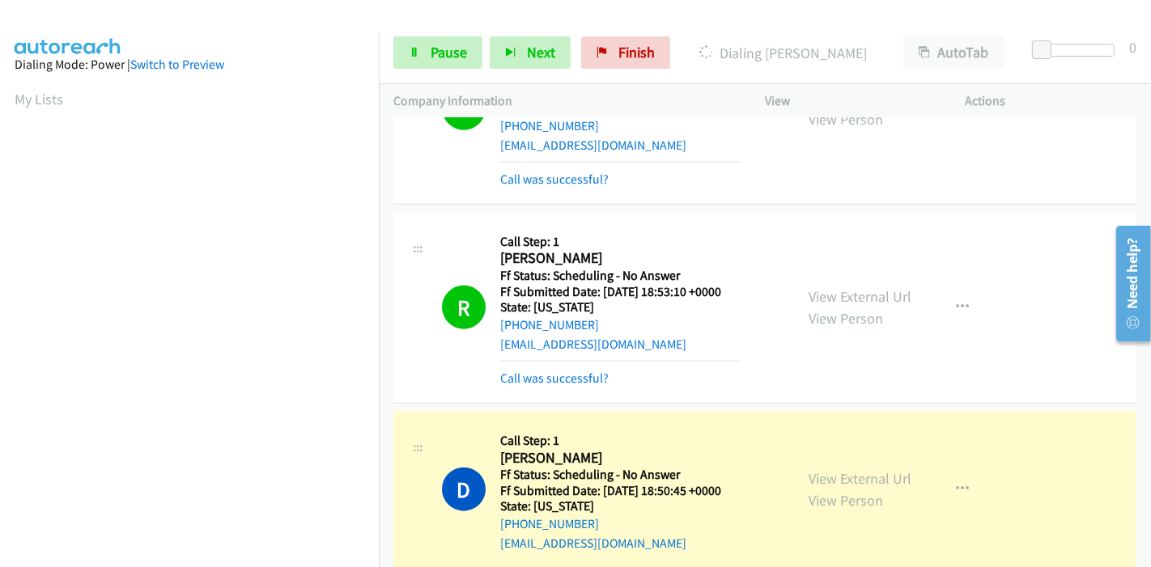
scroll to position [1422, 0]
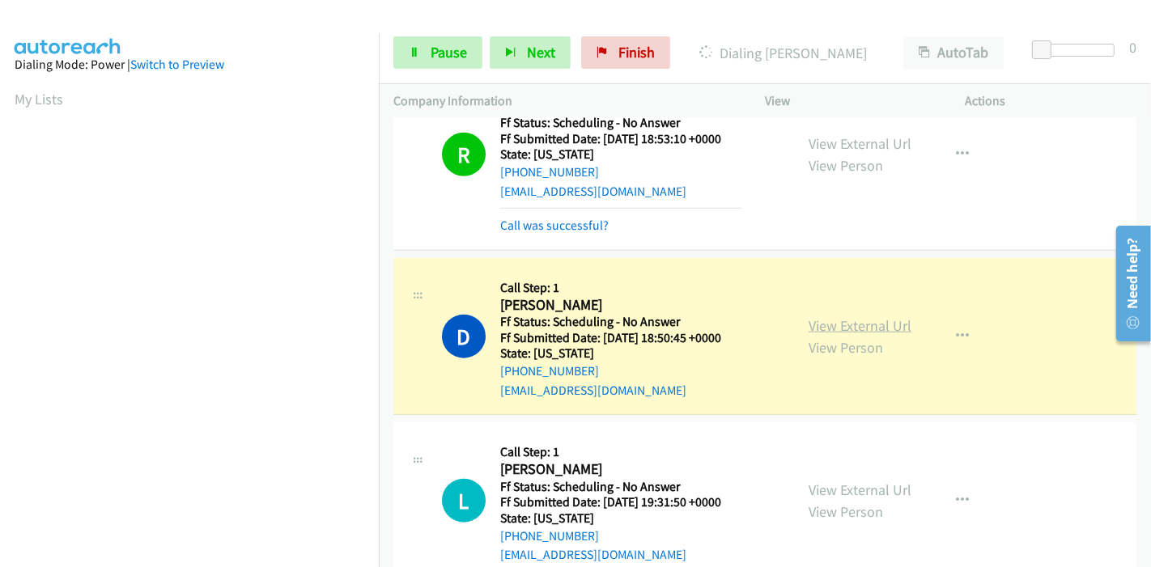
click at [808, 320] on link "View External Url" at bounding box center [859, 325] width 103 height 19
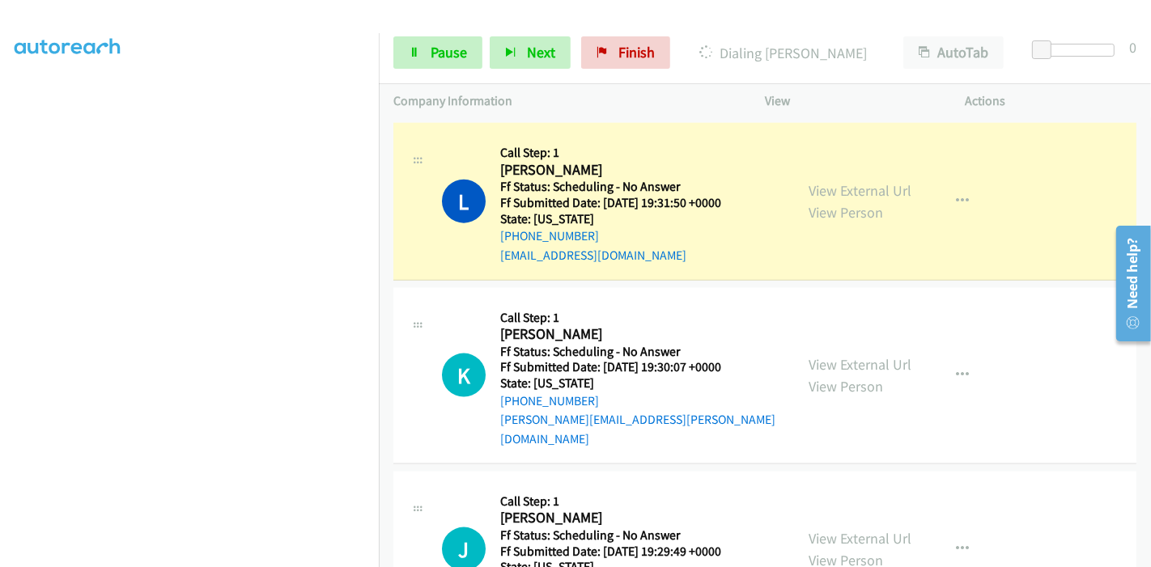
scroll to position [1782, 0]
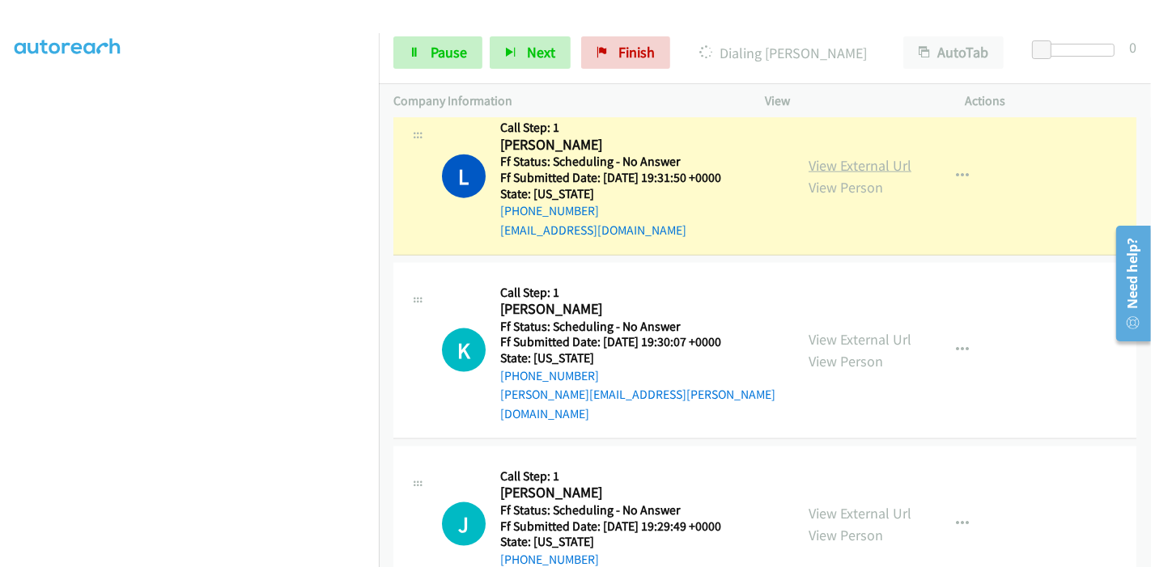
click at [826, 162] on link "View External Url" at bounding box center [859, 165] width 103 height 19
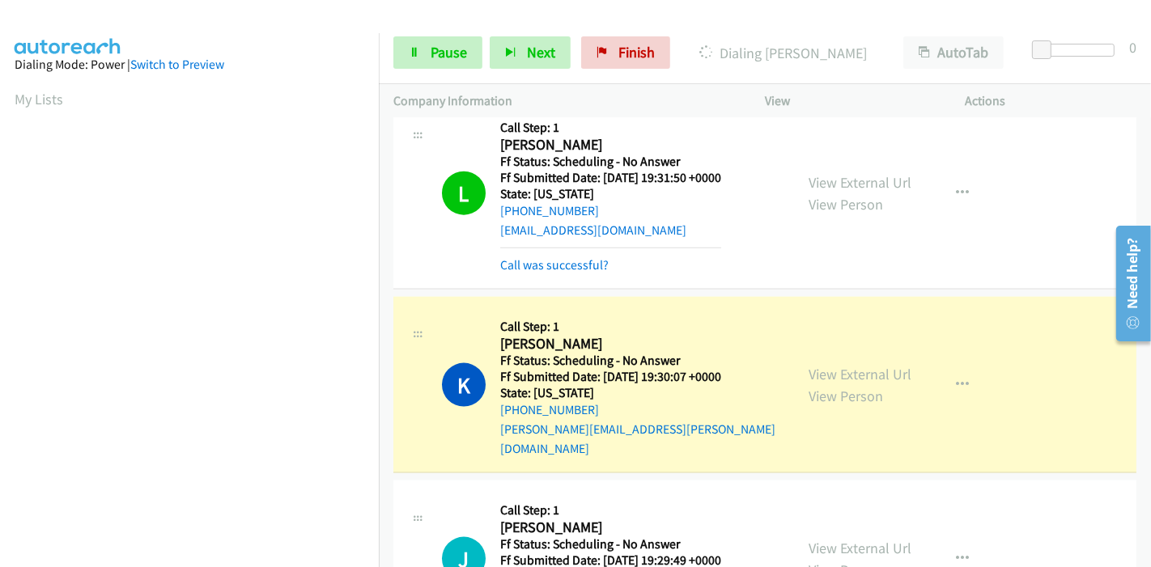
scroll to position [341, 0]
click at [815, 365] on link "View External Url" at bounding box center [859, 374] width 103 height 19
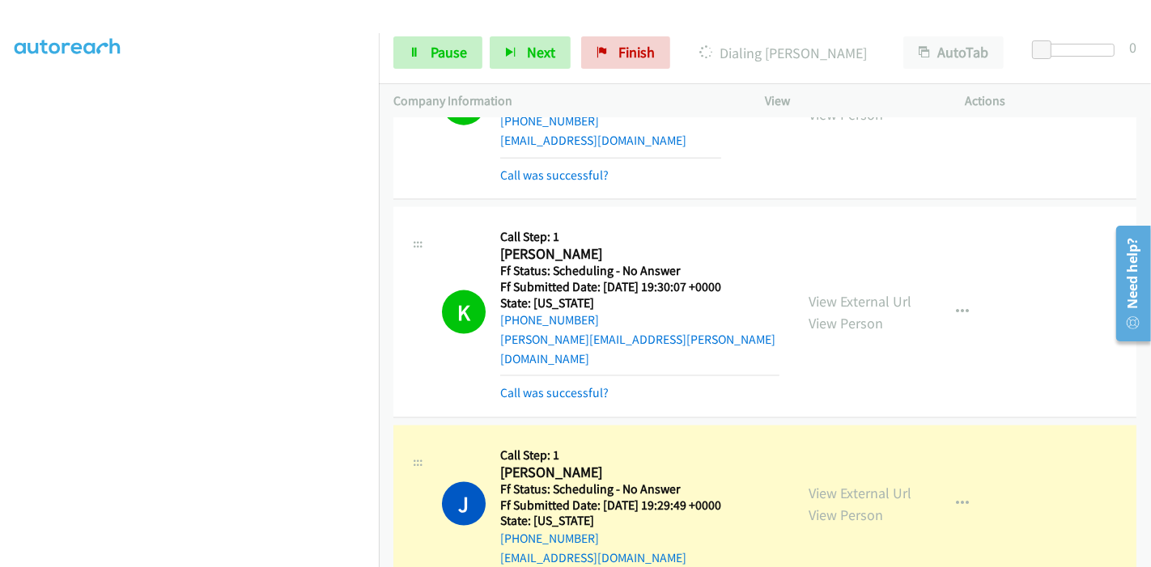
scroll to position [2142, 0]
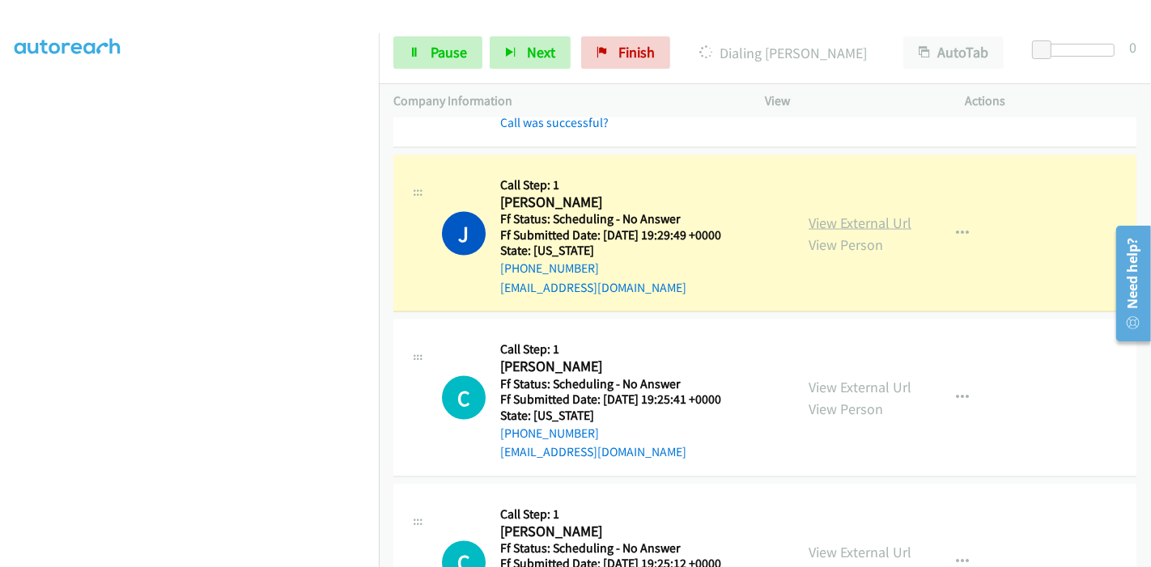
click at [895, 214] on link "View External Url" at bounding box center [859, 223] width 103 height 19
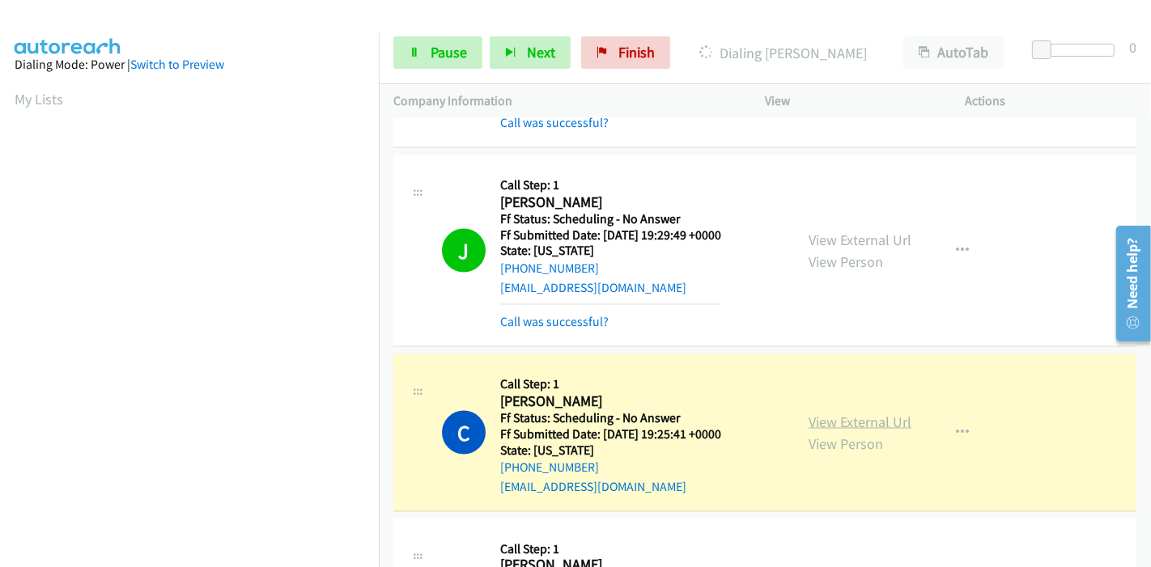
click at [856, 413] on link "View External Url" at bounding box center [859, 422] width 103 height 19
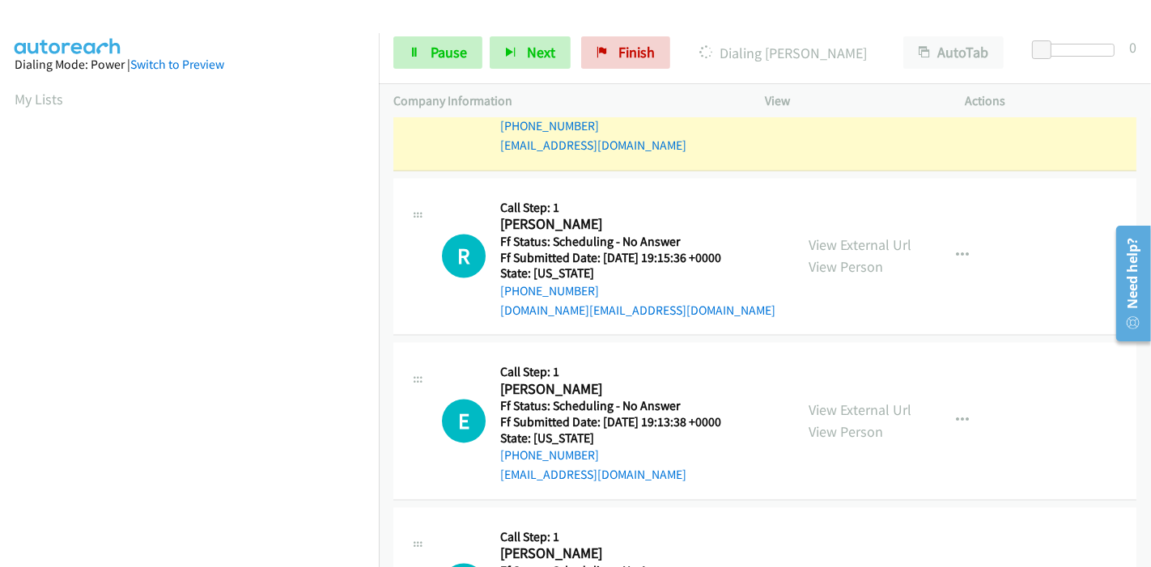
scroll to position [2591, 0]
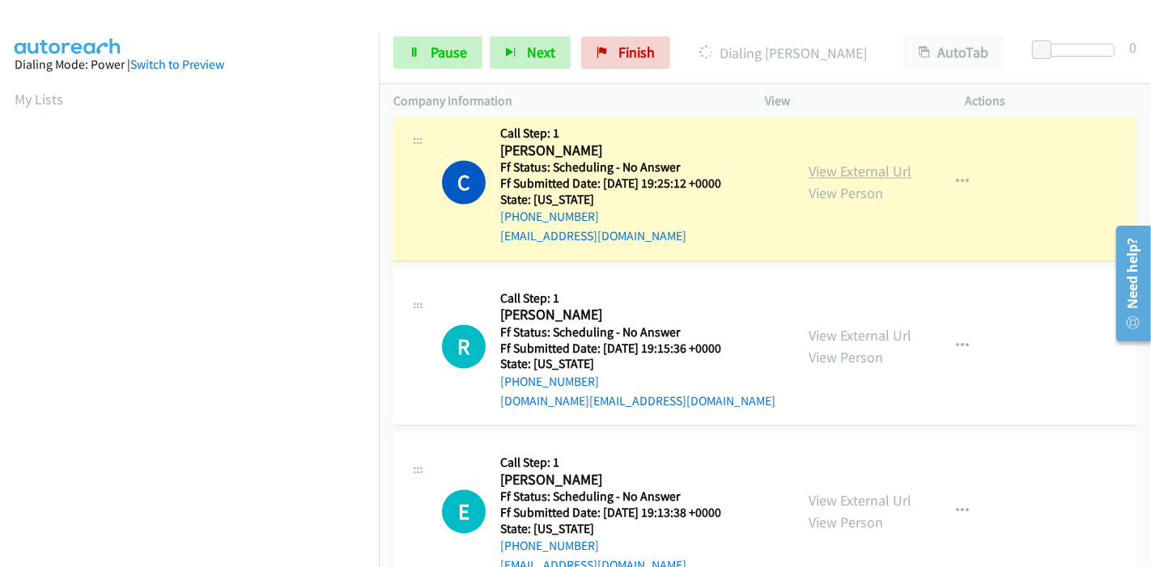
click at [808, 163] on link "View External Url" at bounding box center [859, 172] width 103 height 19
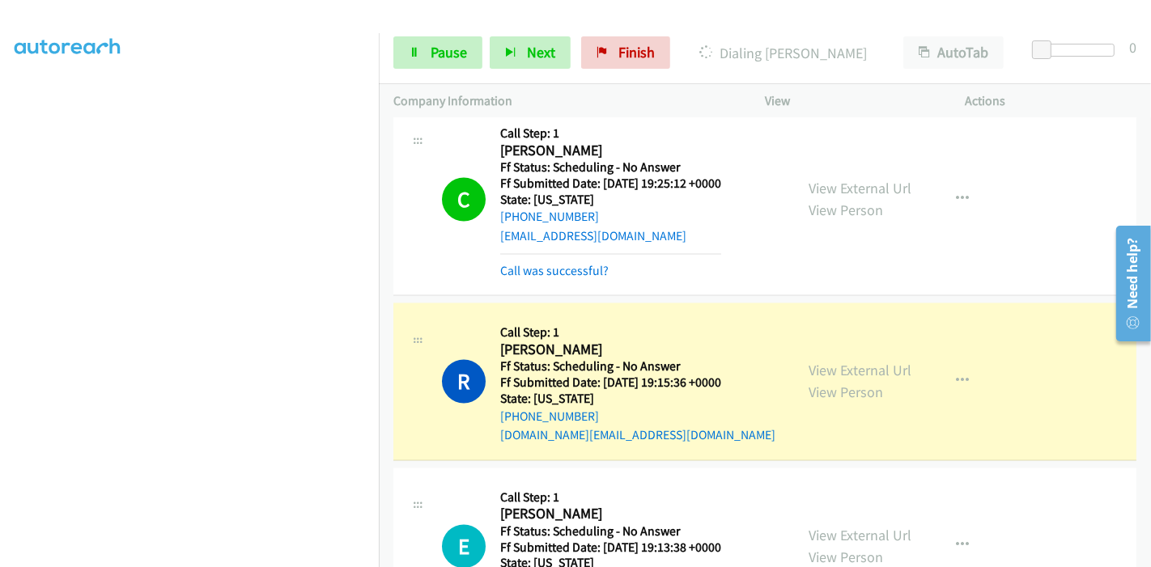
scroll to position [2771, 0]
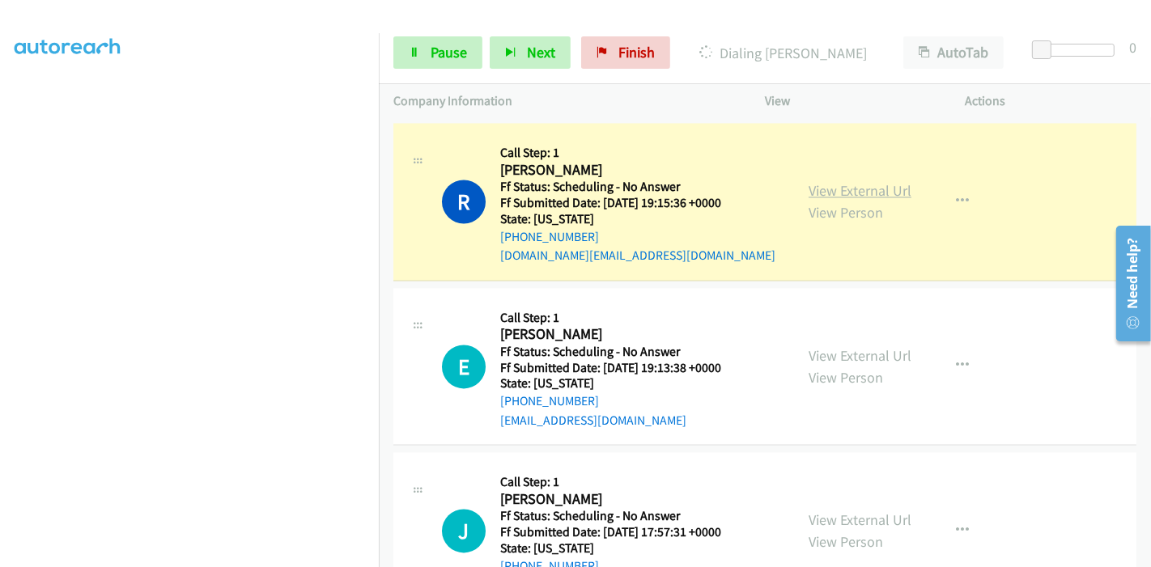
click at [884, 181] on link "View External Url" at bounding box center [859, 190] width 103 height 19
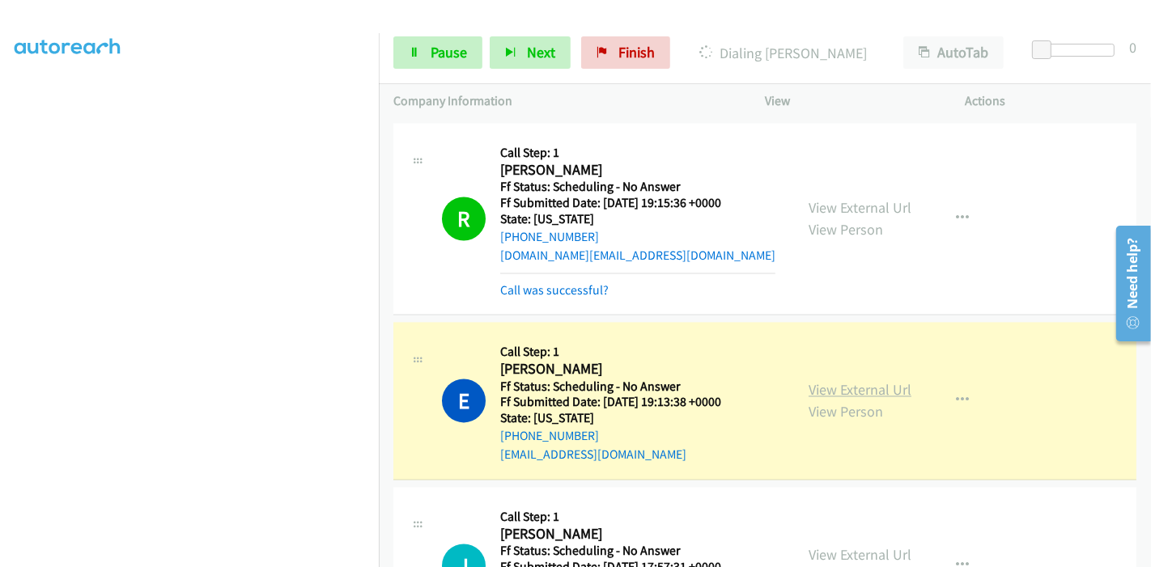
click at [874, 380] on link "View External Url" at bounding box center [859, 389] width 103 height 19
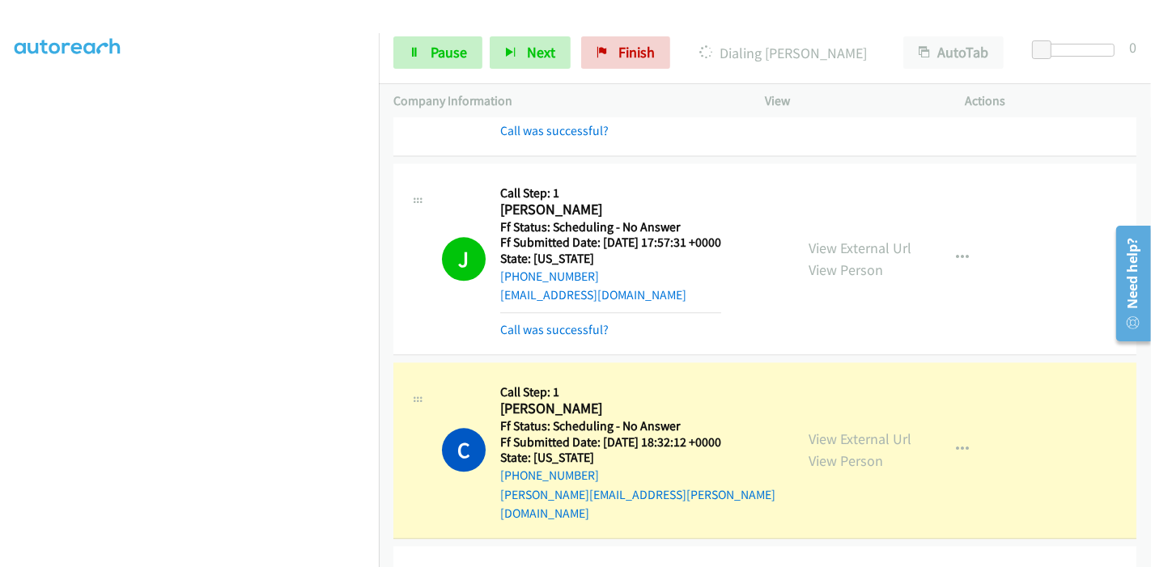
scroll to position [3130, 0]
click at [883, 238] on link "View External Url" at bounding box center [859, 247] width 103 height 19
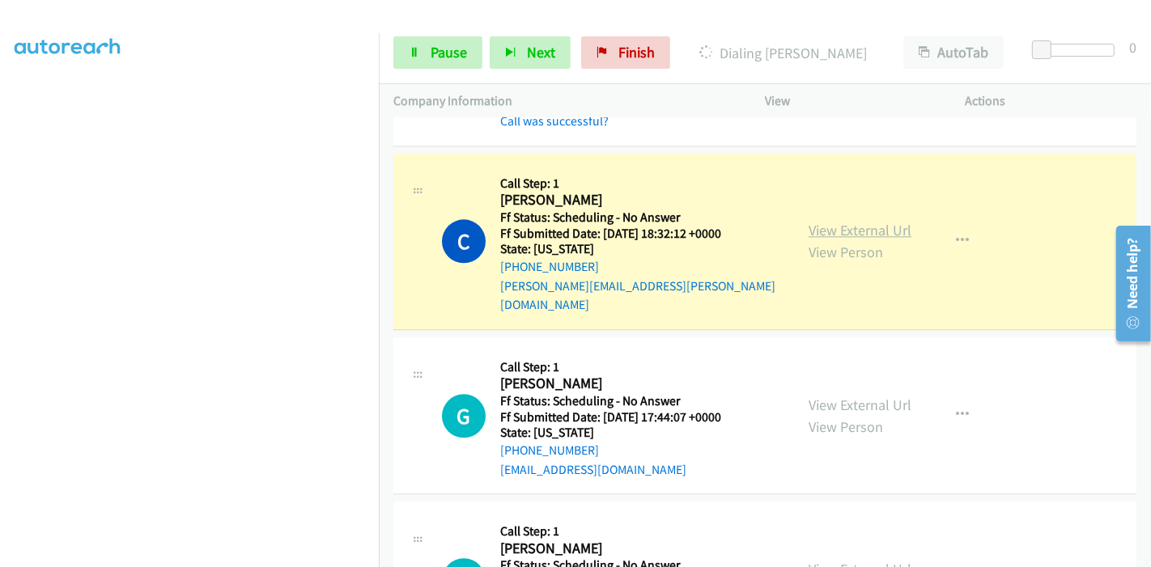
scroll to position [3310, 0]
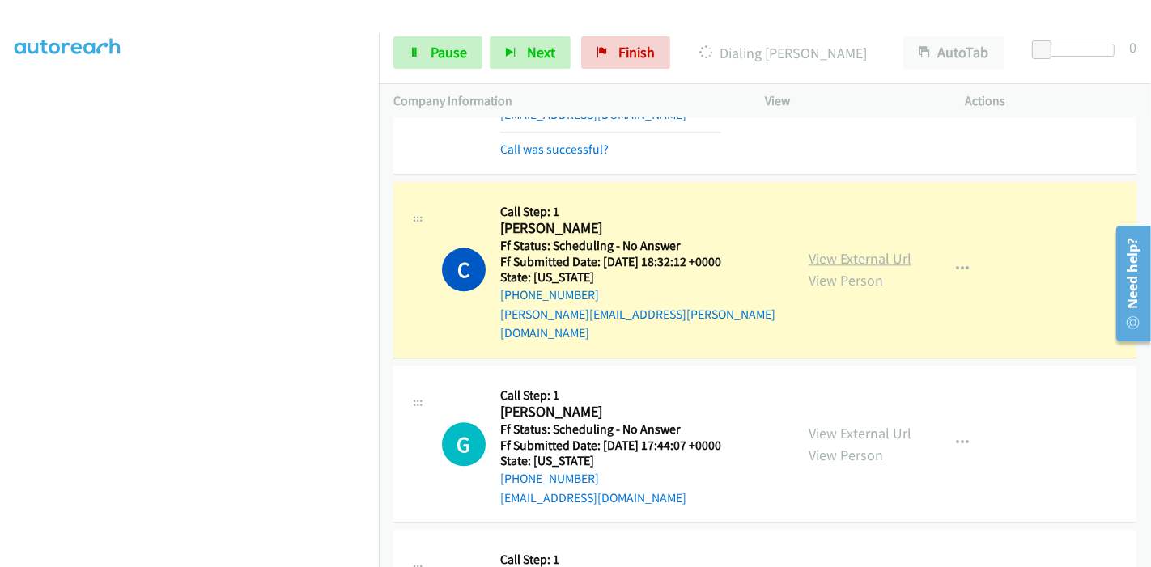
click at [876, 249] on link "View External Url" at bounding box center [859, 258] width 103 height 19
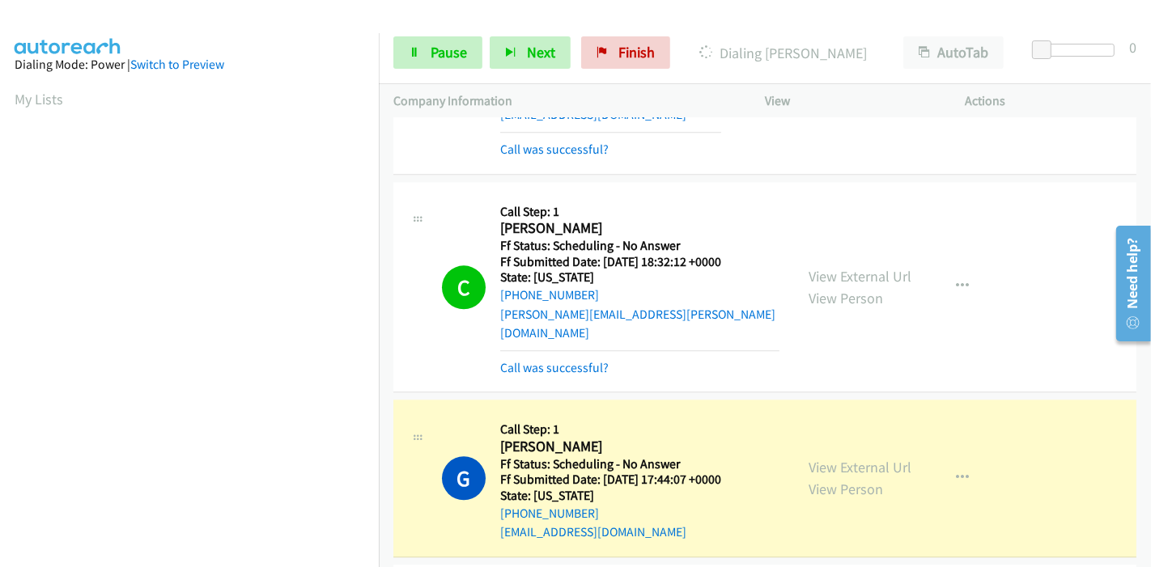
scroll to position [3490, 0]
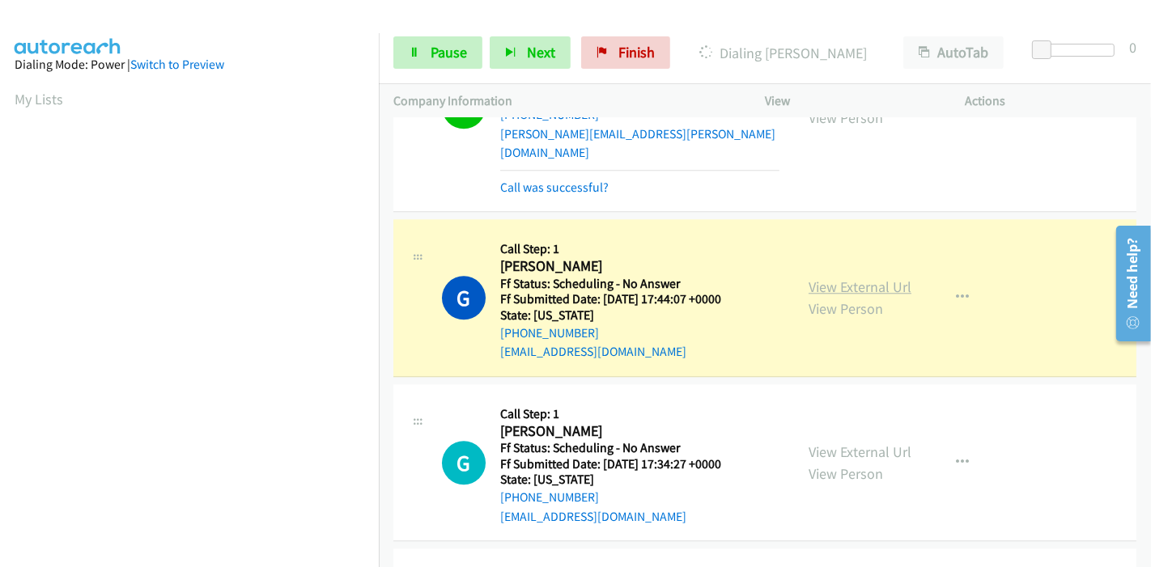
click at [864, 278] on link "View External Url" at bounding box center [859, 287] width 103 height 19
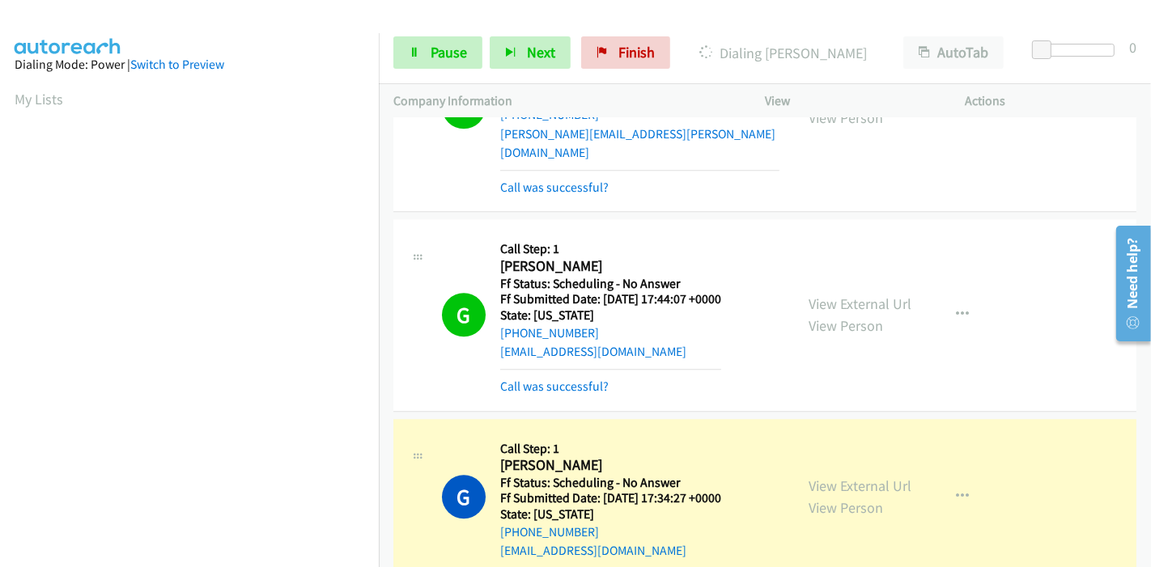
scroll to position [341, 0]
click at [808, 477] on link "View External Url" at bounding box center [859, 486] width 103 height 19
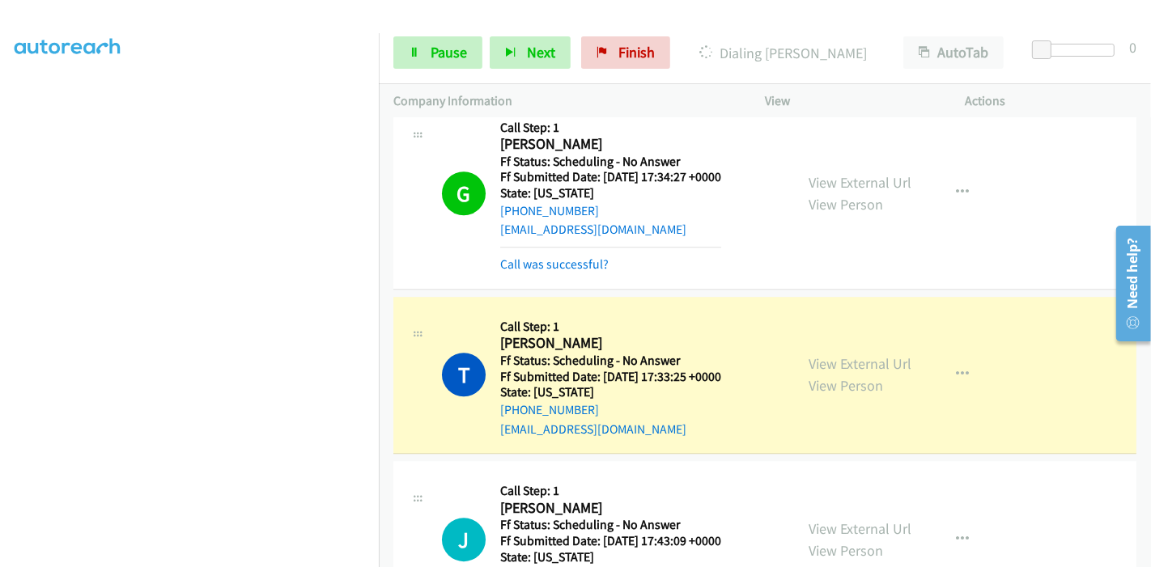
scroll to position [3850, 0]
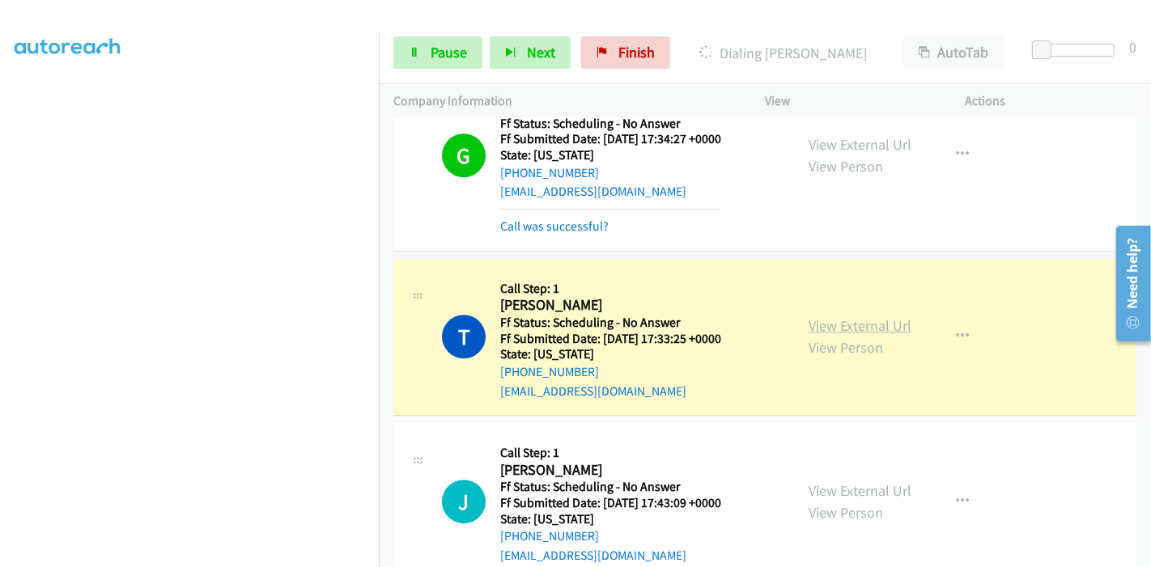
click at [850, 316] on link "View External Url" at bounding box center [859, 325] width 103 height 19
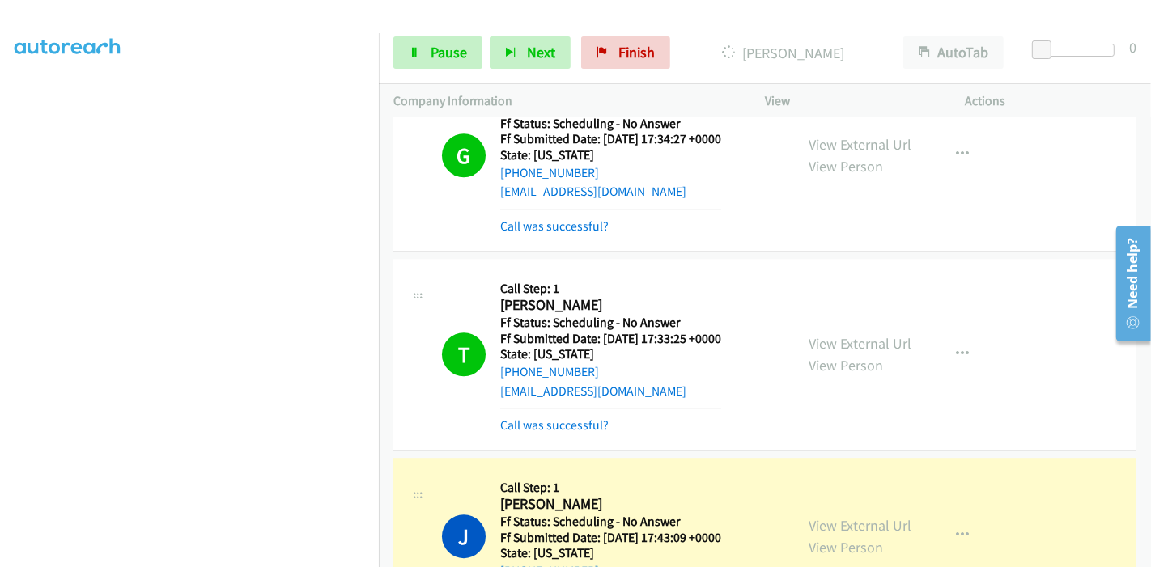
scroll to position [4029, 0]
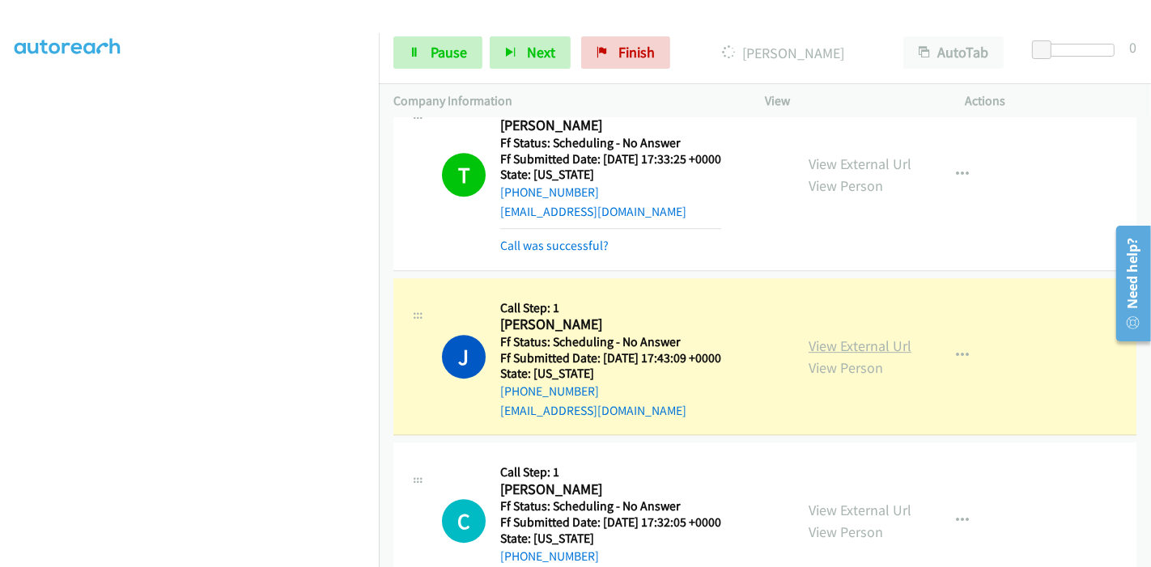
click at [888, 337] on link "View External Url" at bounding box center [859, 346] width 103 height 19
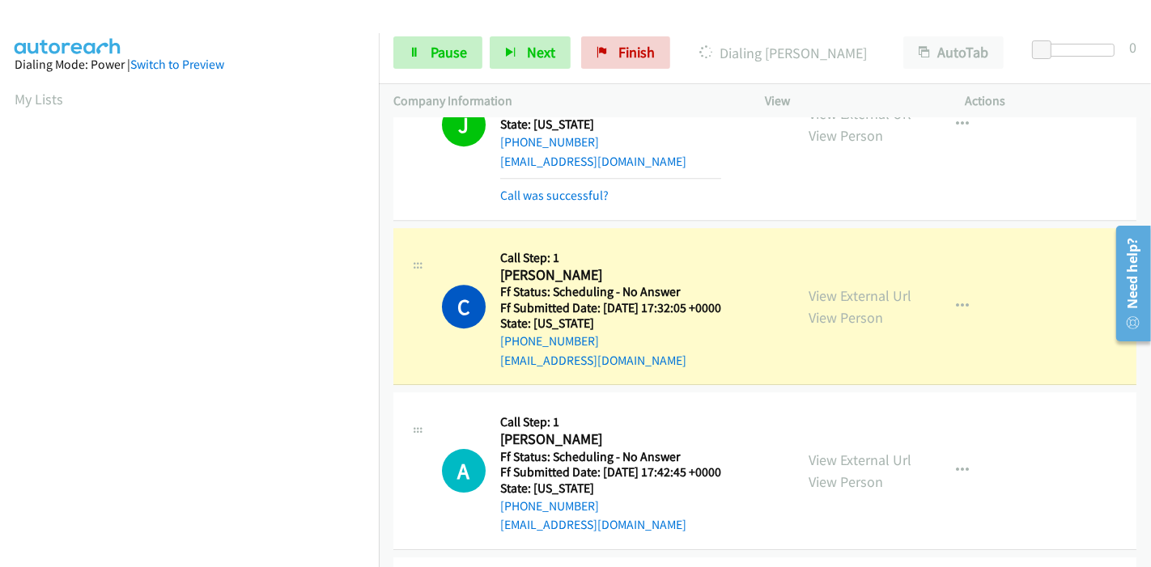
scroll to position [4299, 0]
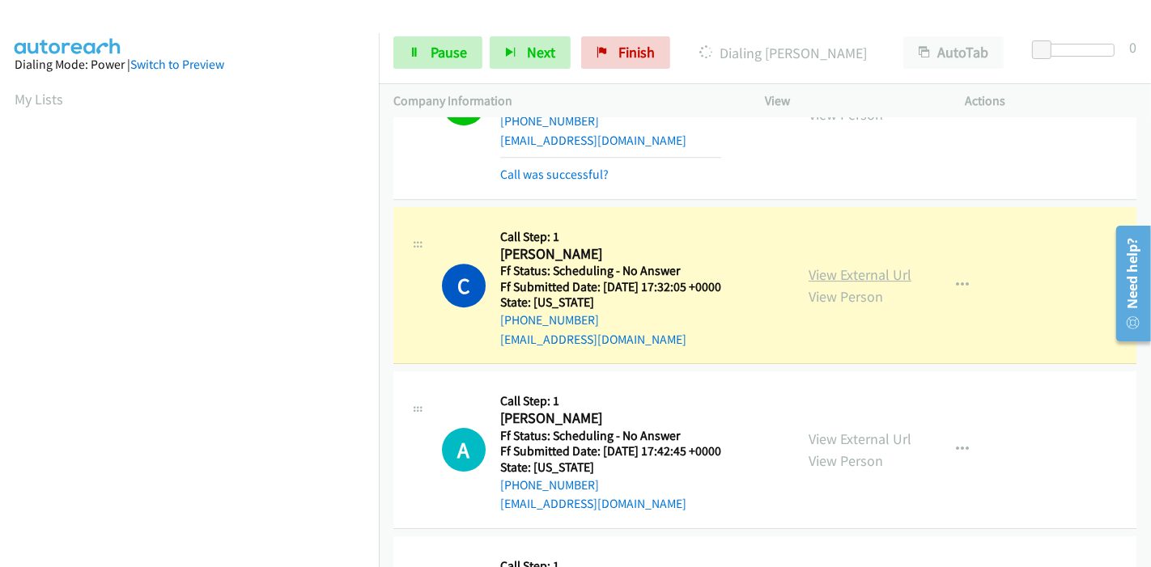
click at [813, 265] on link "View External Url" at bounding box center [859, 274] width 103 height 19
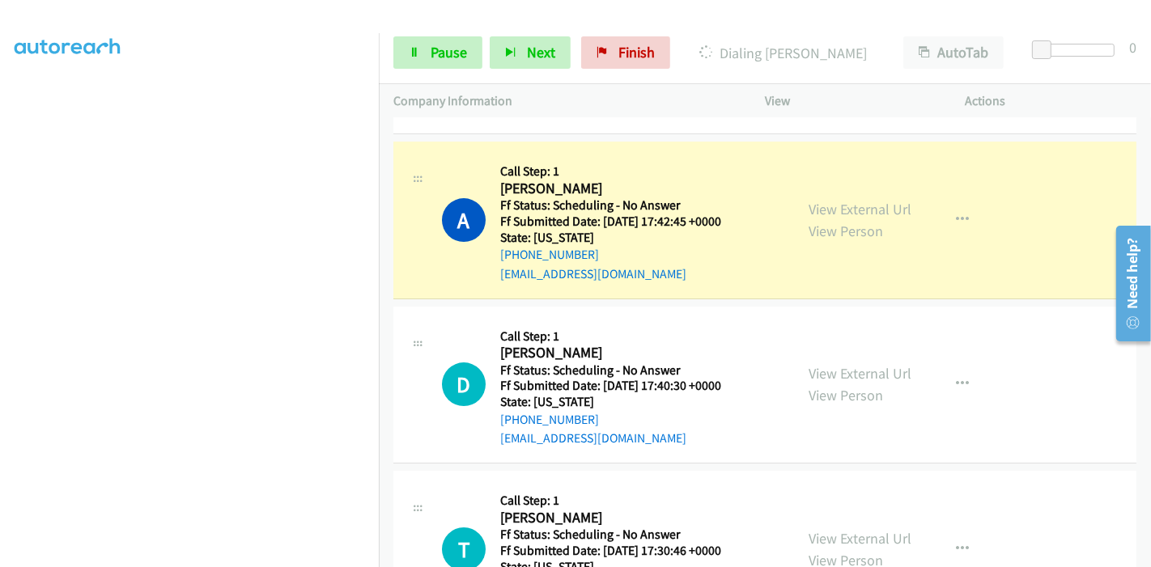
scroll to position [4569, 0]
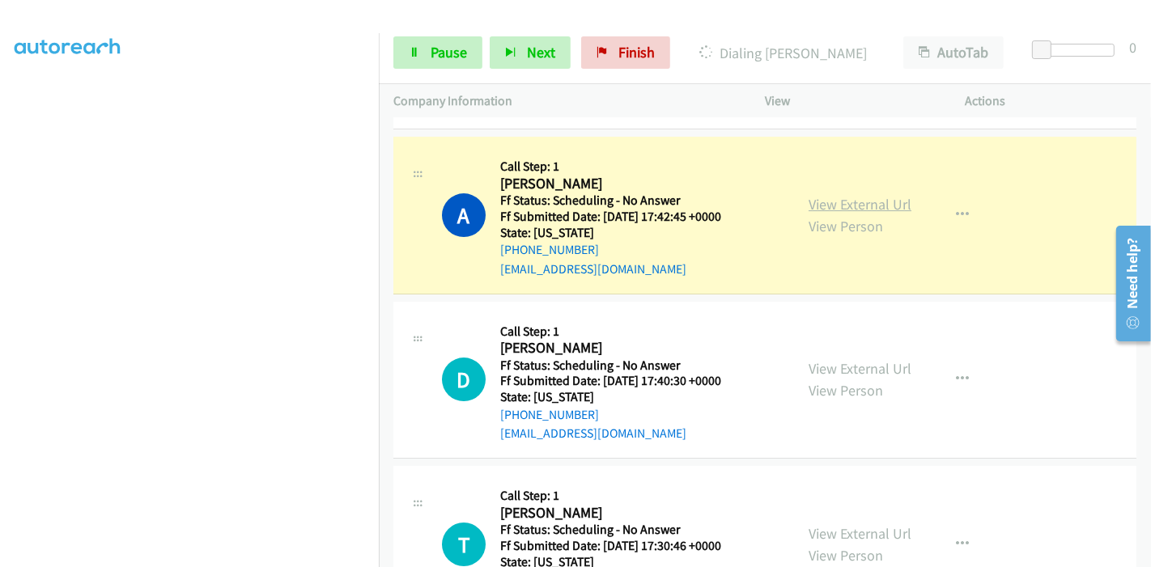
click at [874, 195] on link "View External Url" at bounding box center [859, 204] width 103 height 19
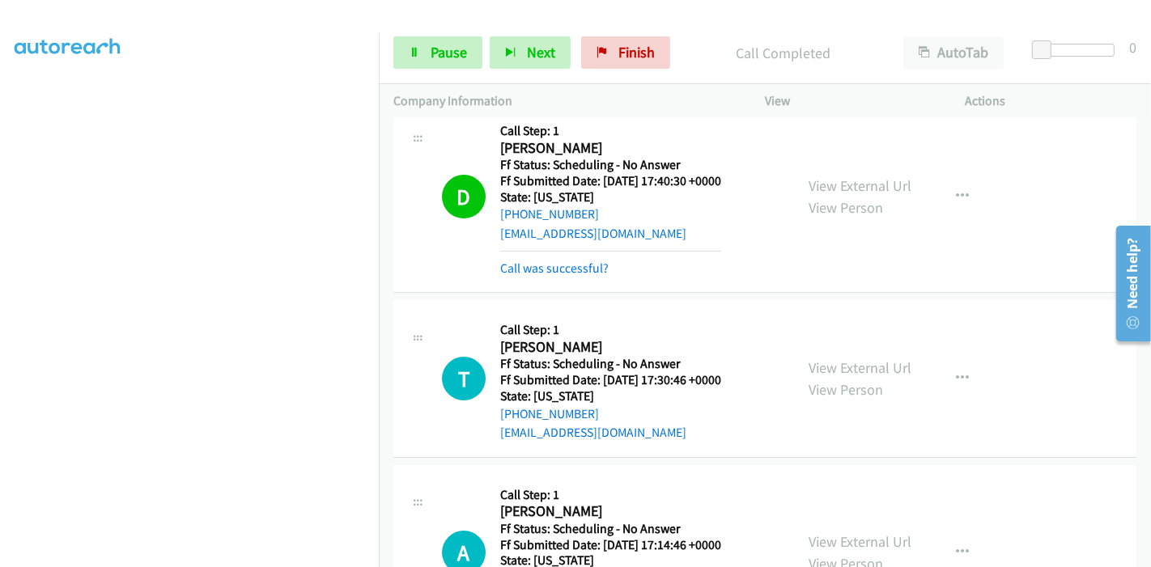
scroll to position [4838, 0]
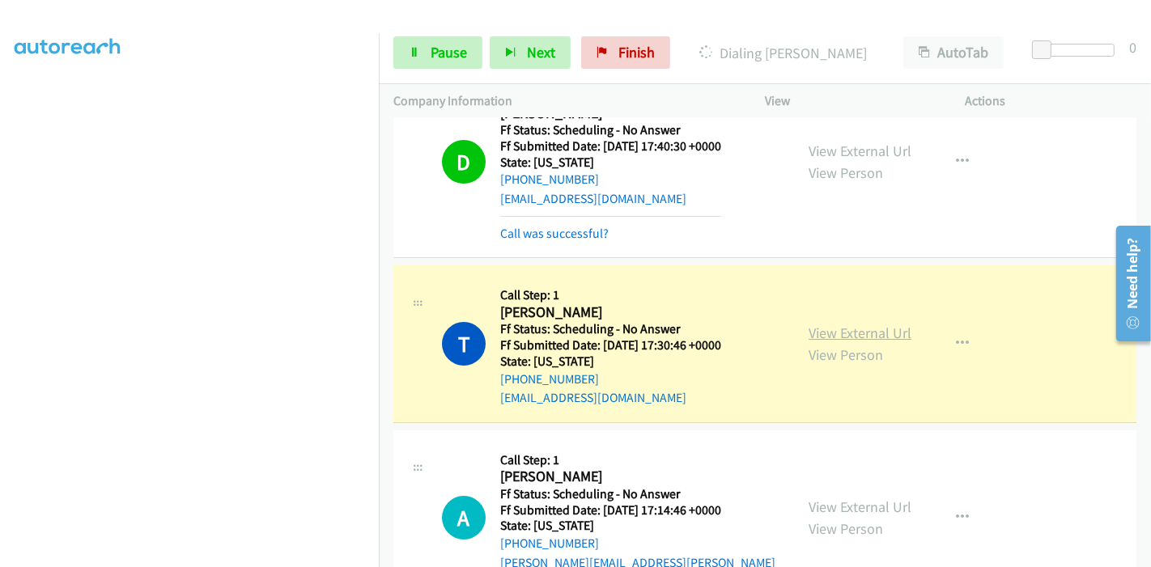
click at [864, 324] on link "View External Url" at bounding box center [859, 333] width 103 height 19
click at [443, 55] on span "Pause" at bounding box center [448, 52] width 36 height 19
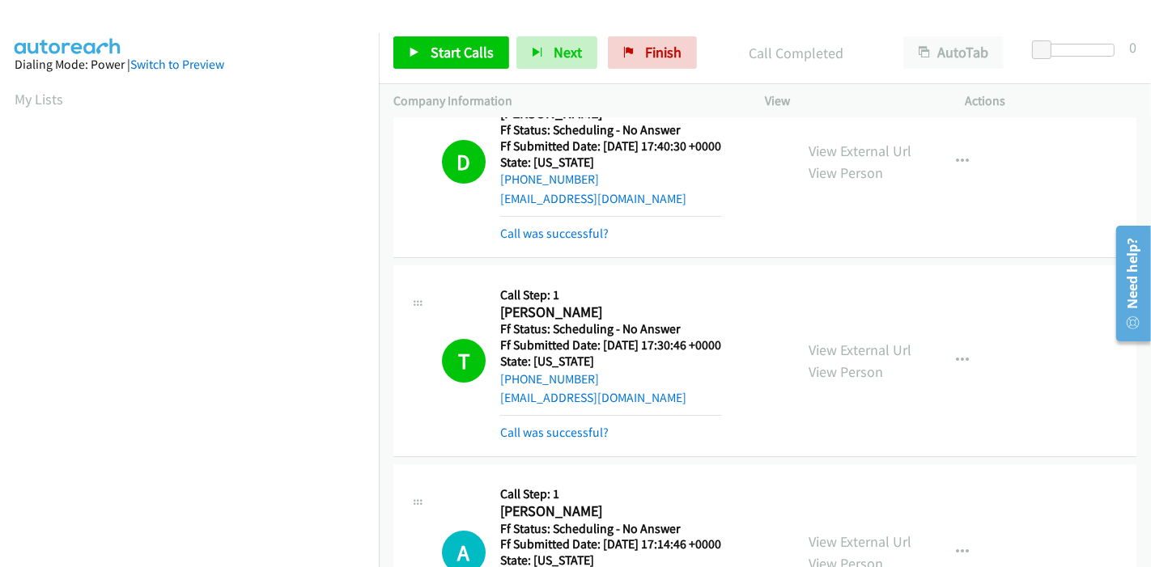
scroll to position [341, 0]
click at [645, 60] on span "Finish" at bounding box center [663, 52] width 36 height 19
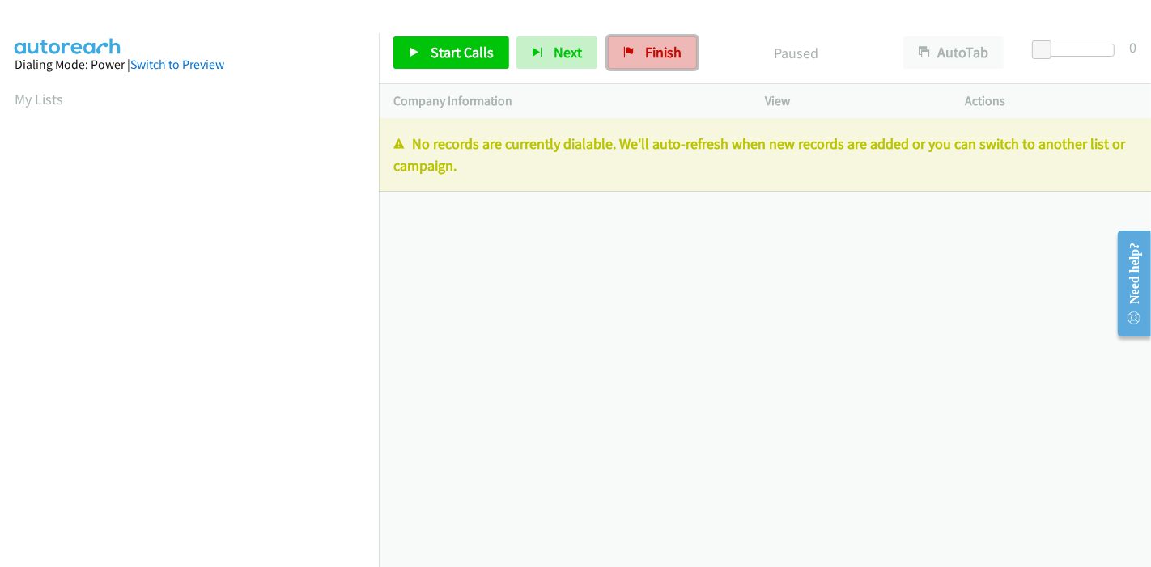
click at [657, 53] on span "Finish" at bounding box center [663, 52] width 36 height 19
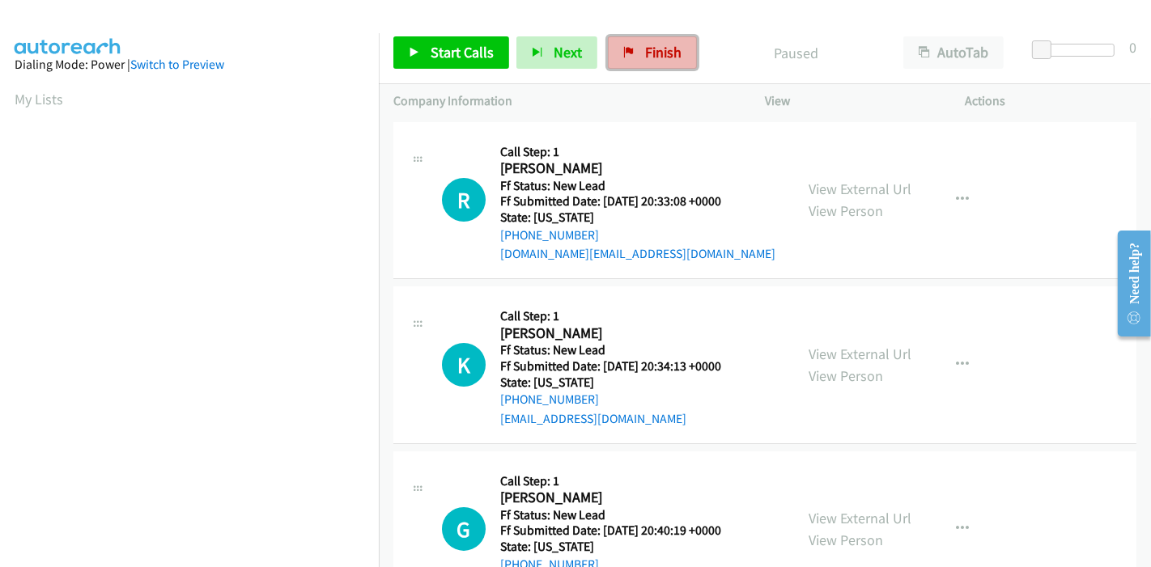
click at [645, 45] on span "Finish" at bounding box center [663, 52] width 36 height 19
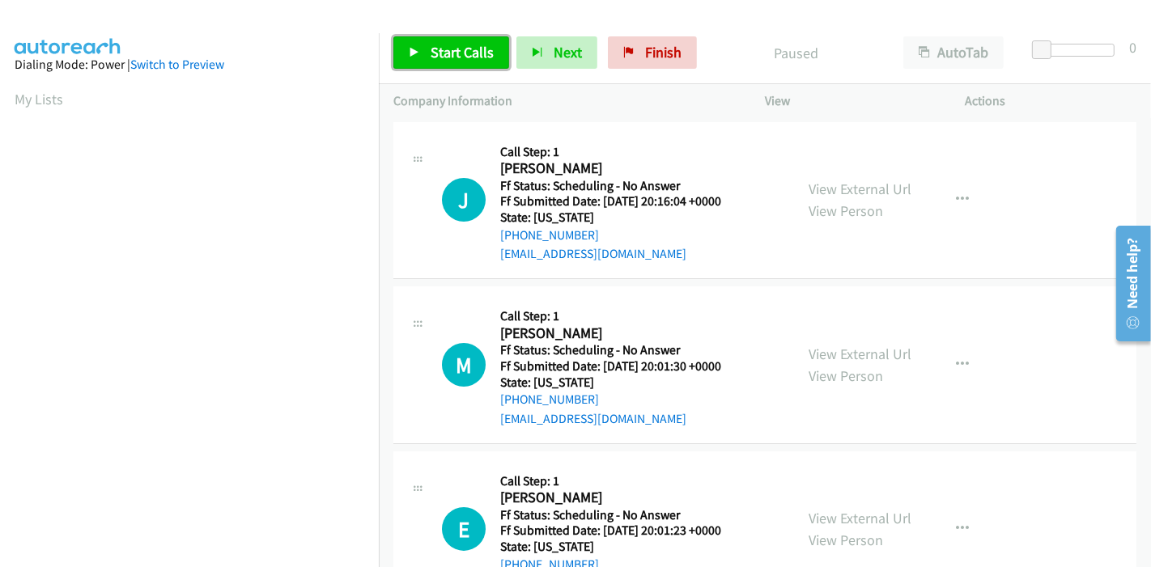
click at [426, 49] on link "Start Calls" at bounding box center [451, 52] width 116 height 32
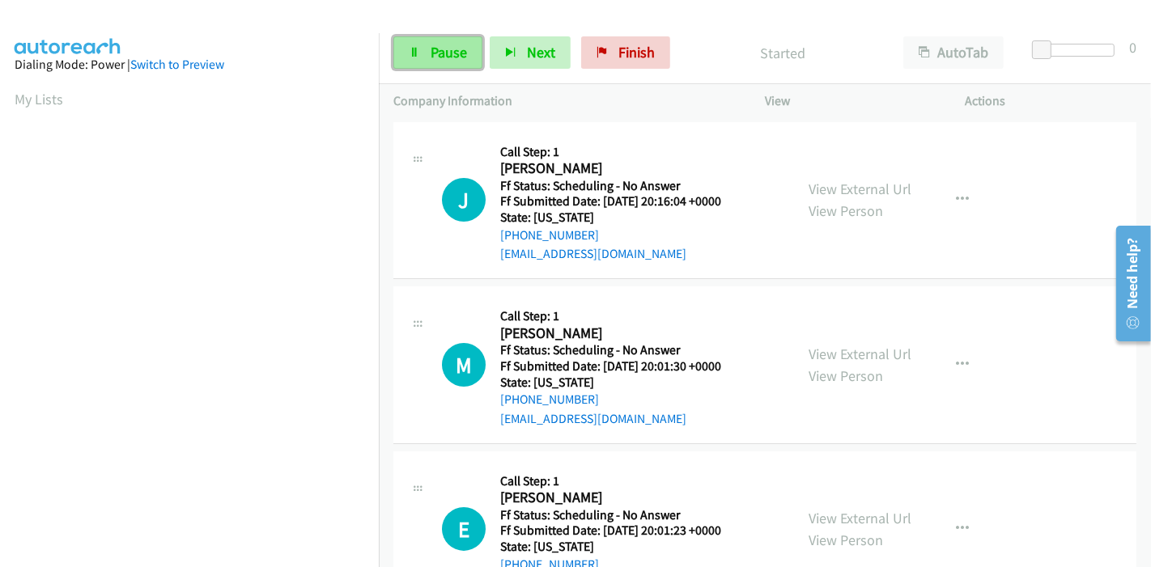
click at [442, 59] on span "Pause" at bounding box center [448, 52] width 36 height 19
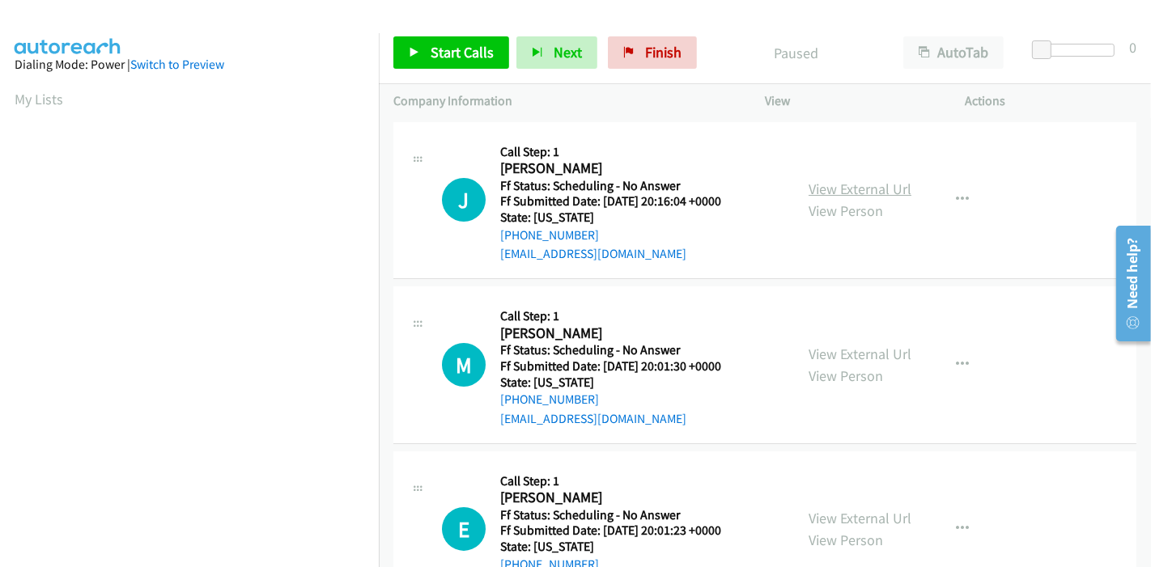
scroll to position [341, 0]
click at [837, 188] on link "View External Url" at bounding box center [859, 189] width 103 height 19
